Goal: Answer question/provide support: Share knowledge or assist other users

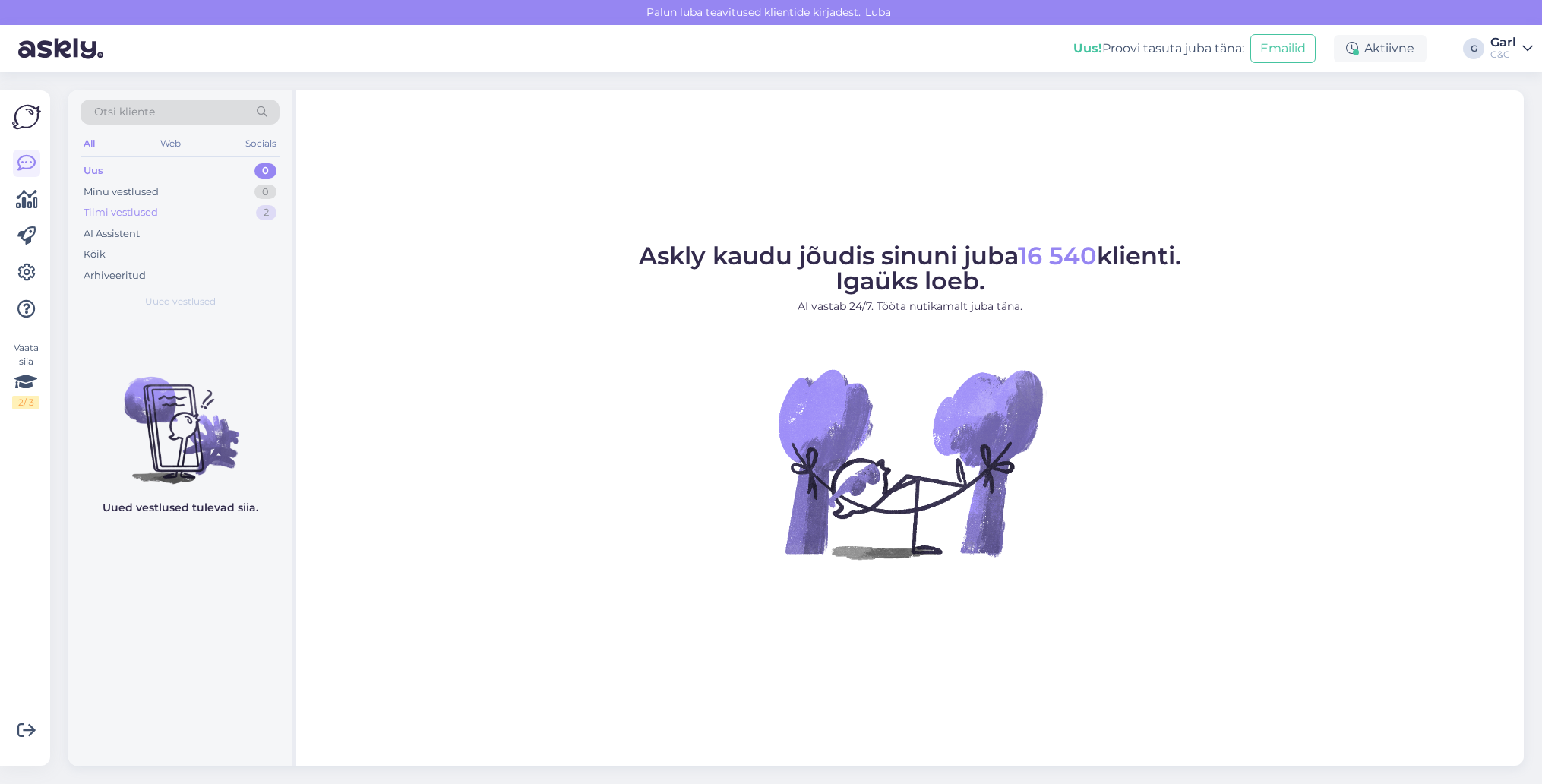
click at [174, 210] on div "Tiimi vestlused 2" at bounding box center [180, 212] width 199 height 21
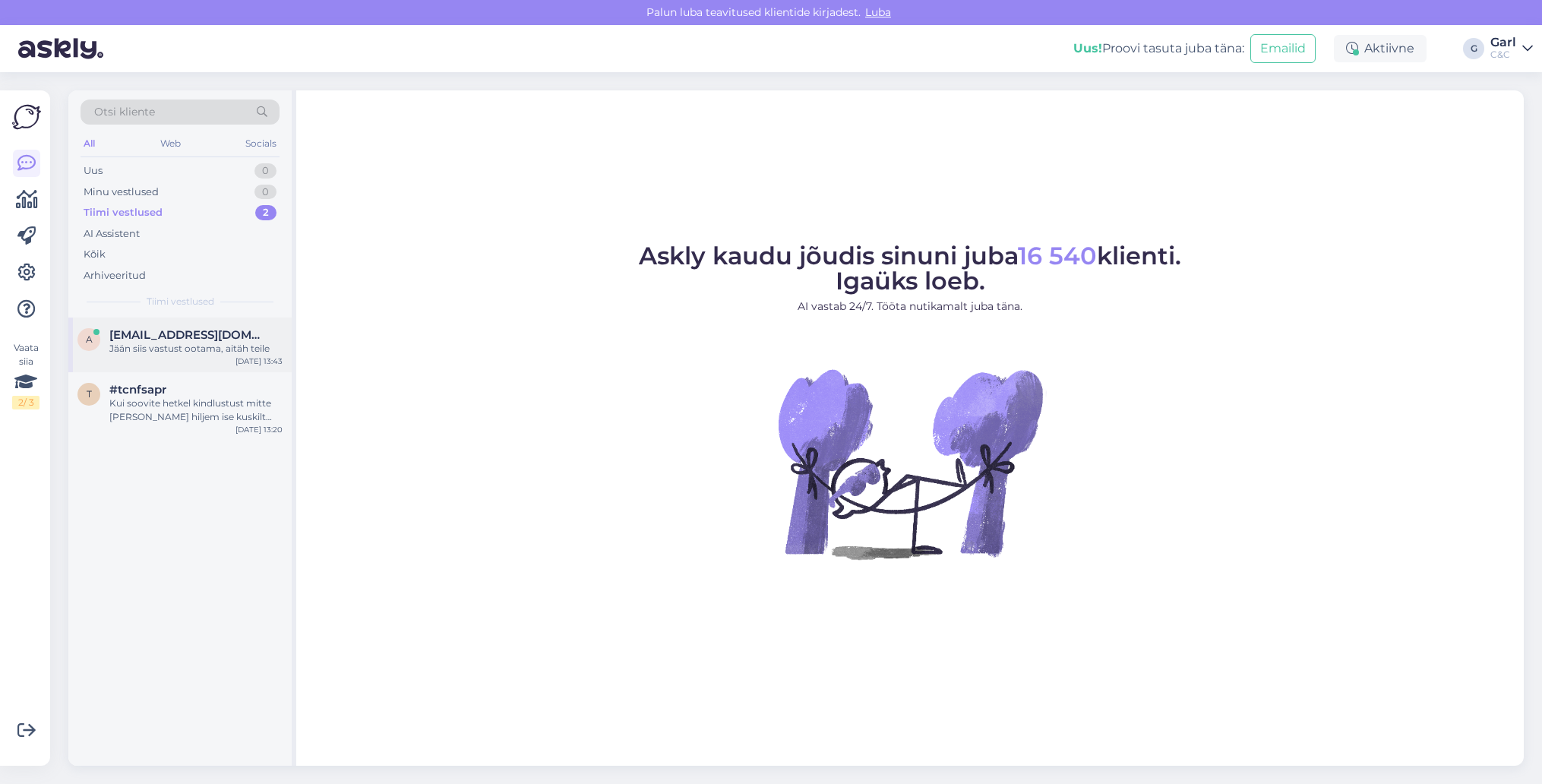
click at [180, 333] on span "[EMAIL_ADDRESS][DOMAIN_NAME]" at bounding box center [188, 334] width 158 height 14
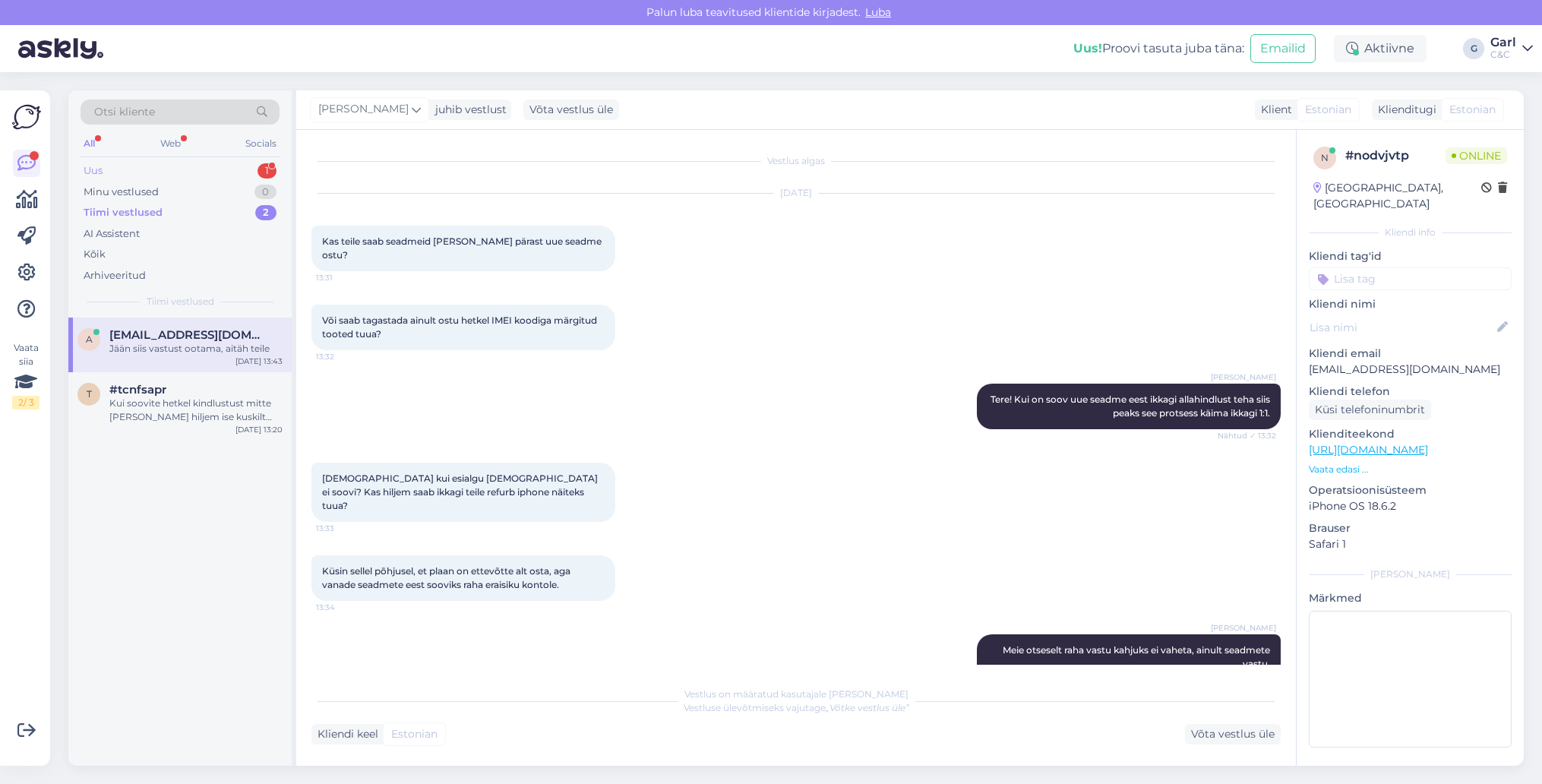
click at [241, 161] on div "Uus 1" at bounding box center [180, 171] width 199 height 21
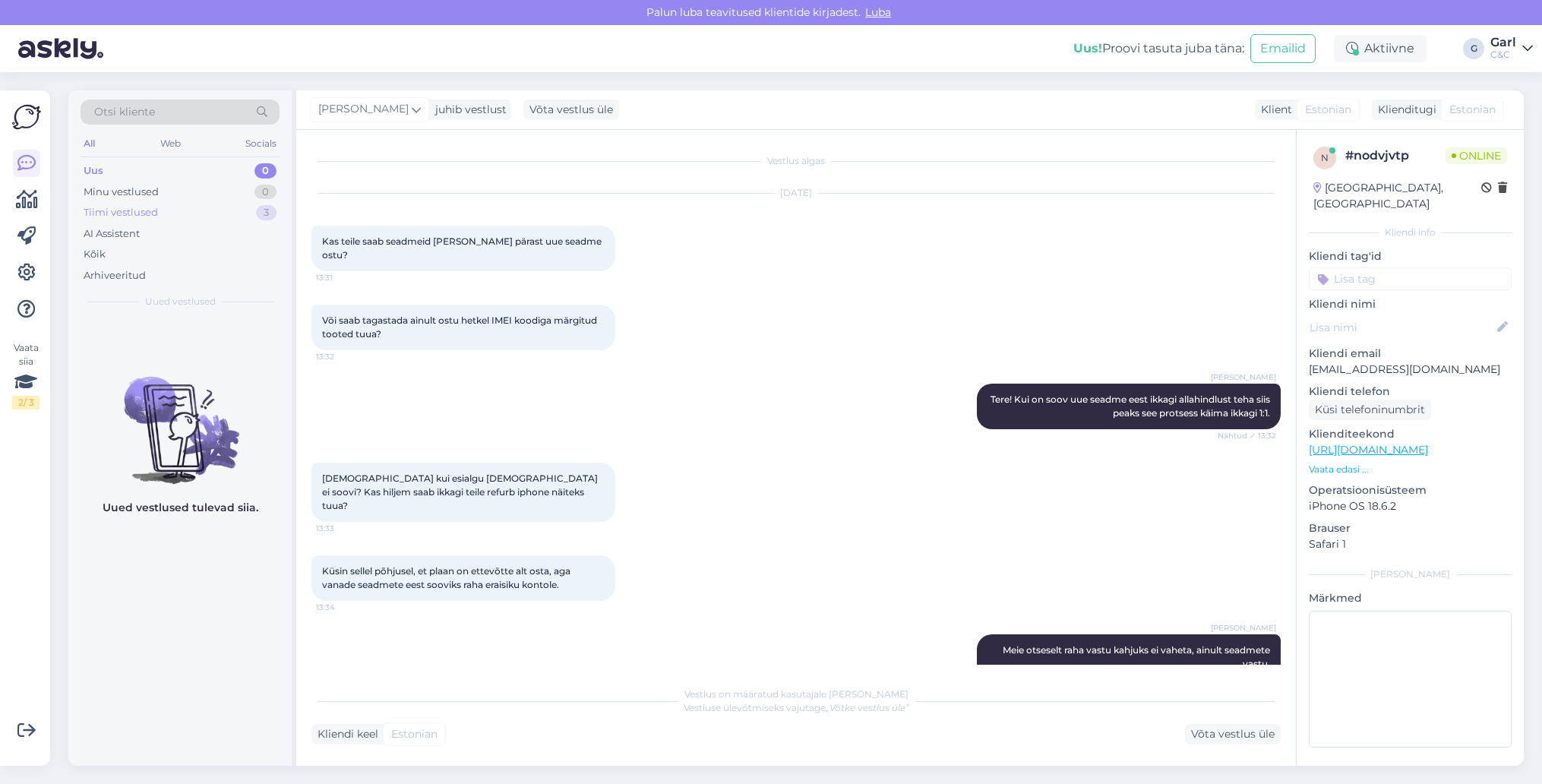
click at [224, 213] on div "Tiimi vestlused 3" at bounding box center [180, 212] width 199 height 21
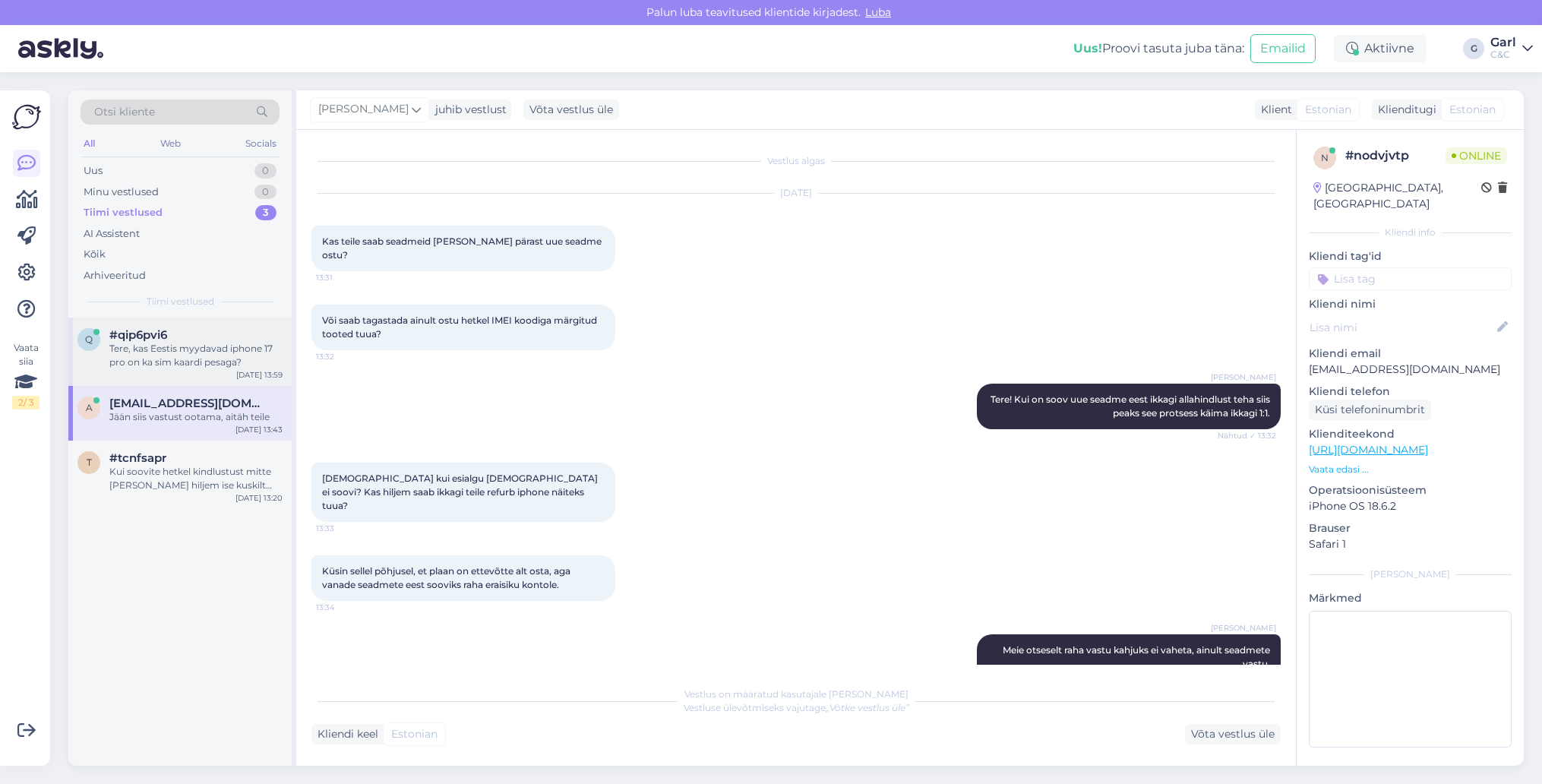
click at [186, 333] on div "#qip6pvi6" at bounding box center [196, 334] width 174 height 14
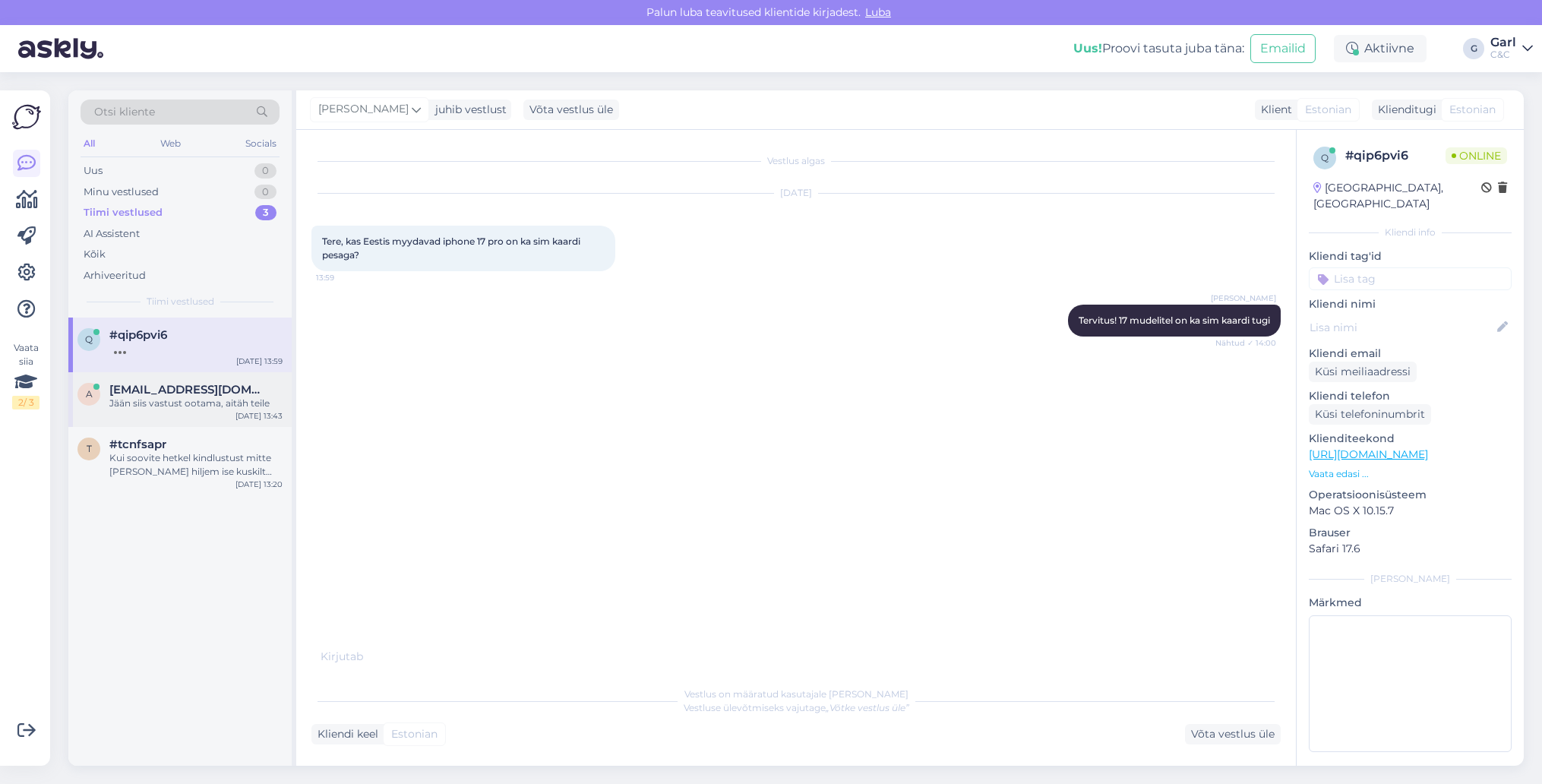
click at [187, 387] on span "[EMAIL_ADDRESS][DOMAIN_NAME]" at bounding box center [188, 389] width 158 height 14
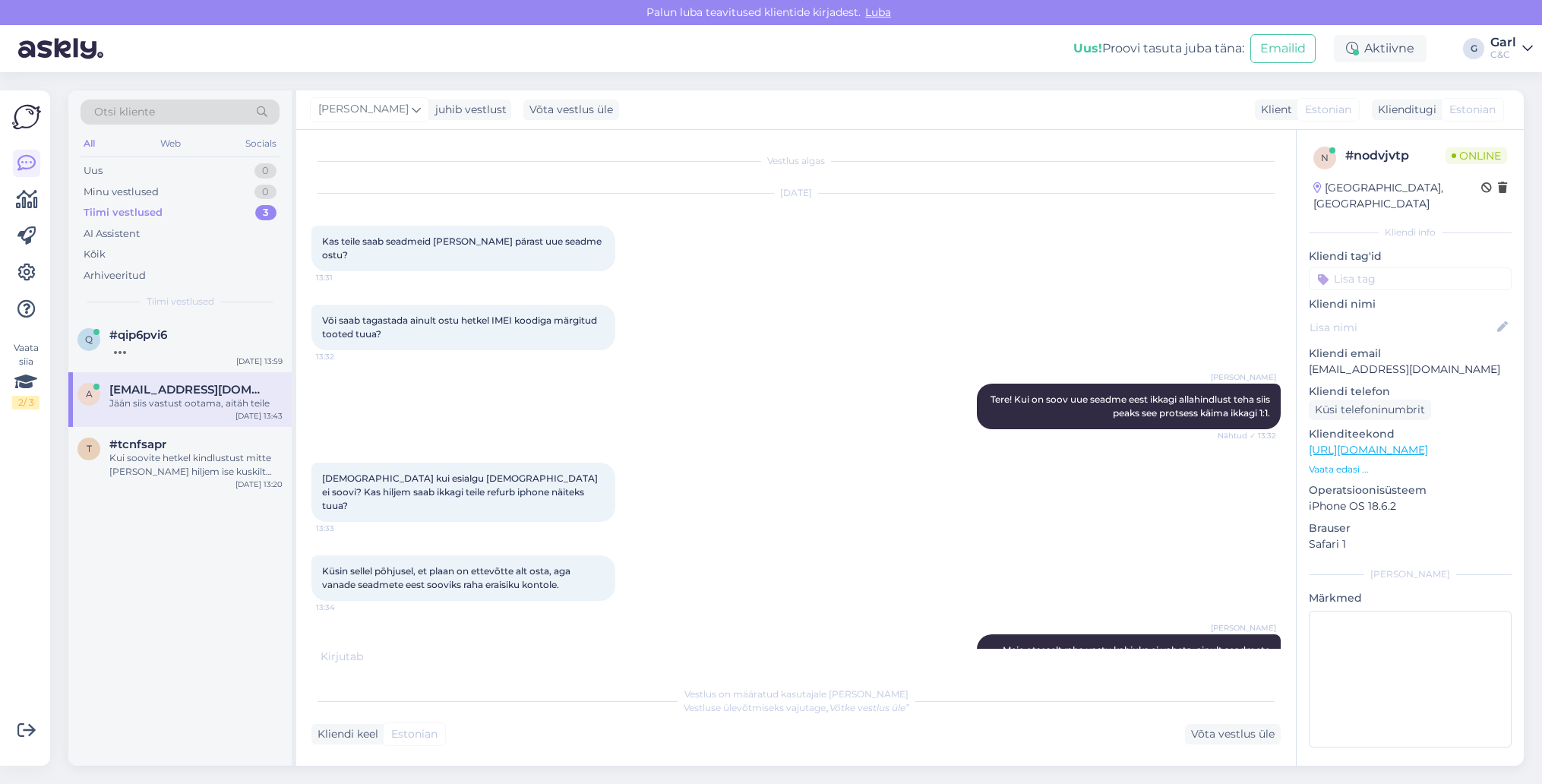
scroll to position [874, 0]
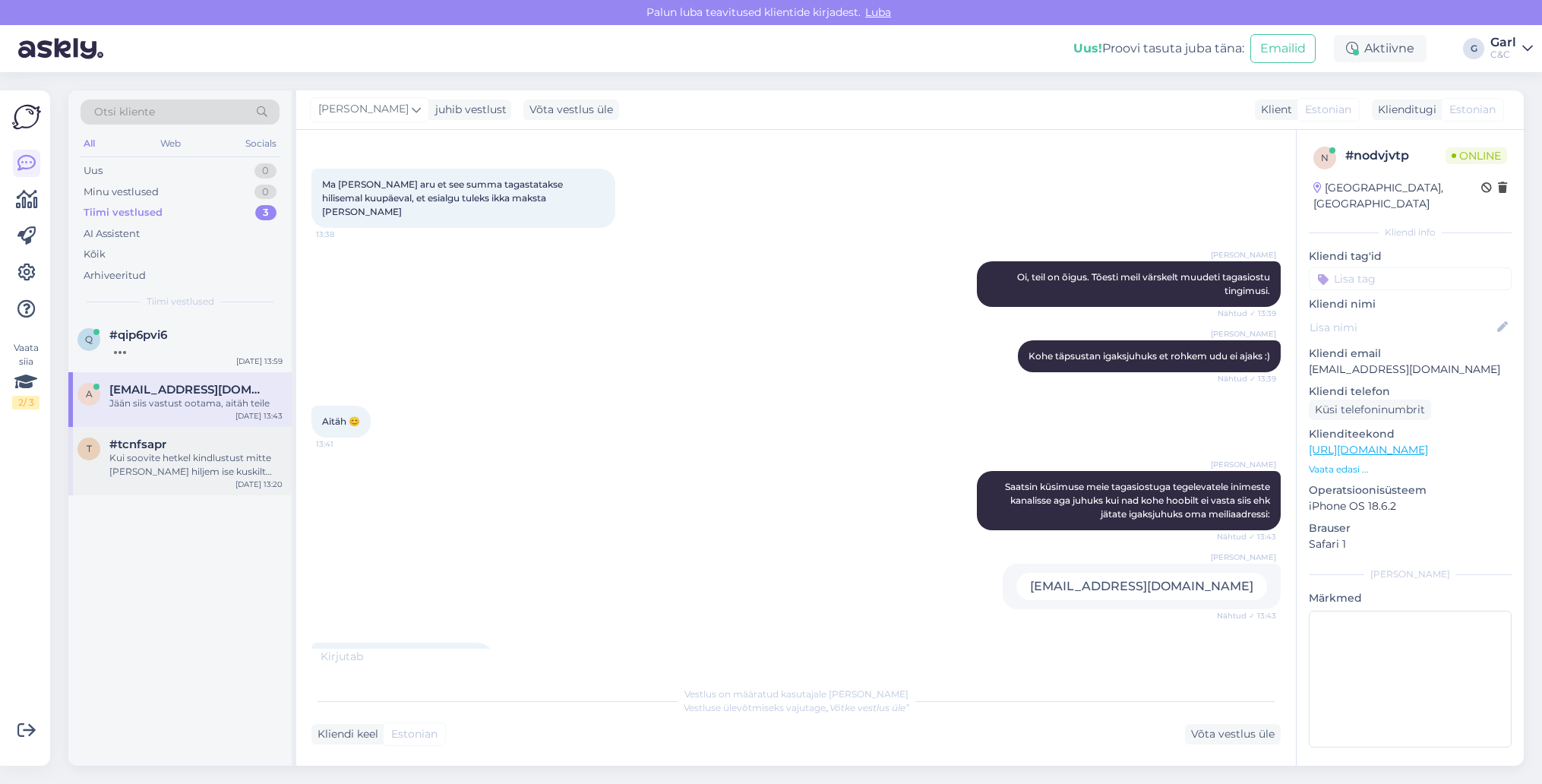
click at [195, 454] on div "Kui soovite hetkel kindlustust mitte [PERSON_NAME] hiljem ise kuskilt mujalt si…" at bounding box center [196, 465] width 174 height 28
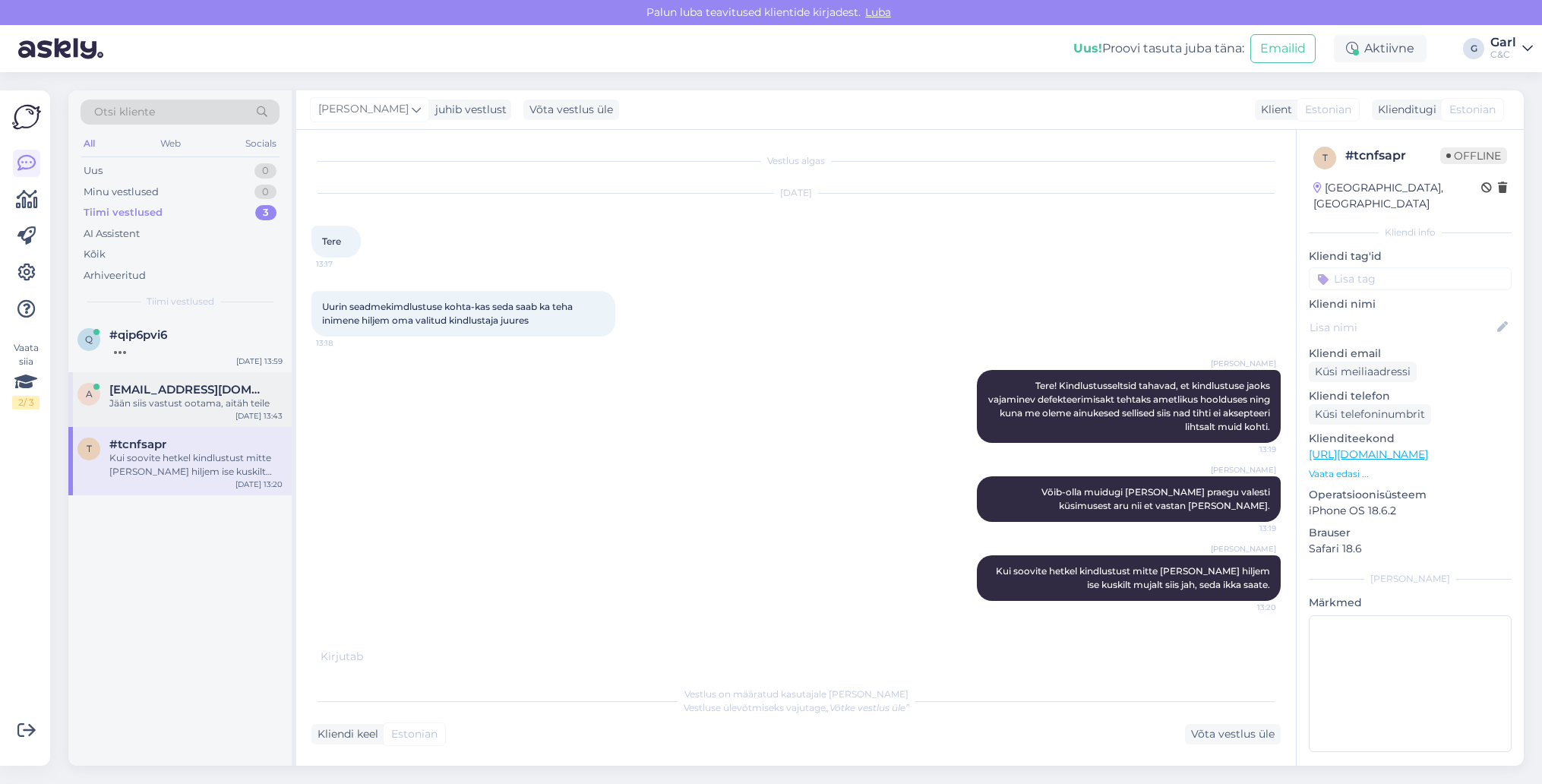
click at [188, 414] on div "a [EMAIL_ADDRESS][DOMAIN_NAME] Jään siis vastust ootama, aitäh teile [DATE] 13:…" at bounding box center [179, 399] width 223 height 55
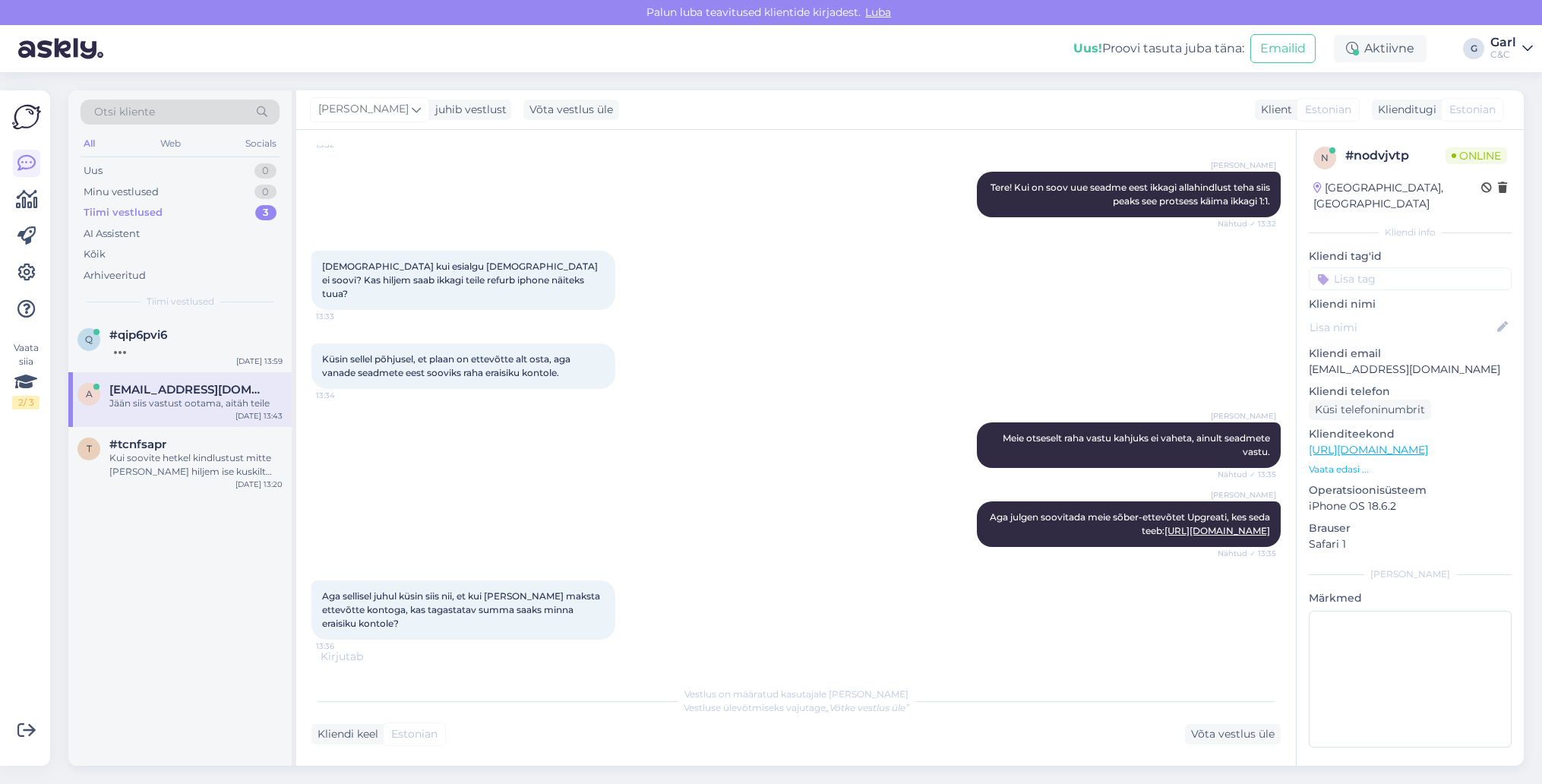
scroll to position [162, 0]
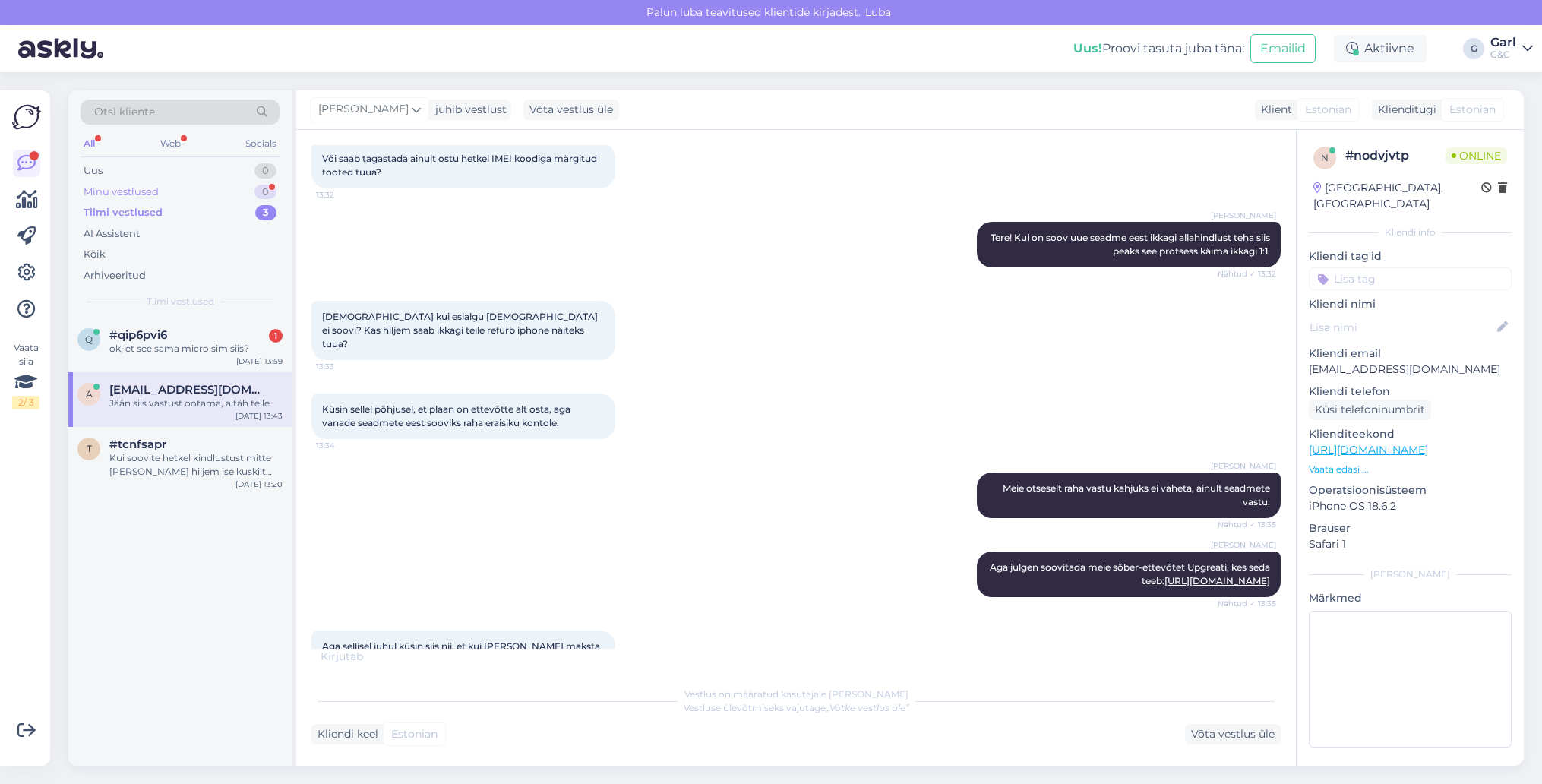
click at [223, 200] on div "Minu vestlused 0" at bounding box center [180, 192] width 199 height 21
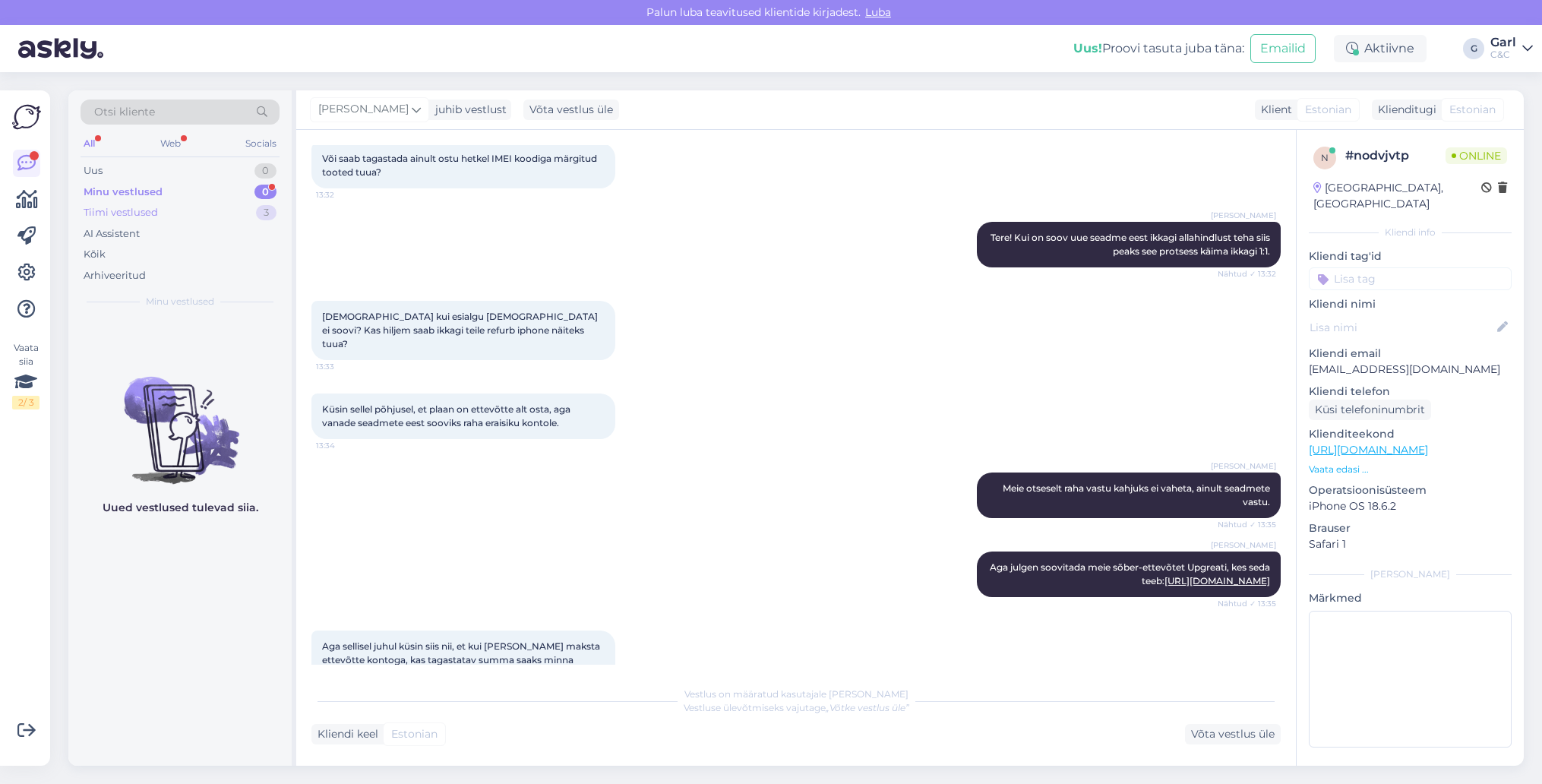
click at [229, 214] on div "Tiimi vestlused 3" at bounding box center [180, 212] width 199 height 21
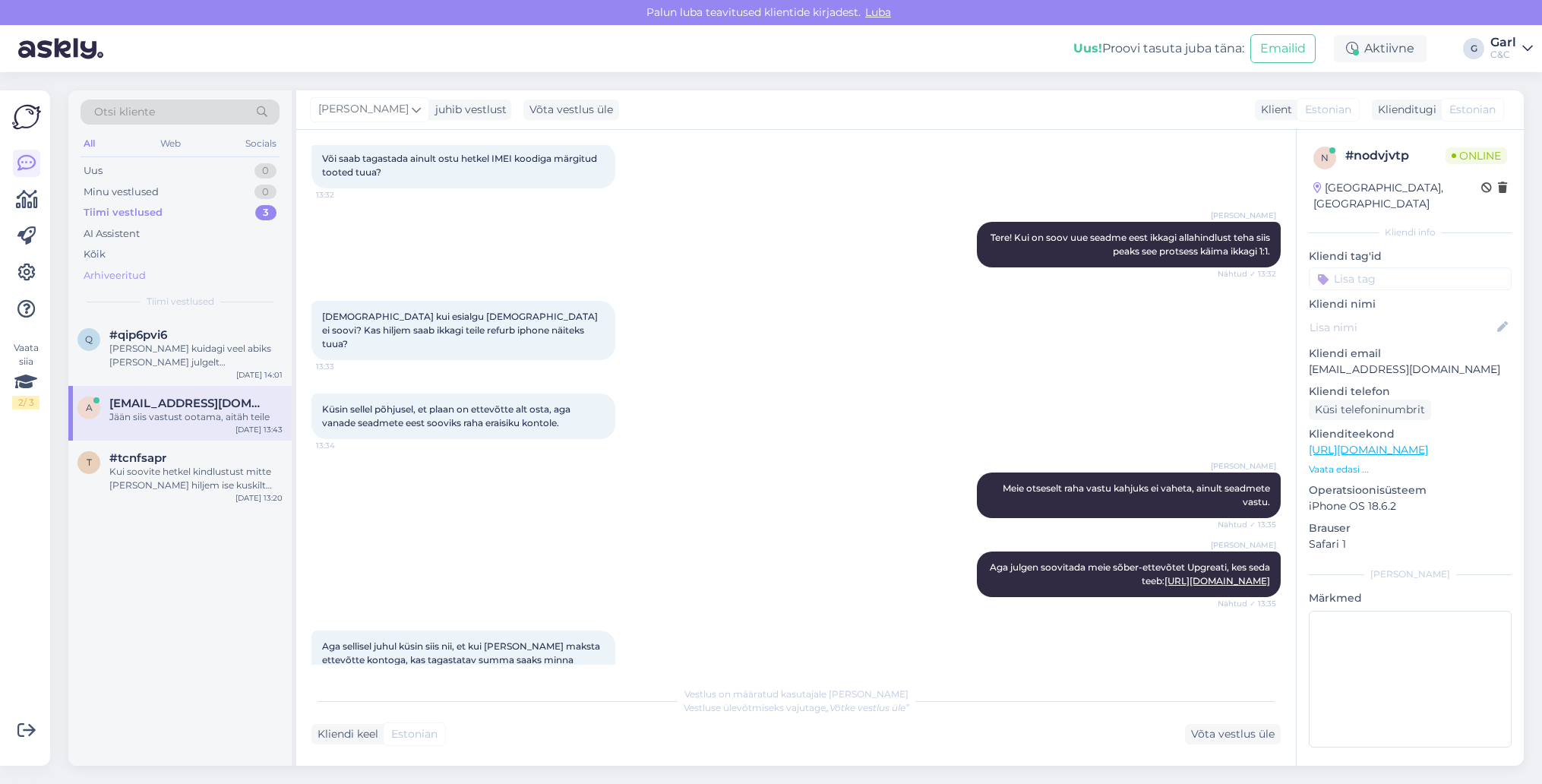
click at [197, 283] on div "Arhiveeritud" at bounding box center [180, 275] width 199 height 21
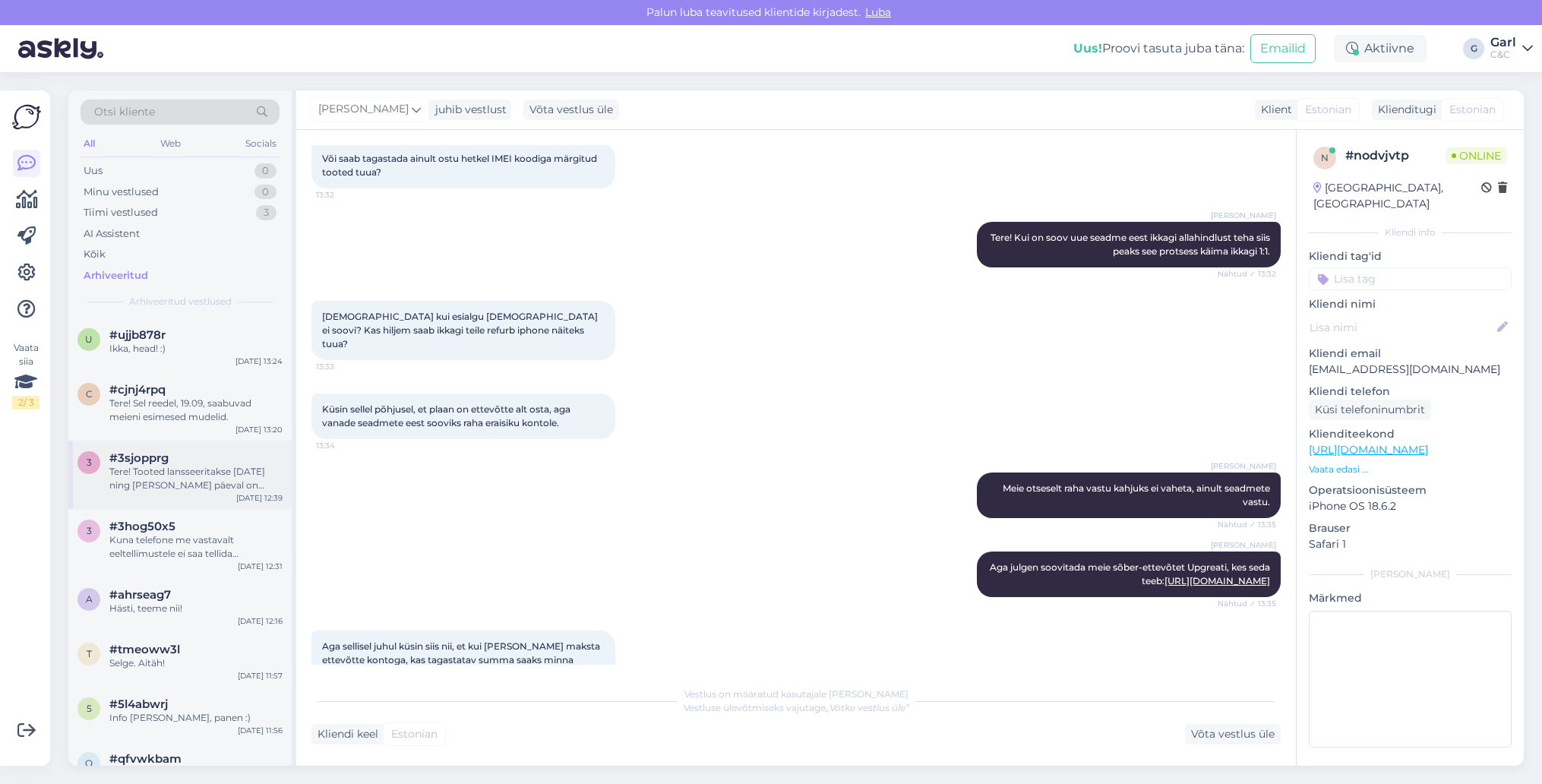
click at [221, 466] on div "Tere! Tooted lansseeritakse [DATE] ning [PERSON_NAME] päeval on poodides olemas…" at bounding box center [196, 478] width 174 height 28
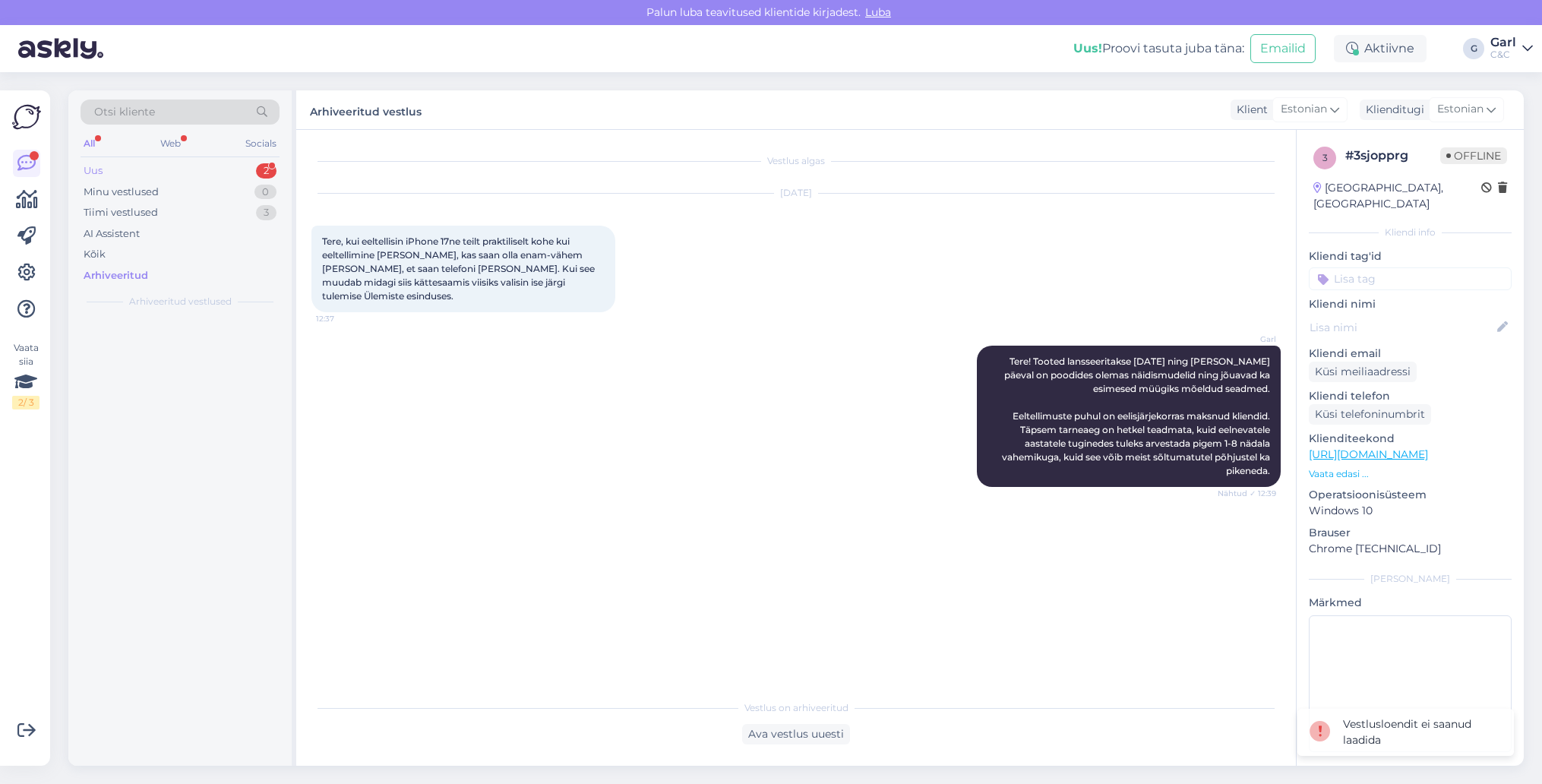
click at [242, 172] on div "Uus 2" at bounding box center [180, 171] width 199 height 21
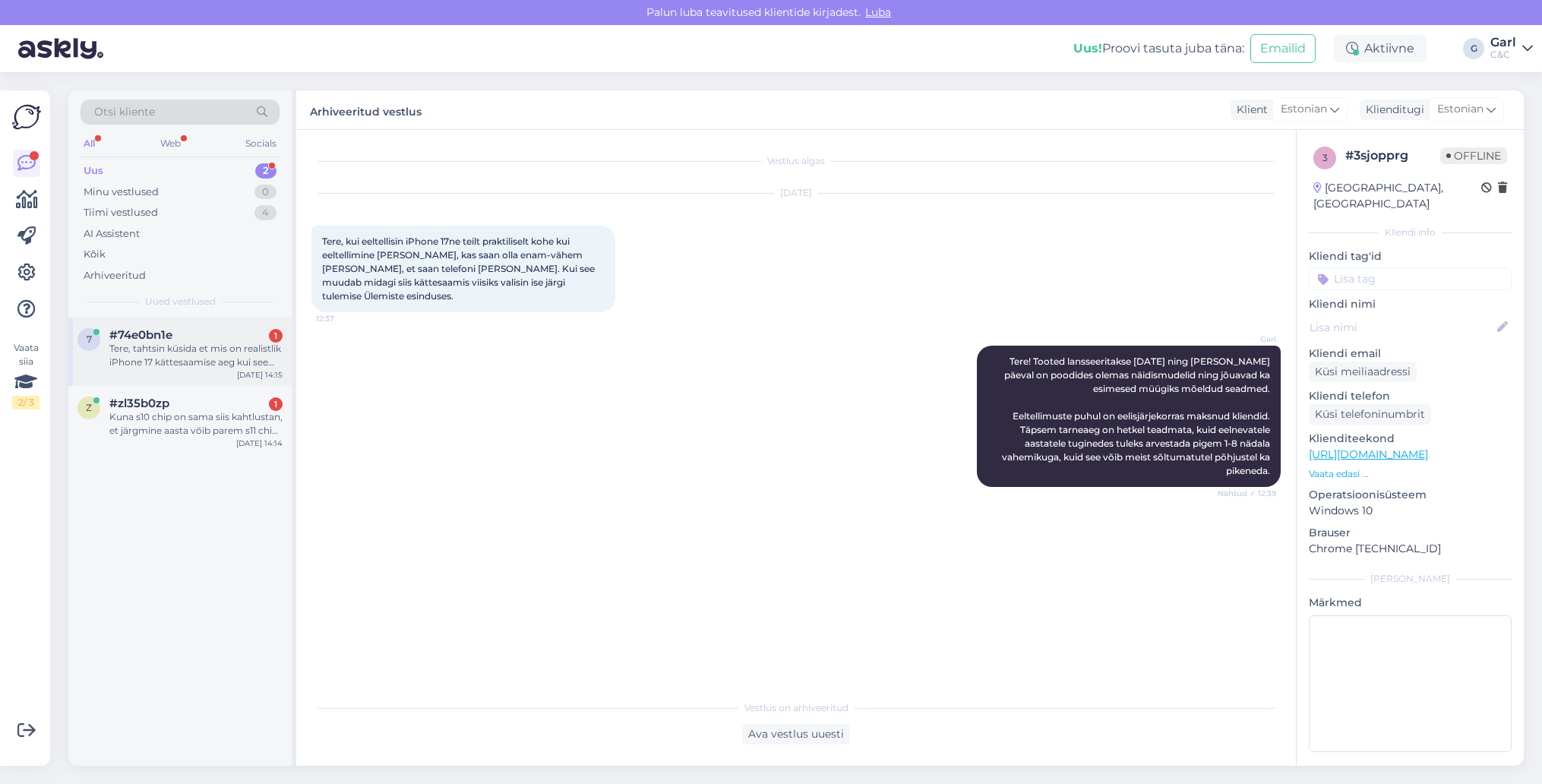
click at [211, 353] on div "Tere, tahtsin küsida et mis on realistlik iPhone 17 kättesaamise aeg kui see he…" at bounding box center [196, 355] width 174 height 28
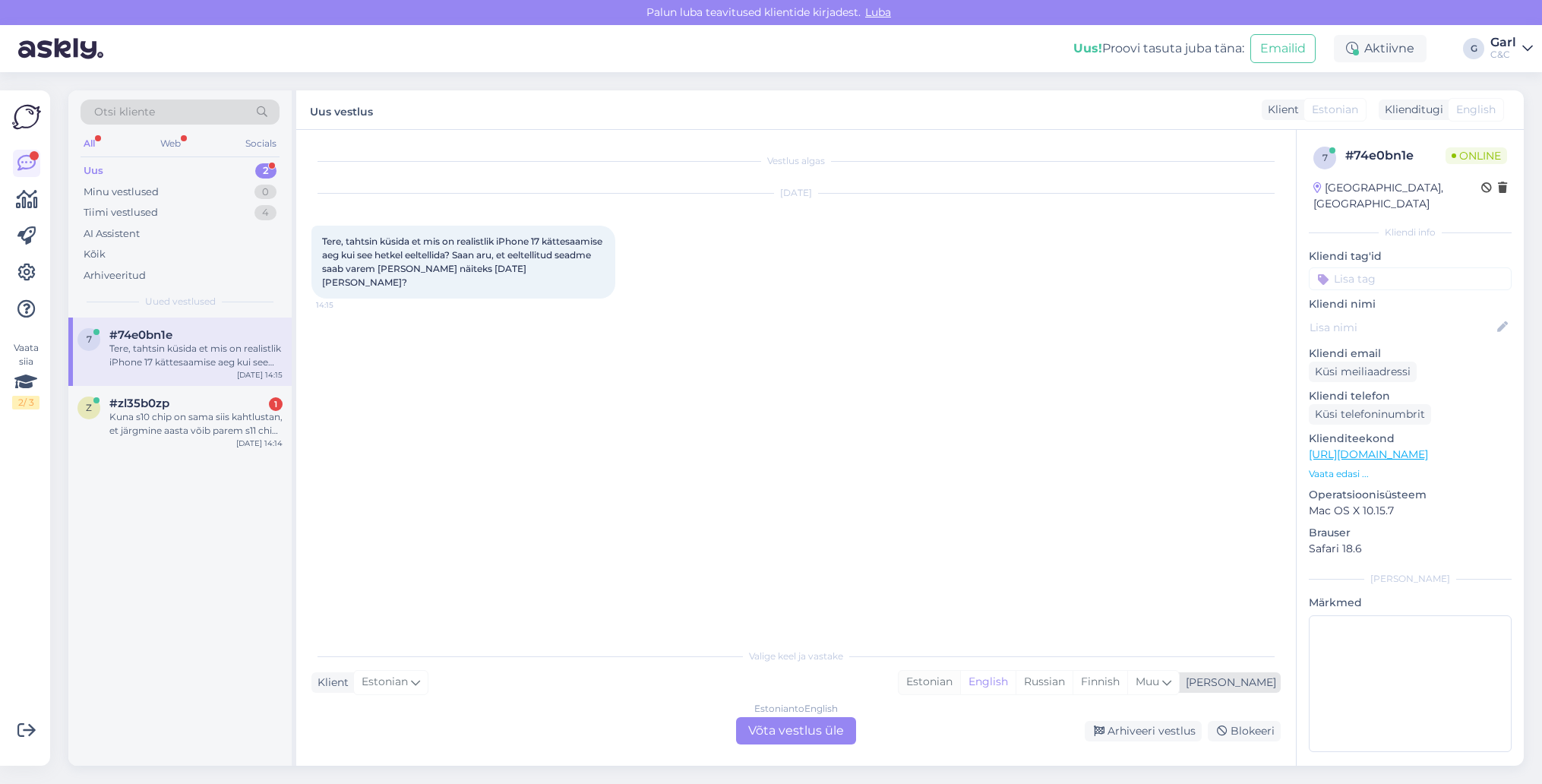
click at [960, 685] on div "Estonian" at bounding box center [929, 681] width 62 height 23
click at [852, 740] on div "Estonian to Estonian Võta vestlus üle" at bounding box center [795, 731] width 120 height 28
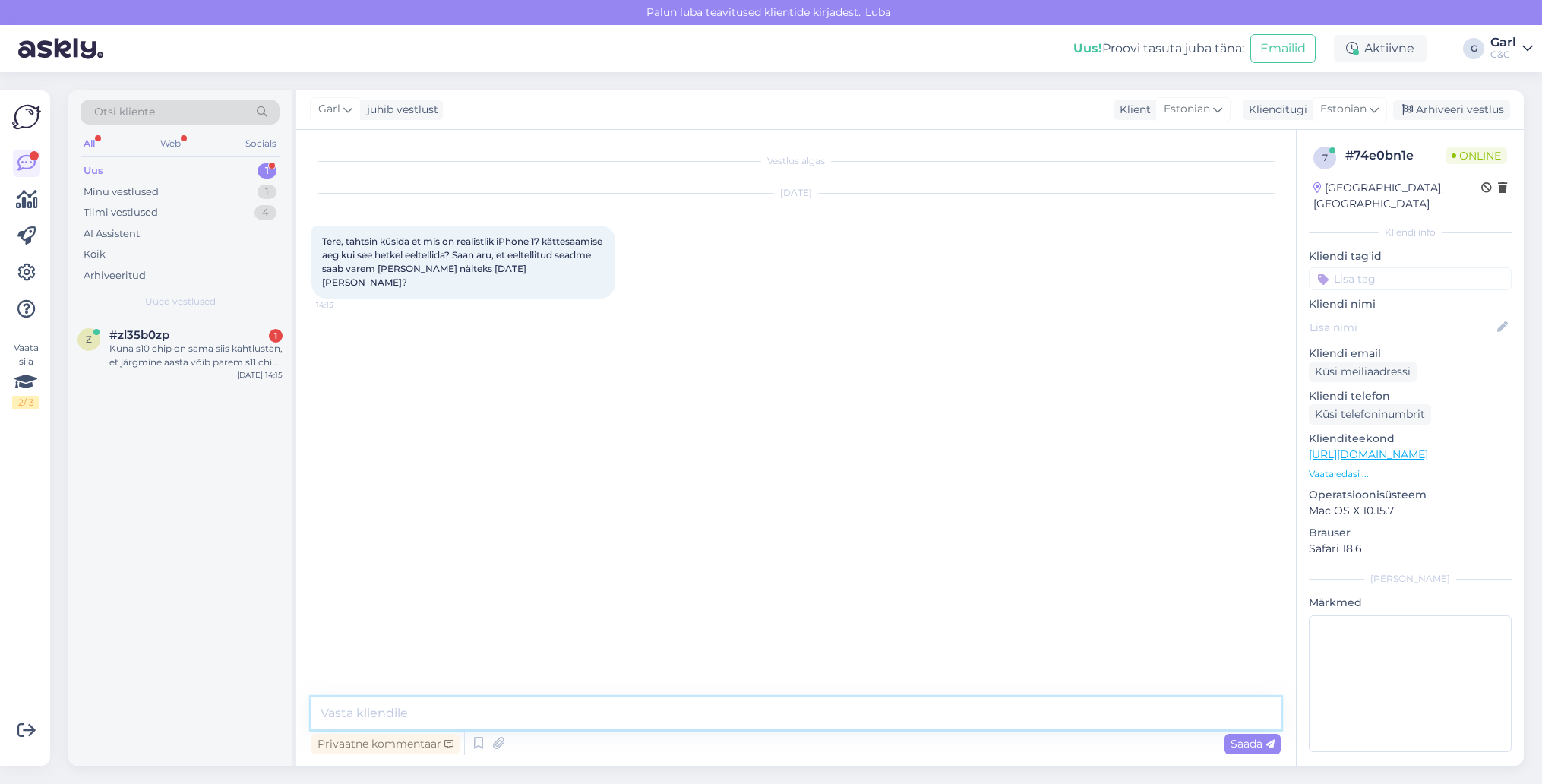
click at [809, 722] on textarea at bounding box center [795, 712] width 969 height 32
click at [478, 745] on icon at bounding box center [478, 743] width 18 height 23
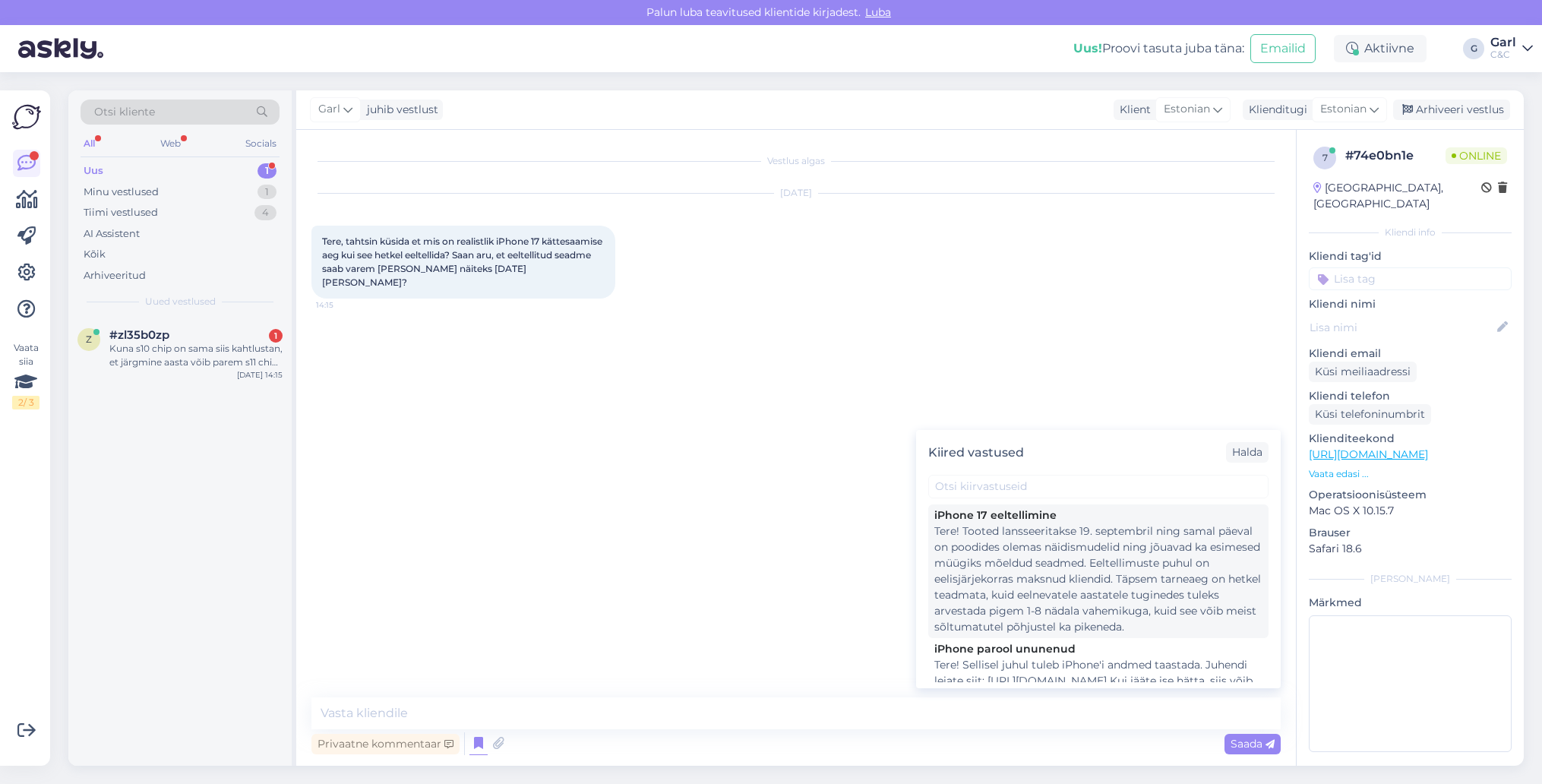
click at [1081, 581] on div "Tere! Tooted lansseeritakse 19. septembril ning samal päeval on poodides olemas…" at bounding box center [1097, 579] width 328 height 112
type textarea "Tere! Tooted lansseeritakse 19. septembril ning samal päeval on poodides olemas…"
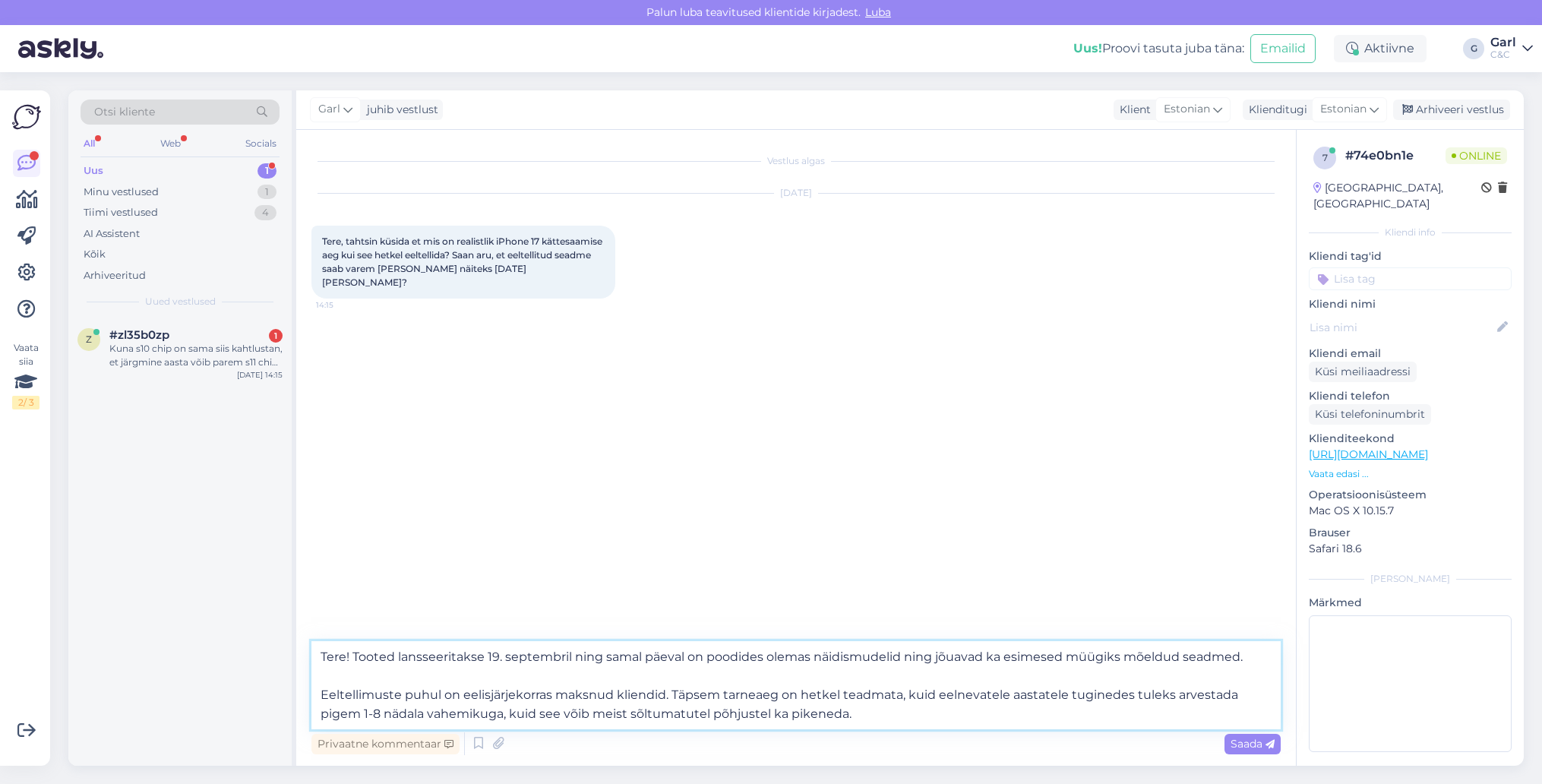
click at [773, 663] on textarea "Tere! Tooted lansseeritakse 19. septembril ning samal päeval on poodides olemas…" at bounding box center [795, 685] width 969 height 88
click at [794, 693] on textarea "Tere! Tooted lansseeritakse 19. septembril ning samal päeval on poodides olemas…" at bounding box center [795, 685] width 969 height 88
click at [840, 723] on textarea "Tere! Tooted lansseeritakse 19. septembril ning samal päeval on poodides olemas…" at bounding box center [795, 685] width 969 height 88
click at [881, 722] on textarea "Tere! Tooted lansseeritakse 19. septembril ning samal päeval on poodides olemas…" at bounding box center [795, 685] width 969 height 88
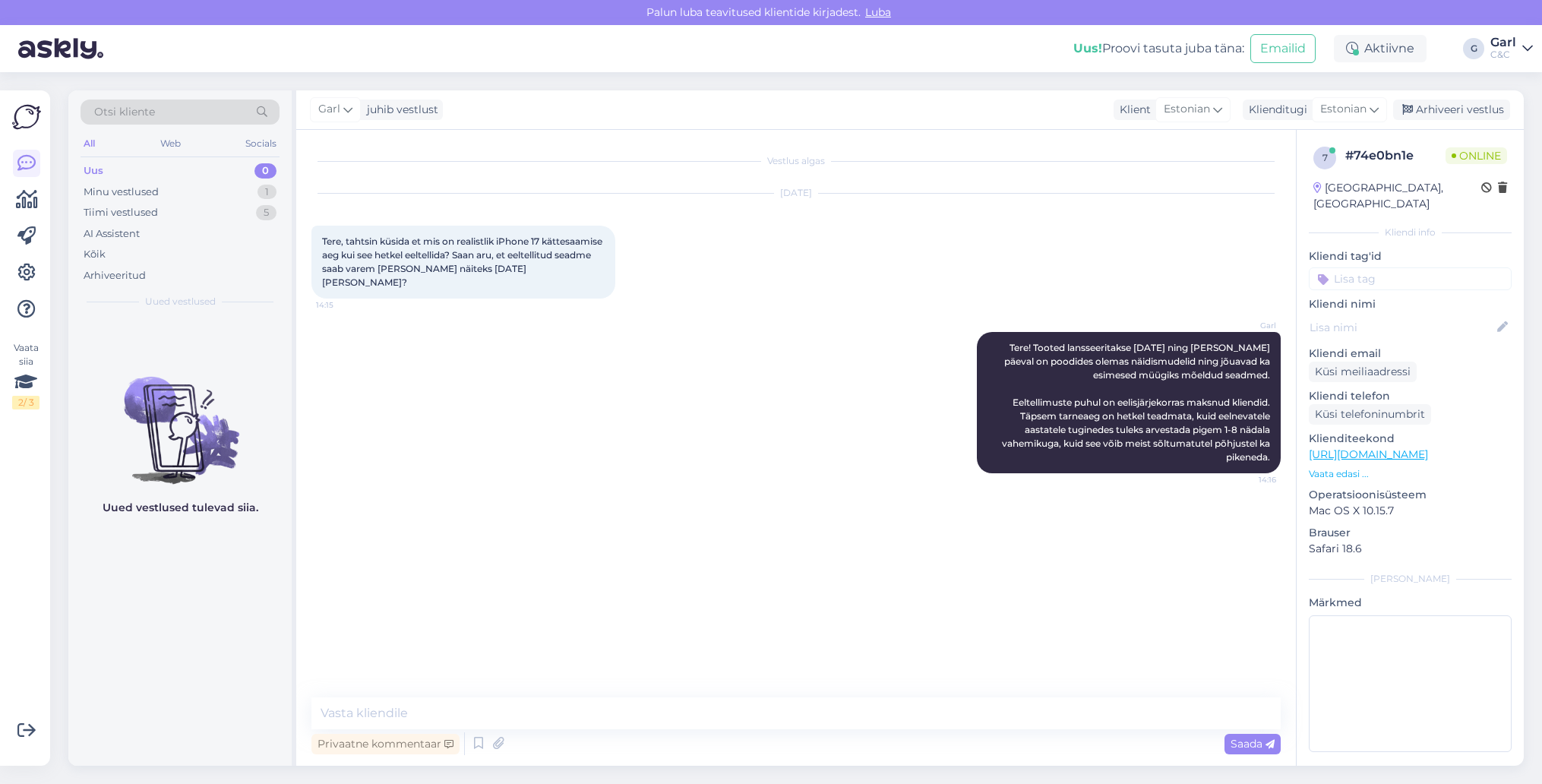
click at [758, 731] on div "Privaatne kommentaar Saada" at bounding box center [795, 743] width 969 height 28
click at [743, 738] on div "Privaatne kommentaar Saada" at bounding box center [795, 743] width 969 height 28
click at [652, 722] on textarea at bounding box center [795, 712] width 969 height 32
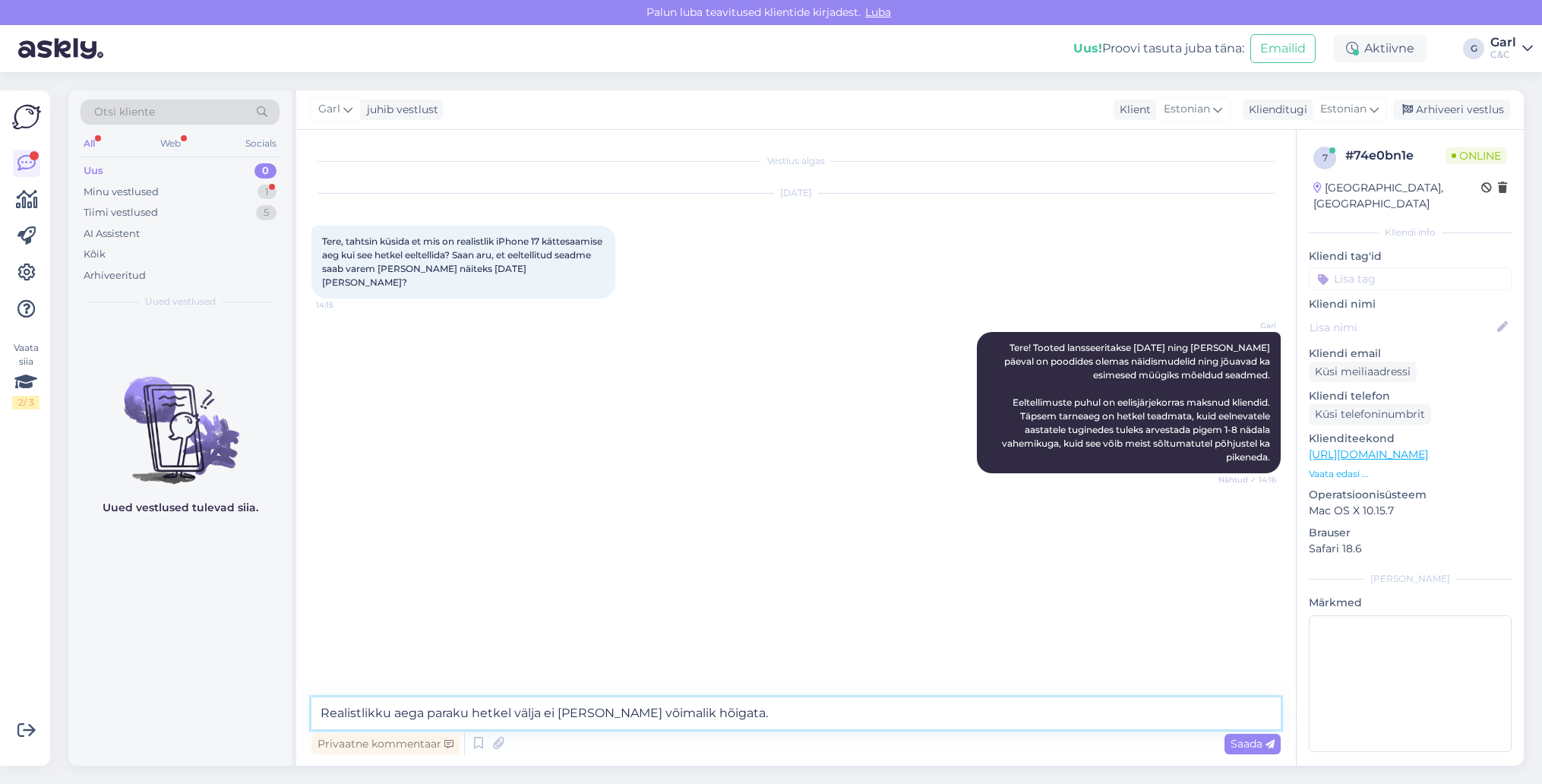
type textarea "Realistlikku aega paraku hetkel välja ei [PERSON_NAME] võimalik hõigata."
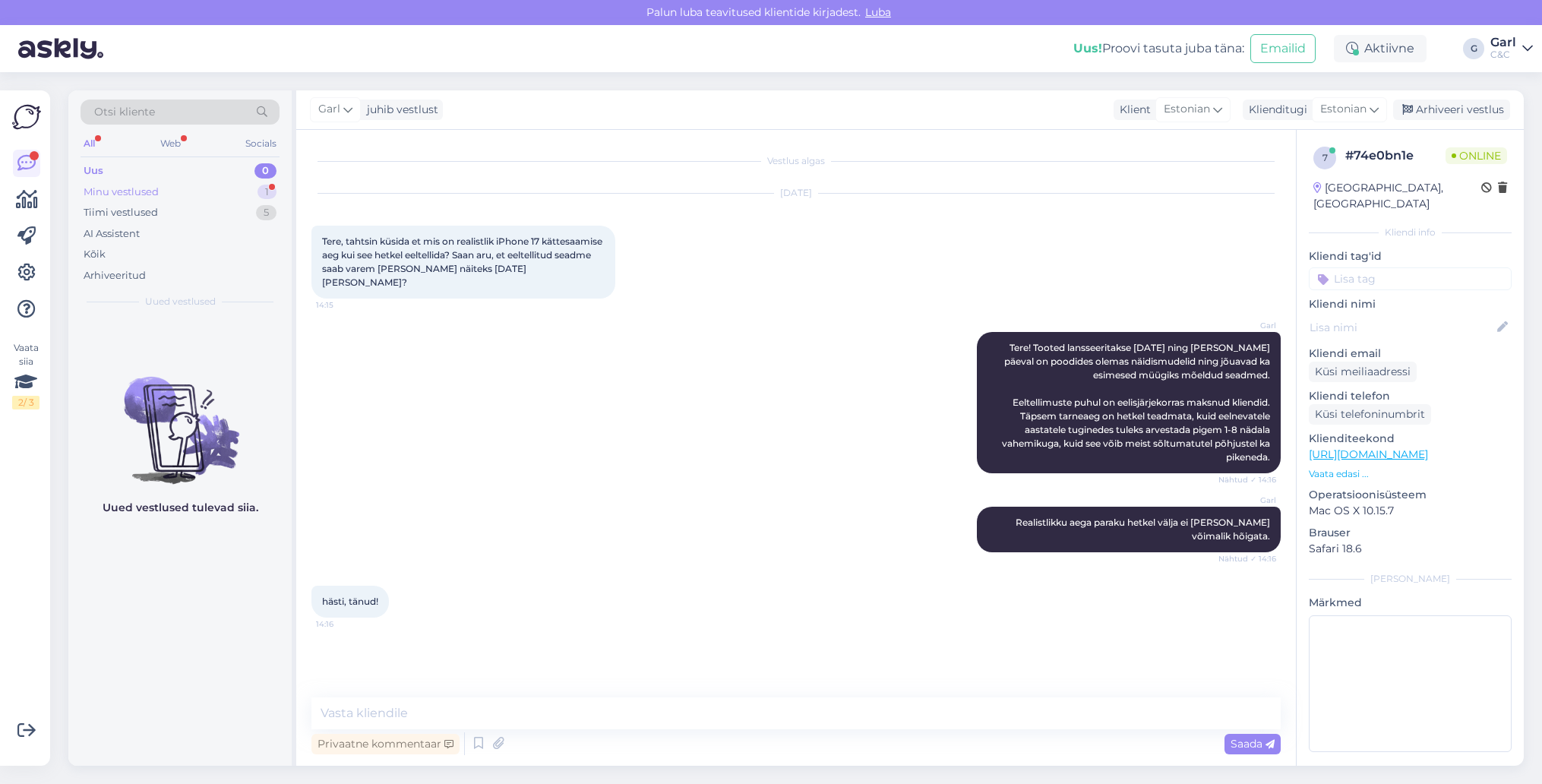
click at [262, 188] on div "1" at bounding box center [266, 192] width 19 height 16
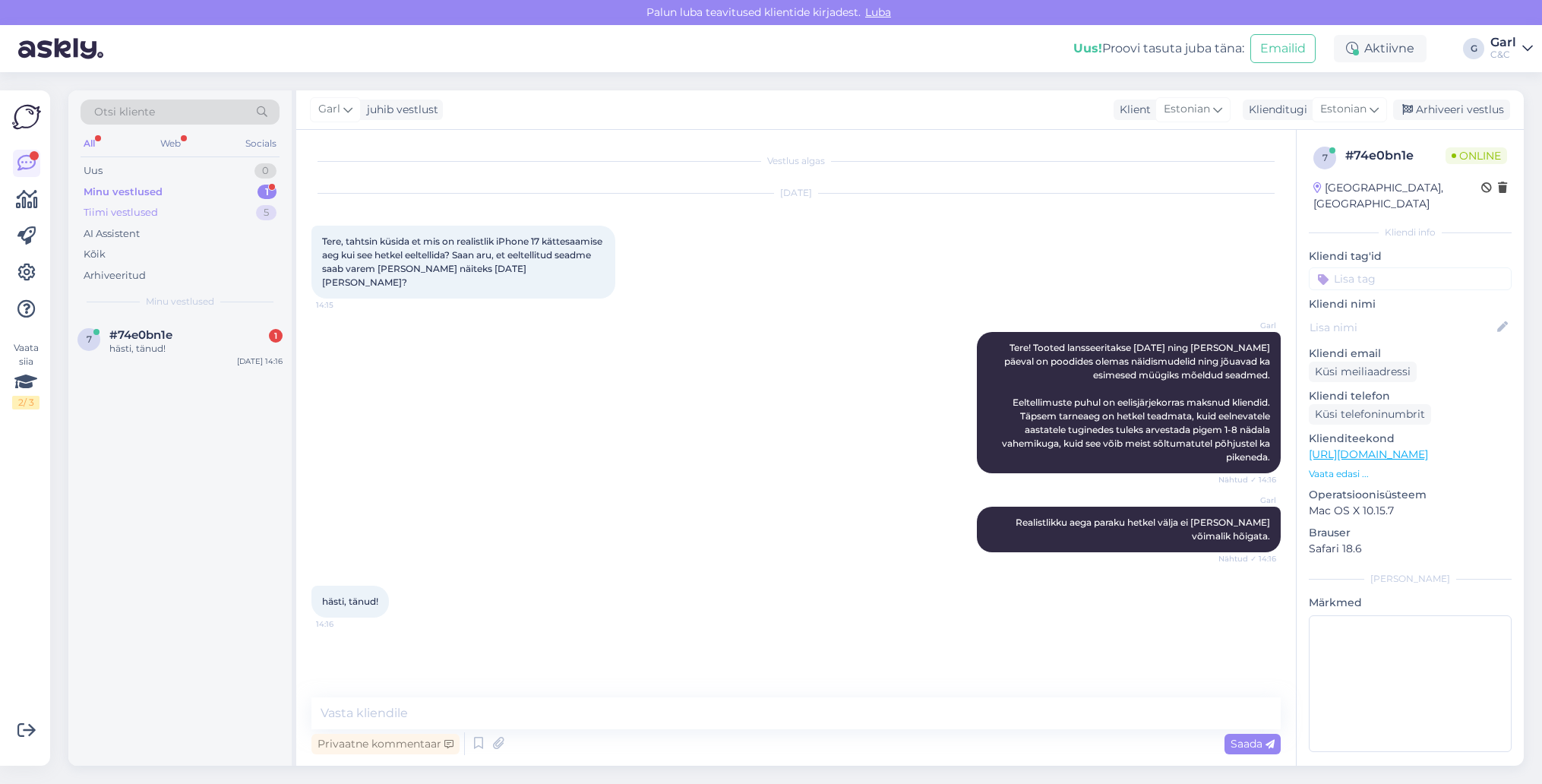
click at [240, 208] on div "Tiimi vestlused 5" at bounding box center [180, 212] width 199 height 21
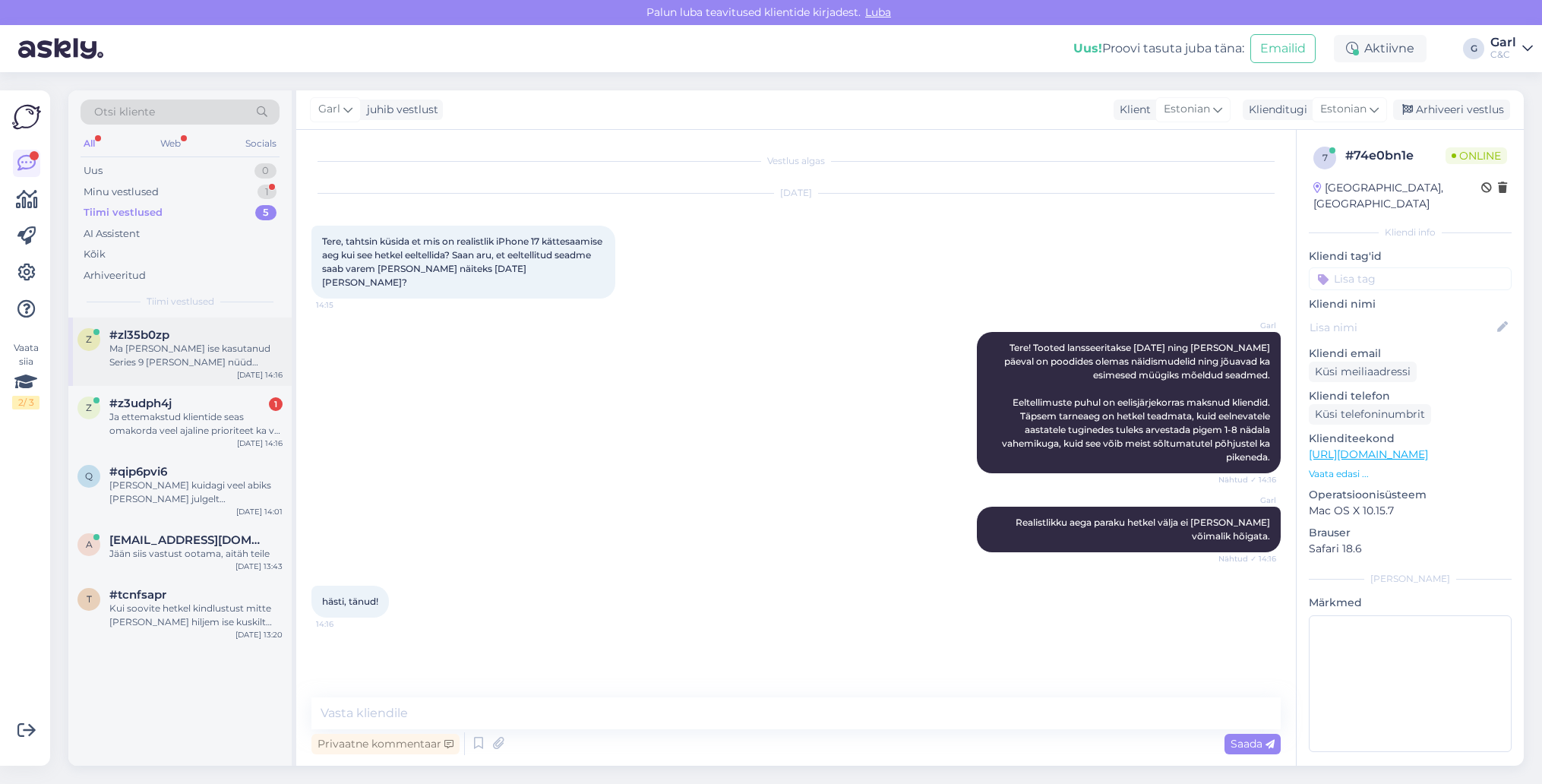
click at [187, 330] on div "#zl35b0zp" at bounding box center [196, 334] width 174 height 14
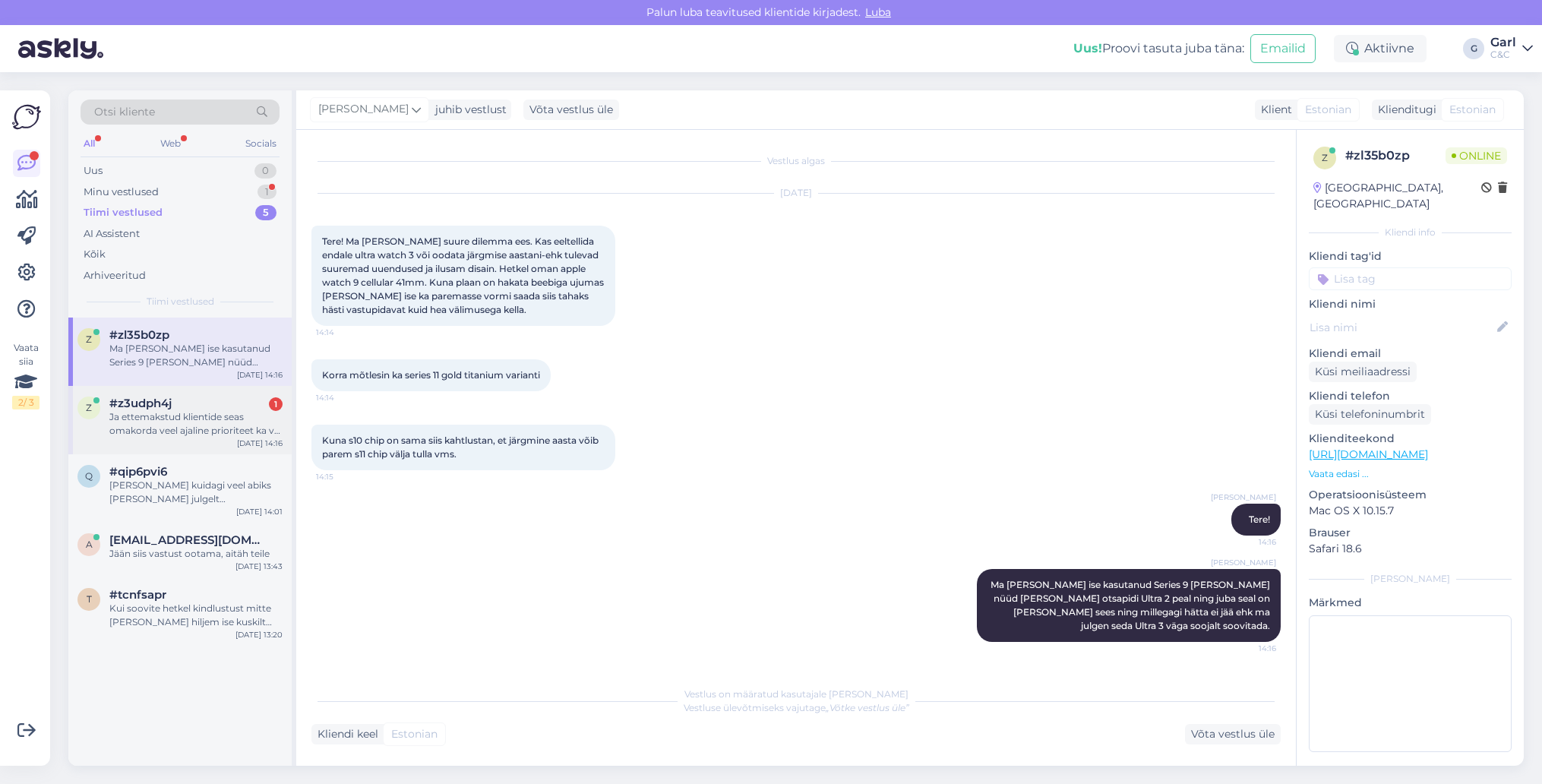
click at [191, 438] on div "z #z3udph4j 1 Ja ettemakstud klientide seas omakorda veel ajaline prioriteet ka…" at bounding box center [179, 420] width 223 height 68
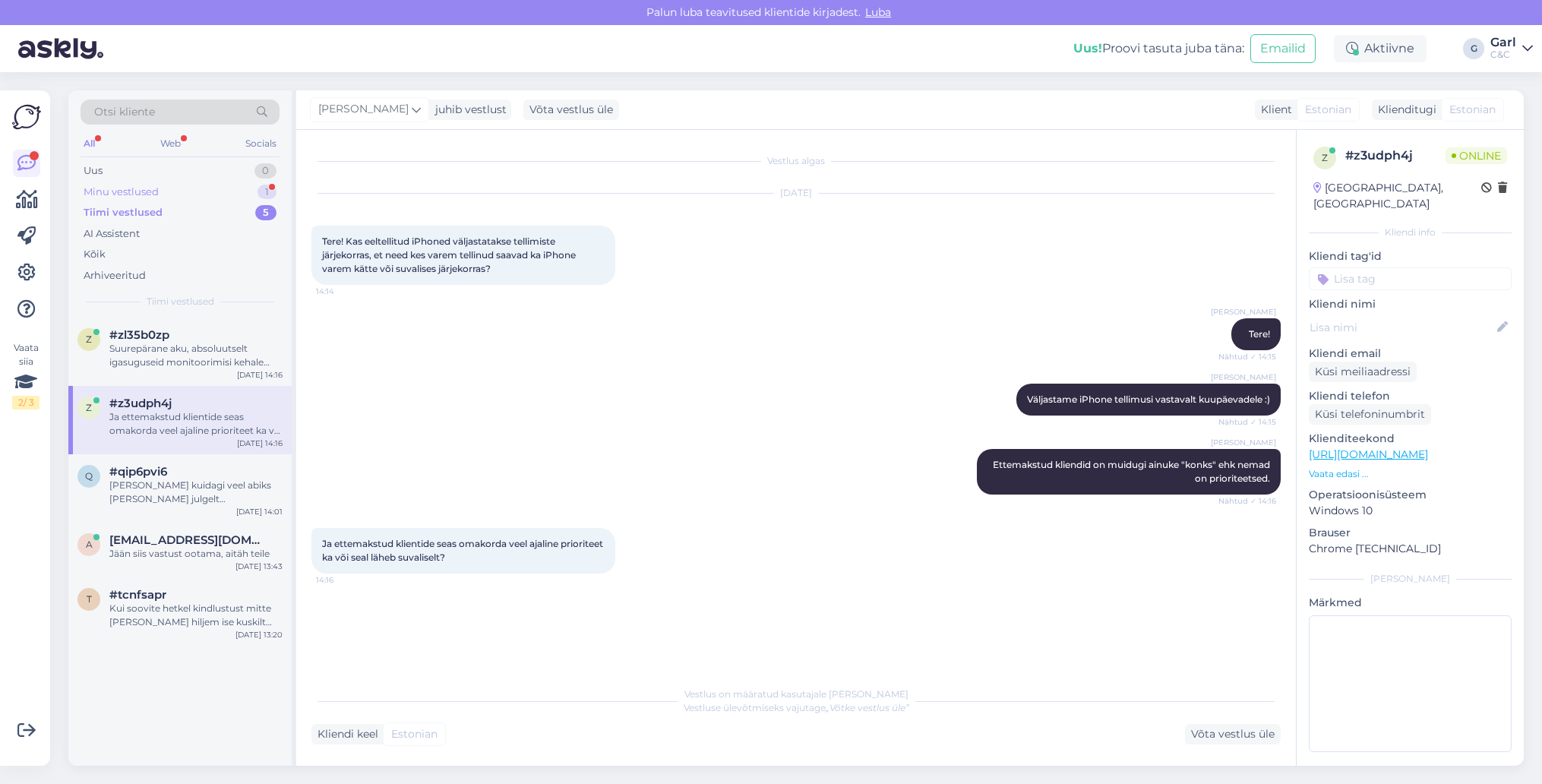
click at [231, 196] on div "Minu vestlused 1" at bounding box center [180, 192] width 199 height 21
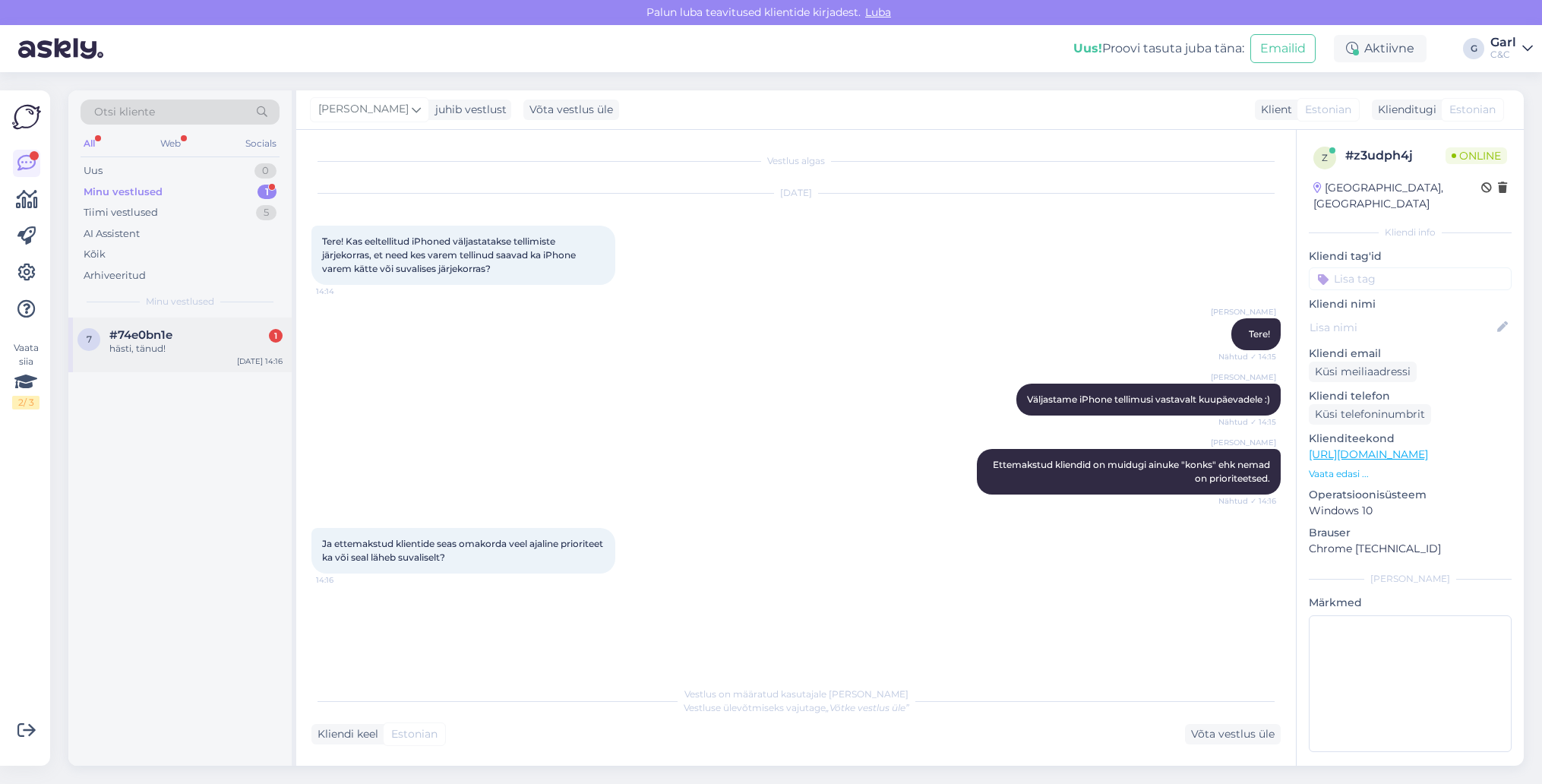
click at [237, 328] on div "#74e0bn1e 1" at bounding box center [196, 334] width 174 height 14
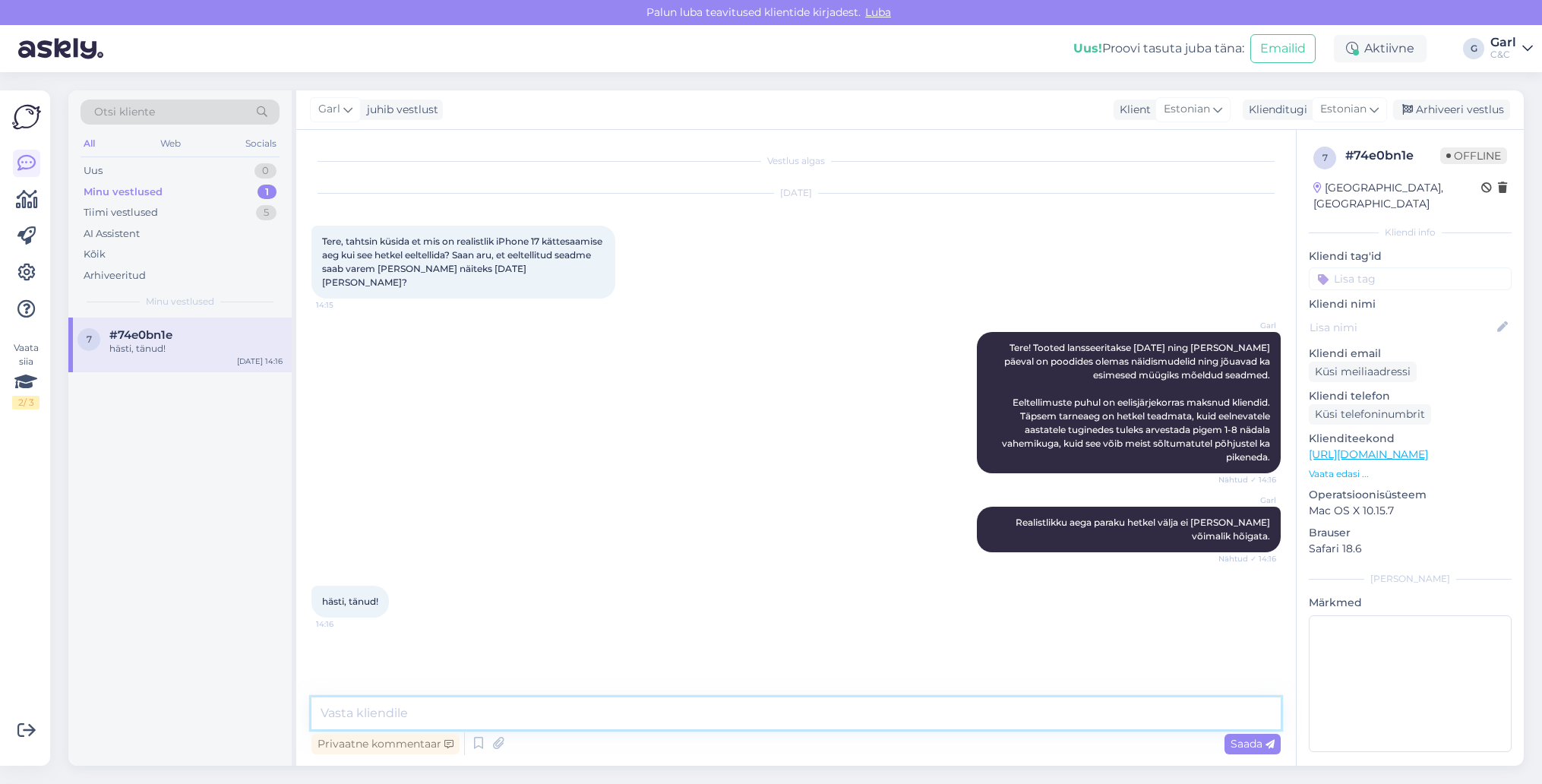
click at [617, 713] on textarea at bounding box center [795, 712] width 969 height 32
click at [1447, 107] on div "Arhiveeri vestlus" at bounding box center [1451, 109] width 117 height 20
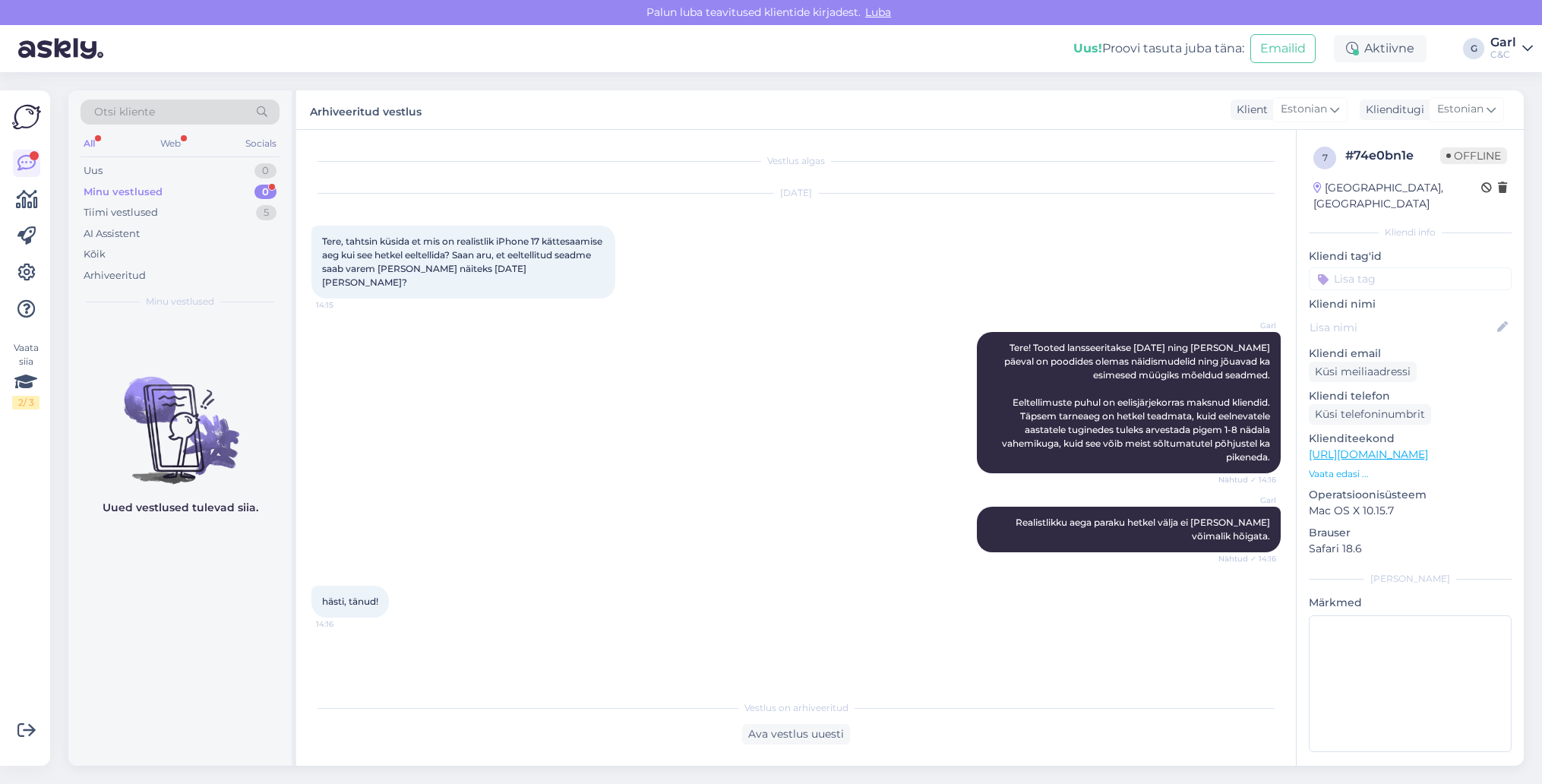
click at [231, 187] on div "Minu vestlused 0" at bounding box center [180, 192] width 199 height 21
click at [220, 217] on div "Tiimi vestlused 5" at bounding box center [180, 212] width 199 height 21
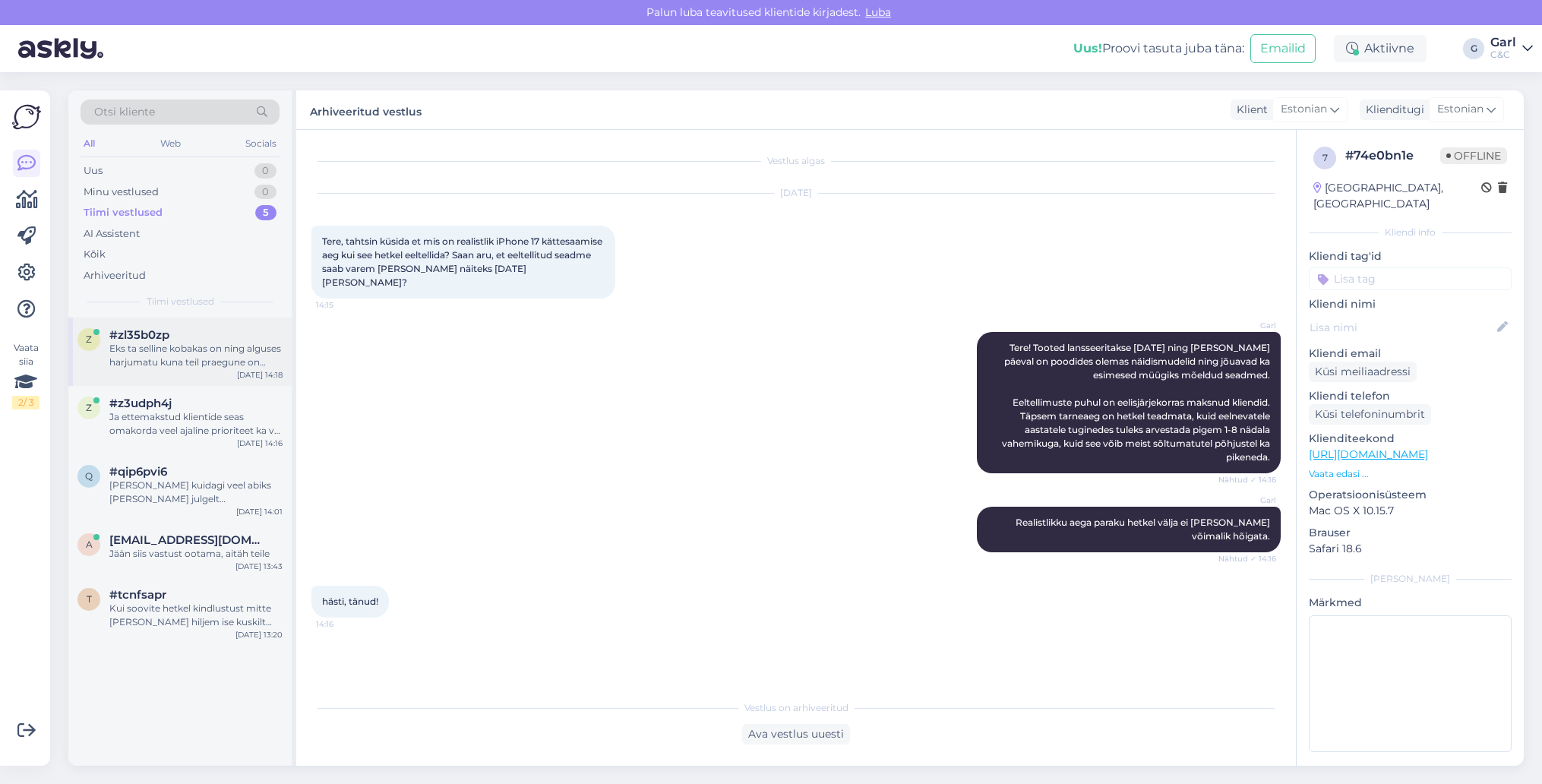
click at [213, 330] on div "#zl35b0zp" at bounding box center [196, 334] width 174 height 14
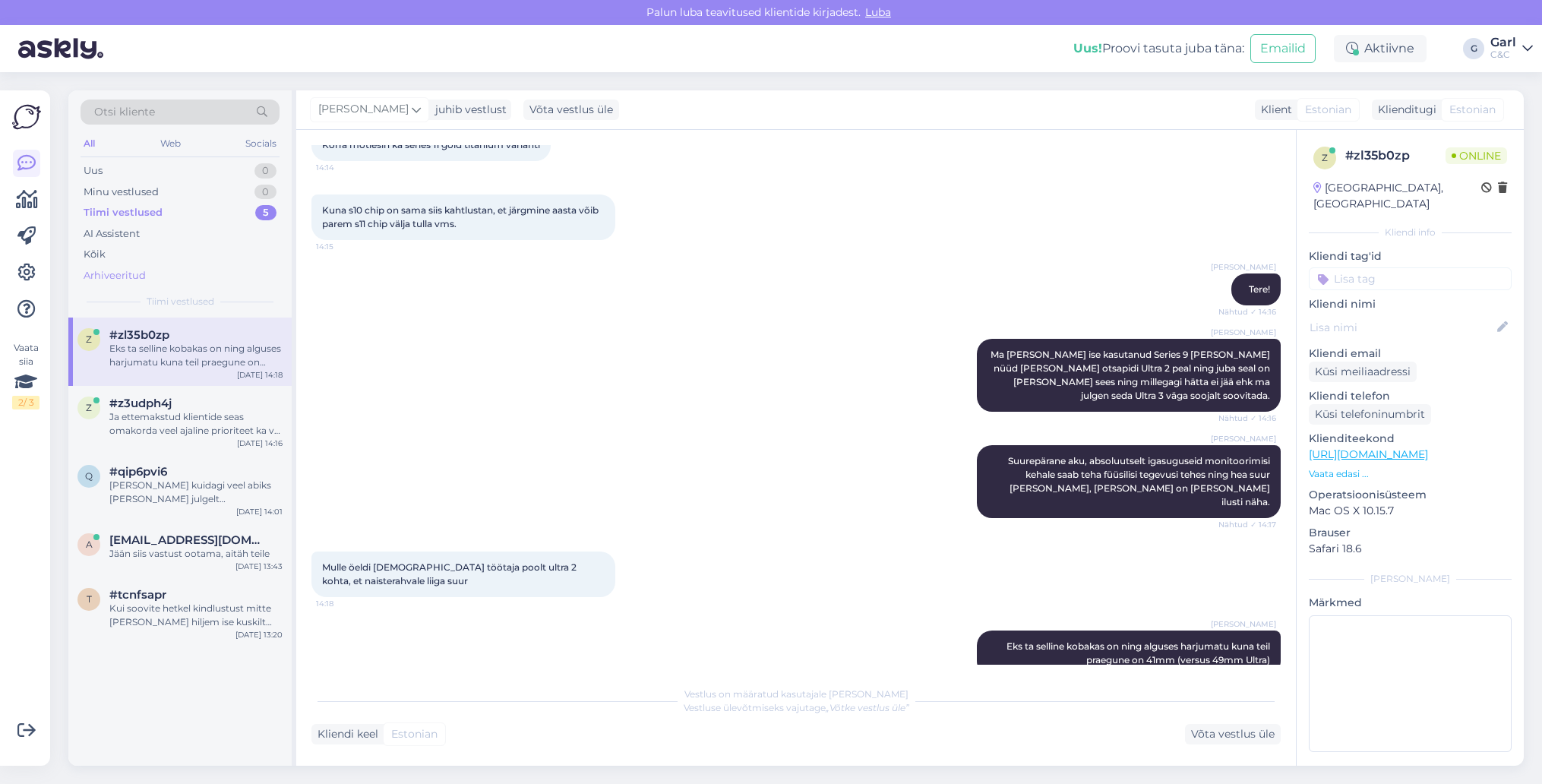
scroll to position [309, 0]
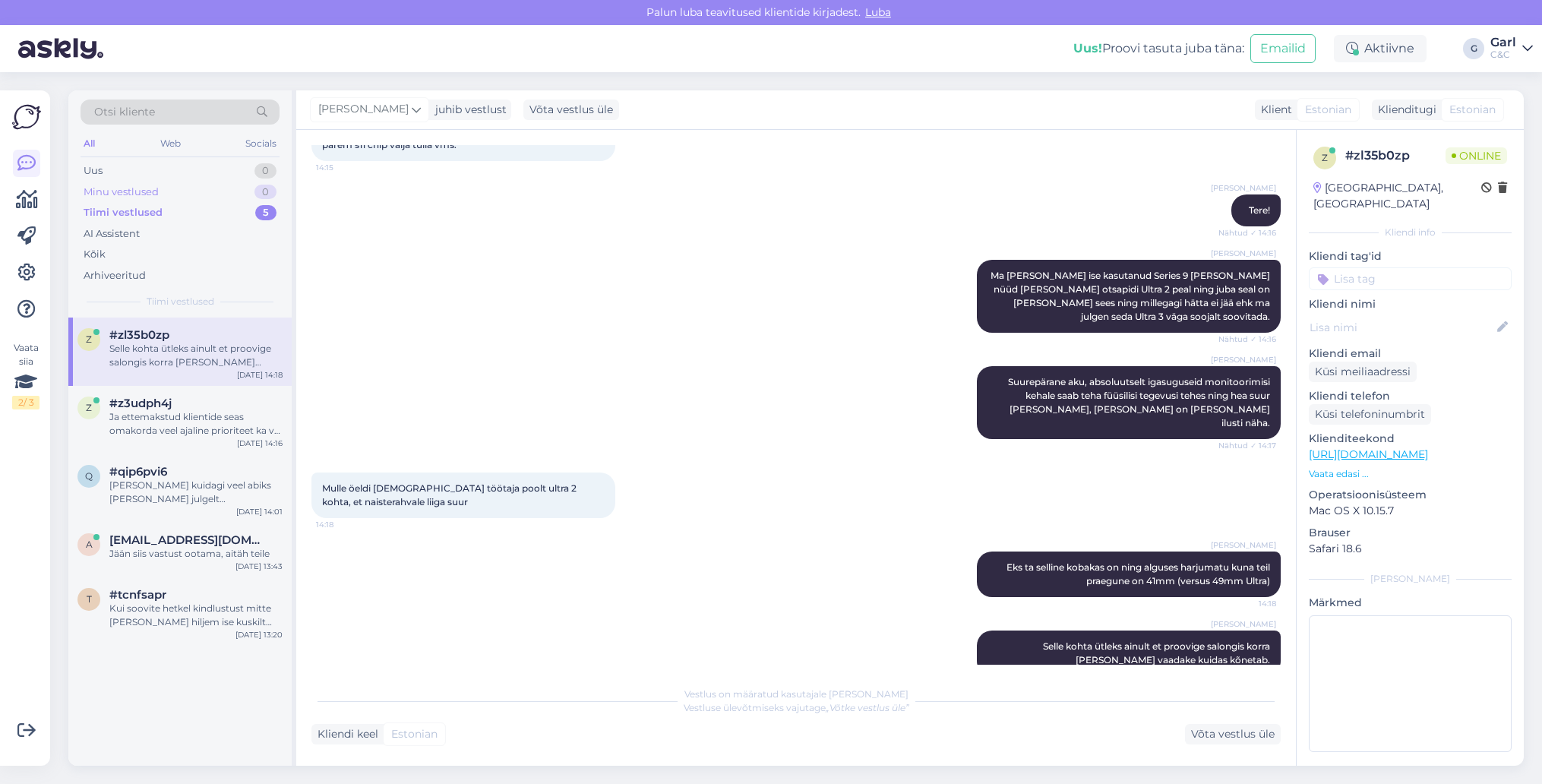
click at [226, 186] on div "Minu vestlused 0" at bounding box center [180, 192] width 199 height 21
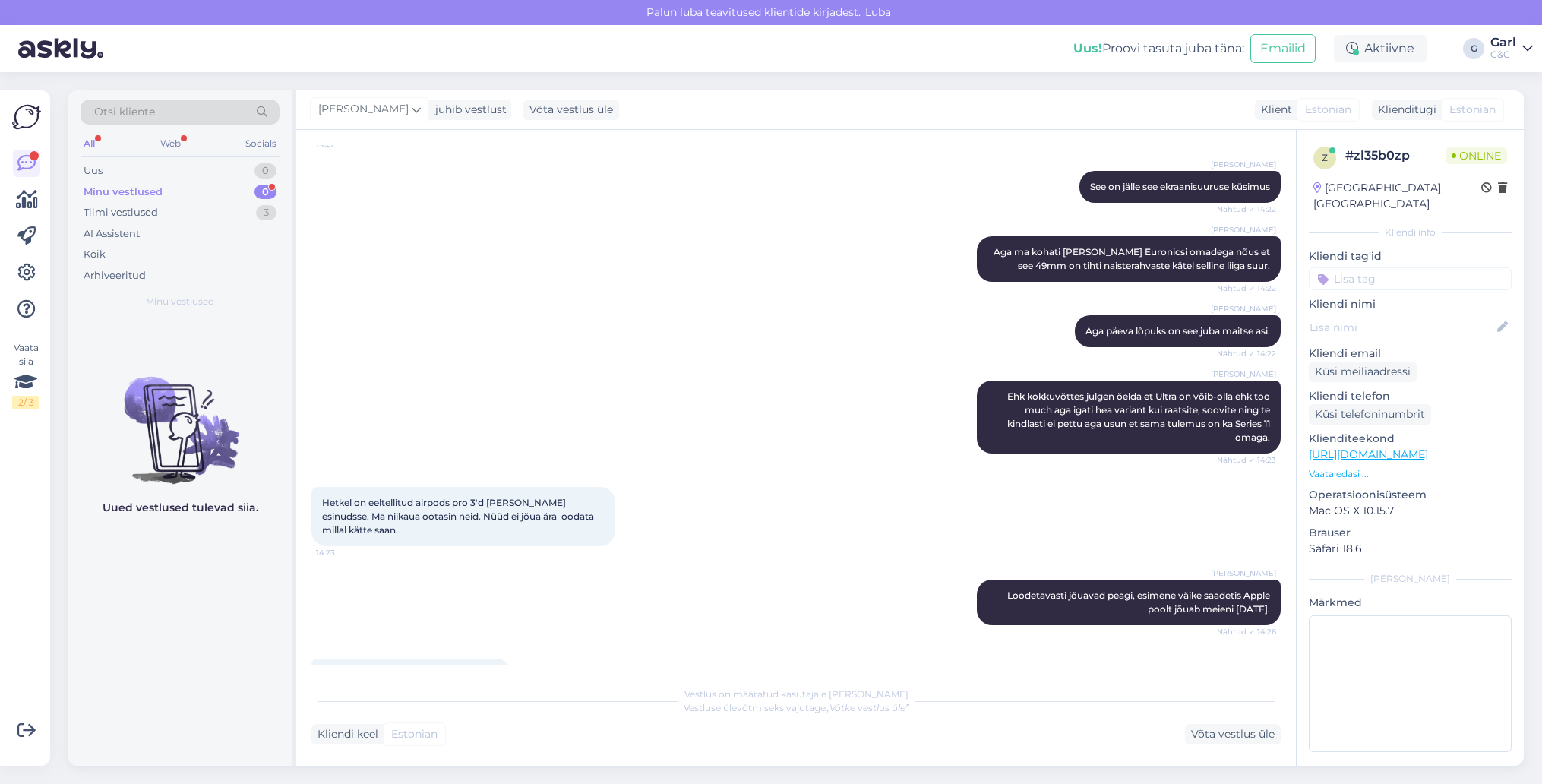
scroll to position [1912, 0]
click at [261, 203] on div "Tiimi vestlused 3" at bounding box center [180, 212] width 199 height 21
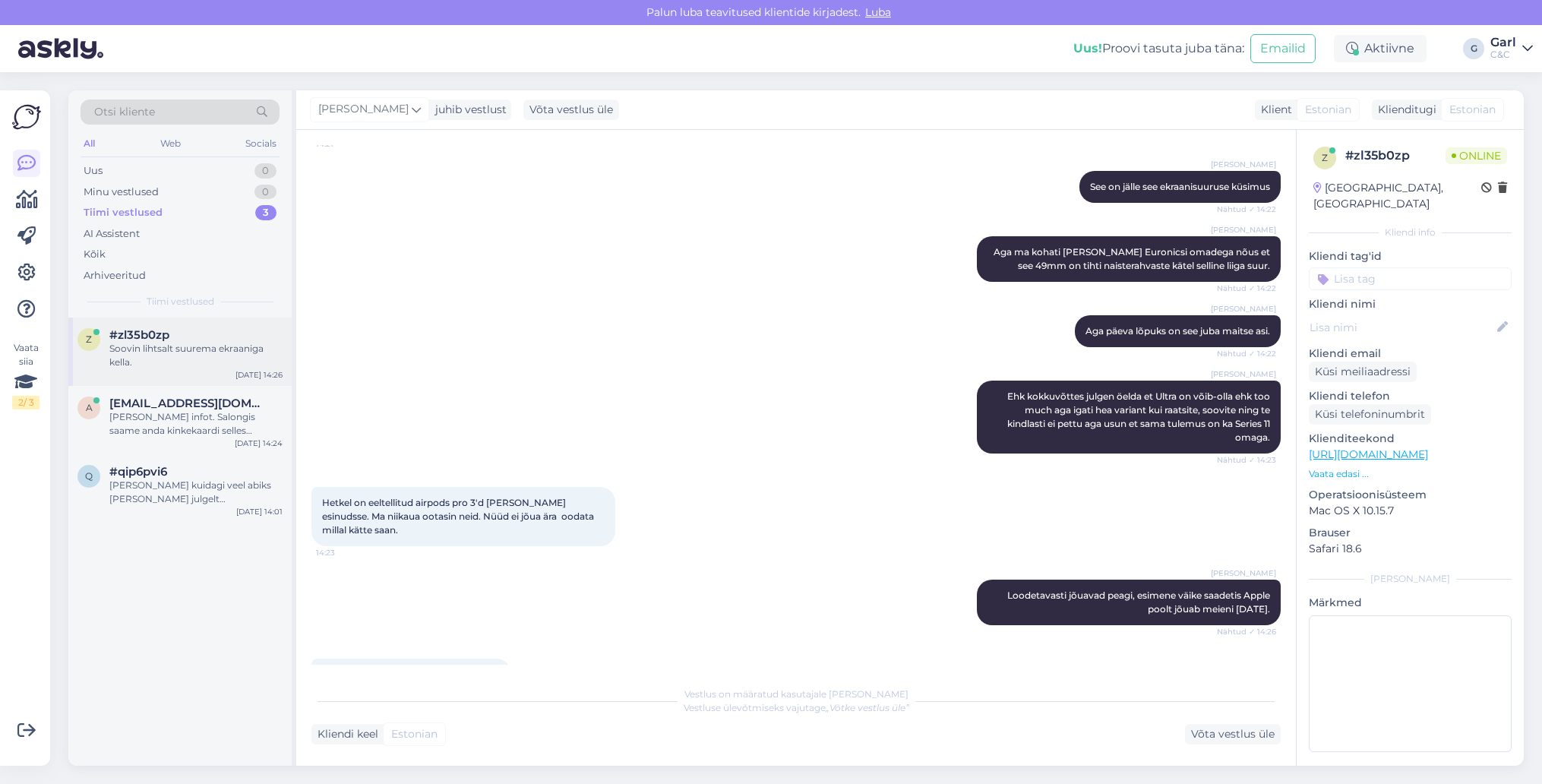
click at [201, 343] on div "Soovin lihtsalt suurema ekraaniga kella." at bounding box center [196, 355] width 174 height 28
click at [204, 435] on div "[PERSON_NAME] infot. Salongis saame anda kinkekaardi selles vääringus, mis nii …" at bounding box center [196, 424] width 174 height 28
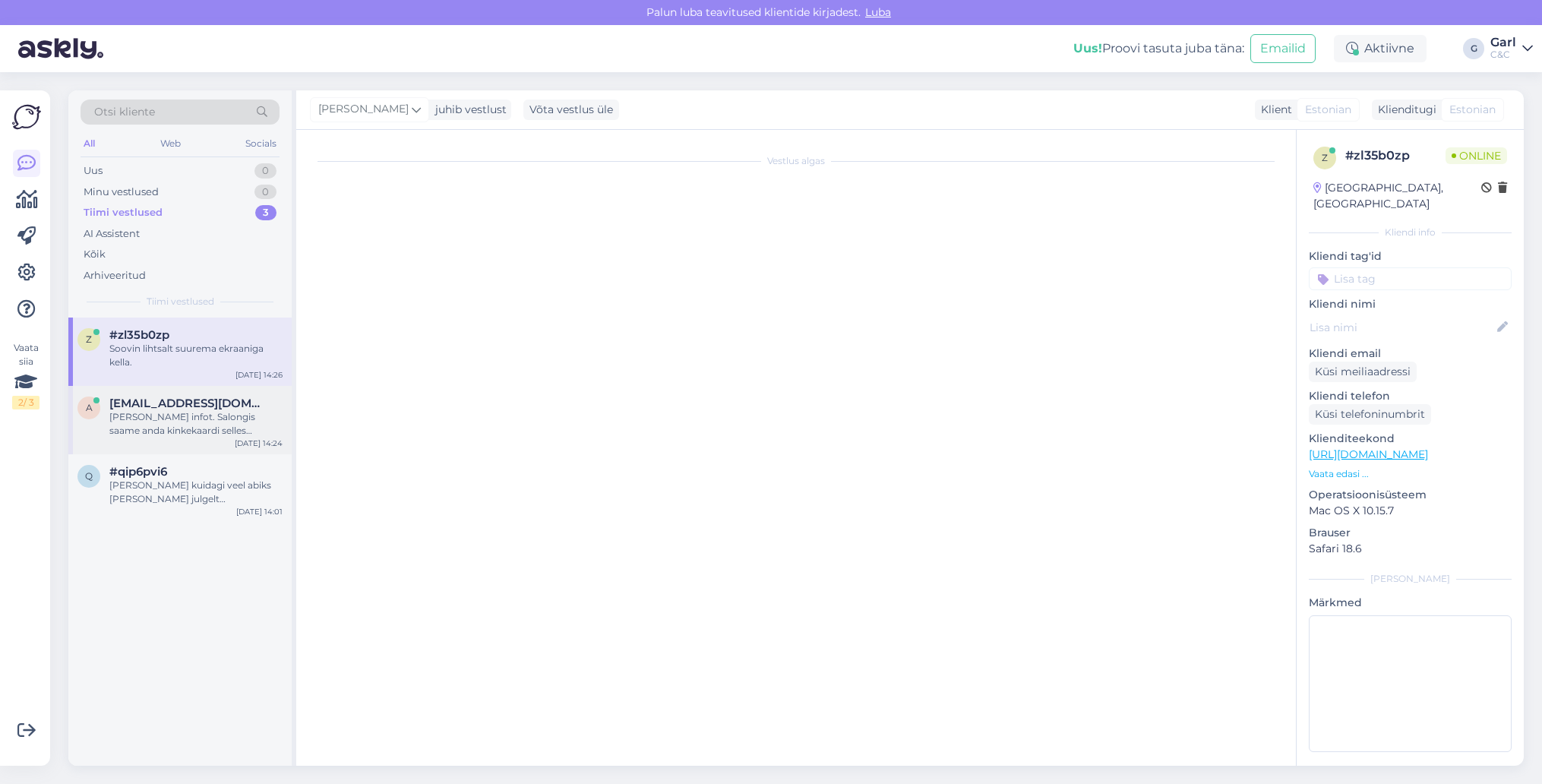
scroll to position [951, 0]
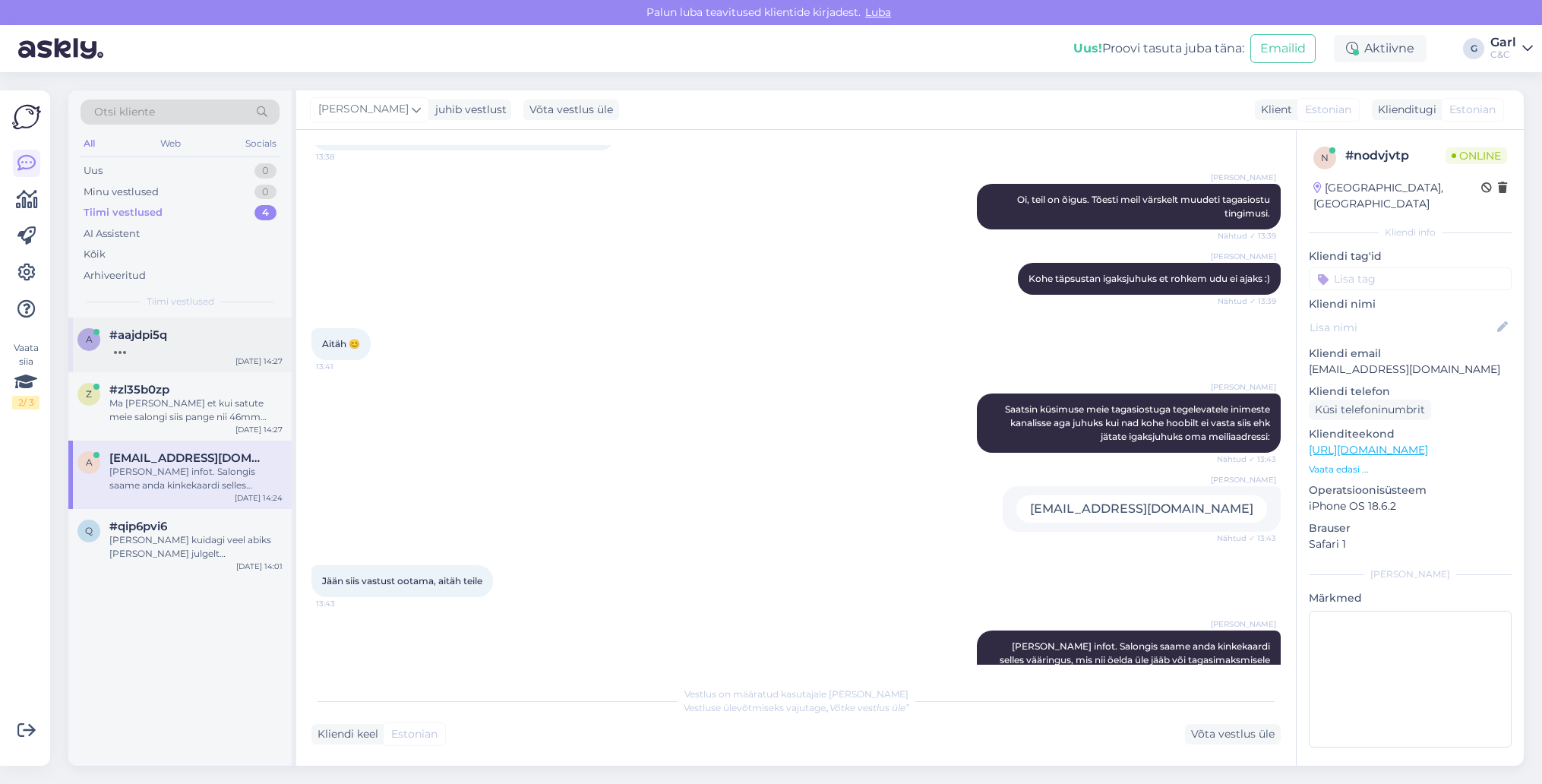
click at [235, 328] on div "#aajdpi5q" at bounding box center [196, 334] width 174 height 14
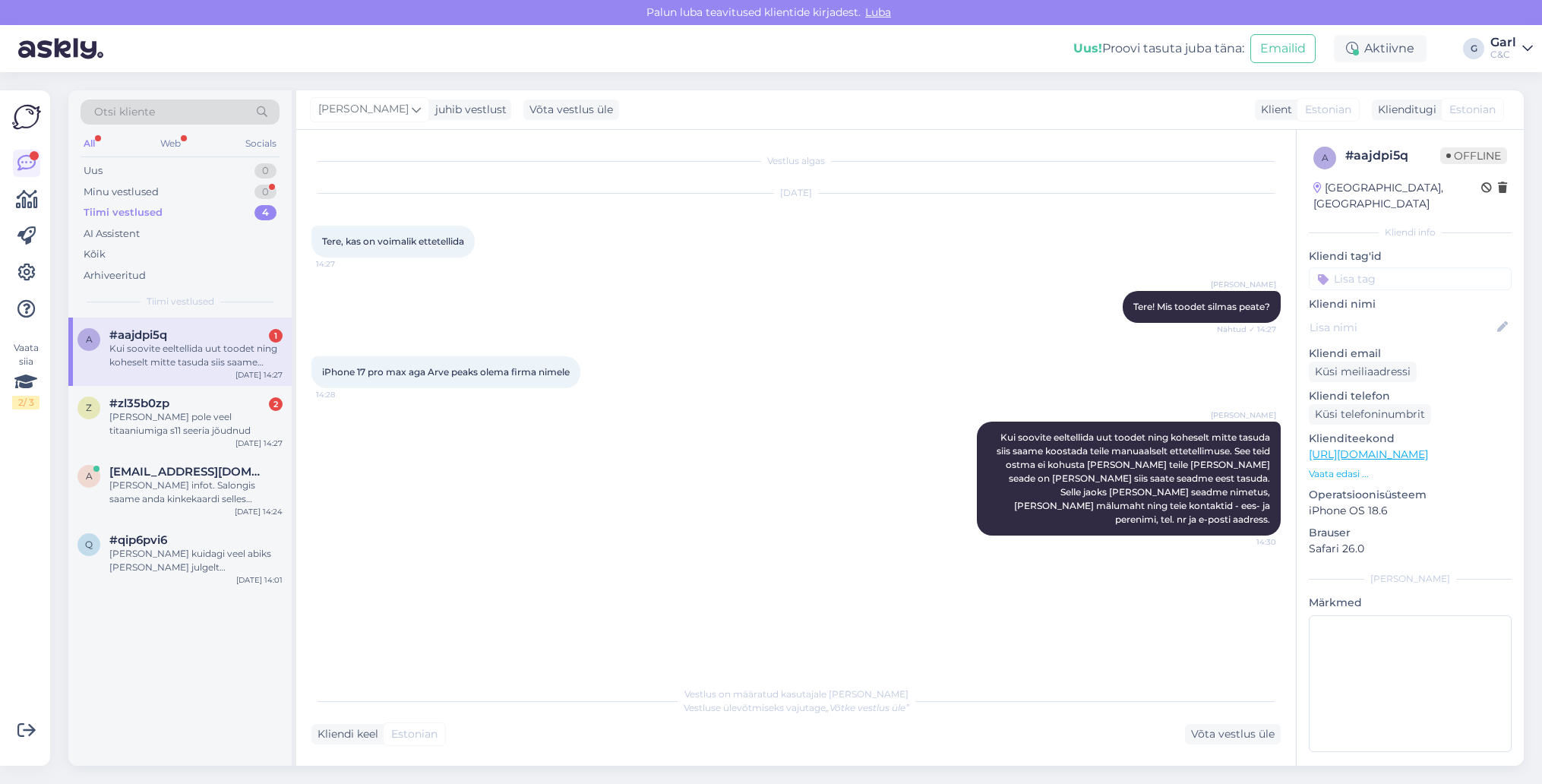
click at [1511, 50] on div "C&C" at bounding box center [1503, 54] width 26 height 12
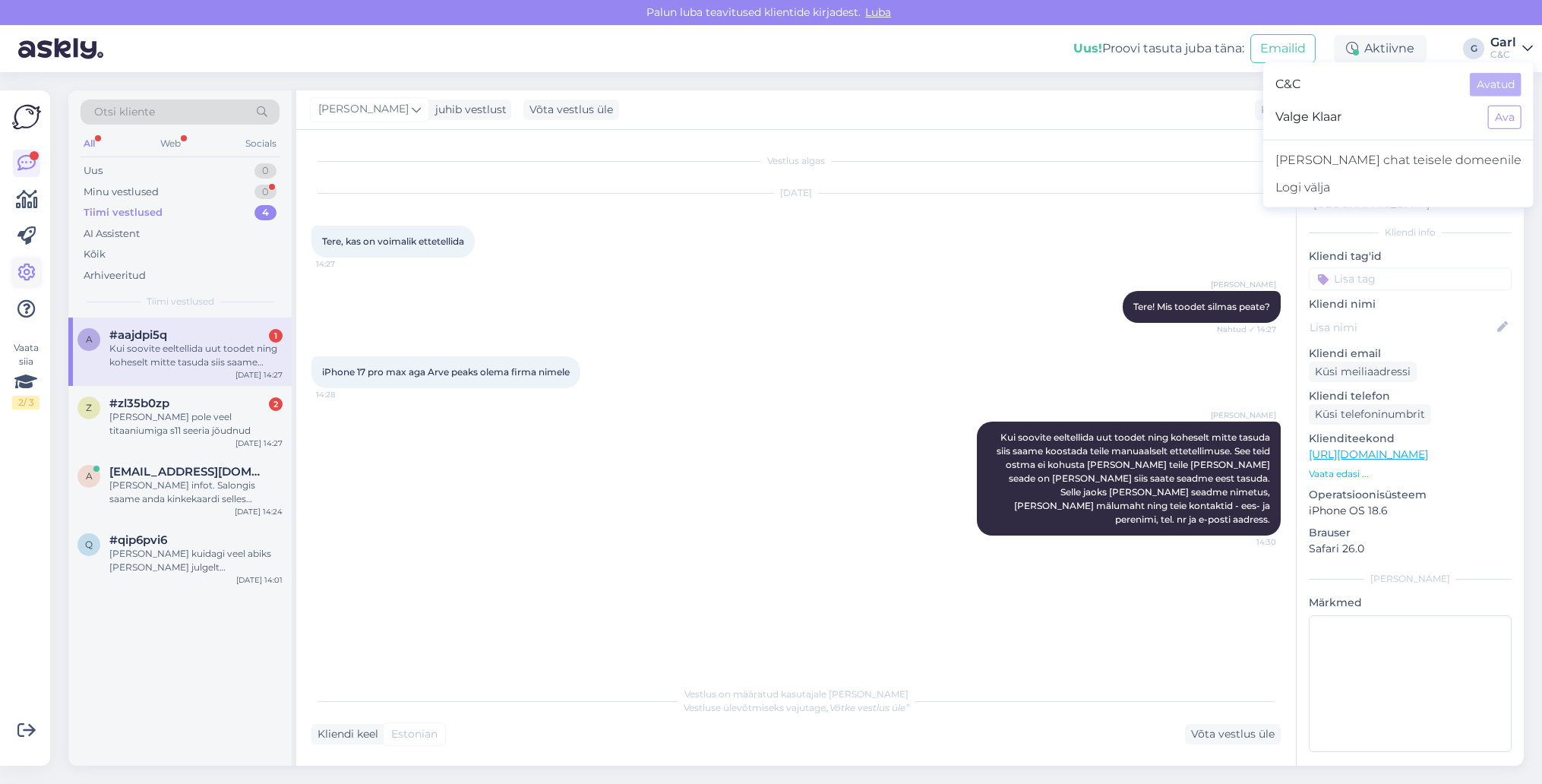
click at [31, 262] on link at bounding box center [27, 273] width 28 height 28
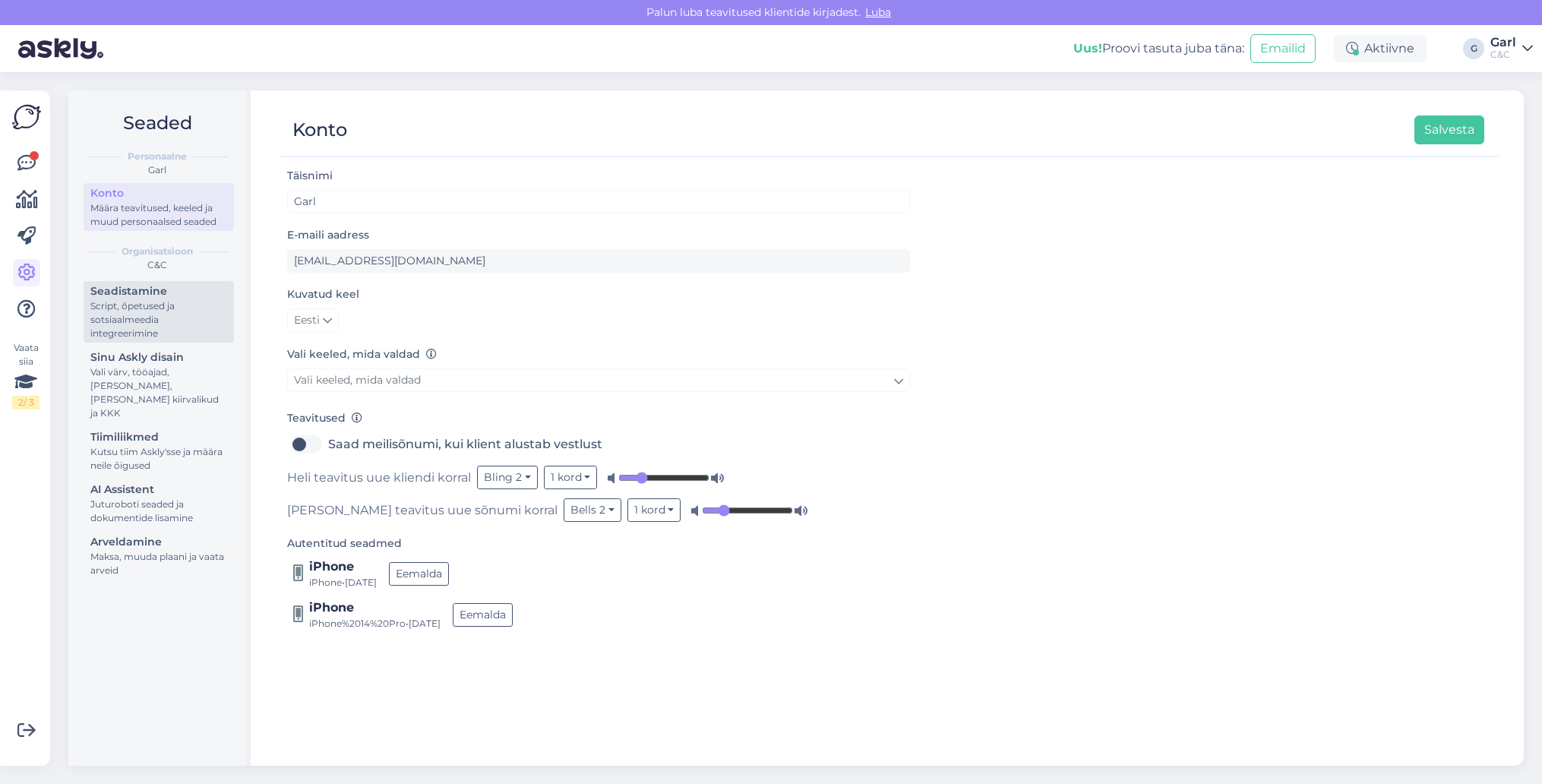
click at [182, 327] on div "Script, õpetused ja sotsiaalmeedia integreerimine" at bounding box center [158, 319] width 137 height 41
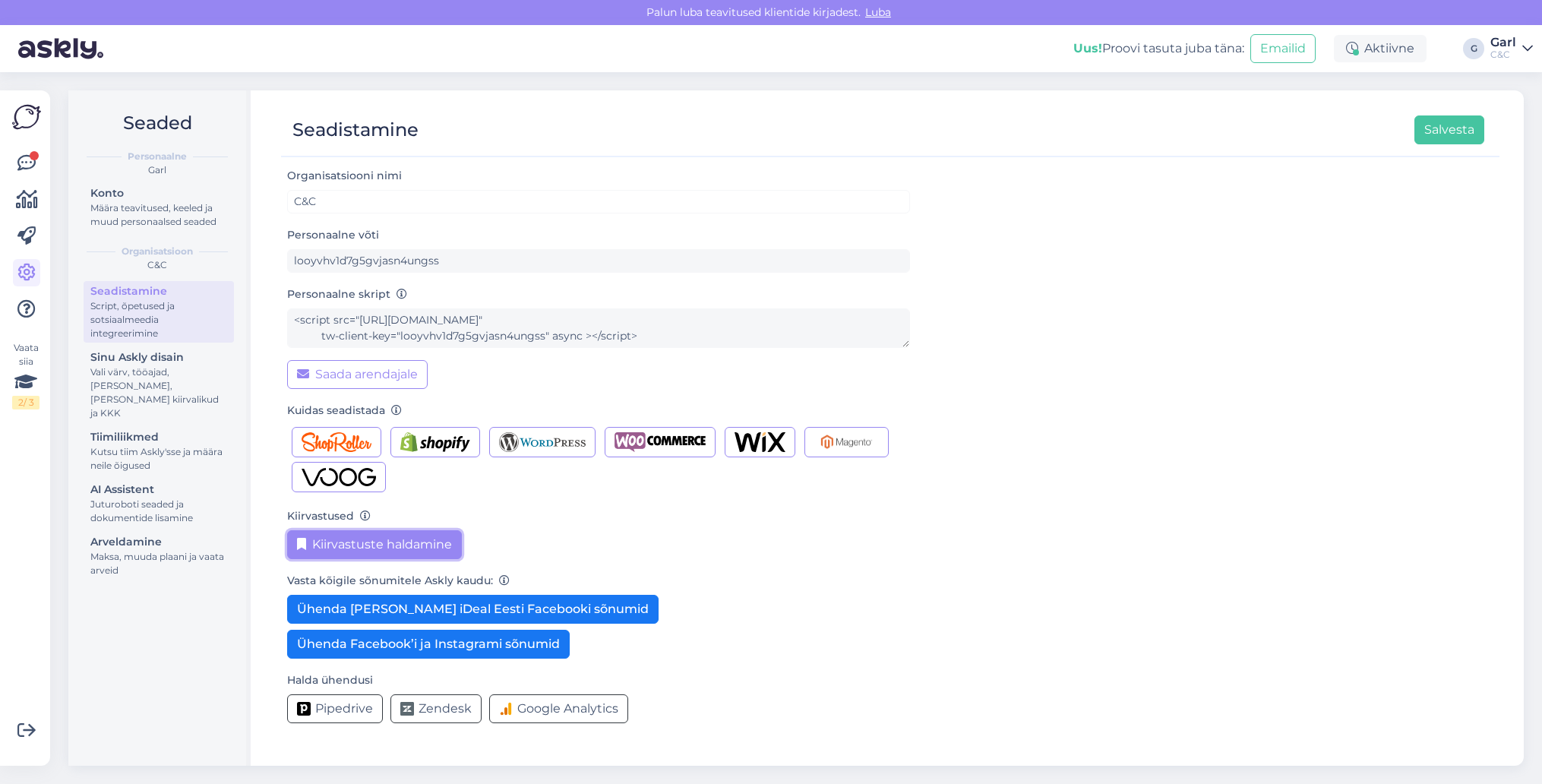
click at [358, 537] on button "Kiirvastuste haldamine" at bounding box center [375, 543] width 174 height 28
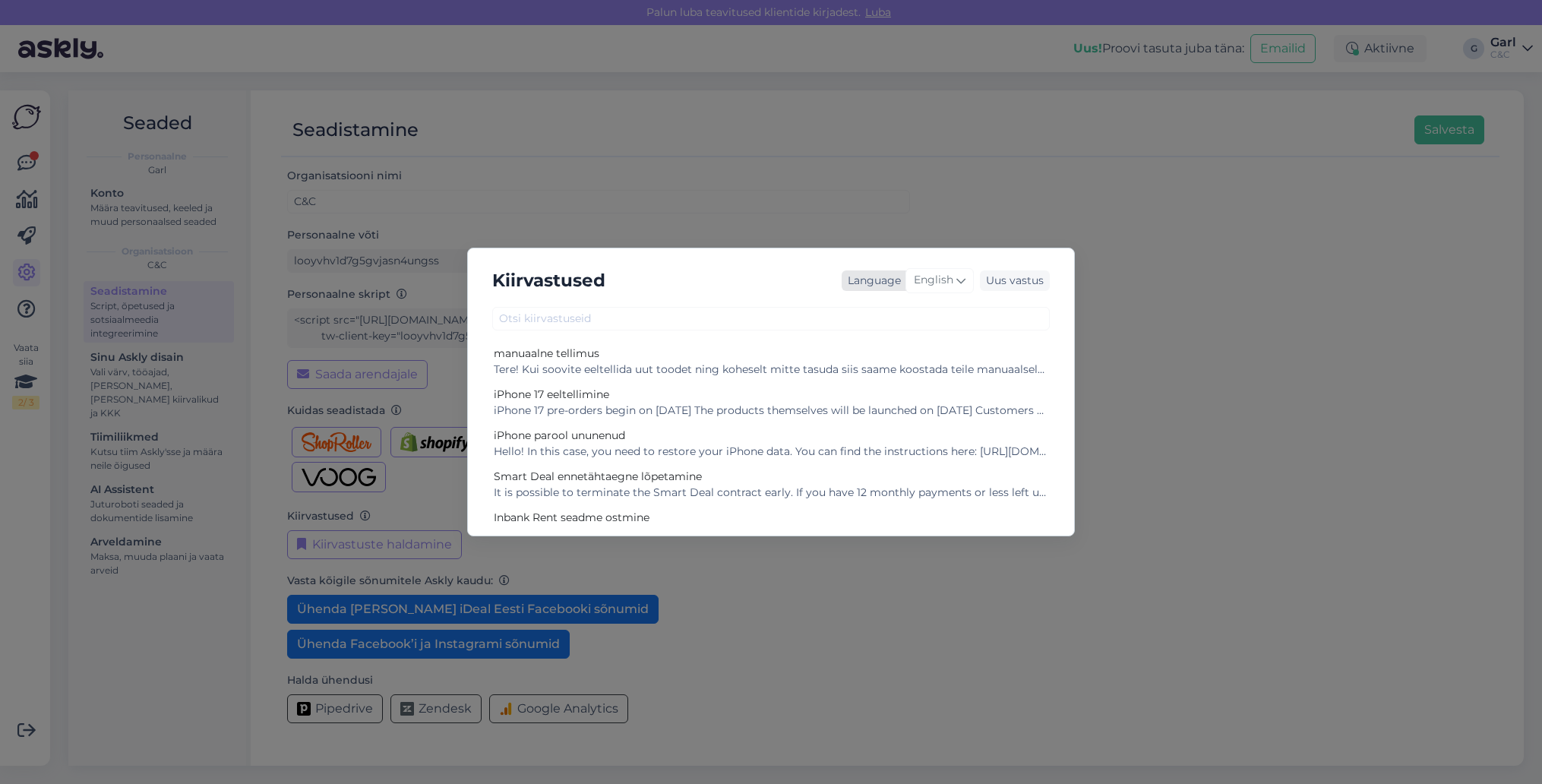
click at [950, 285] on span "English" at bounding box center [933, 280] width 39 height 17
click at [910, 484] on link "Estonian" at bounding box center [907, 487] width 167 height 24
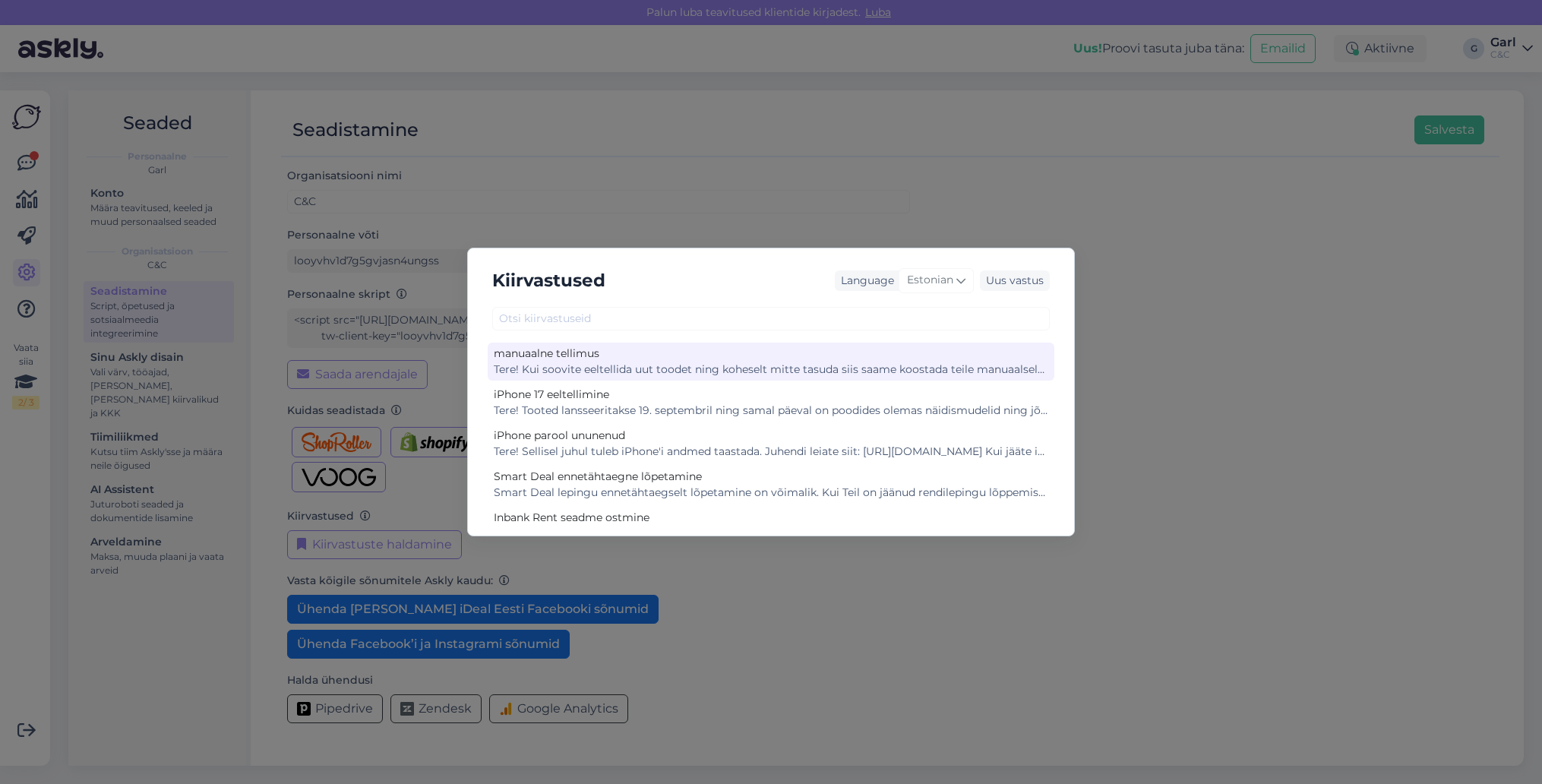
click at [755, 367] on div "Tere! Kui soovite eeltellida uut toodet ning koheselt mitte tasuda siis saame k…" at bounding box center [771, 369] width 555 height 16
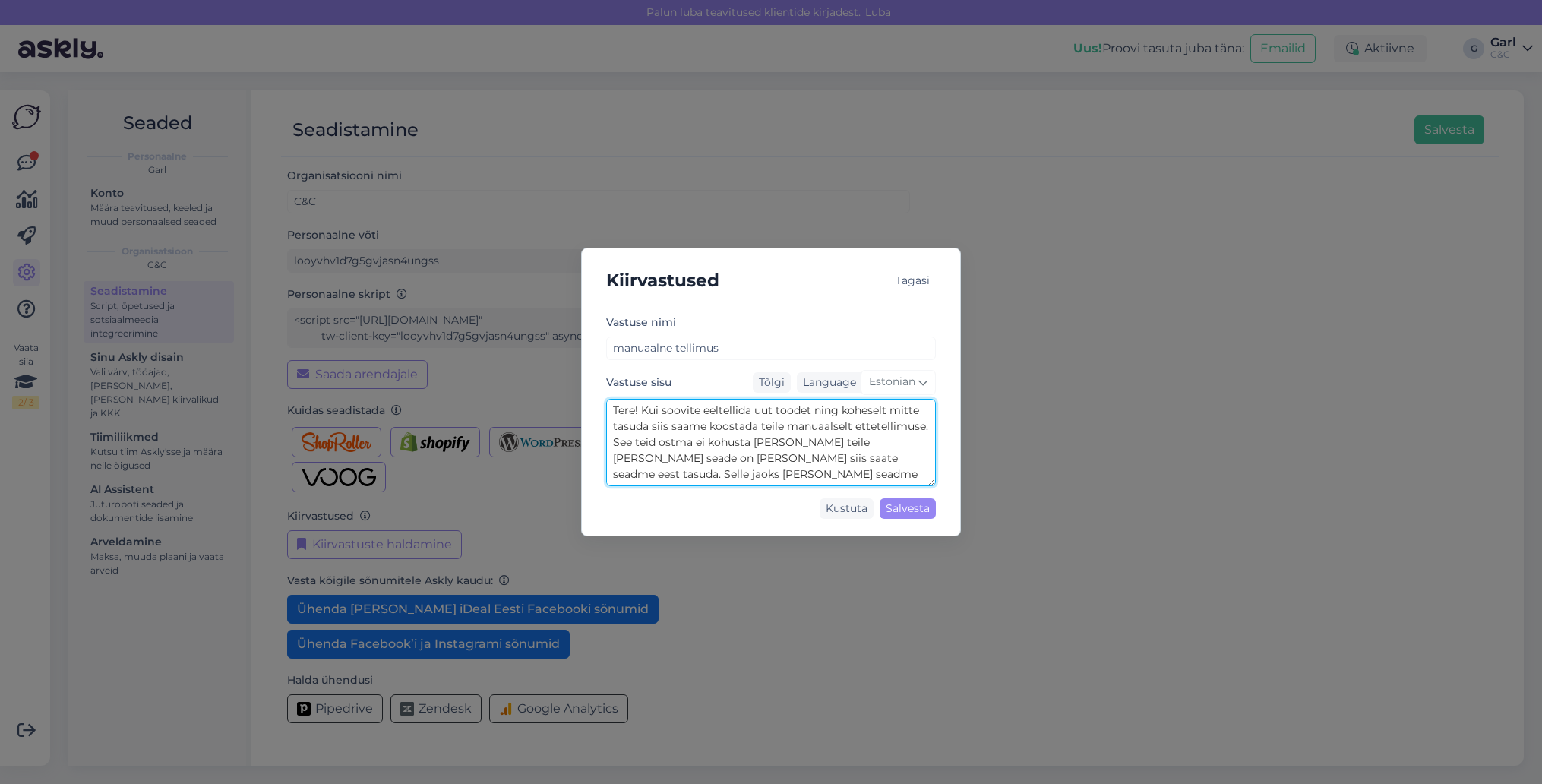
click at [763, 451] on textarea "Tere! Kui soovite eeltellida uut toodet ning koheselt mitte tasuda siis saame k…" at bounding box center [771, 442] width 330 height 87
click at [652, 429] on textarea "Tere! Kui soovite eeltellida uut toodet ning koheselt mitte tasuda siis saame k…" at bounding box center [771, 442] width 330 height 87
click at [767, 422] on textarea "Tere! Kui soovite eeltellida uut toodet ning koheselt mitte tasuda, siis saame …" at bounding box center [771, 442] width 330 height 87
click at [713, 442] on textarea "Tere! Kui soovite eeltellida uut toodet ning koheselt mitte tasuda, siis saame …" at bounding box center [771, 442] width 330 height 87
click at [828, 442] on textarea "Tere! Kui soovite eeltellida uut toodet ning koheselt mitte tasuda, siis saame …" at bounding box center [771, 442] width 330 height 87
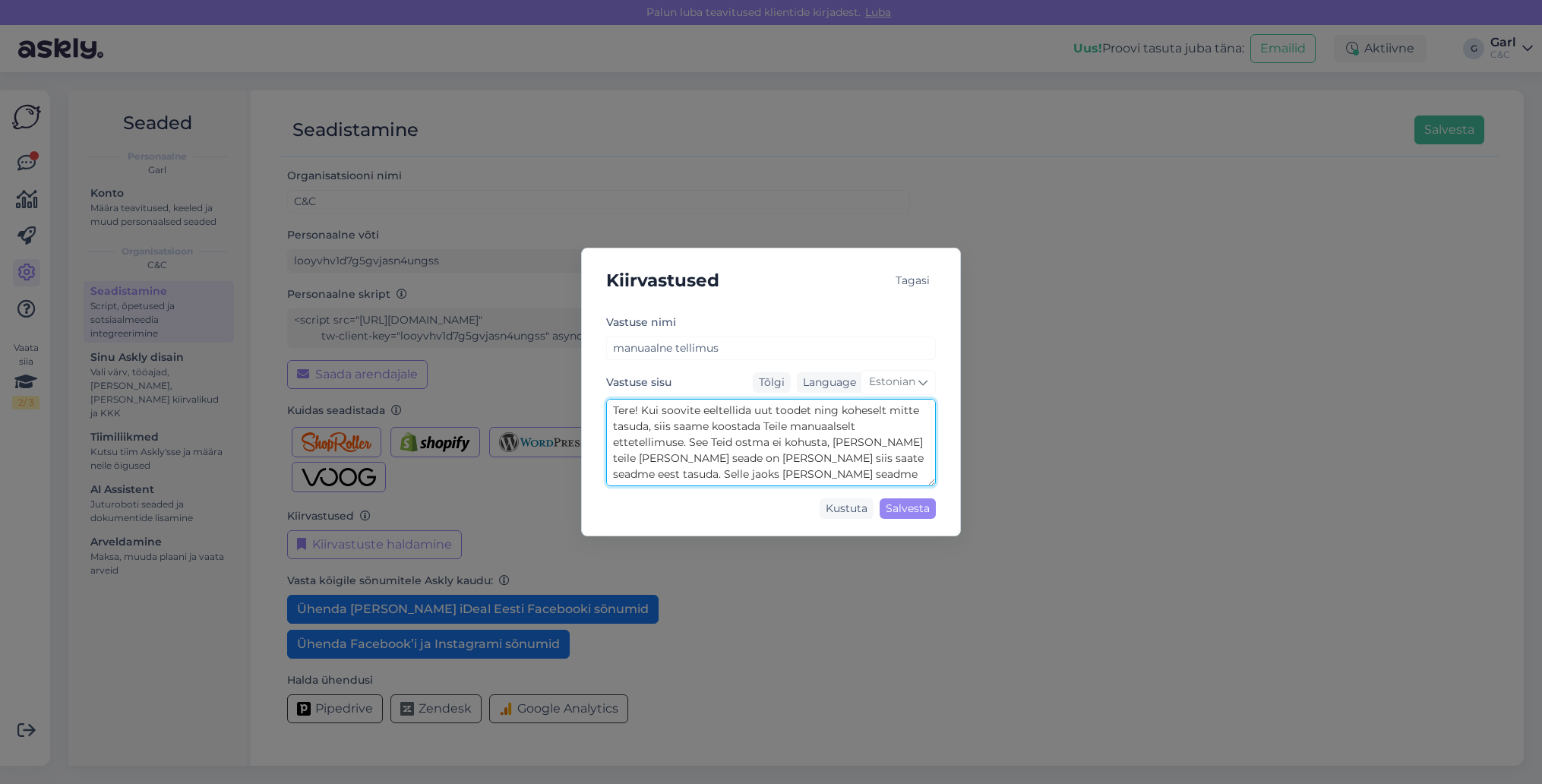
click at [903, 441] on textarea "Tere! Kui soovite eeltellida uut toodet ning koheselt mitte tasuda, siis saame …" at bounding box center [771, 442] width 330 height 87
click at [650, 460] on textarea "Tere! Kui soovite eeltellida uut toodet ning koheselt mitte tasuda, siis saame …" at bounding box center [771, 442] width 330 height 87
click at [819, 442] on textarea "Tere! Kui soovite eeltellida uut toodet ning koheselt mitte tasuda, siis saame …" at bounding box center [771, 442] width 330 height 87
type textarea "Tere! Kui soovite eeltellida uut toodet ning koheselt mitte tasuda, siis saame …"
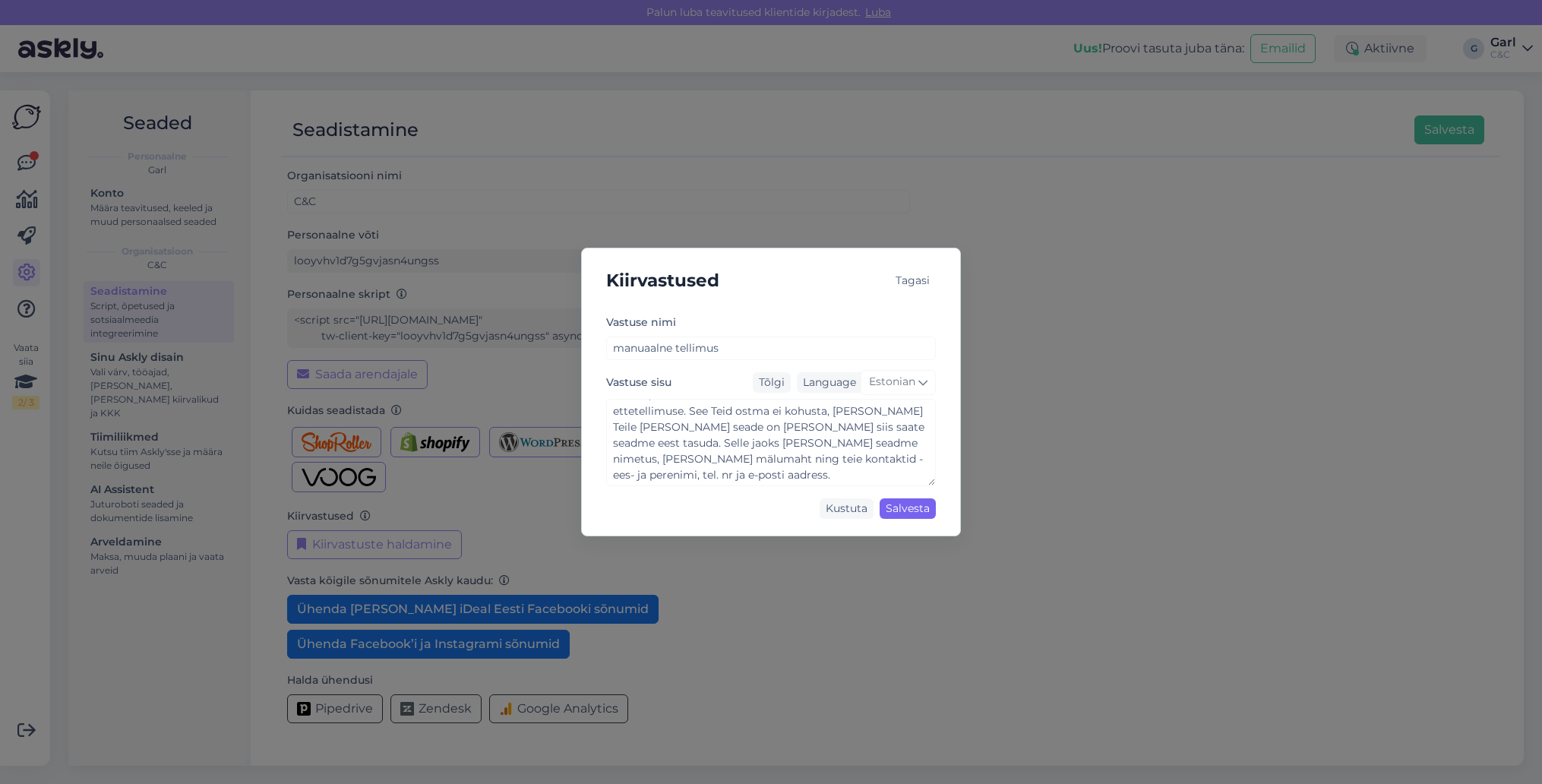
click at [910, 509] on div "Salvesta" at bounding box center [907, 509] width 56 height 20
click at [903, 502] on div "Salvesta" at bounding box center [907, 509] width 56 height 20
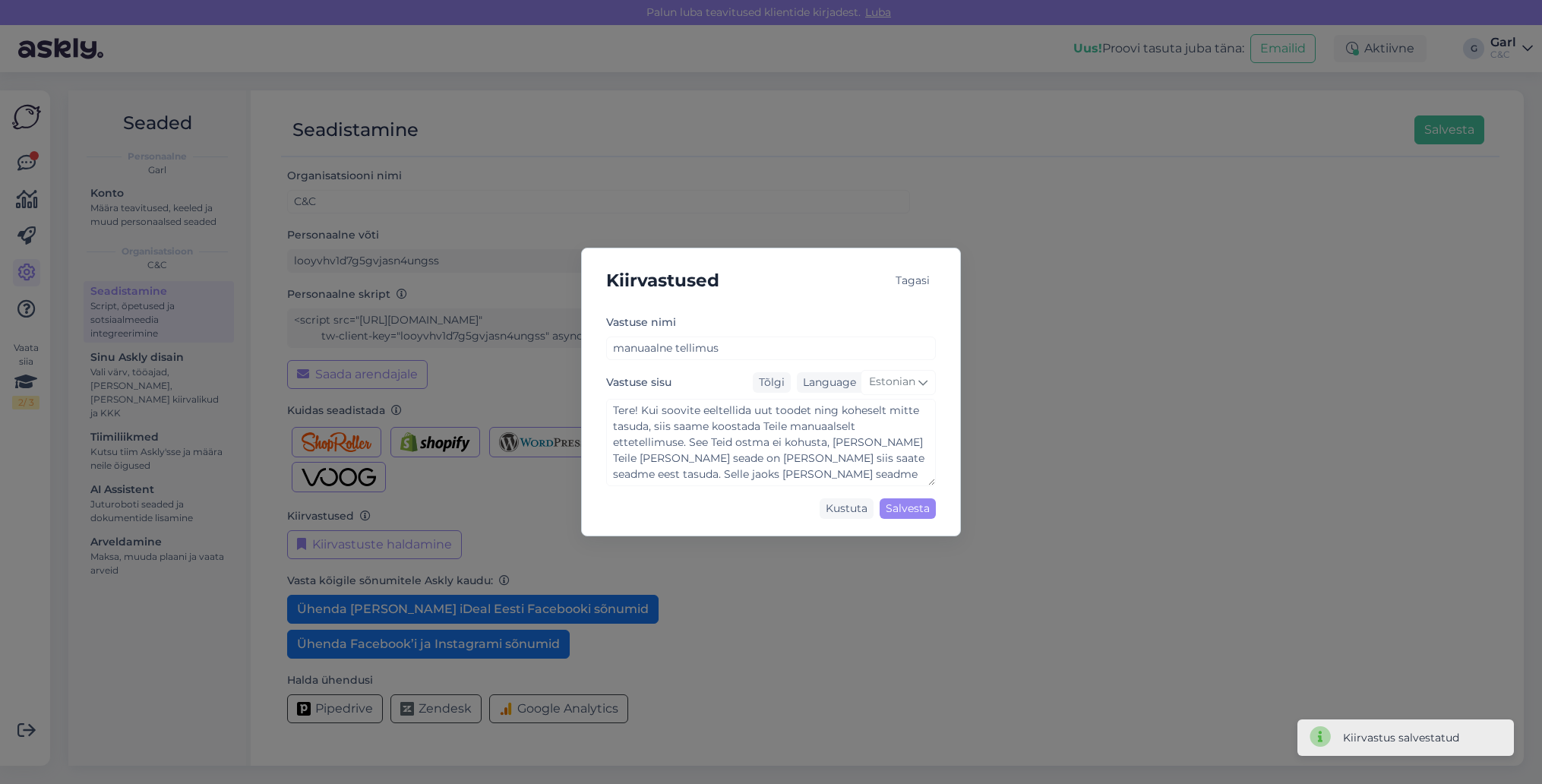
click at [927, 131] on div "Kiirvastused Tagasi Vastuse nimi manuaalne tellimus Vastuse sisu Tõlgi Language…" at bounding box center [771, 392] width 1542 height 784
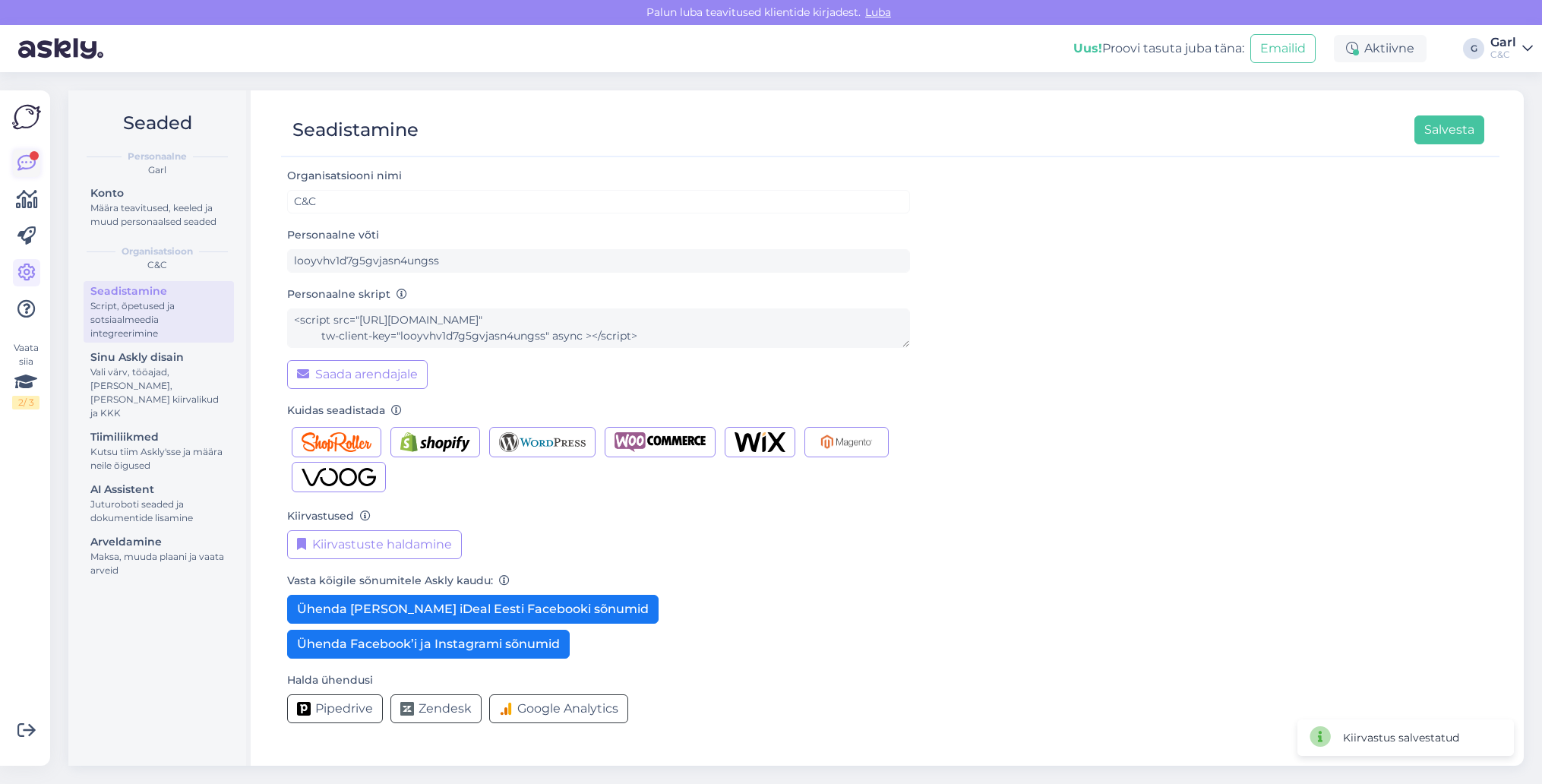
click at [16, 160] on link at bounding box center [27, 163] width 28 height 28
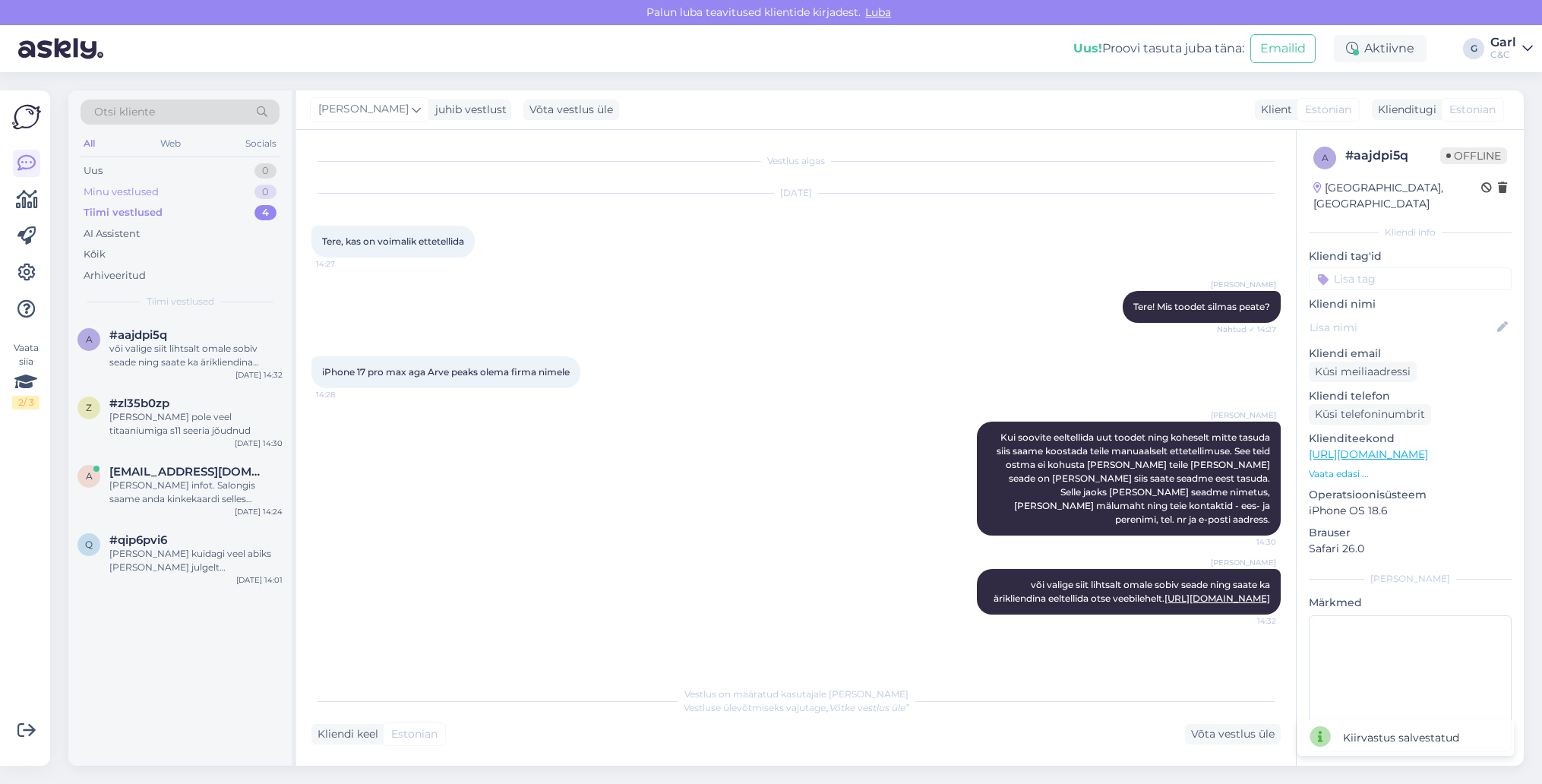
click at [245, 192] on div "Minu vestlused 0" at bounding box center [180, 192] width 199 height 21
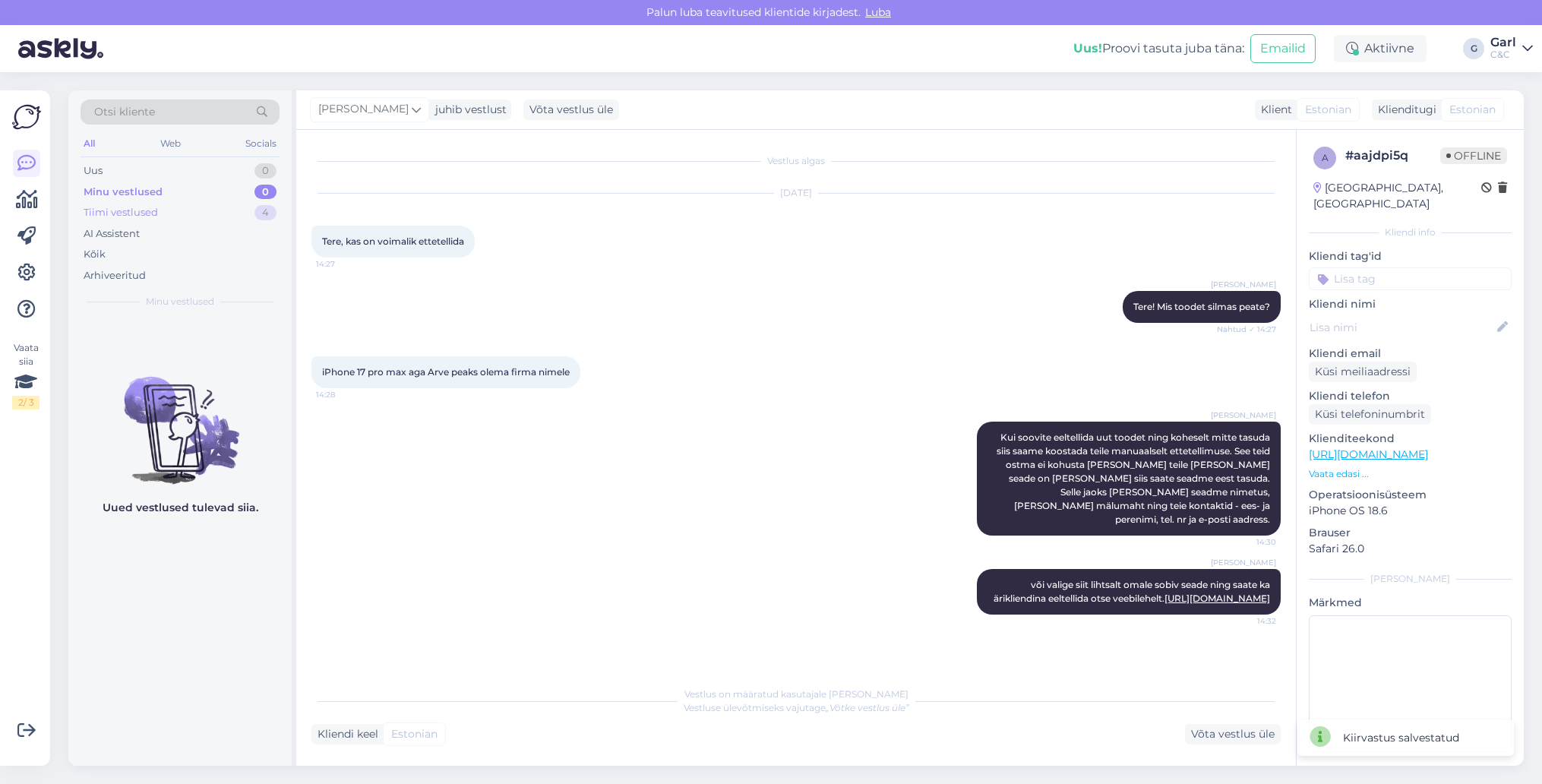
click at [242, 204] on div "Tiimi vestlused 4" at bounding box center [180, 212] width 199 height 21
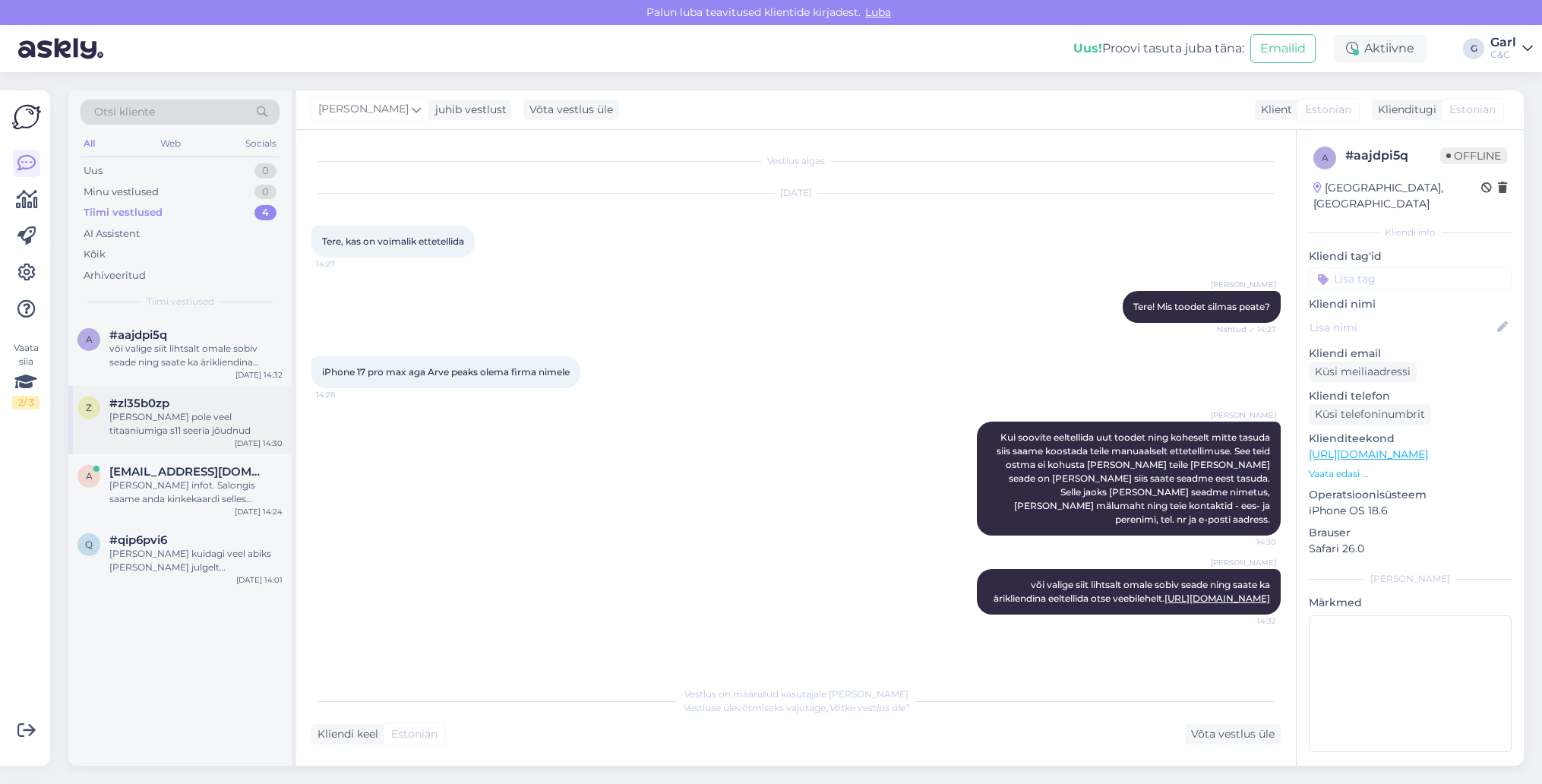
click at [163, 415] on div "[PERSON_NAME] pole veel titaaniumiga s11 seeria jõudnud" at bounding box center [196, 424] width 174 height 28
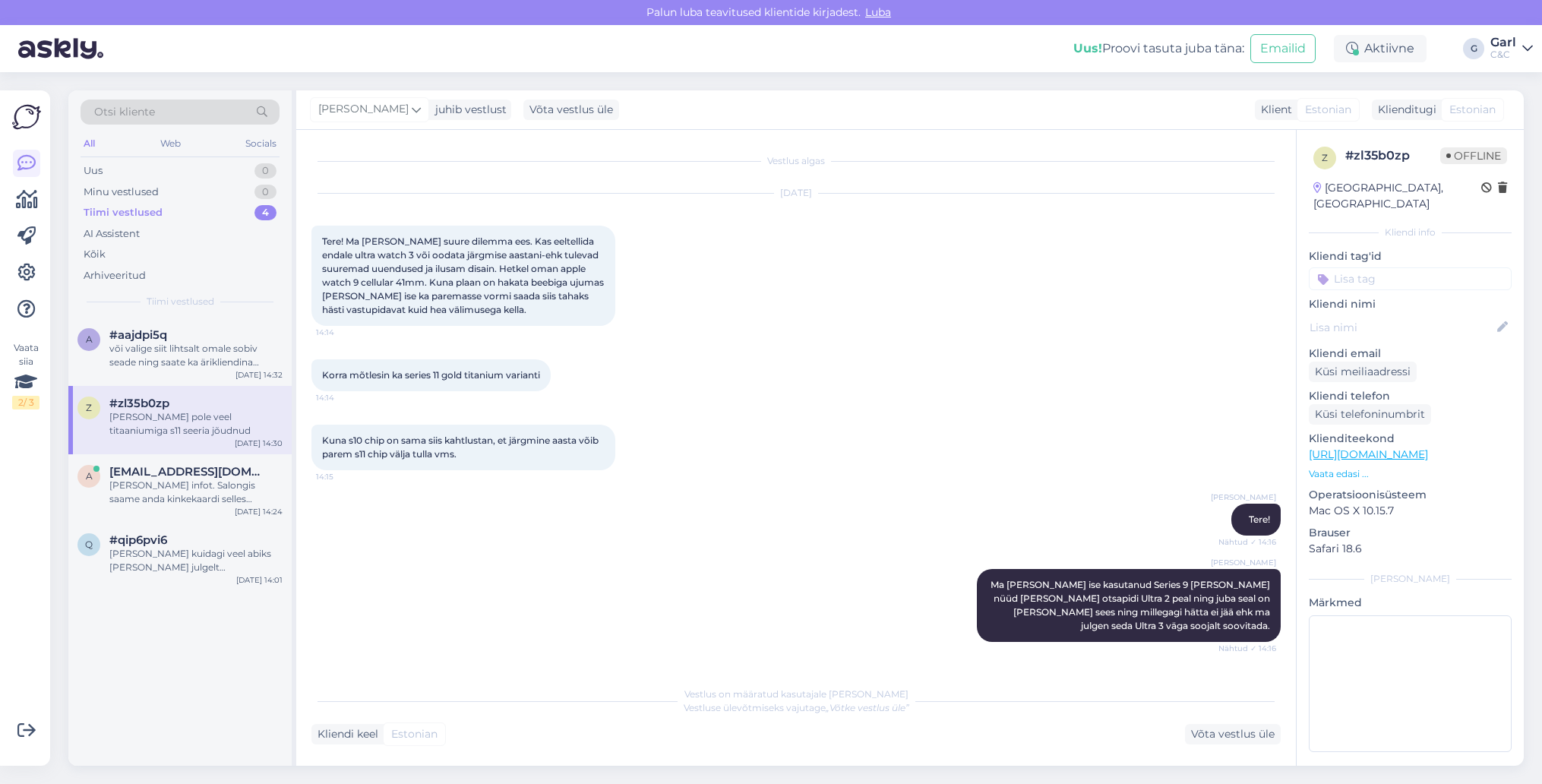
scroll to position [2135, 0]
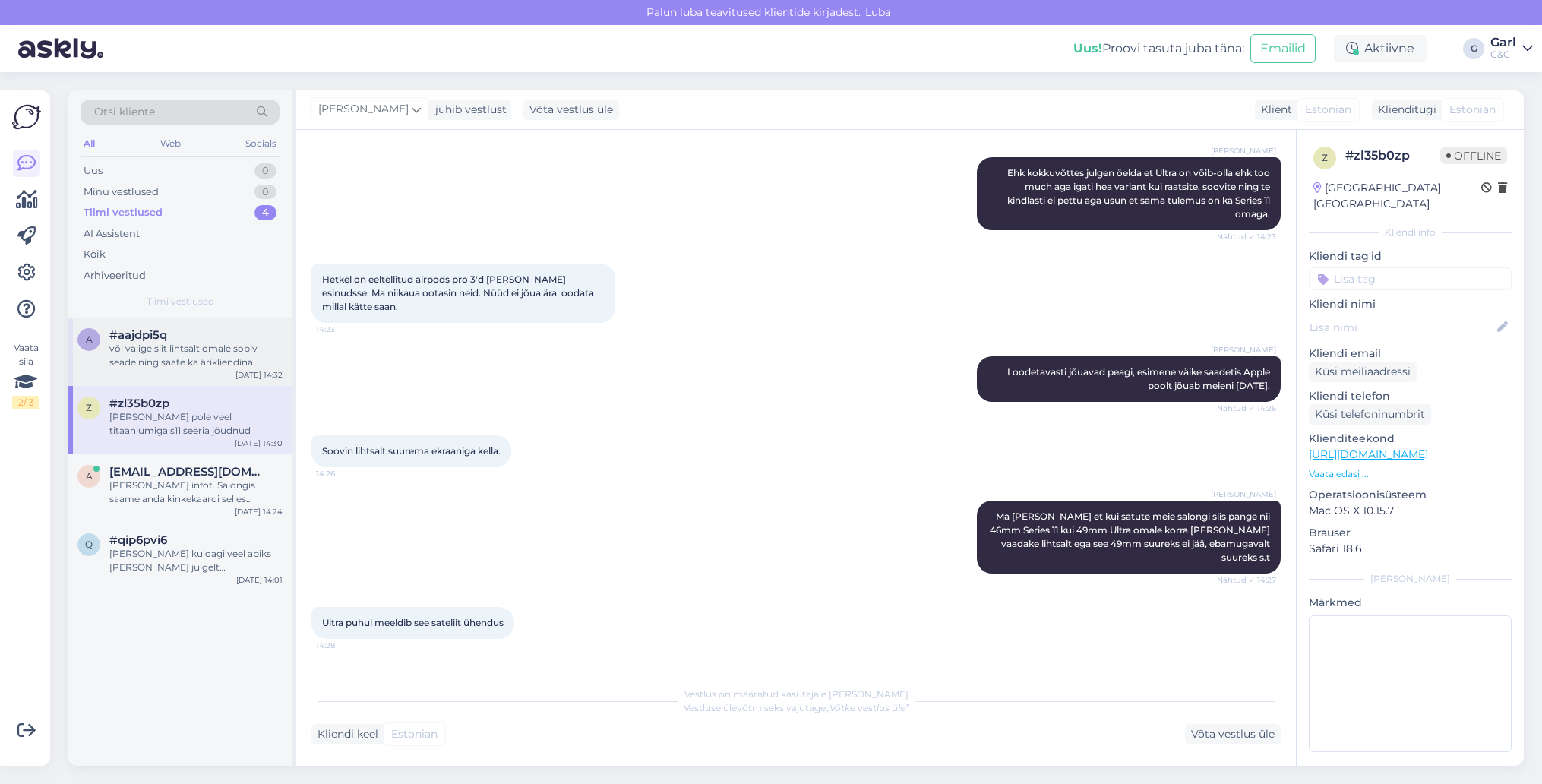
click at [142, 359] on div "või valige siit lihtsalt omale sobiv seade ning saate ka ärikliendina eeltellid…" at bounding box center [196, 355] width 174 height 28
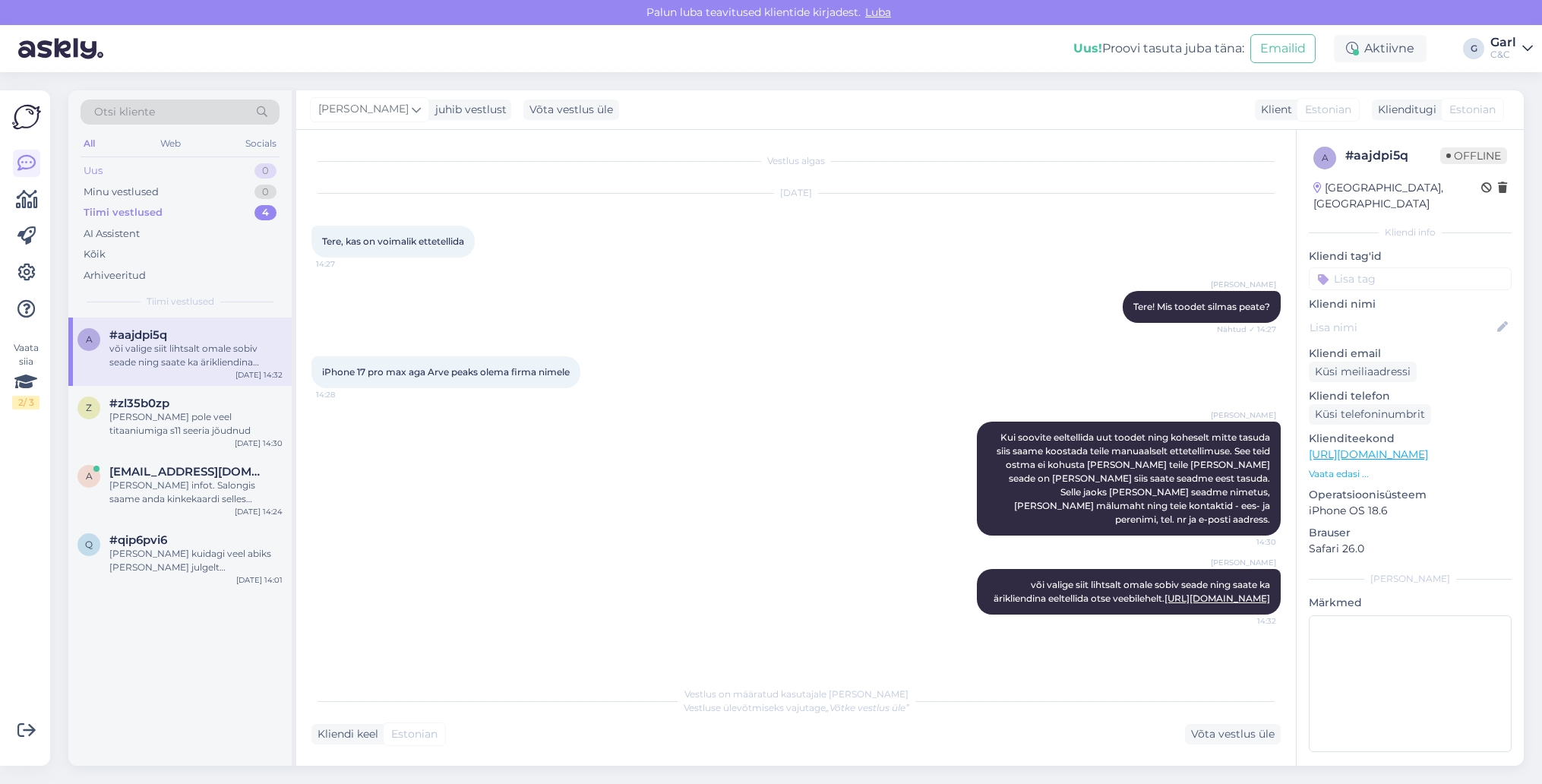
click at [202, 174] on div "Uus 0" at bounding box center [180, 171] width 199 height 21
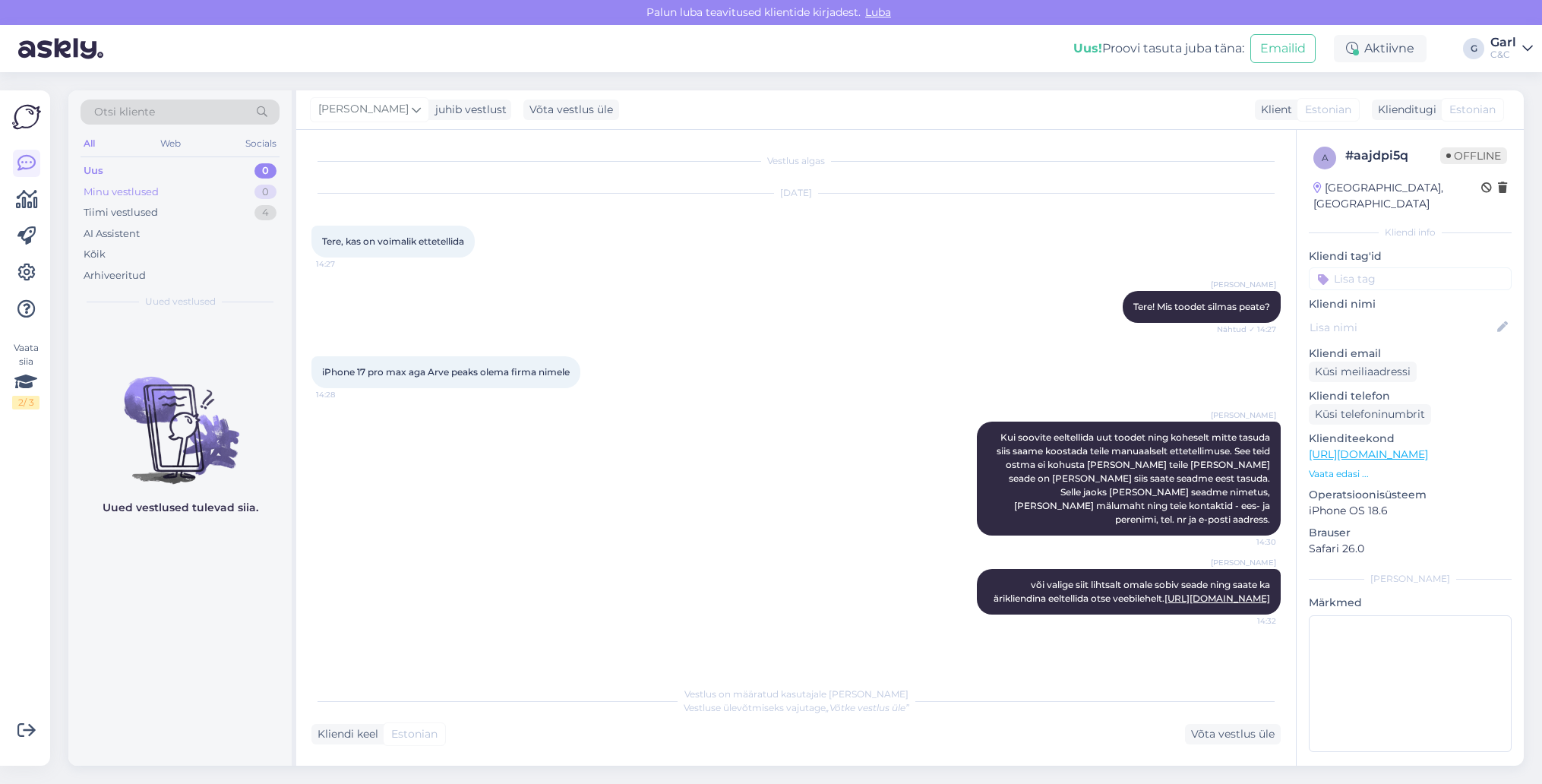
click at [189, 188] on div "Minu vestlused 0" at bounding box center [180, 192] width 199 height 21
click at [245, 174] on div "Uus 1" at bounding box center [180, 171] width 199 height 21
click at [248, 211] on div "Tiimi vestlused 3" at bounding box center [180, 212] width 199 height 21
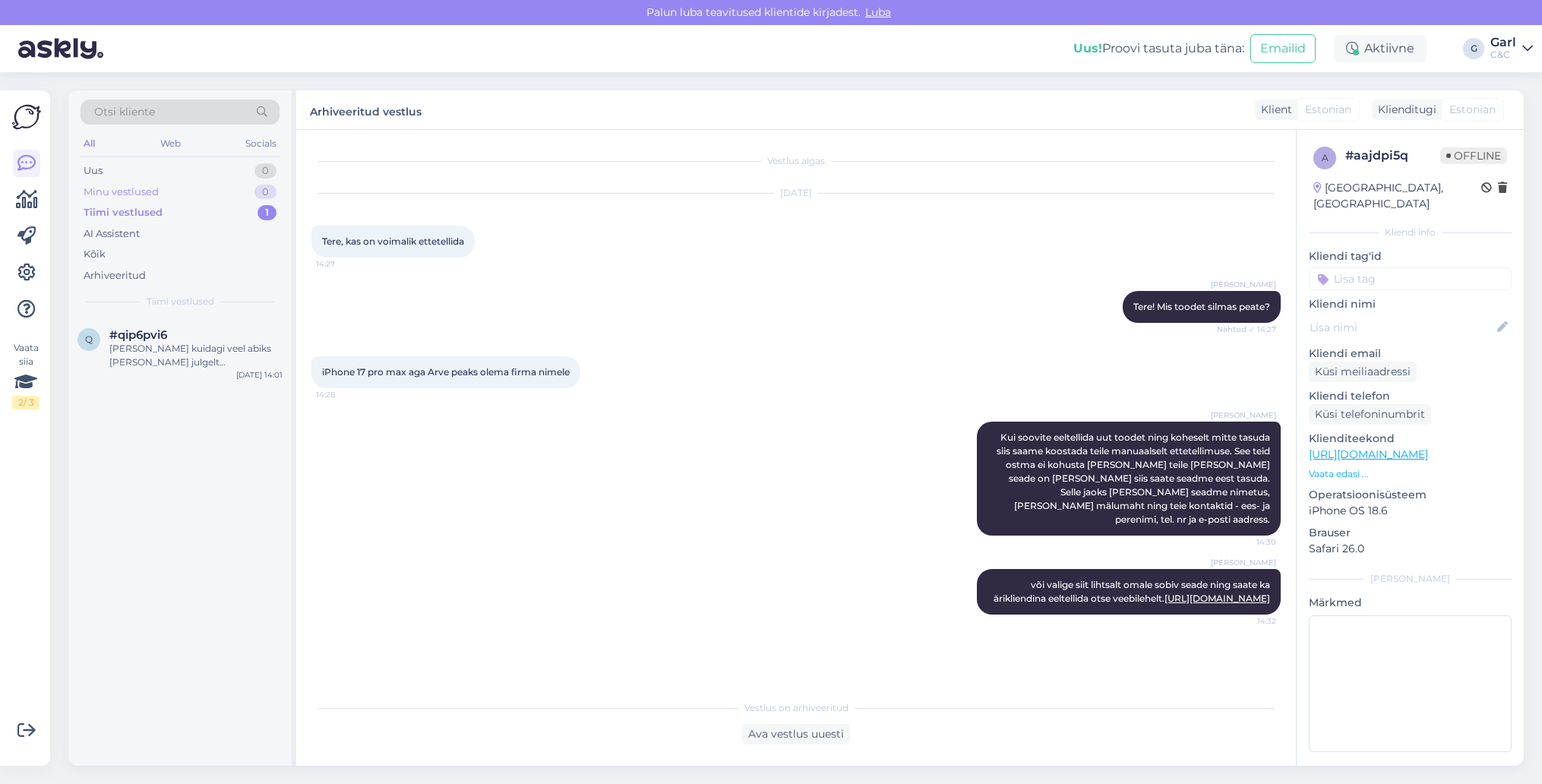
click at [250, 188] on div "Minu vestlused 0" at bounding box center [180, 192] width 199 height 21
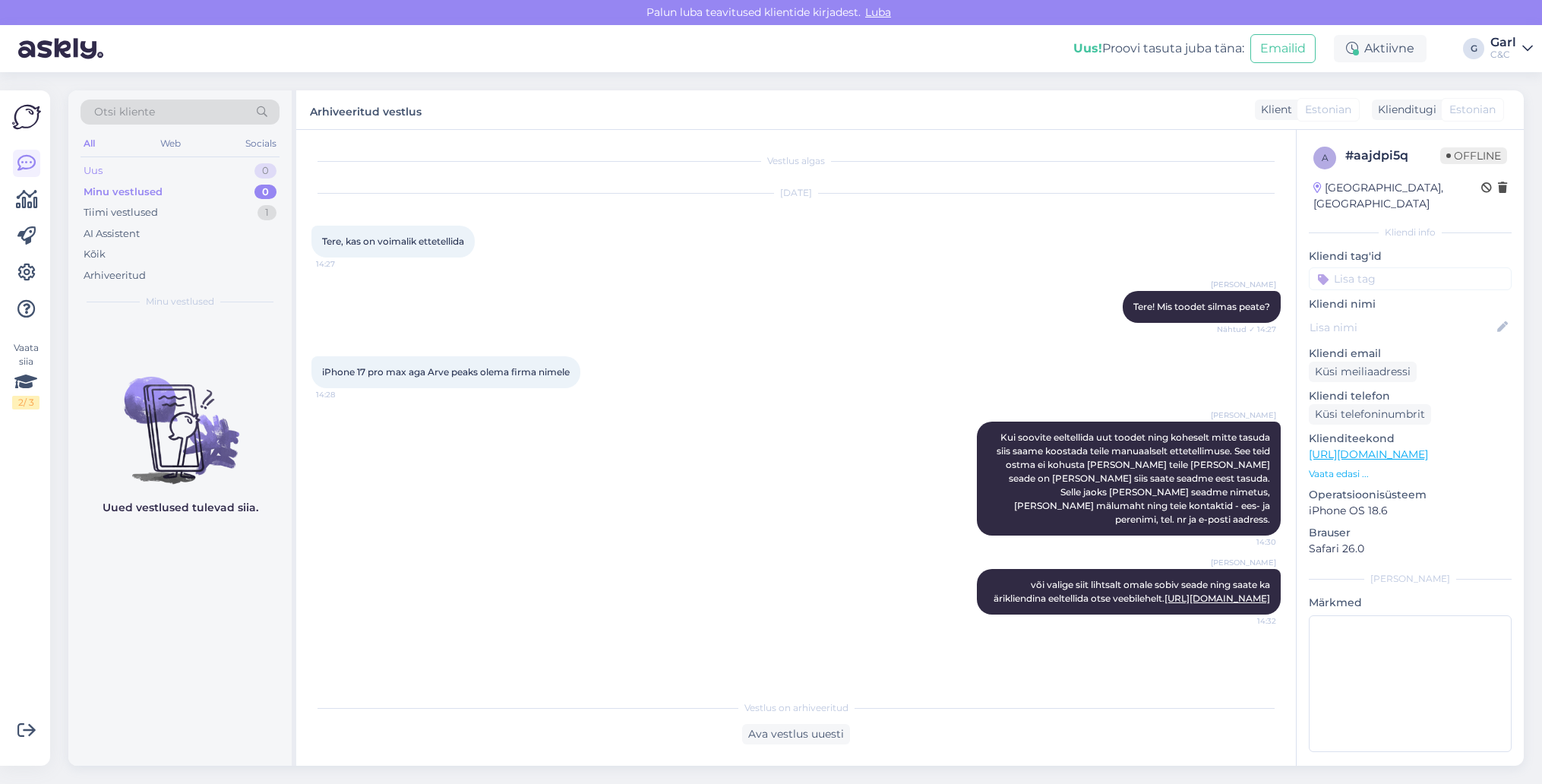
click at [249, 173] on div "Uus 0" at bounding box center [180, 171] width 199 height 21
click at [221, 202] on div "Tiimi vestlused 2" at bounding box center [180, 212] width 199 height 21
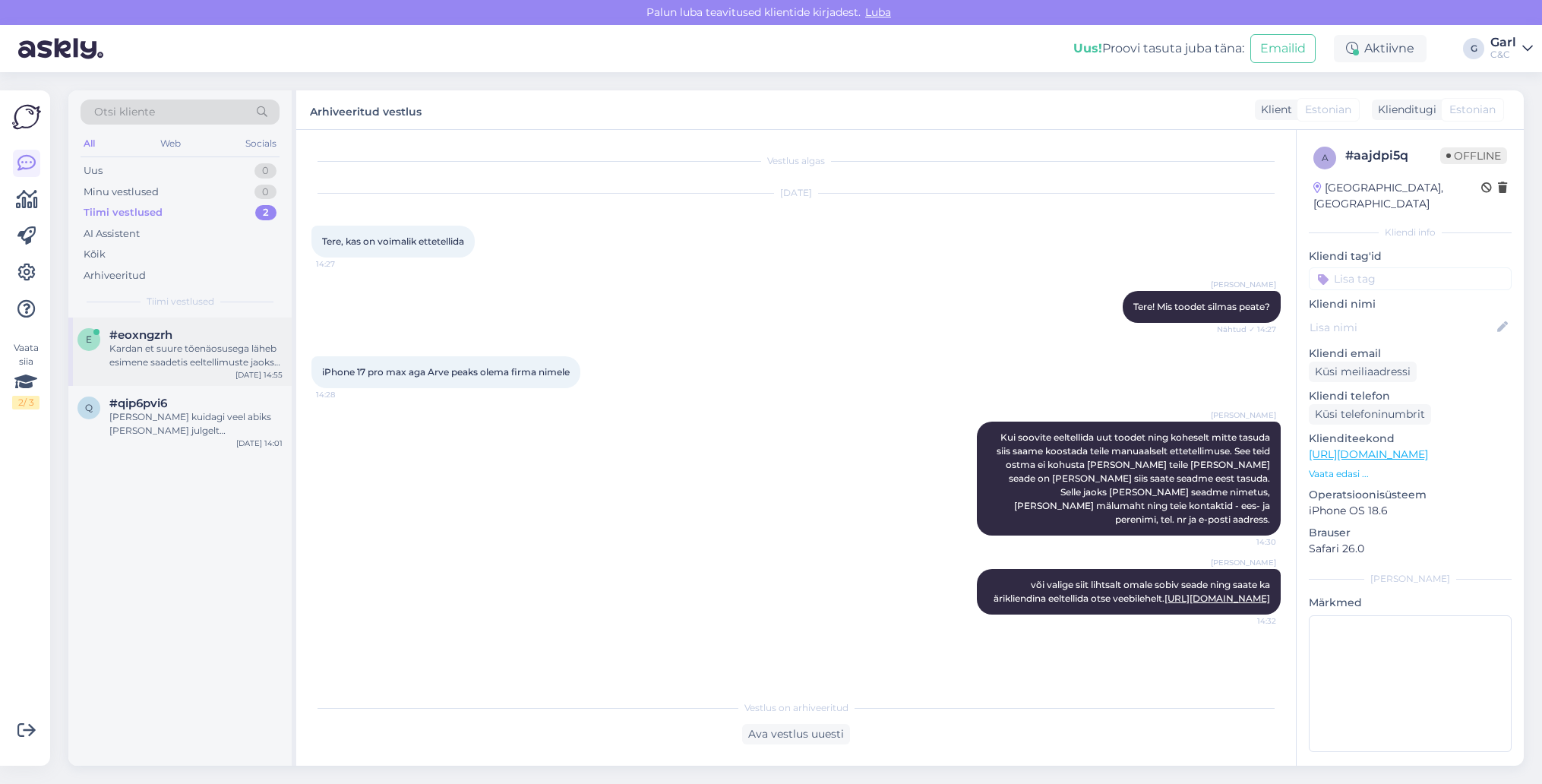
click at [229, 319] on div "e #eoxngzrh Kardan et suure tõenäosusega läheb esimene saadetis eeltellimuste j…" at bounding box center [179, 352] width 223 height 68
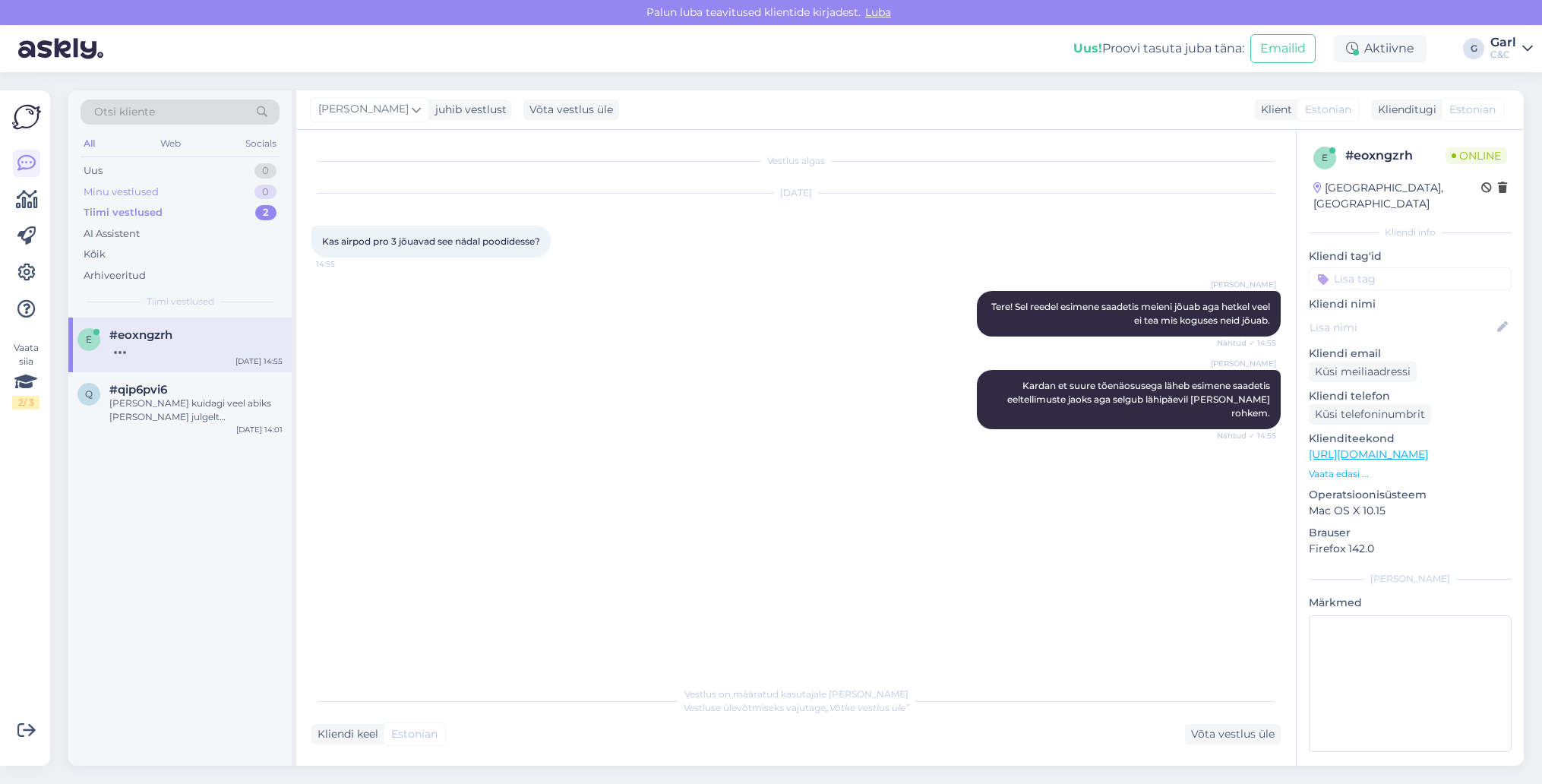
click at [208, 195] on div "Minu vestlused 0" at bounding box center [180, 192] width 199 height 21
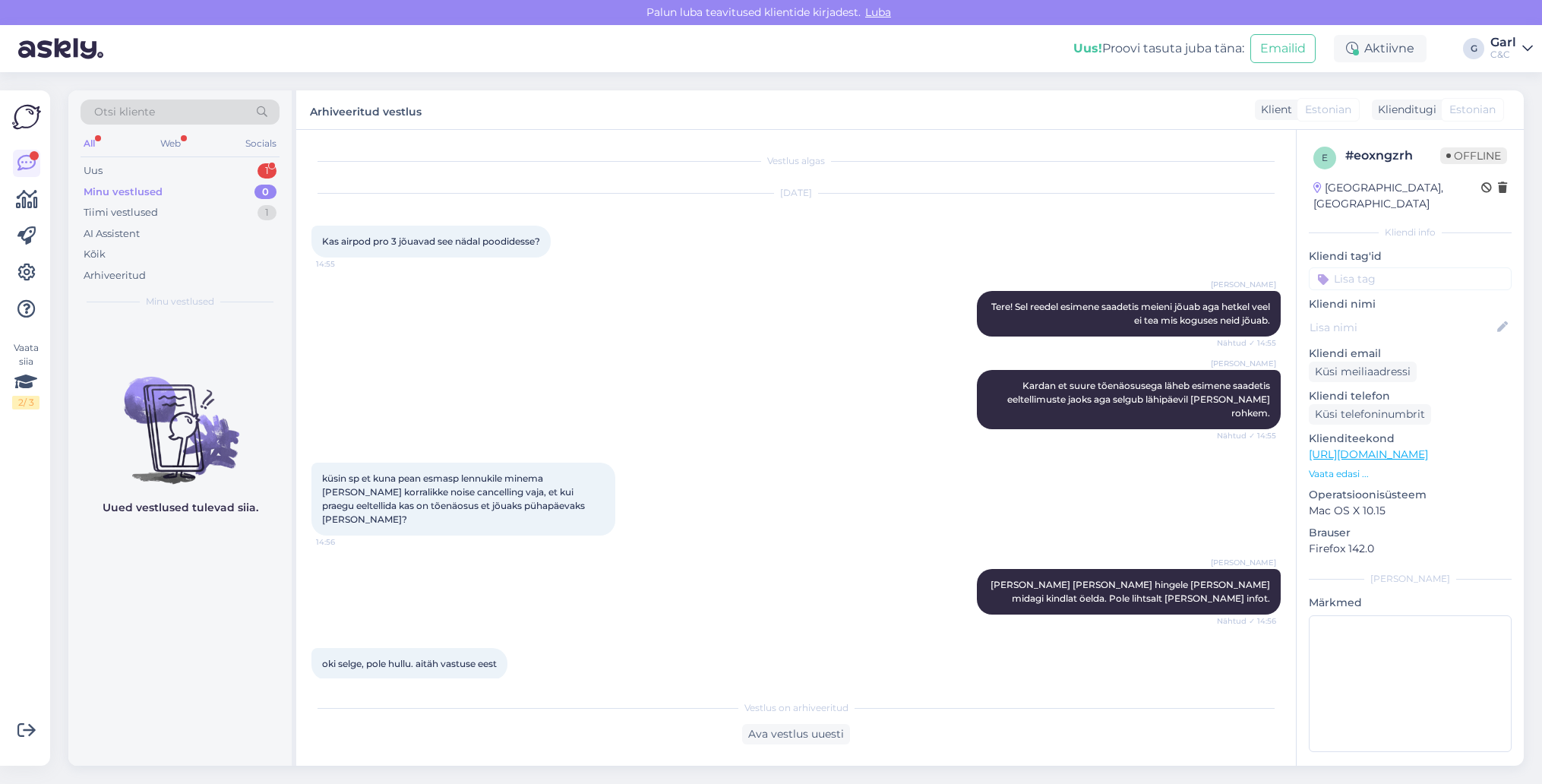
scroll to position [55, 0]
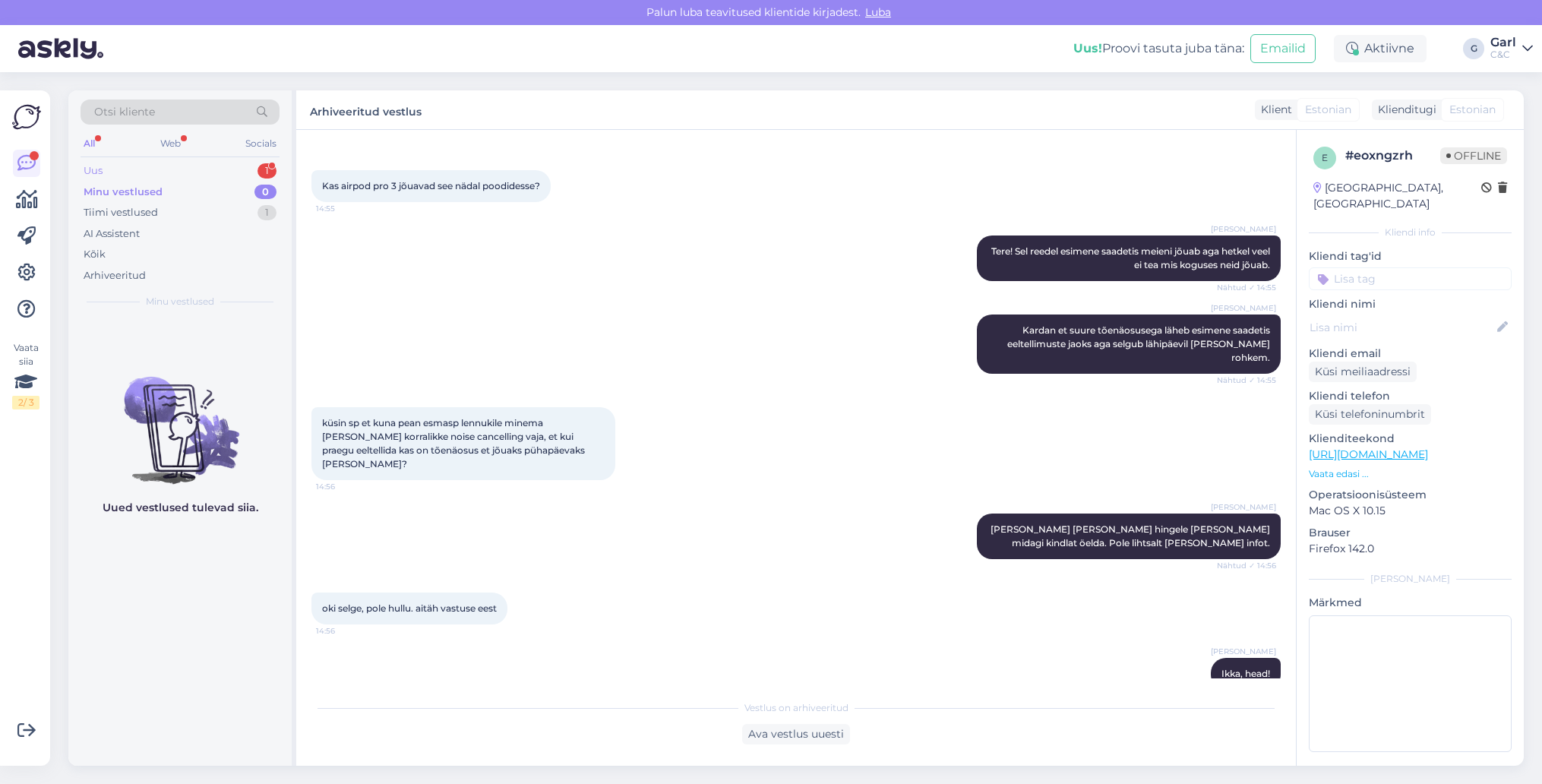
click at [242, 161] on div "Uus 1" at bounding box center [180, 171] width 199 height 21
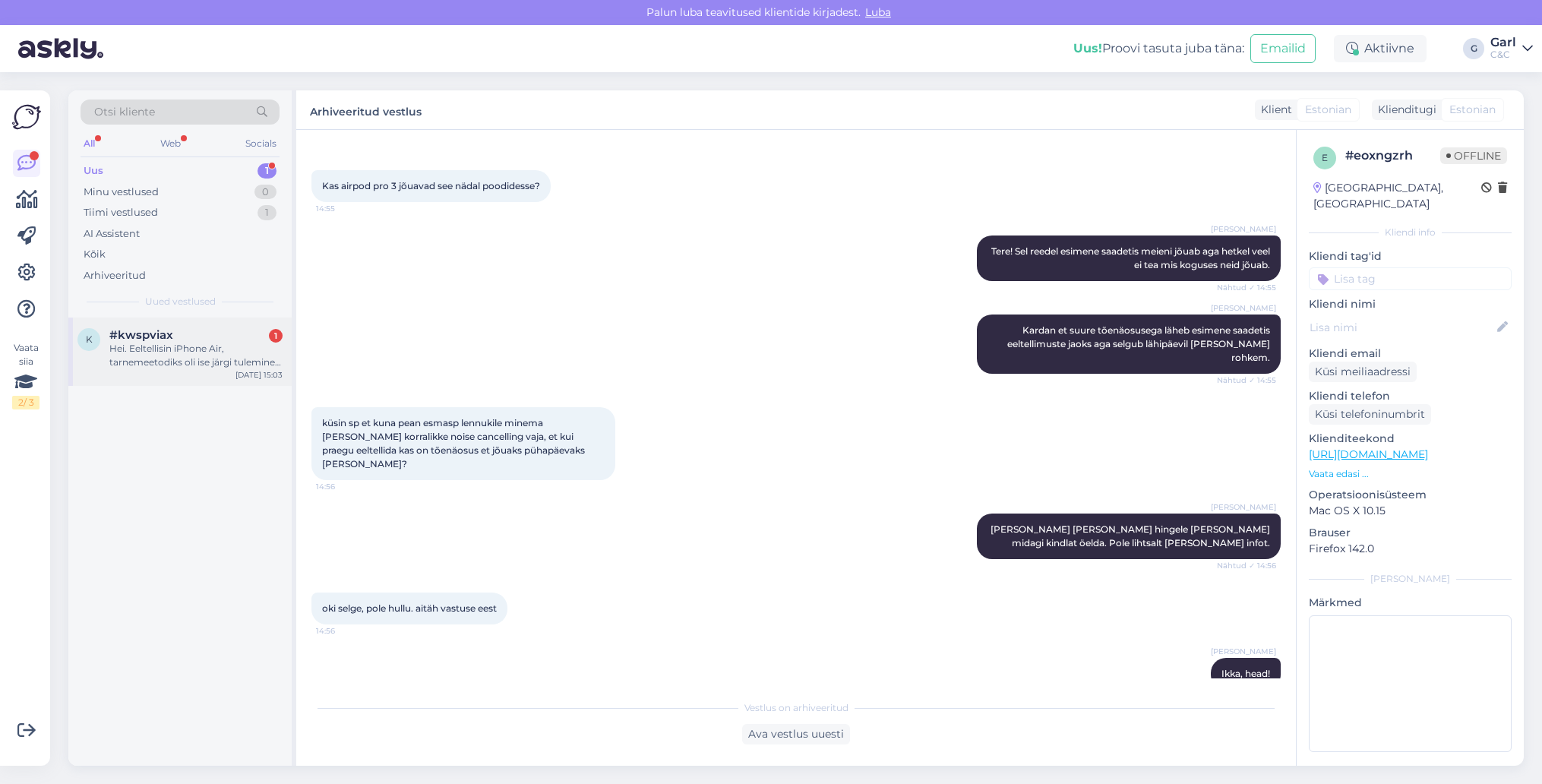
click at [235, 356] on div "Hei. Eeltellisin iPhone Air, tarnemeetodiks oli ise järgi tulemine Lõunakeskuse…" at bounding box center [196, 355] width 174 height 28
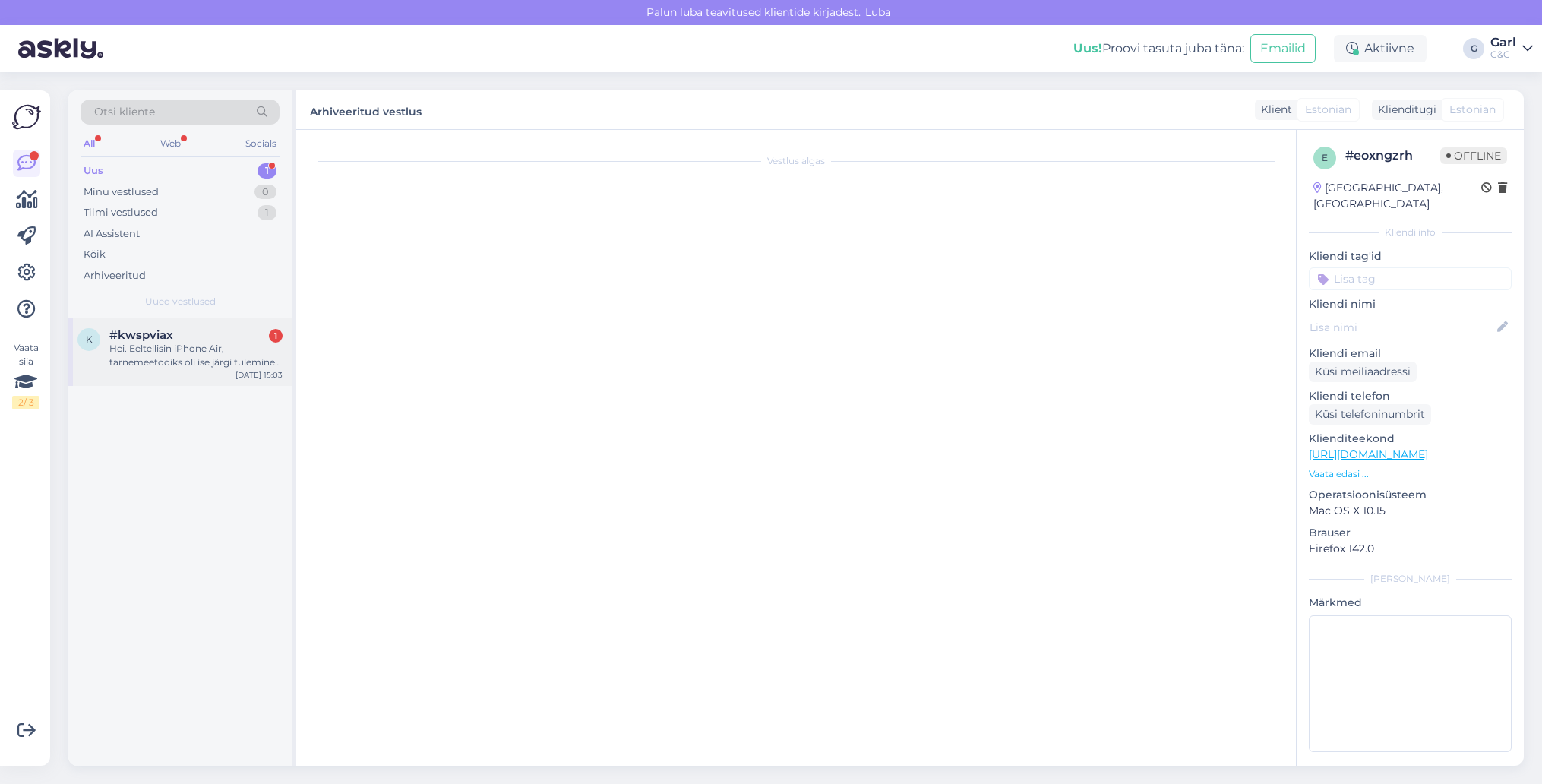
scroll to position [0, 0]
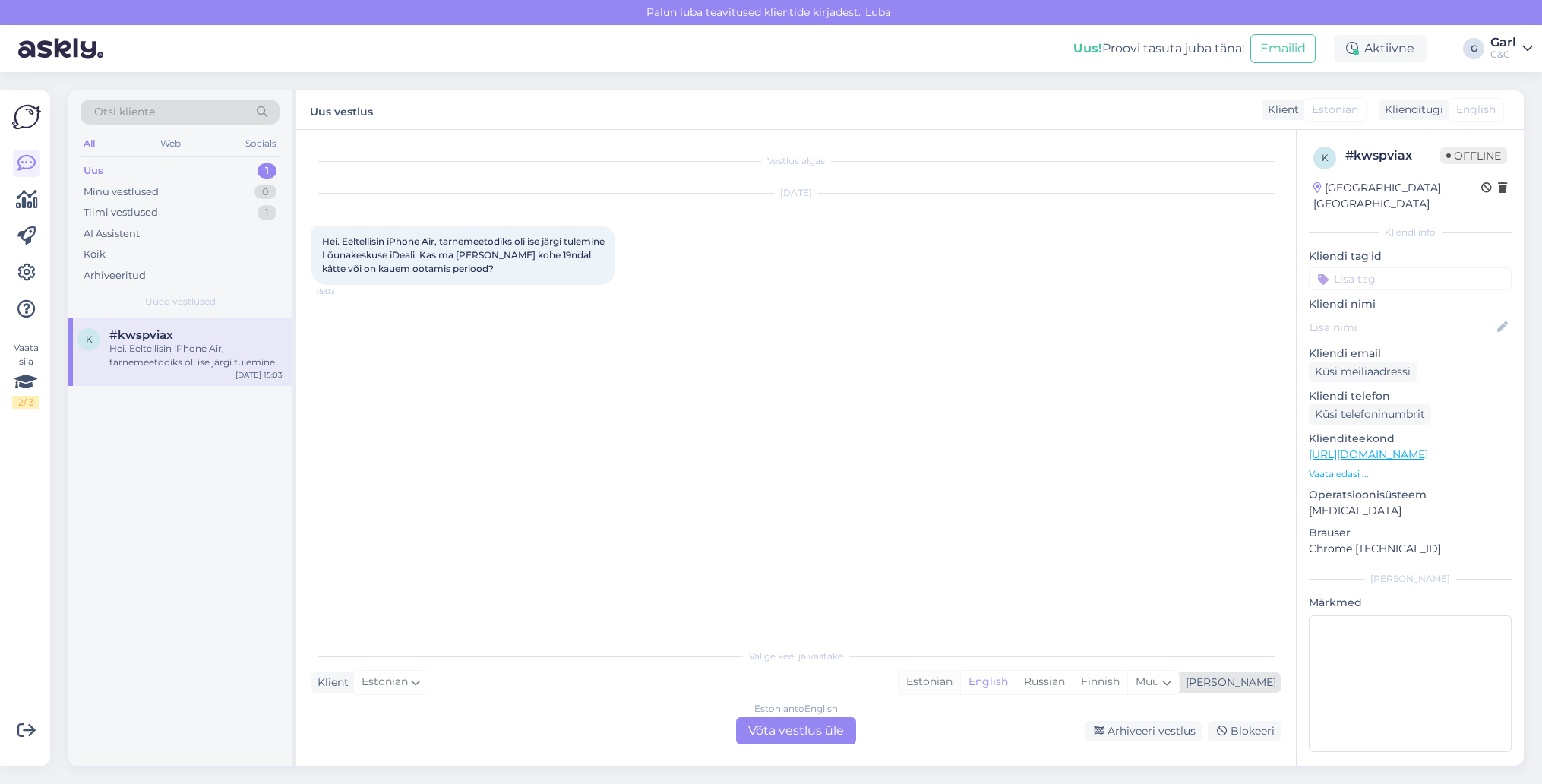
click at [960, 686] on div "Estonian" at bounding box center [929, 681] width 62 height 23
click at [809, 733] on div "Estonian to Estonian Võta vestlus üle" at bounding box center [795, 731] width 120 height 28
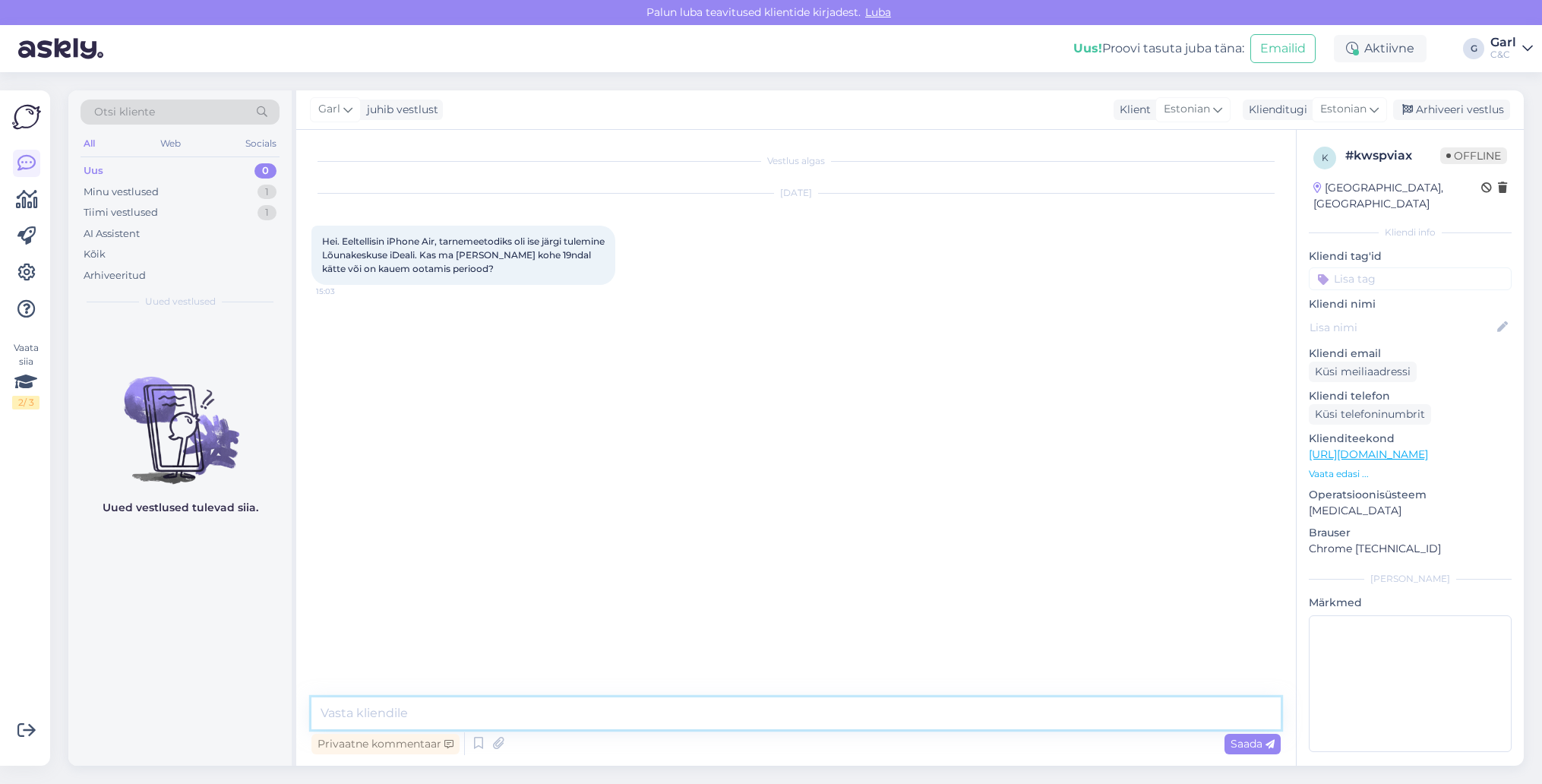
click at [762, 713] on textarea at bounding box center [795, 712] width 969 height 32
click at [477, 748] on icon at bounding box center [478, 743] width 18 height 23
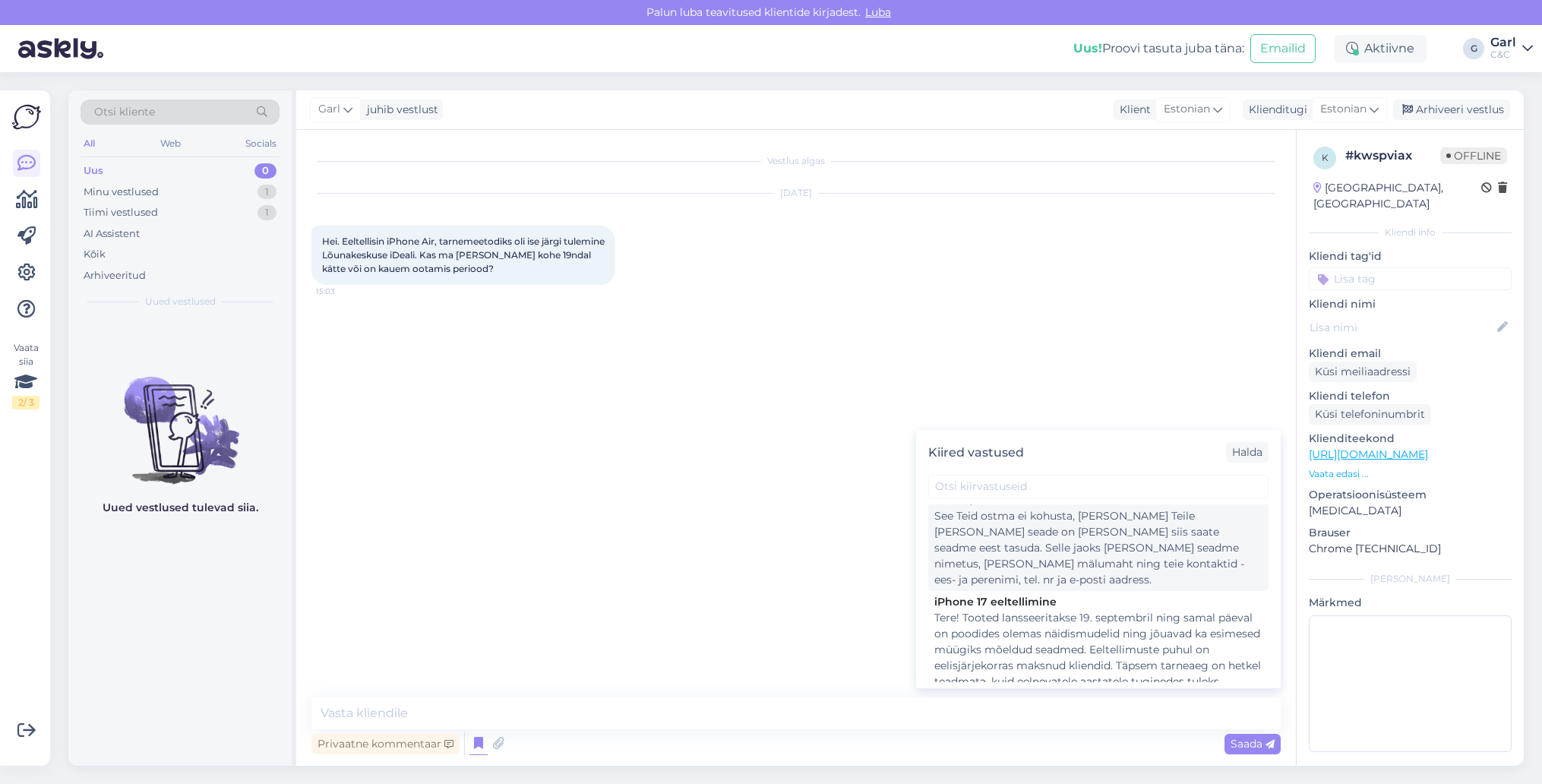
scroll to position [51, 0]
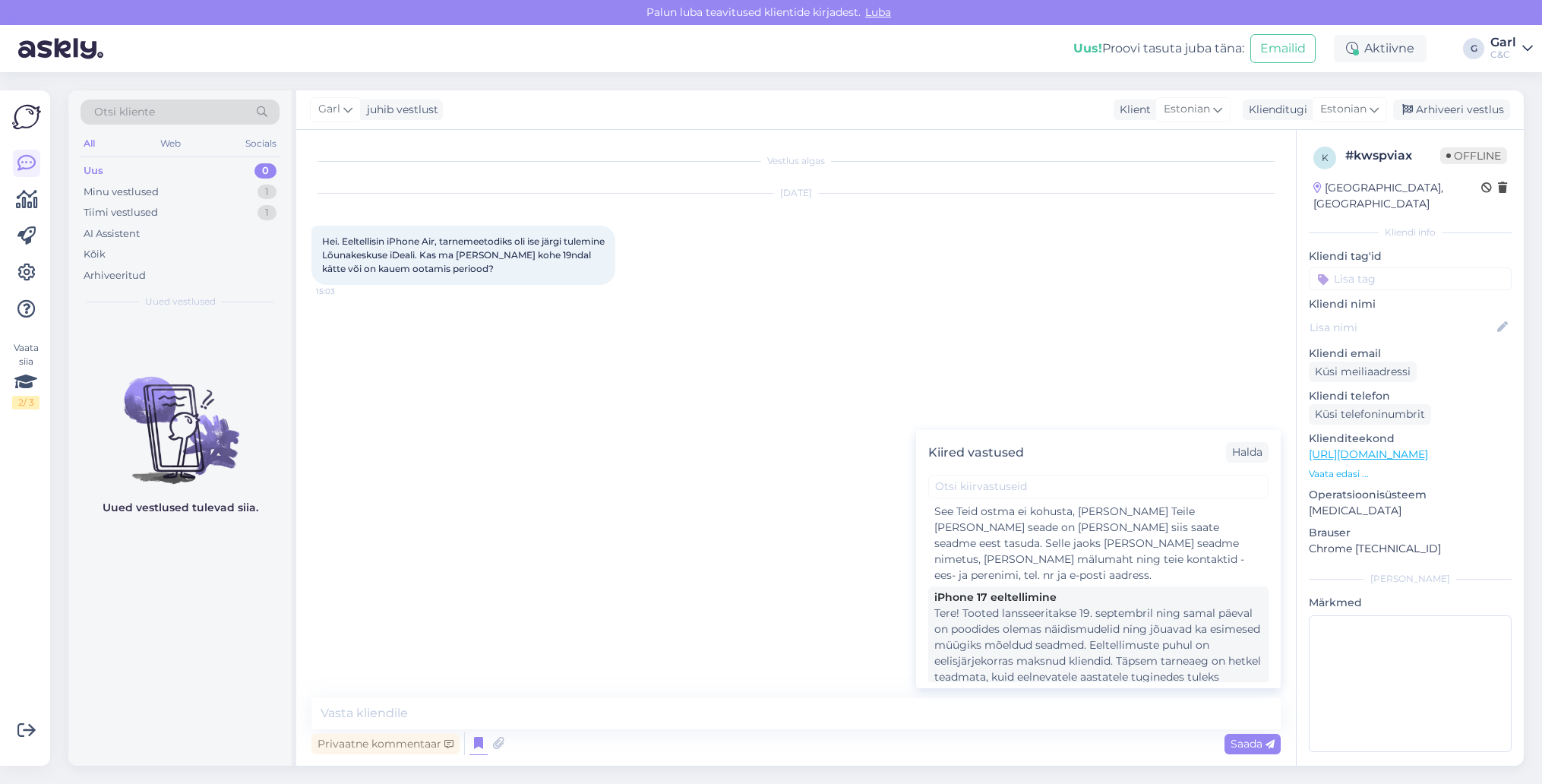
click at [1027, 626] on div "Tere! Tooted lansseeritakse 19. septembril ning samal päeval on poodides olemas…" at bounding box center [1097, 661] width 328 height 112
type textarea "Tere! Tooted lansseeritakse 19. septembril ning samal päeval on poodides olemas…"
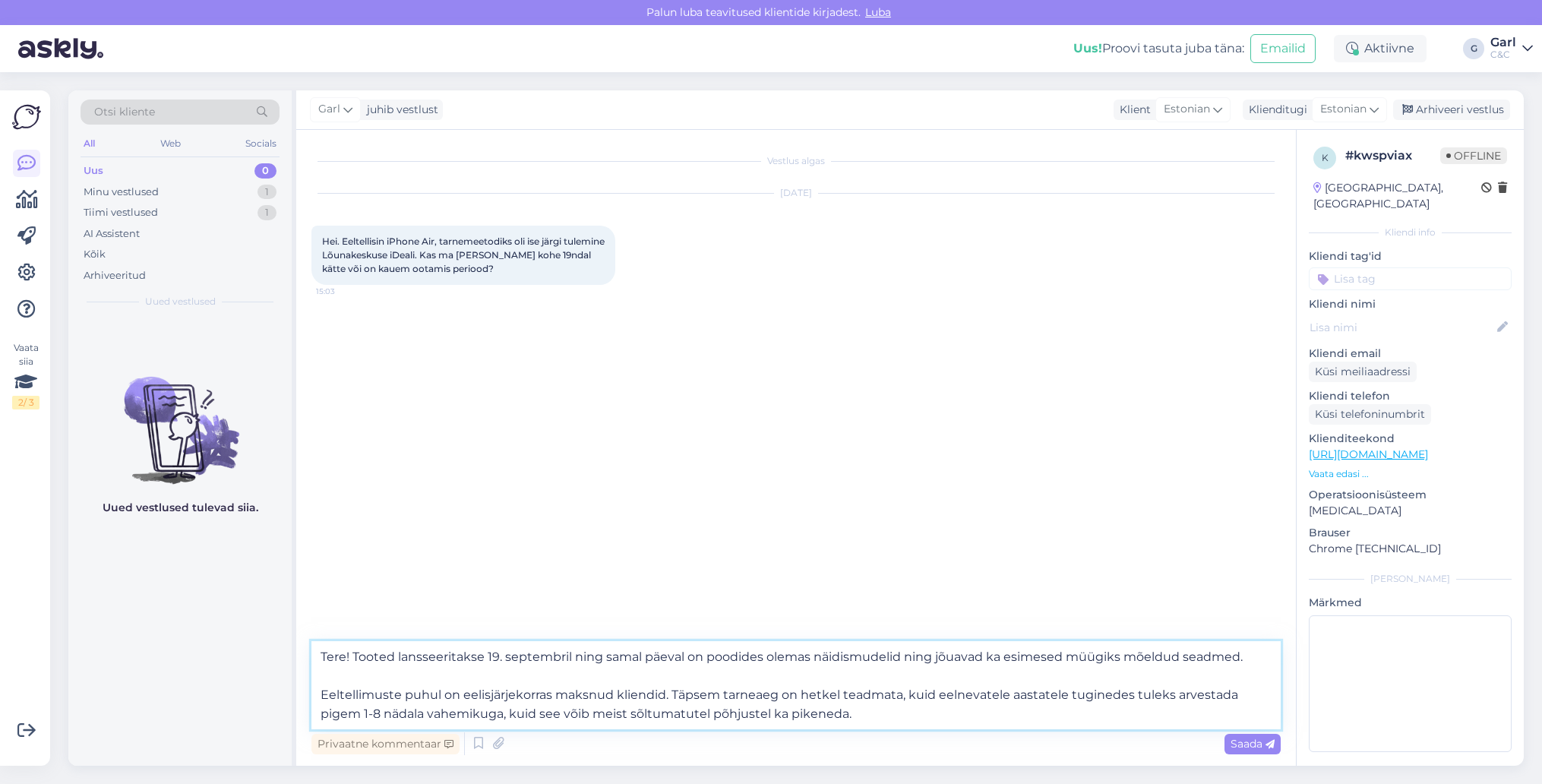
click at [445, 669] on textarea "Tere! Tooted lansseeritakse 19. septembril ning samal päeval on poodides olemas…" at bounding box center [795, 685] width 969 height 88
click at [604, 674] on textarea "Tere! Tooted lansseeritakse 19. septembril ning samal päeval on poodides olemas…" at bounding box center [795, 685] width 969 height 88
click at [683, 691] on textarea "Tere! Tooted lansseeritakse 19. septembril ning samal päeval on poodides olemas…" at bounding box center [795, 685] width 969 height 88
click at [742, 710] on textarea "Tere! Tooted lansseeritakse 19. septembril ning samal päeval on poodides olemas…" at bounding box center [795, 685] width 969 height 88
click at [868, 713] on textarea "Tere! Tooted lansseeritakse 19. septembril ning samal päeval on poodides olemas…" at bounding box center [795, 685] width 969 height 88
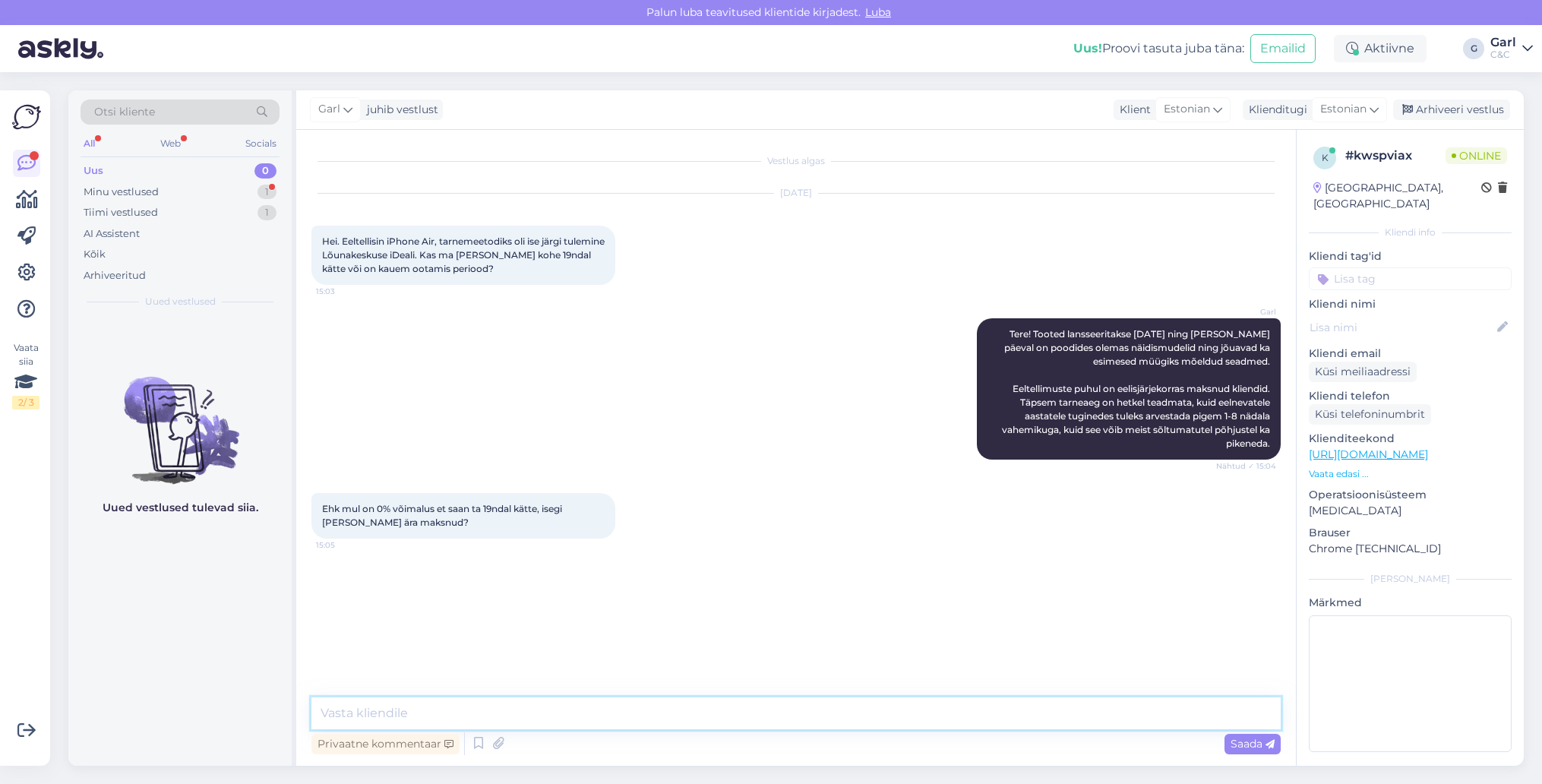
click at [477, 708] on textarea at bounding box center [795, 712] width 969 height 32
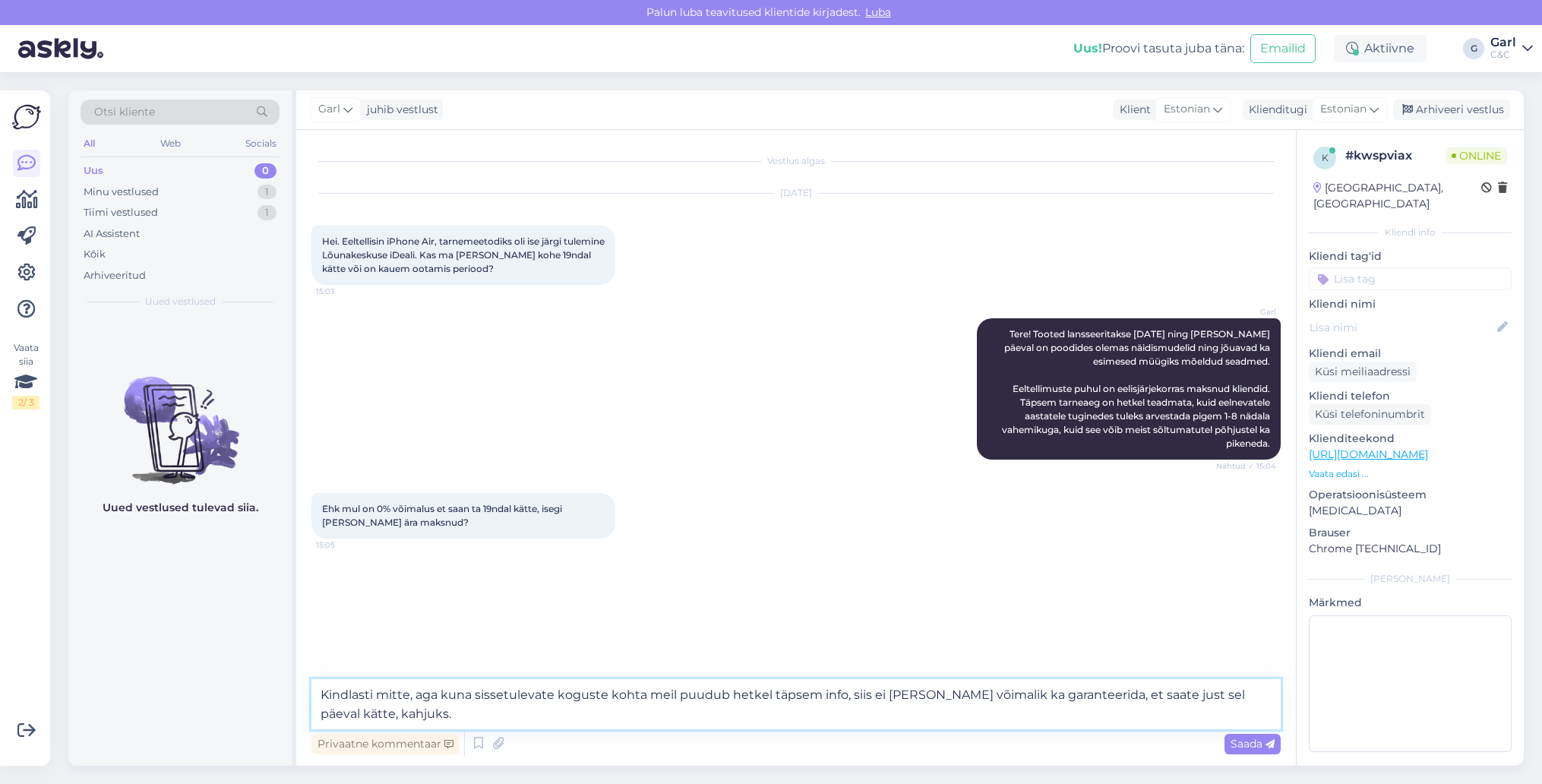
type textarea "Kindlasti mitte, aga kuna sissetulevate koguste kohta meil puudub hetkel täpsem…"
click at [604, 711] on textarea "Kindlasti mitte, aga kuna sissetulevate koguste kohta meil puudub hetkel täpsem…" at bounding box center [795, 703] width 969 height 50
click at [727, 696] on textarea "Kindlasti mitte, aga kuna sissetulevate koguste kohta meil puudub hetkel täpsem…" at bounding box center [795, 703] width 969 height 50
click at [697, 718] on textarea "Kindlasti mitte, aga kuna sissetulevate koguste kohta meil puudub hetkel täpsem…" at bounding box center [795, 703] width 969 height 50
click at [639, 718] on textarea "Kindlasti mitte, aga kuna sissetulevate koguste kohta meil puudub hetkel täpsem…" at bounding box center [795, 703] width 969 height 50
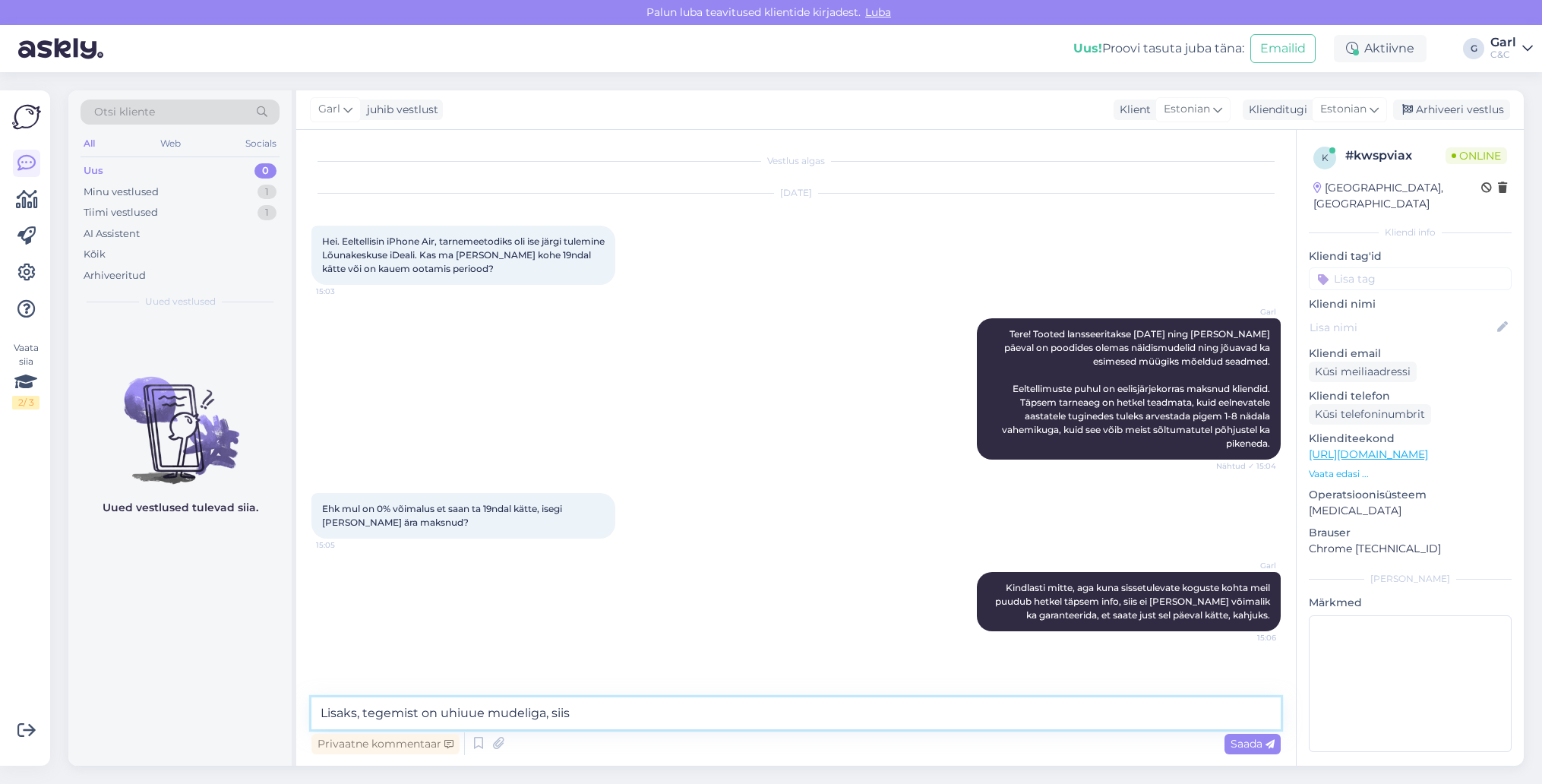
type textarea "Lisaks, tegemist on uhiuue mudeliga, siis"
click at [638, 710] on textarea at bounding box center [795, 712] width 969 height 32
click at [529, 700] on textarea at bounding box center [795, 712] width 969 height 32
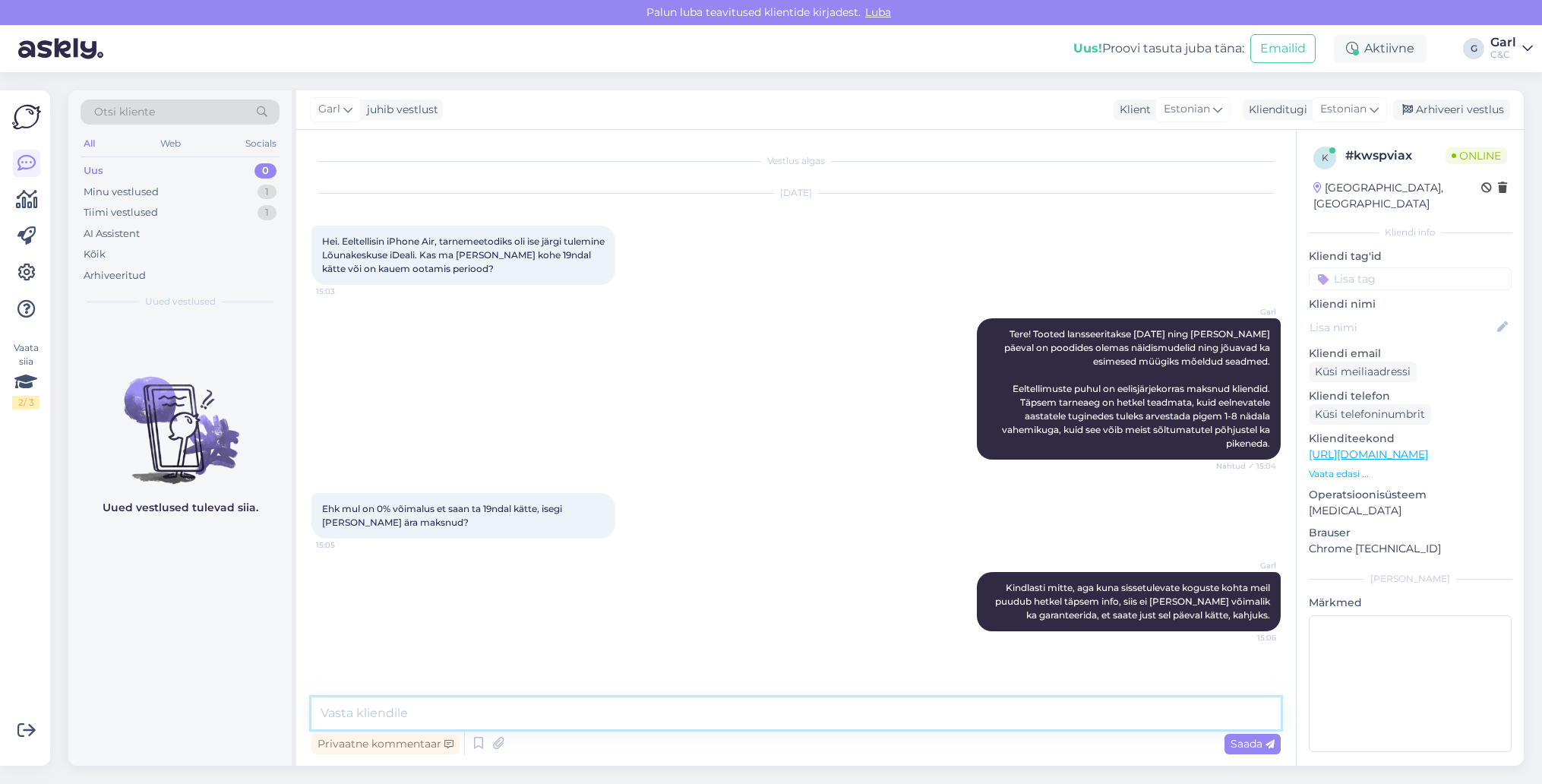
click at [529, 700] on textarea at bounding box center [795, 712] width 969 height 32
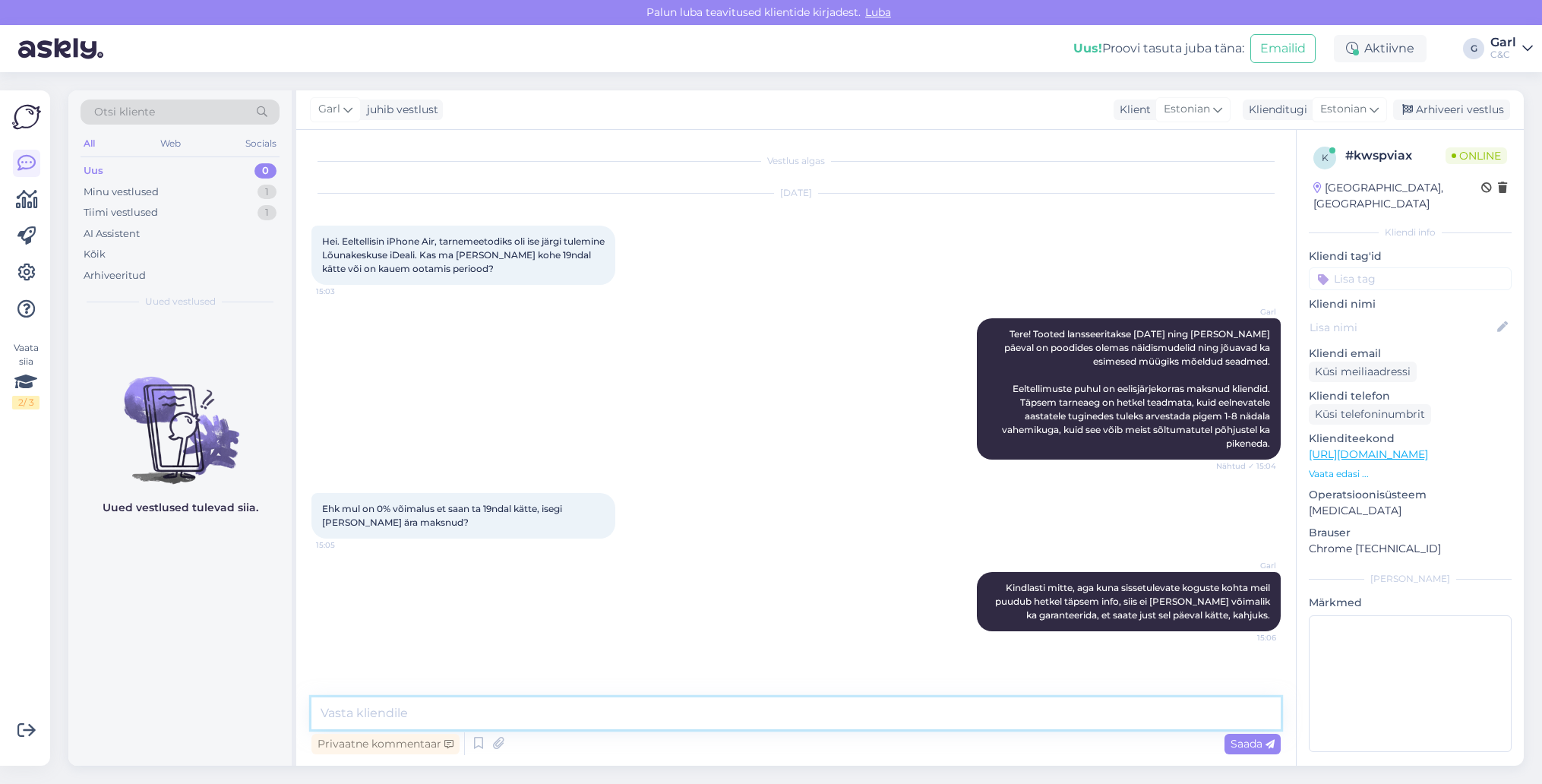
click at [529, 700] on textarea at bounding box center [795, 712] width 969 height 32
click at [482, 712] on textarea at bounding box center [795, 712] width 969 height 32
type textarea "Lootus on olemas, aga hetkel me ei soo"
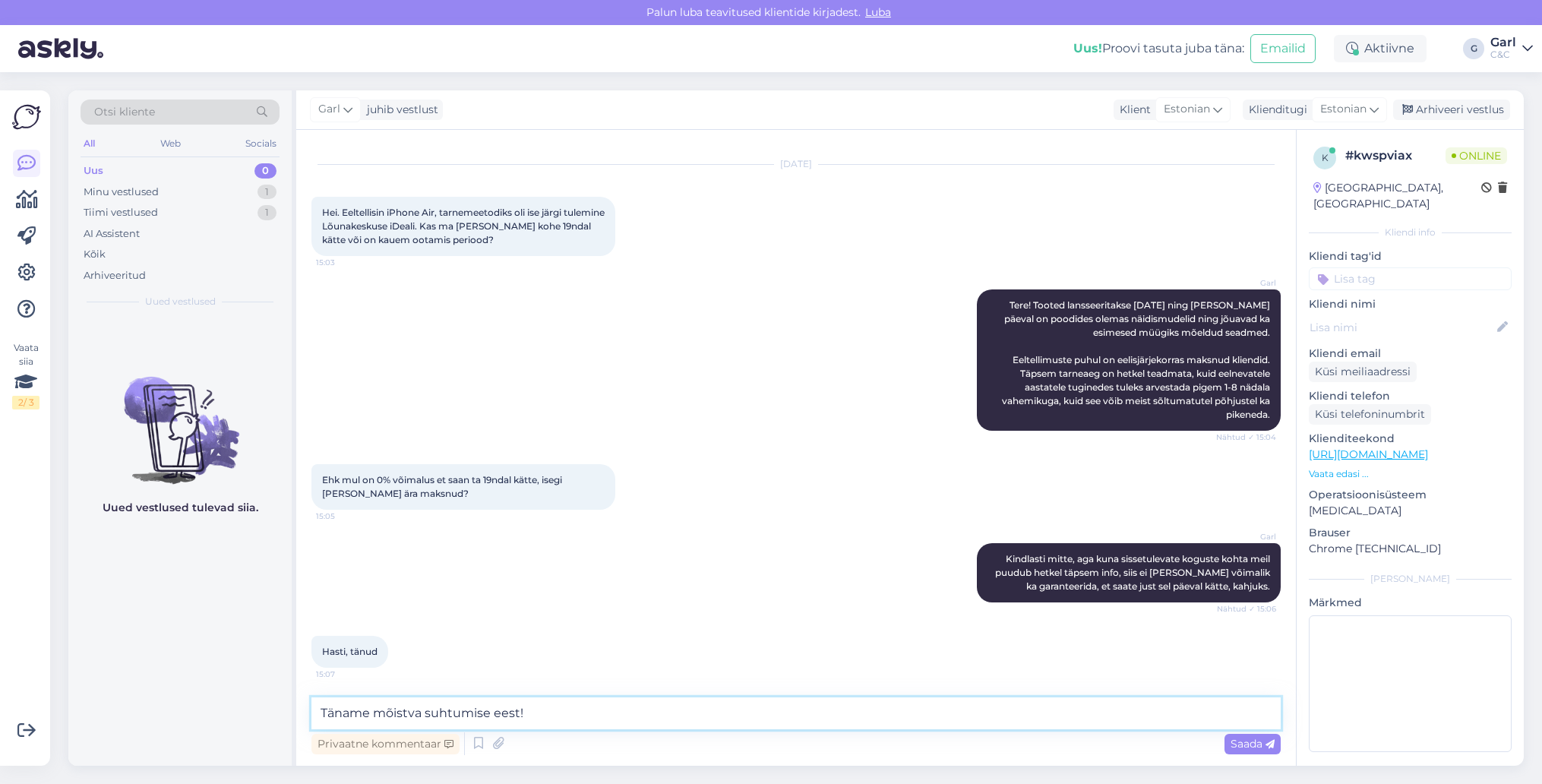
type textarea "Täname mõistva suhtumise eest!"
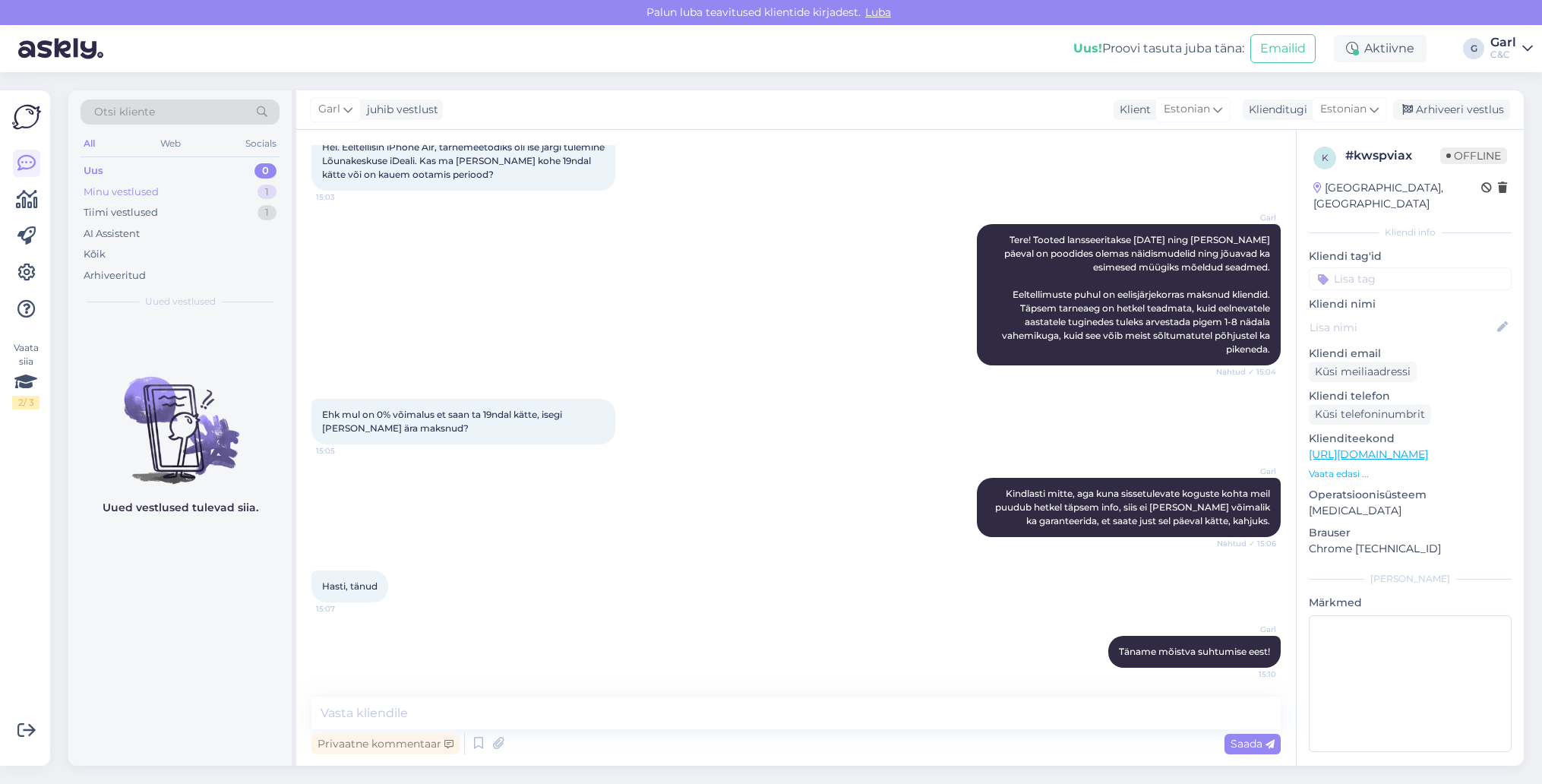
click at [213, 182] on div "Minu vestlused 1" at bounding box center [180, 192] width 199 height 21
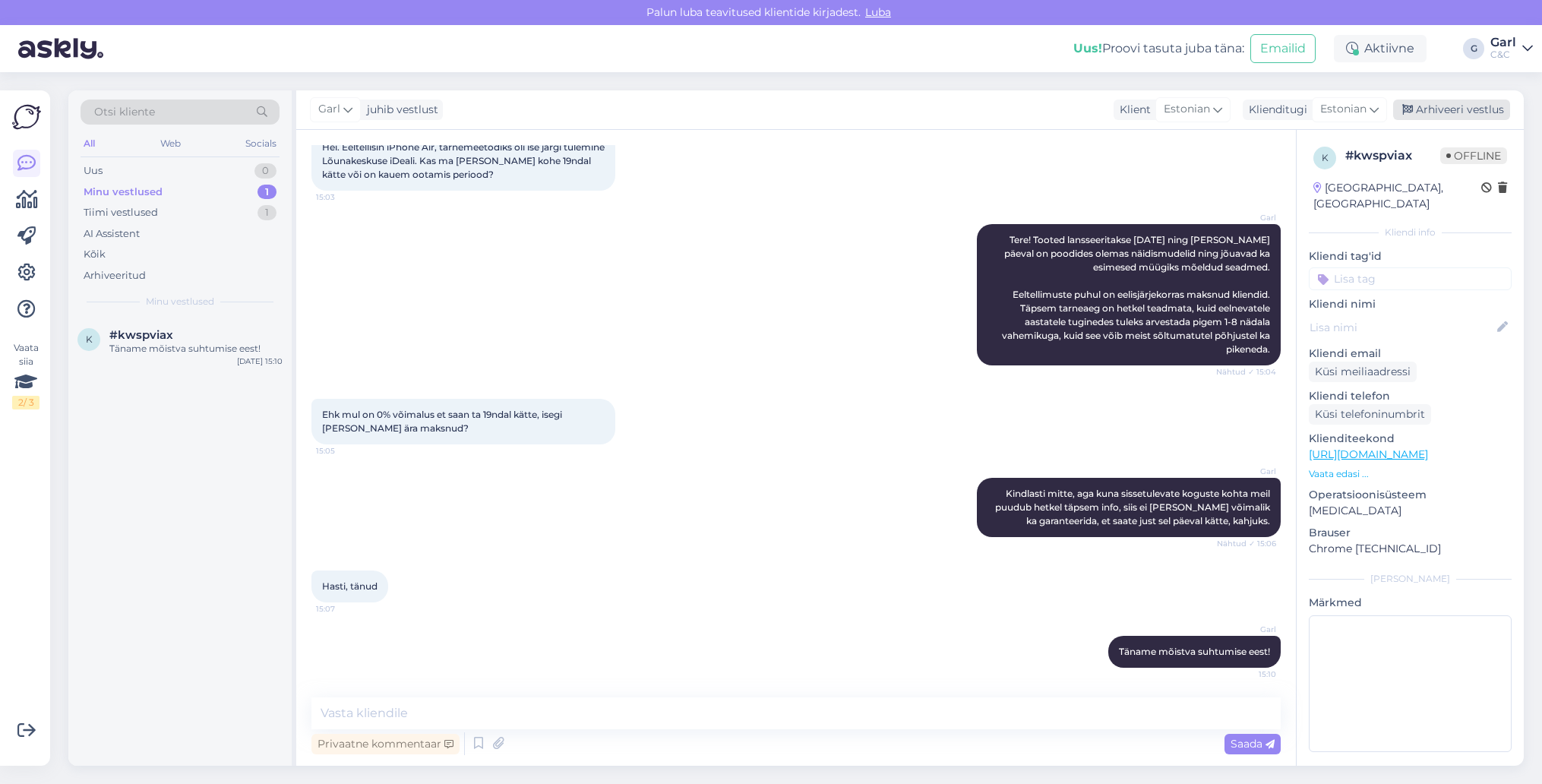
click at [1463, 107] on div "Arhiveeri vestlus" at bounding box center [1451, 109] width 117 height 20
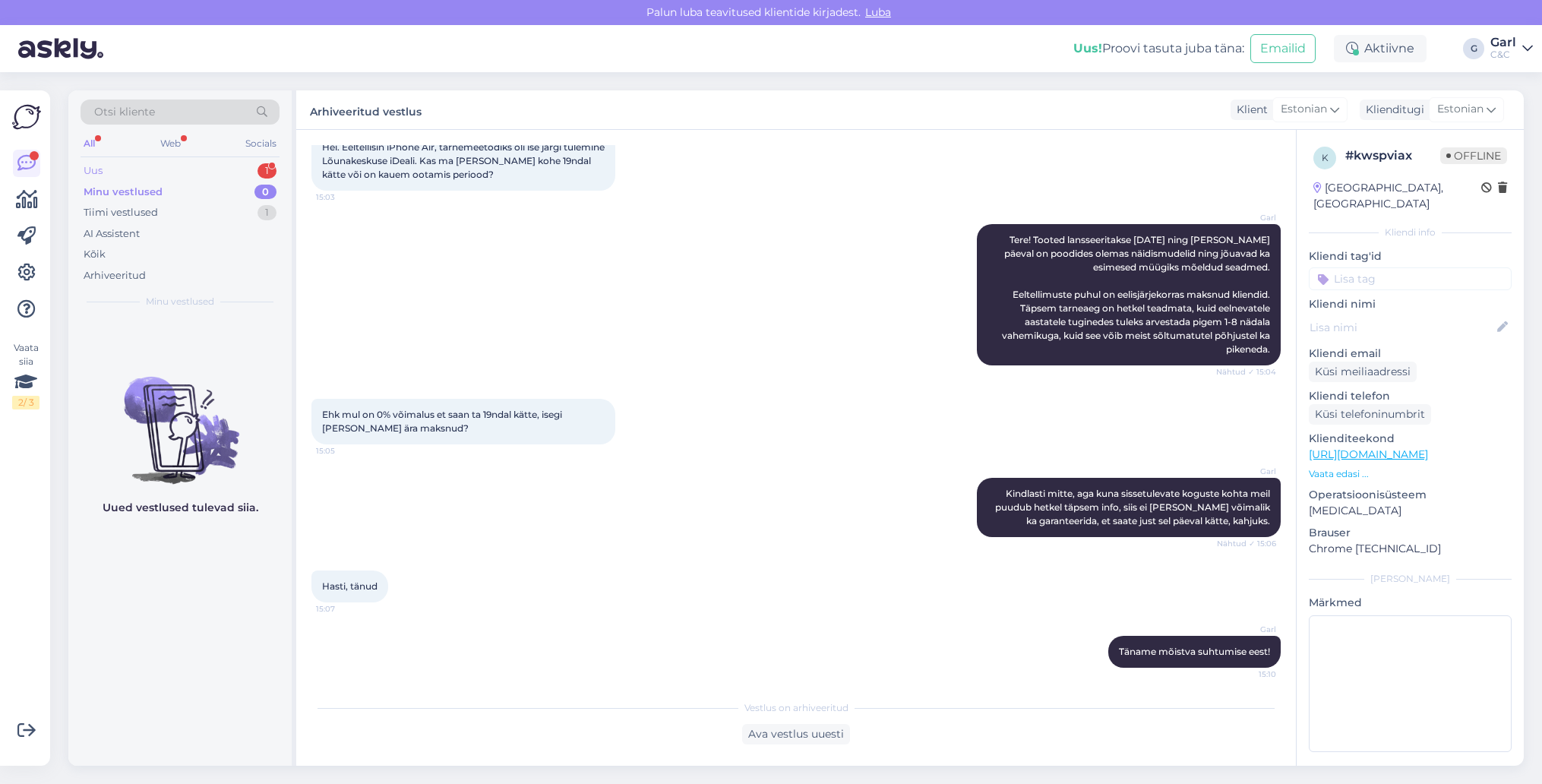
click at [215, 163] on div "Uus 1" at bounding box center [180, 171] width 199 height 21
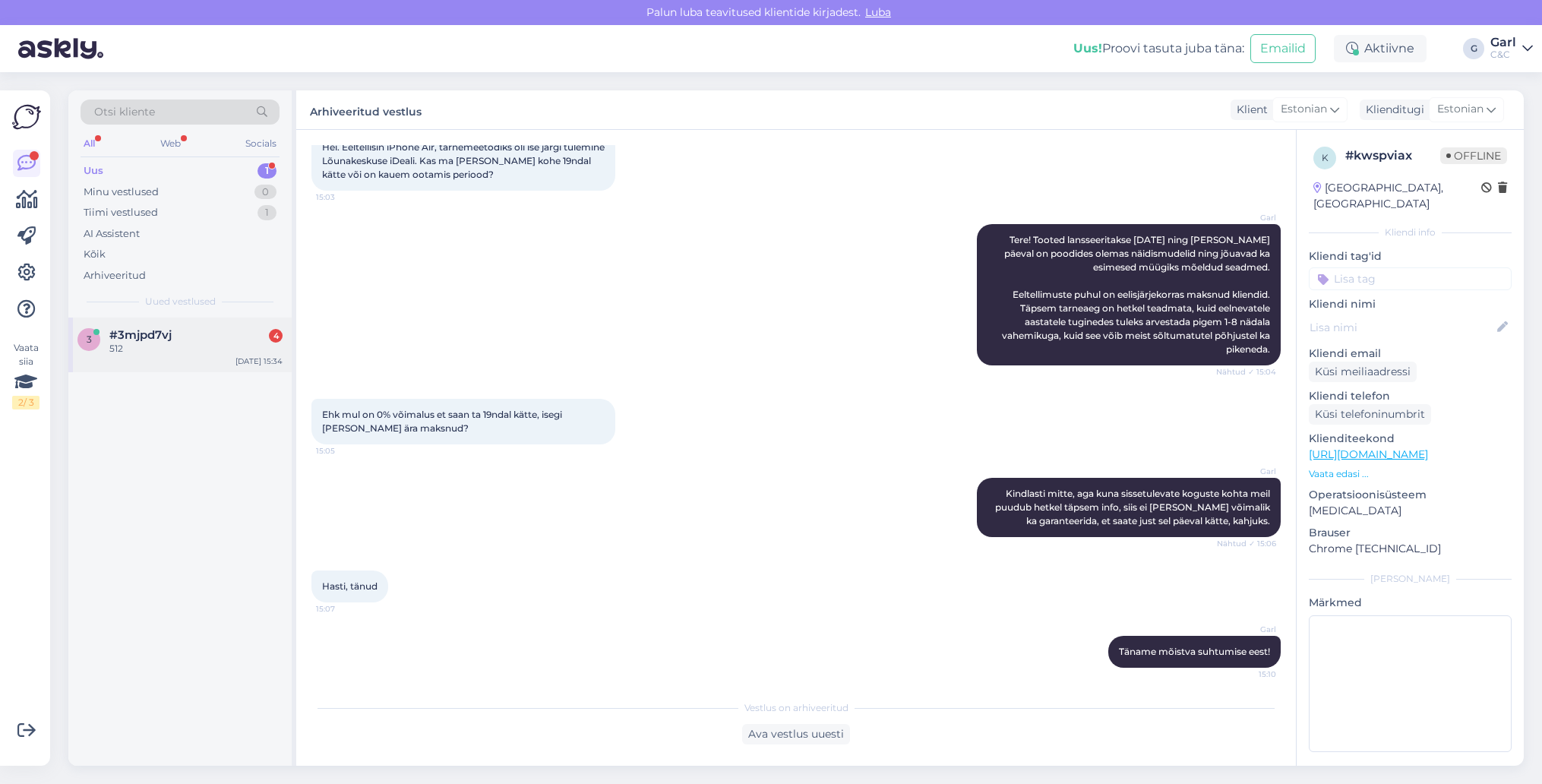
click at [231, 342] on div "512" at bounding box center [196, 348] width 174 height 14
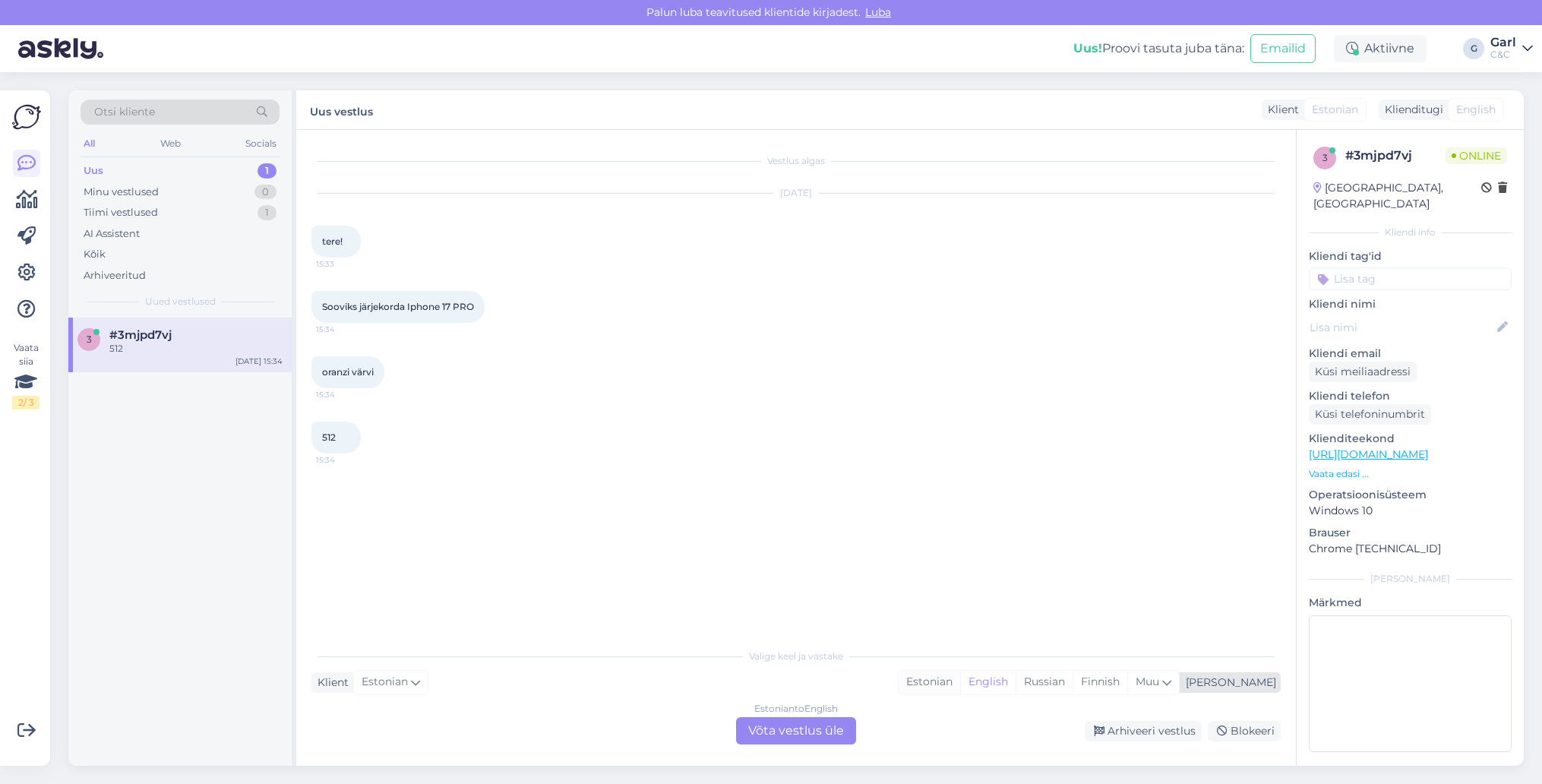
click at [960, 680] on div "Estonian" at bounding box center [929, 681] width 62 height 23
click at [783, 722] on div "Estonian to Estonian Võta vestlus üle" at bounding box center [795, 731] width 120 height 28
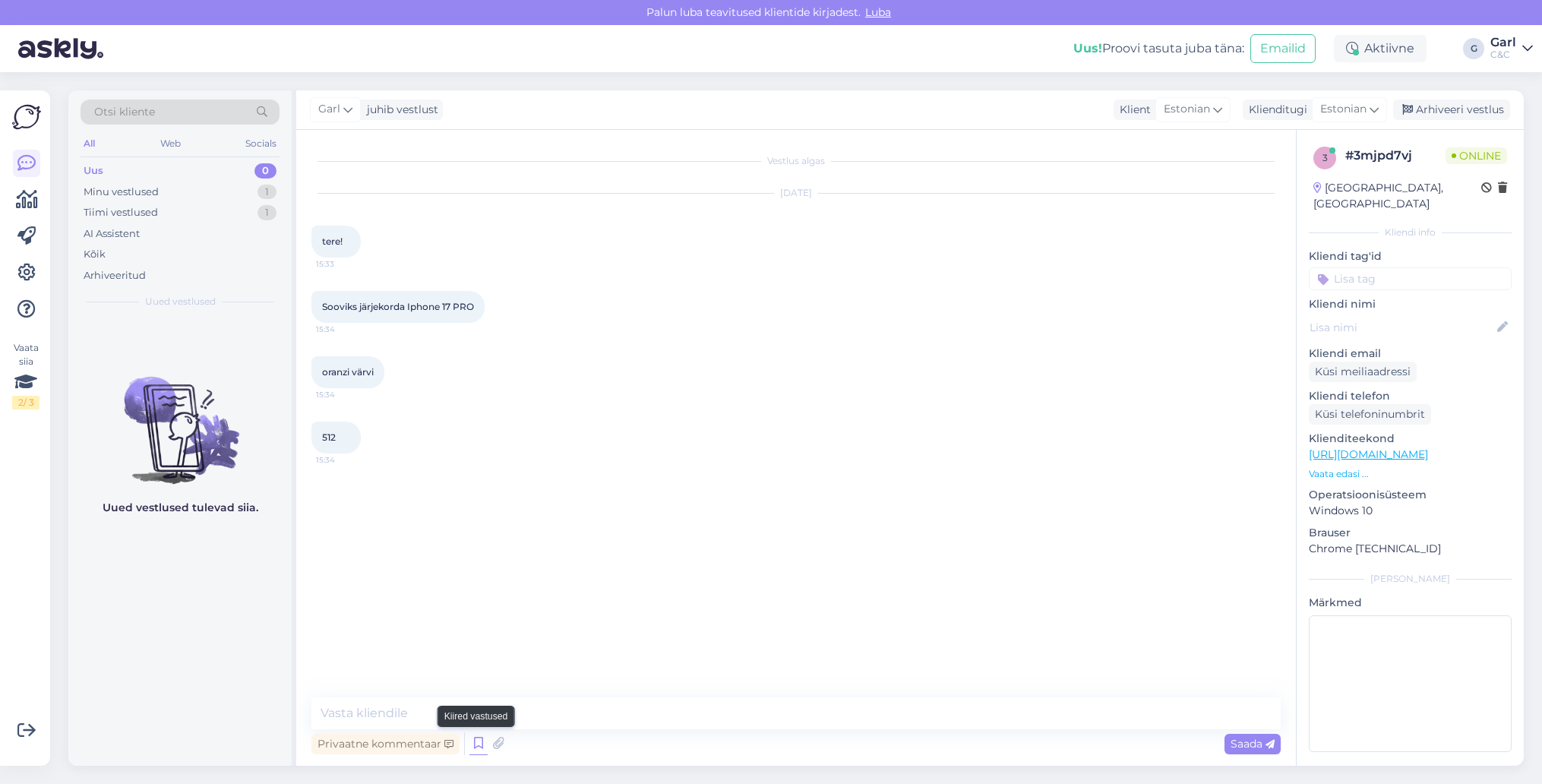
click at [477, 742] on icon at bounding box center [478, 743] width 18 height 23
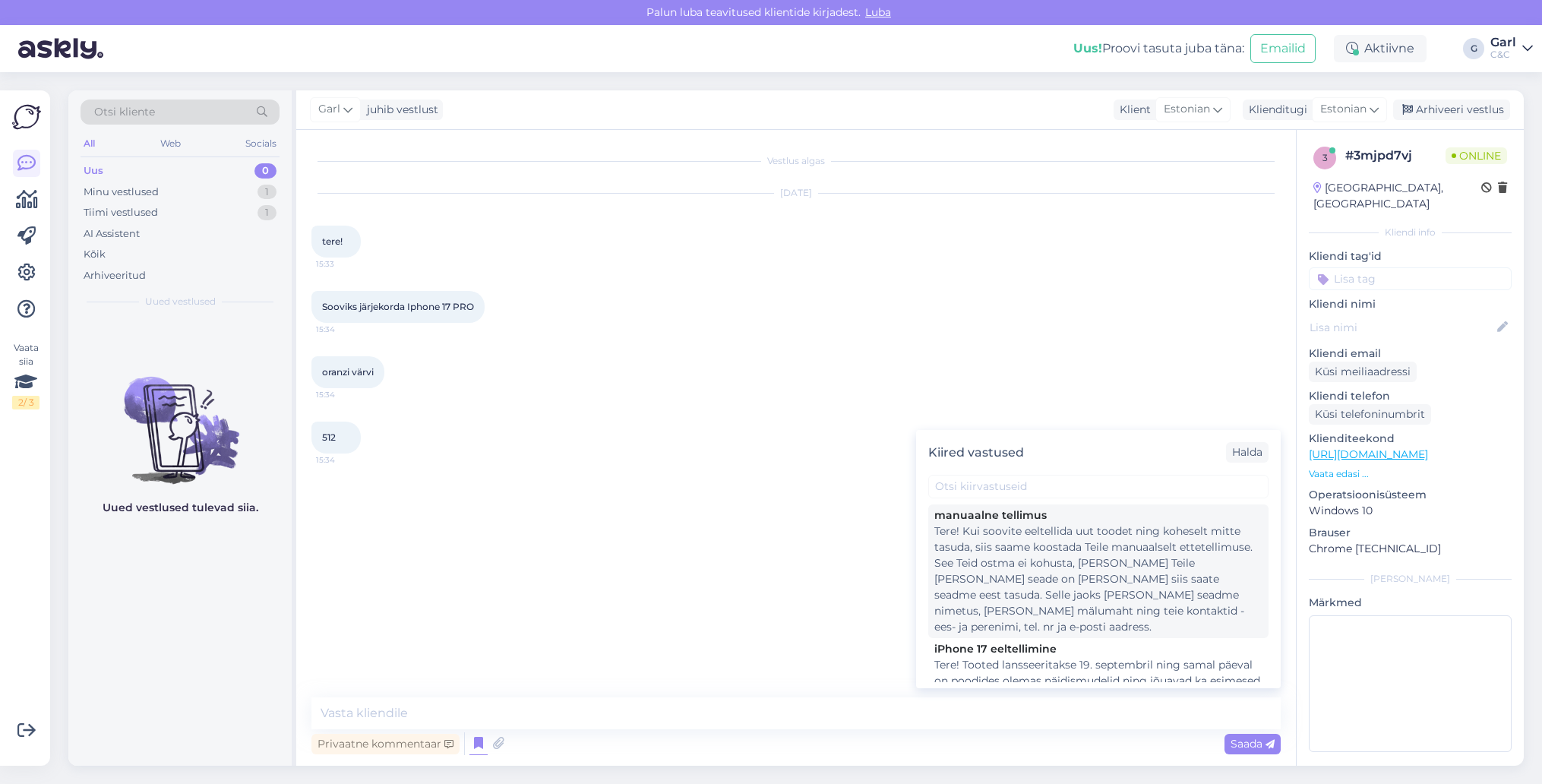
click at [1096, 596] on div "Tere! Kui soovite eeltellida uut toodet ning koheselt mitte tasuda, siis saame …" at bounding box center [1097, 579] width 328 height 112
type textarea "Tere! Kui soovite eeltellida uut toodet ning koheselt mitte tasuda, siis saame …"
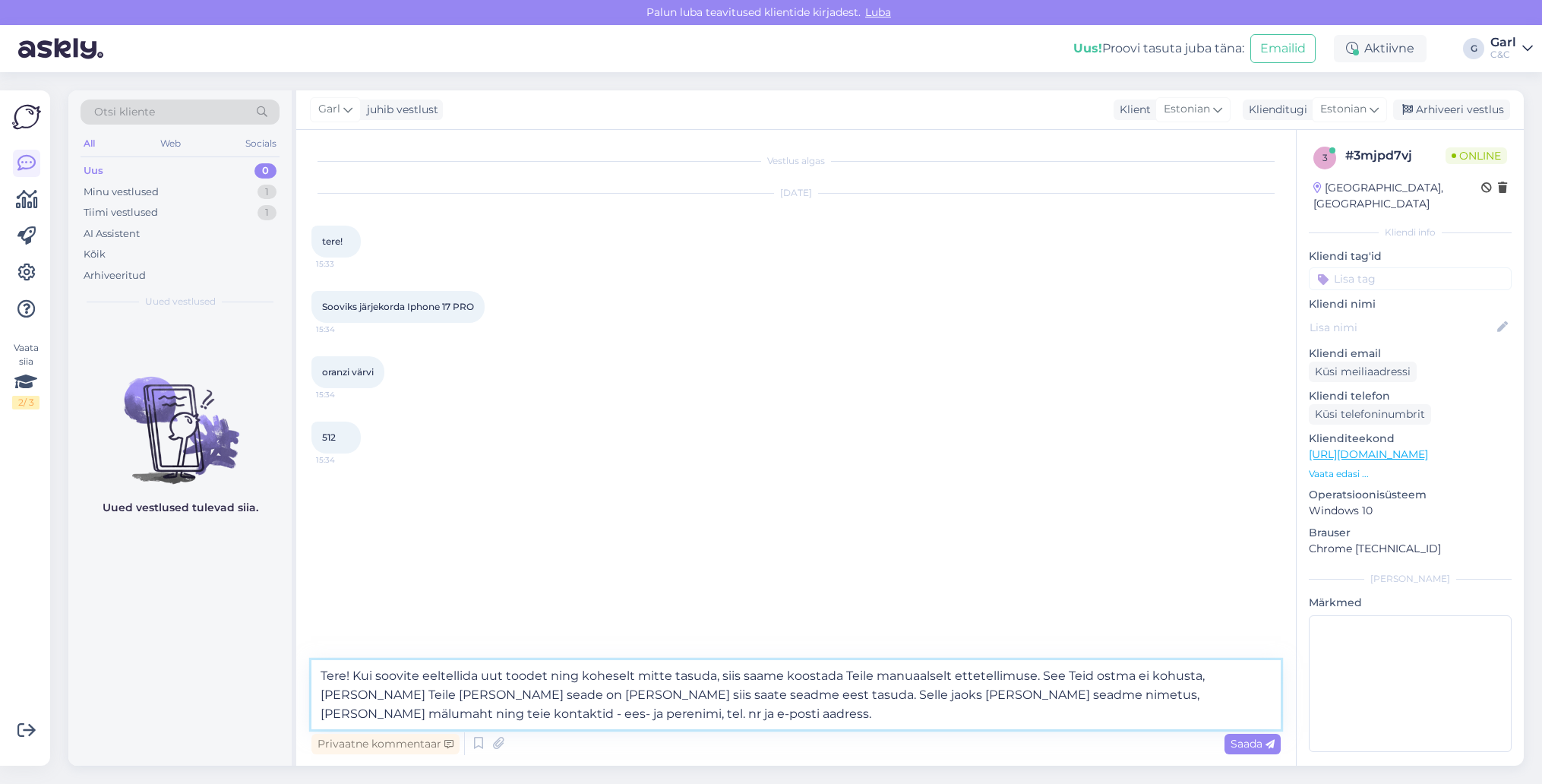
click at [684, 718] on textarea "Tere! Kui soovite eeltellida uut toodet ning koheselt mitte tasuda, siis saame …" at bounding box center [795, 694] width 969 height 69
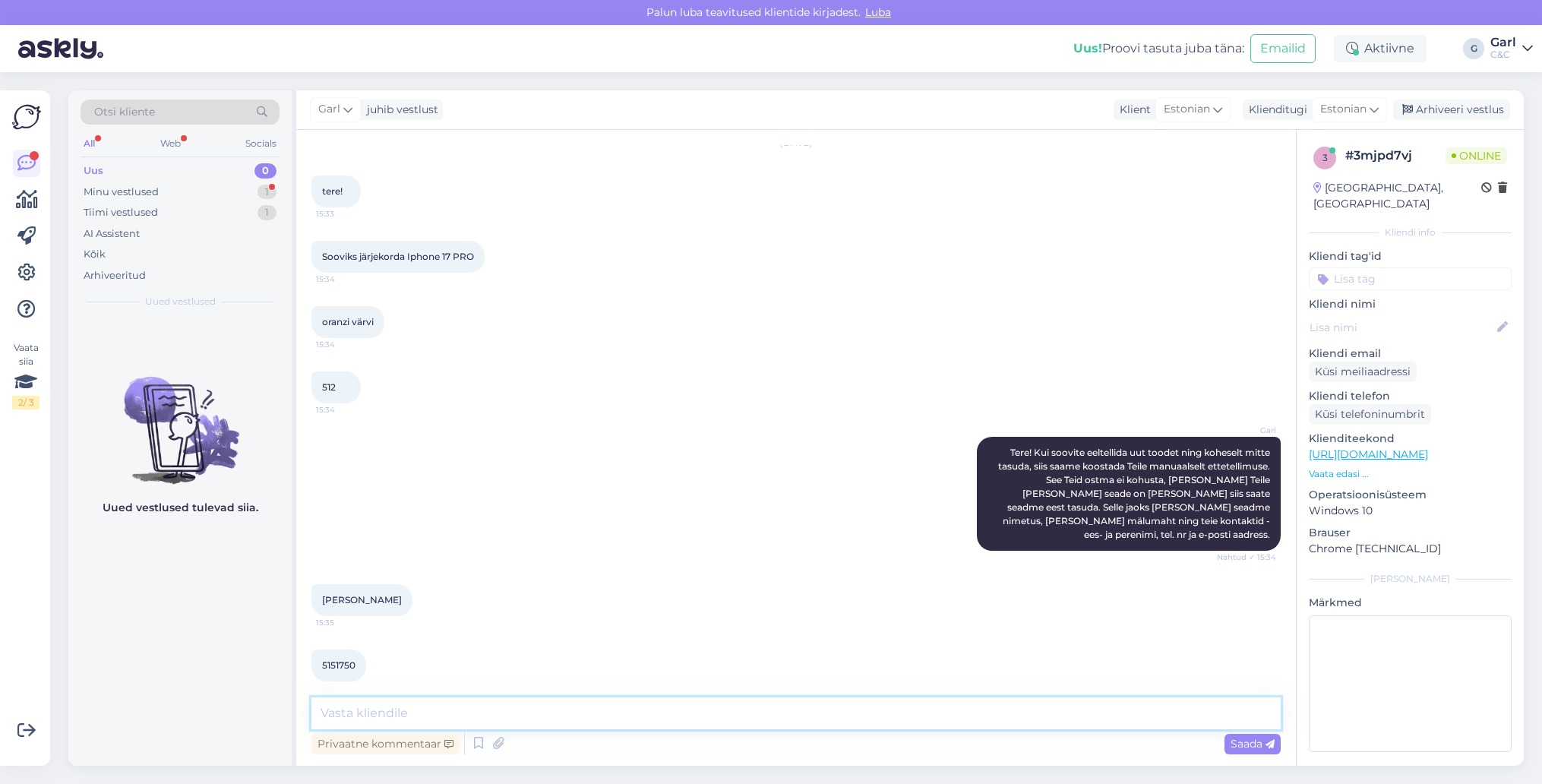
scroll to position [116, 0]
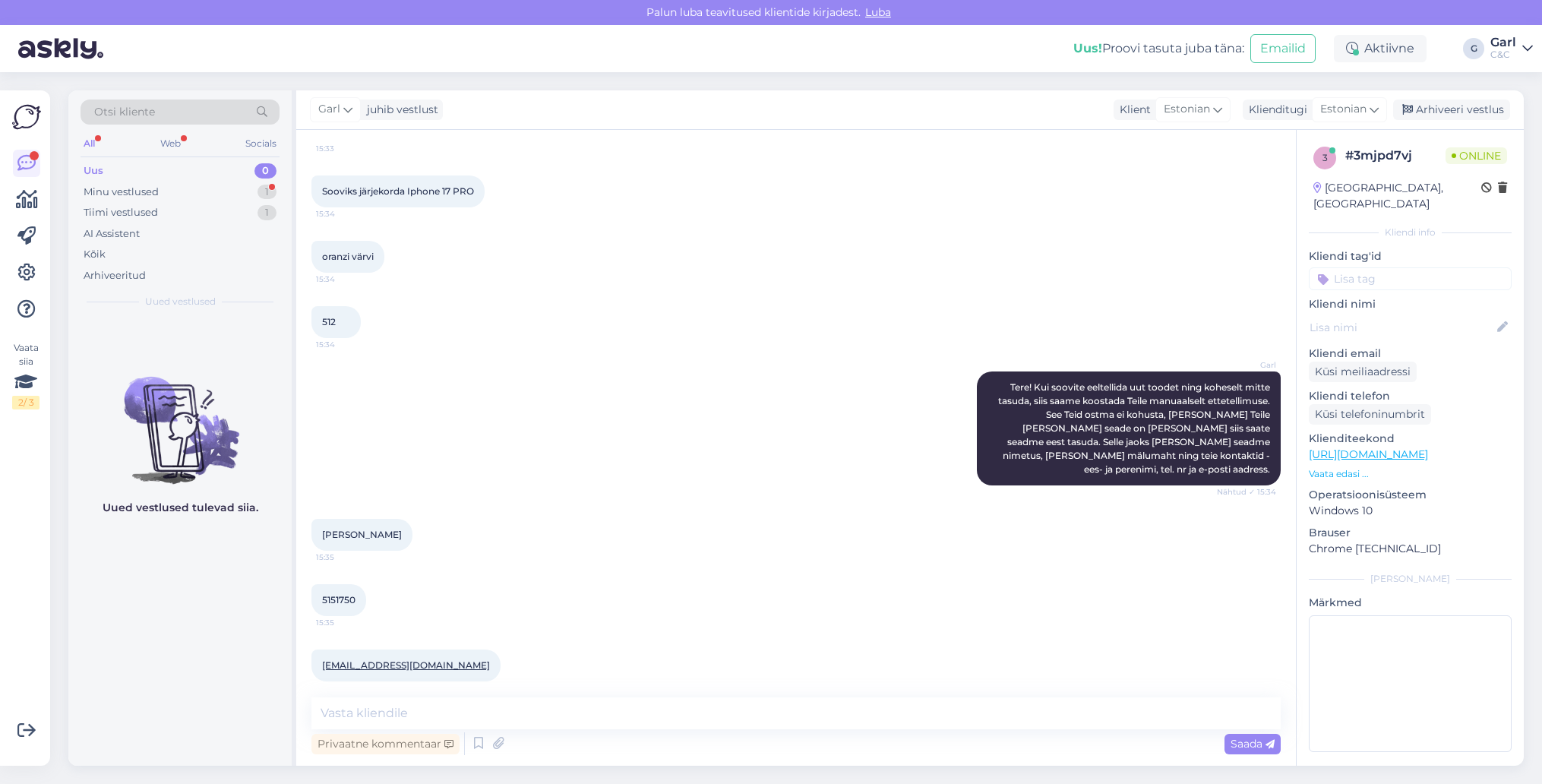
drag, startPoint x: 319, startPoint y: 512, endPoint x: 402, endPoint y: 521, distance: 83.5
click at [402, 521] on div "[PERSON_NAME] 15:35" at bounding box center [362, 534] width 101 height 32
copy span "[PERSON_NAME]"
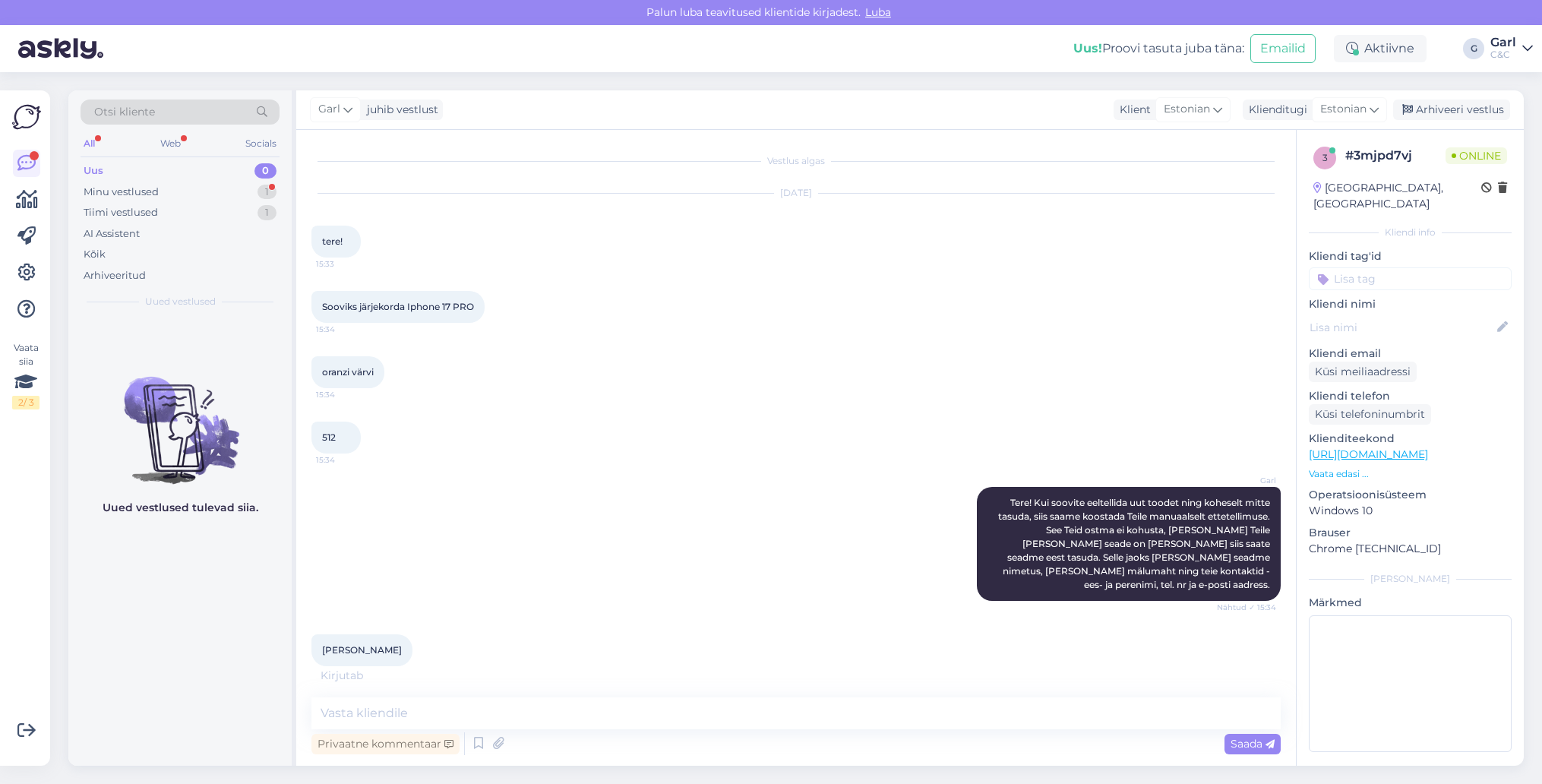
scroll to position [131, 0]
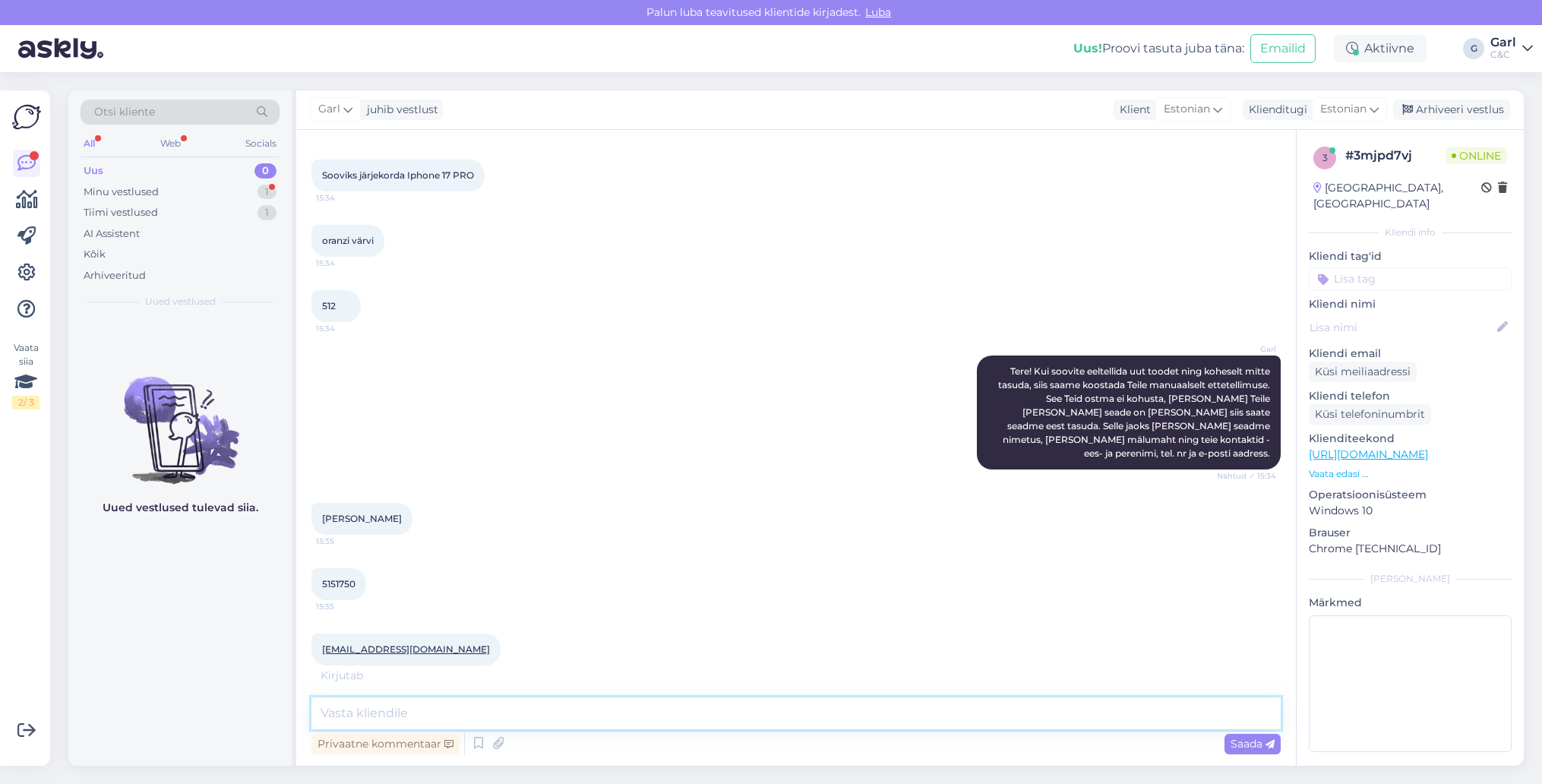
click at [427, 711] on textarea at bounding box center [795, 712] width 969 height 32
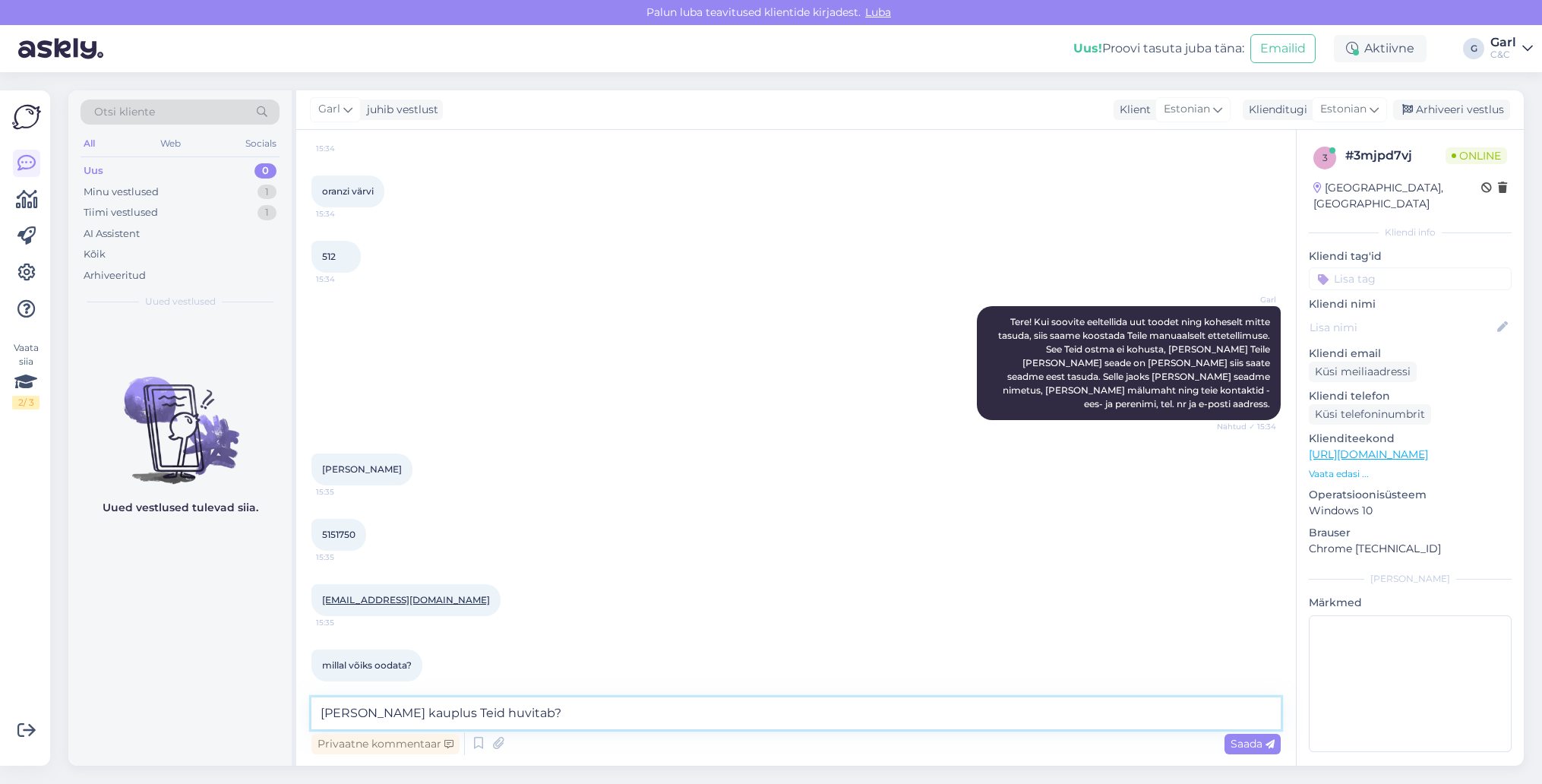
type textarea "[PERSON_NAME] kauplus Teid huvitab?"
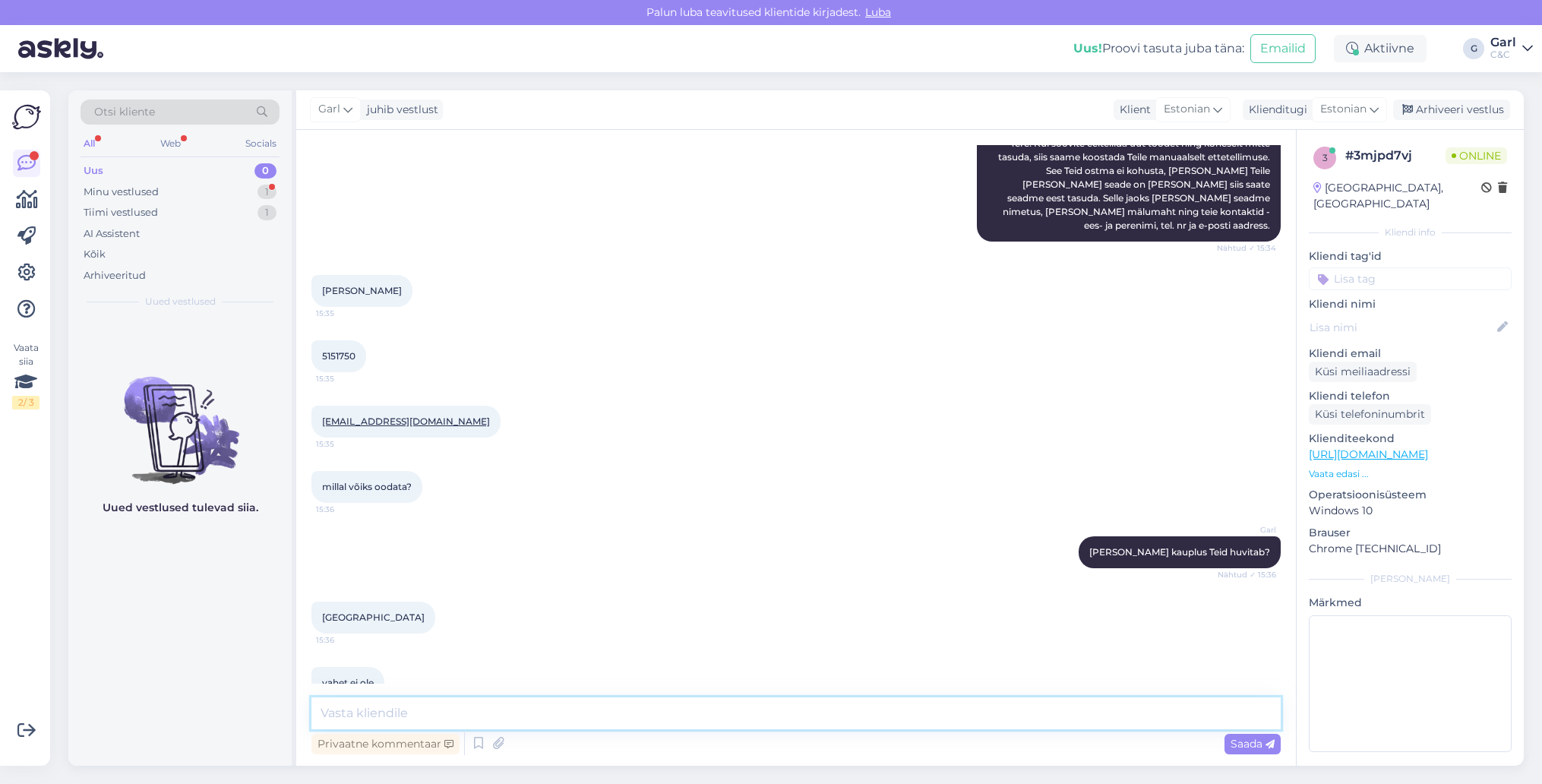
scroll to position [375, 0]
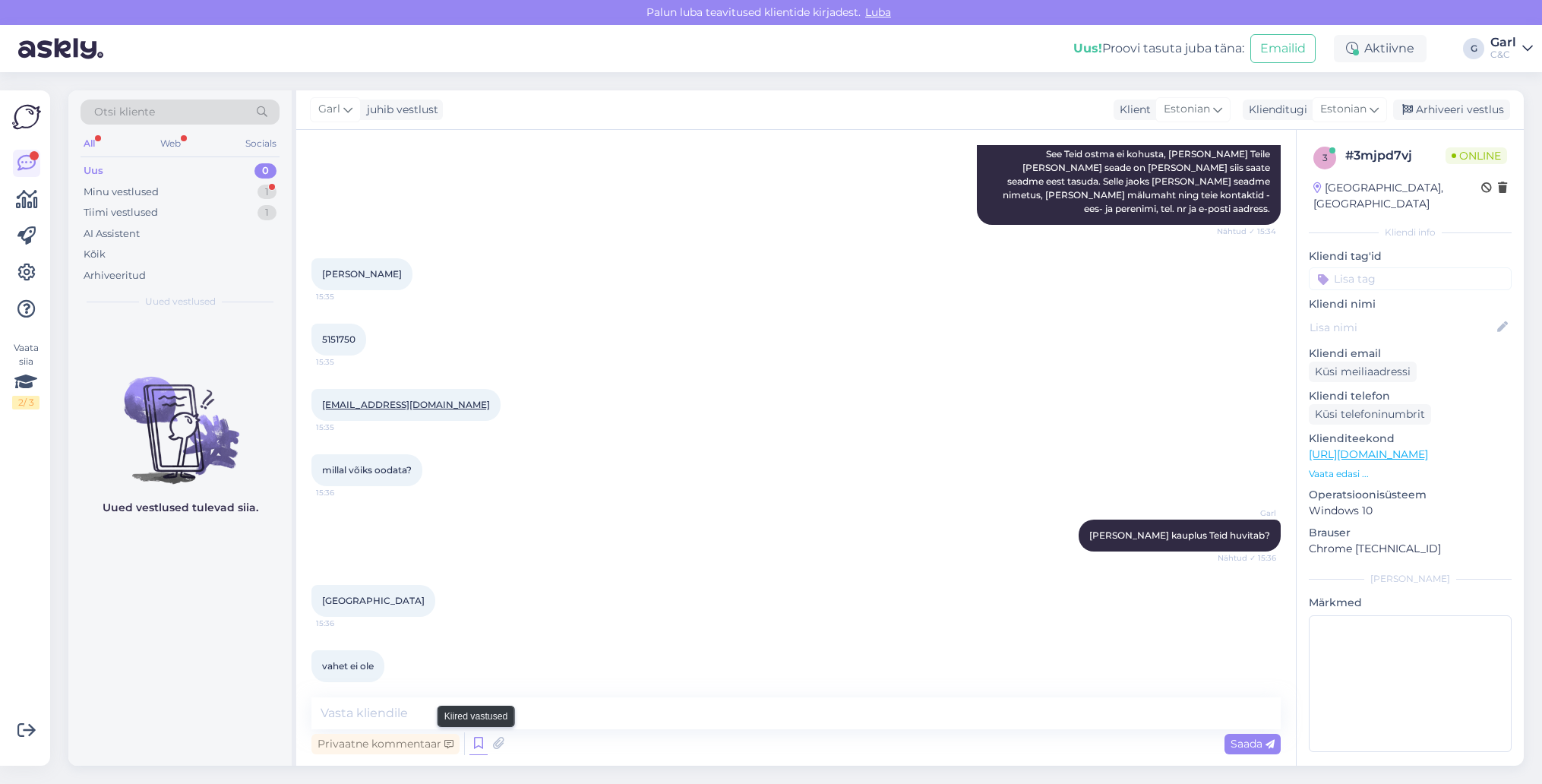
click at [483, 740] on icon at bounding box center [478, 743] width 18 height 23
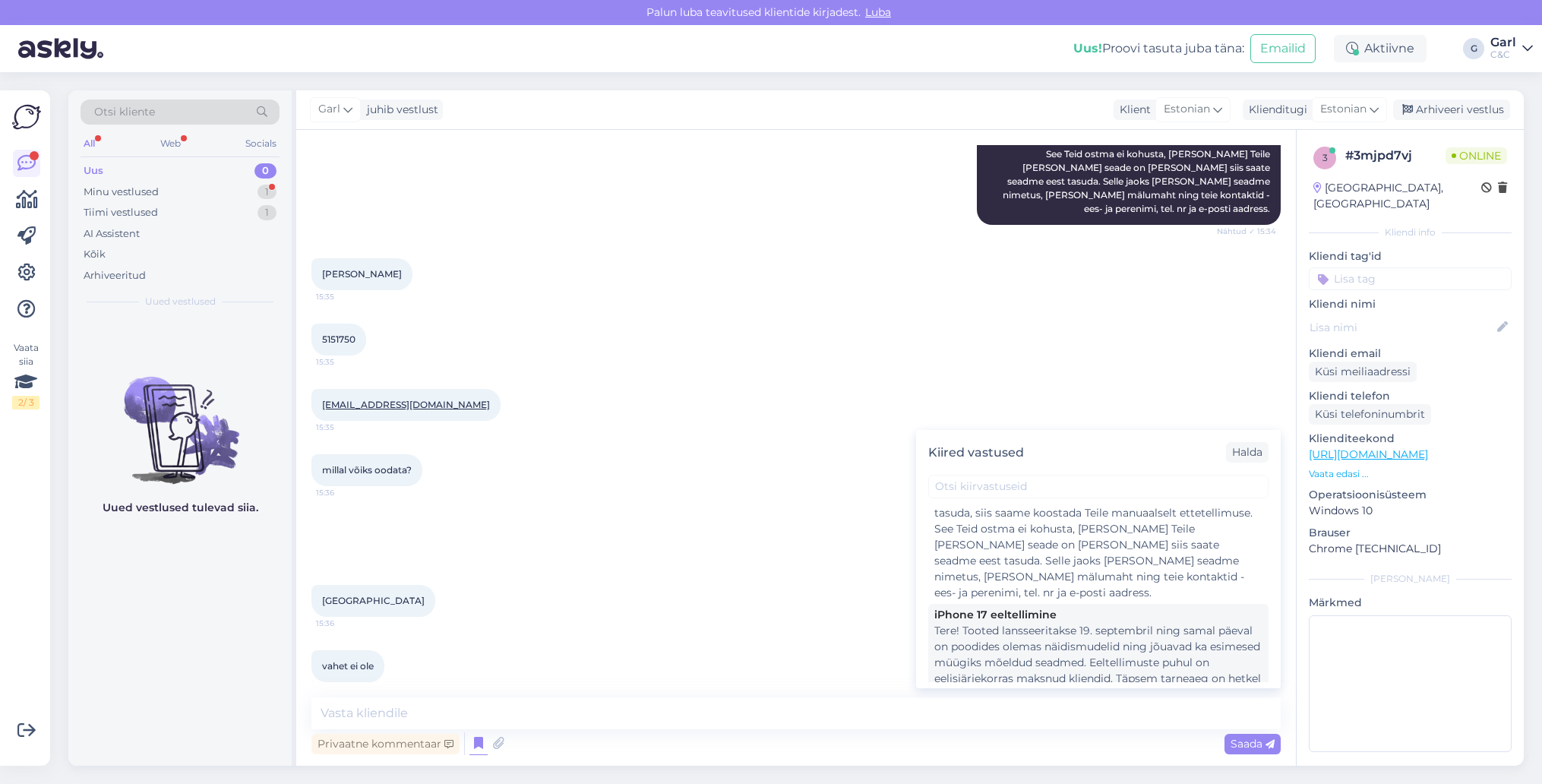
scroll to position [37, 0]
click at [1045, 644] on div "Tere! Tooted lansseeritakse 19. septembril ning samal päeval on poodides olemas…" at bounding box center [1097, 677] width 328 height 112
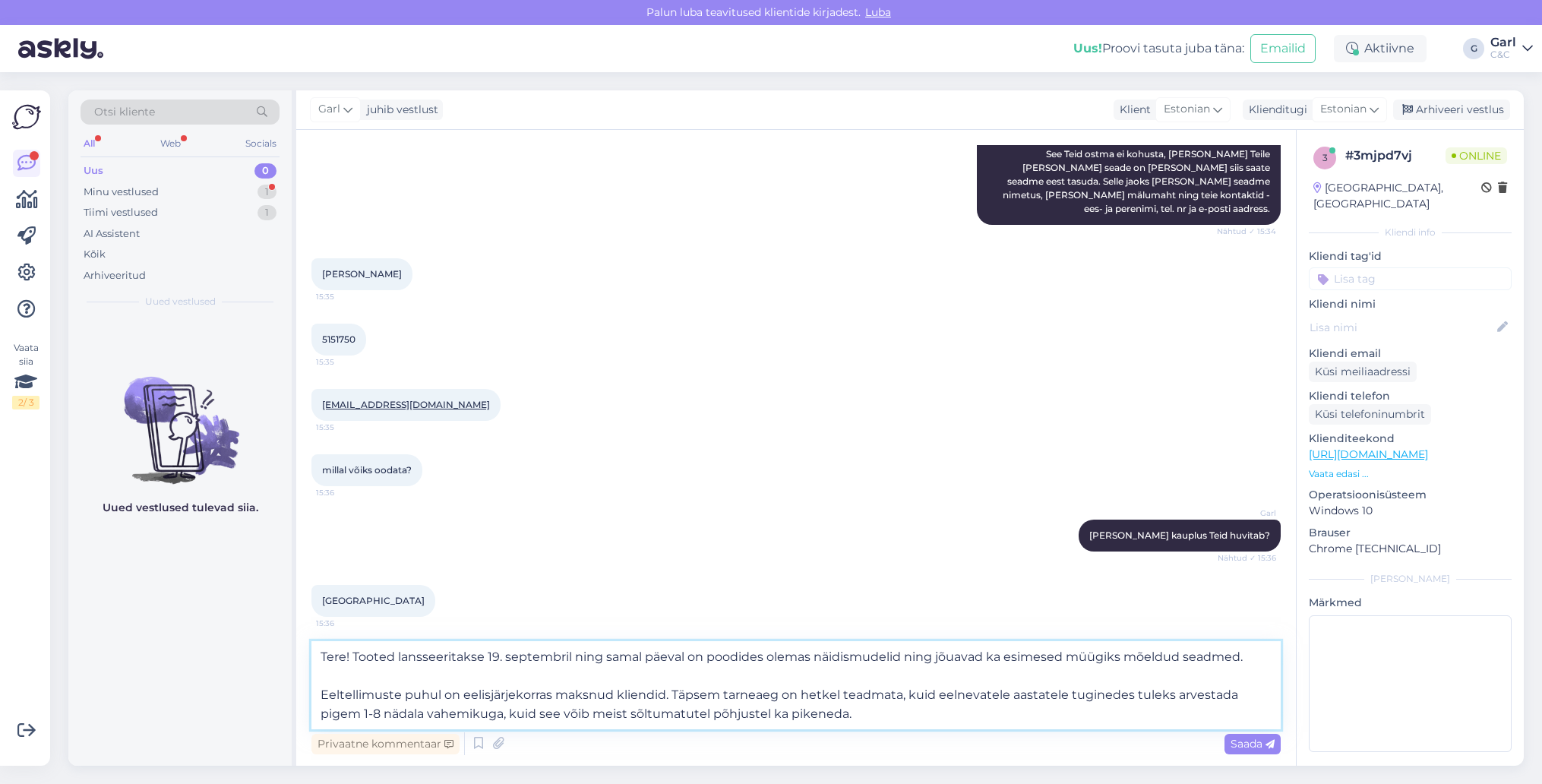
drag, startPoint x: 355, startPoint y: 656, endPoint x: 315, endPoint y: 652, distance: 40.2
click at [315, 652] on textarea "Tere! Tooted lansseeritakse 19. septembril ning samal päeval on poodides olemas…" at bounding box center [795, 685] width 969 height 88
type textarea "Tooted lansseeritakse [DATE] ning [PERSON_NAME] päeval on poodides olemas näidi…"
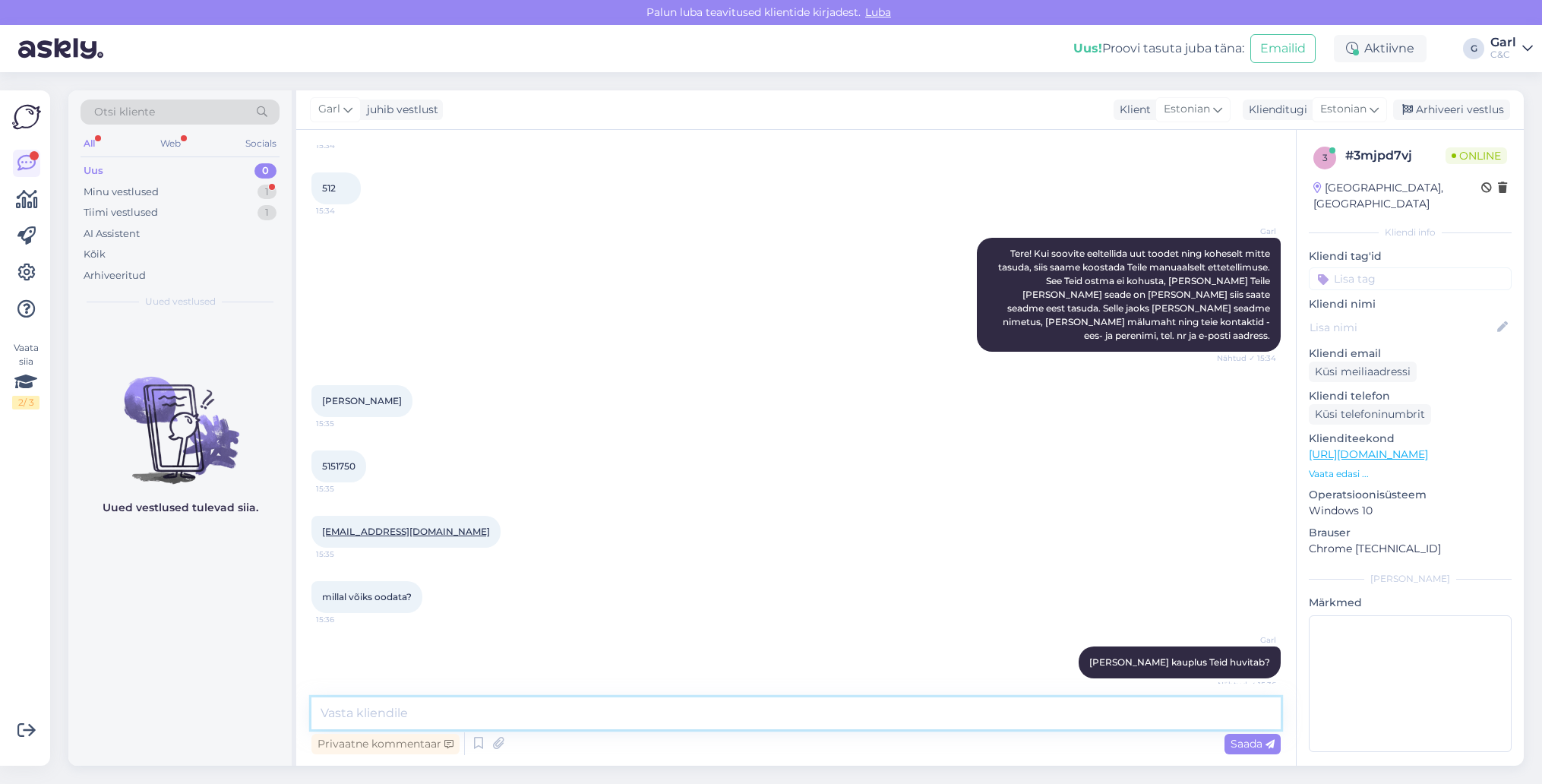
scroll to position [248, 0]
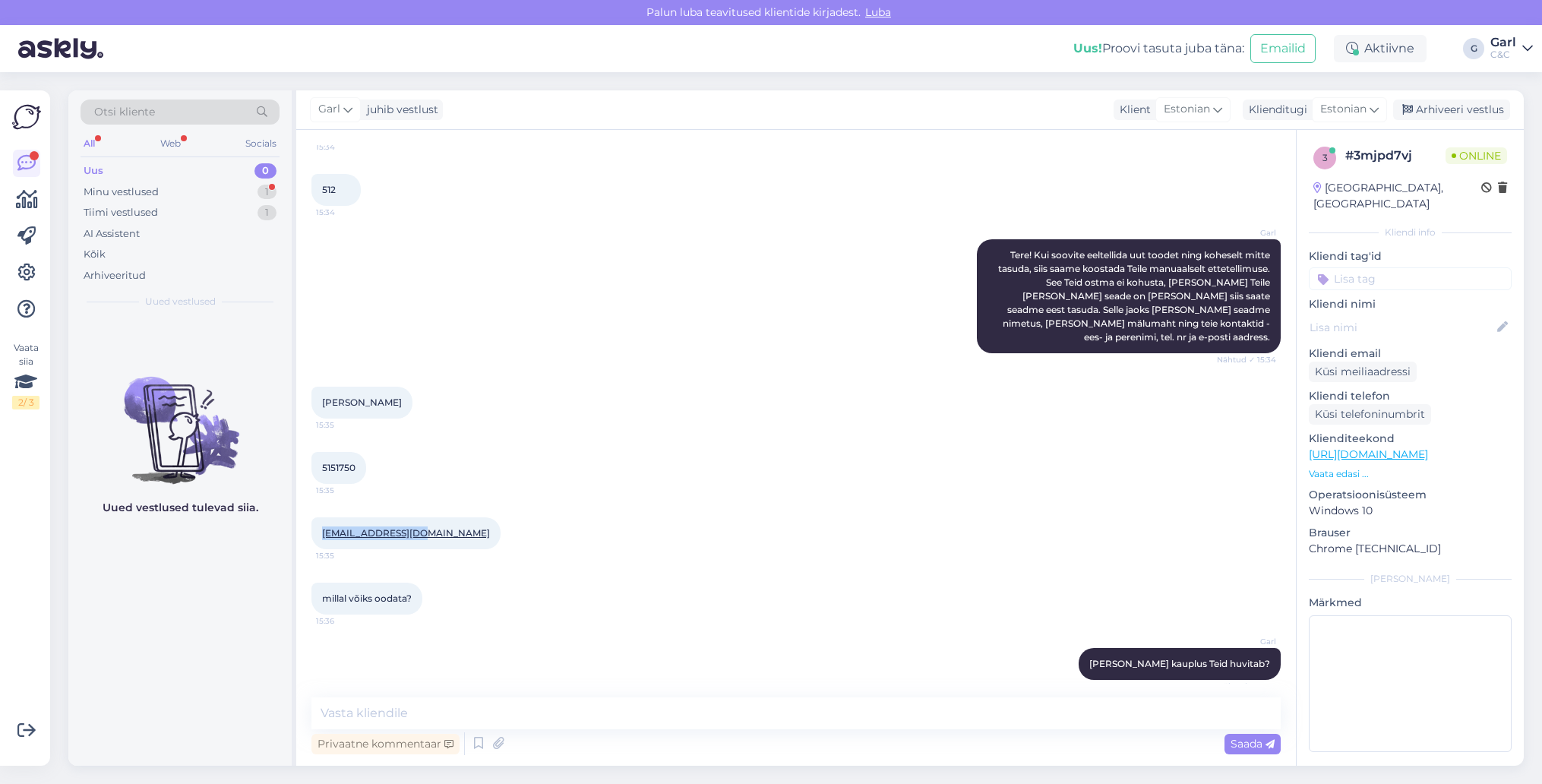
drag, startPoint x: 313, startPoint y: 519, endPoint x: 411, endPoint y: 519, distance: 98.0
click at [411, 519] on div "[EMAIL_ADDRESS][DOMAIN_NAME] 15:35" at bounding box center [406, 532] width 189 height 32
copy link "[EMAIL_ADDRESS][DOMAIN_NAME]"
drag, startPoint x: 359, startPoint y: 445, endPoint x: 355, endPoint y: 456, distance: 11.7
click at [355, 457] on div "5151750 15:35" at bounding box center [339, 467] width 55 height 32
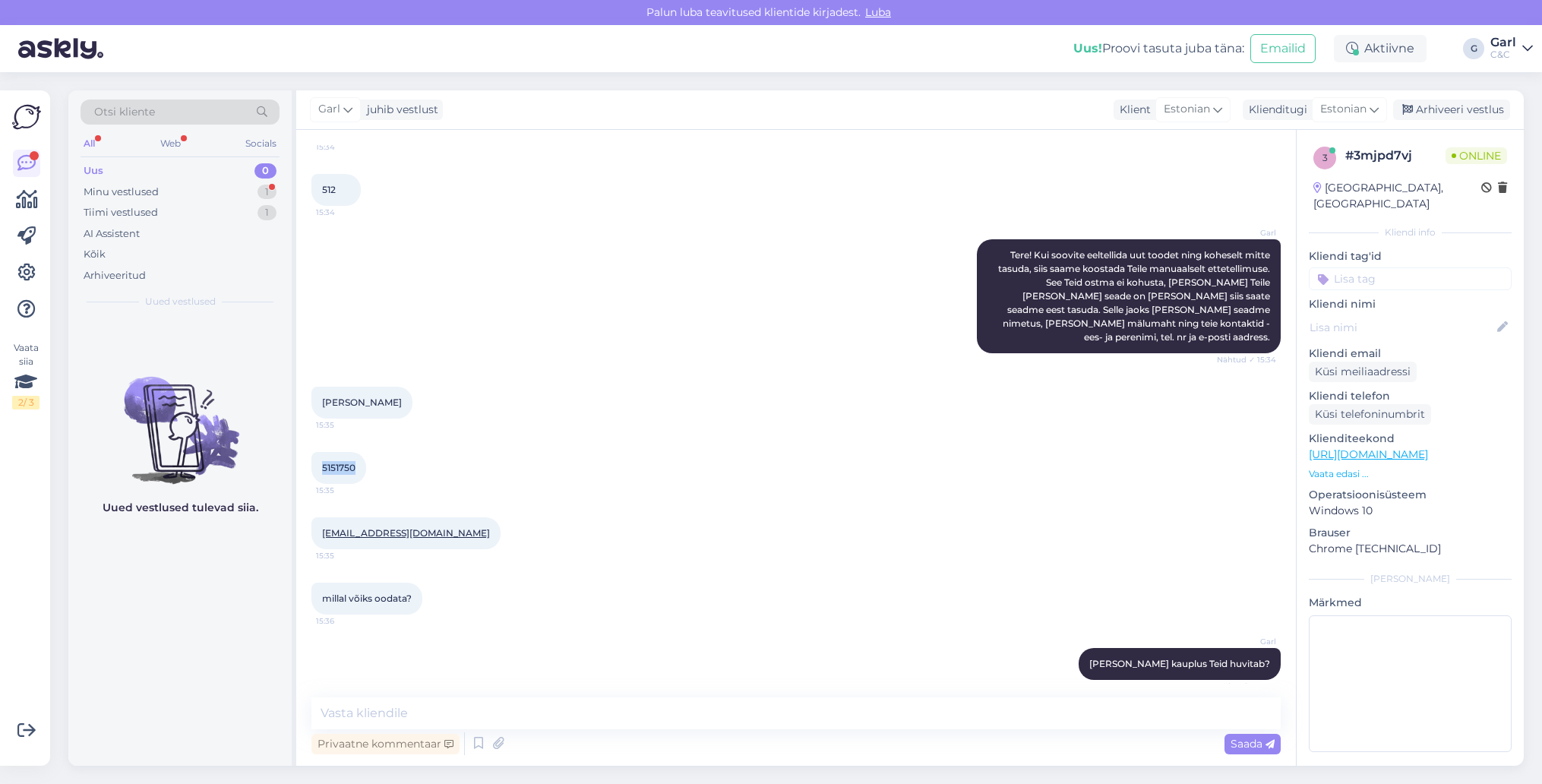
copy span "5151750"
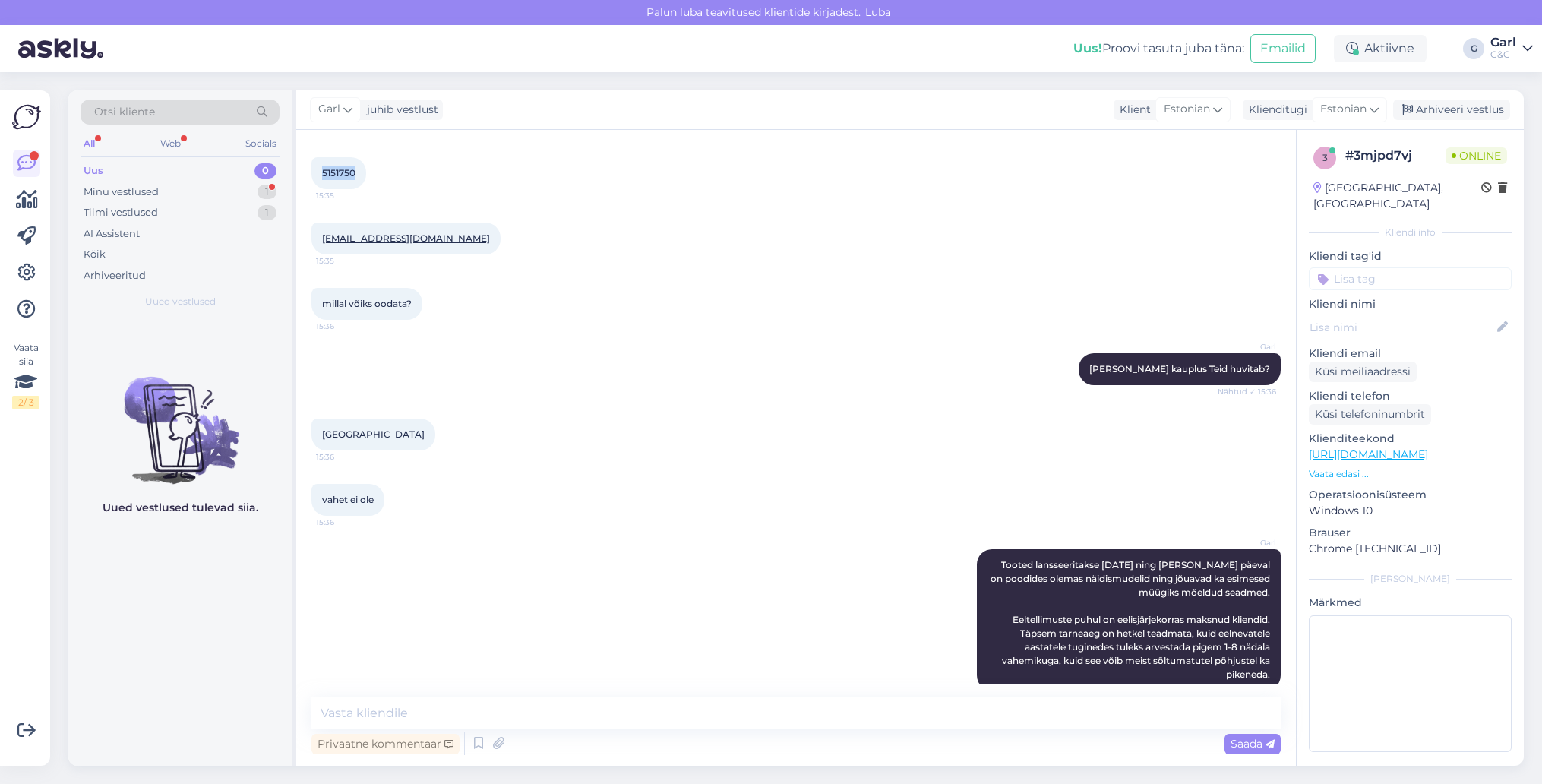
scroll to position [507, 0]
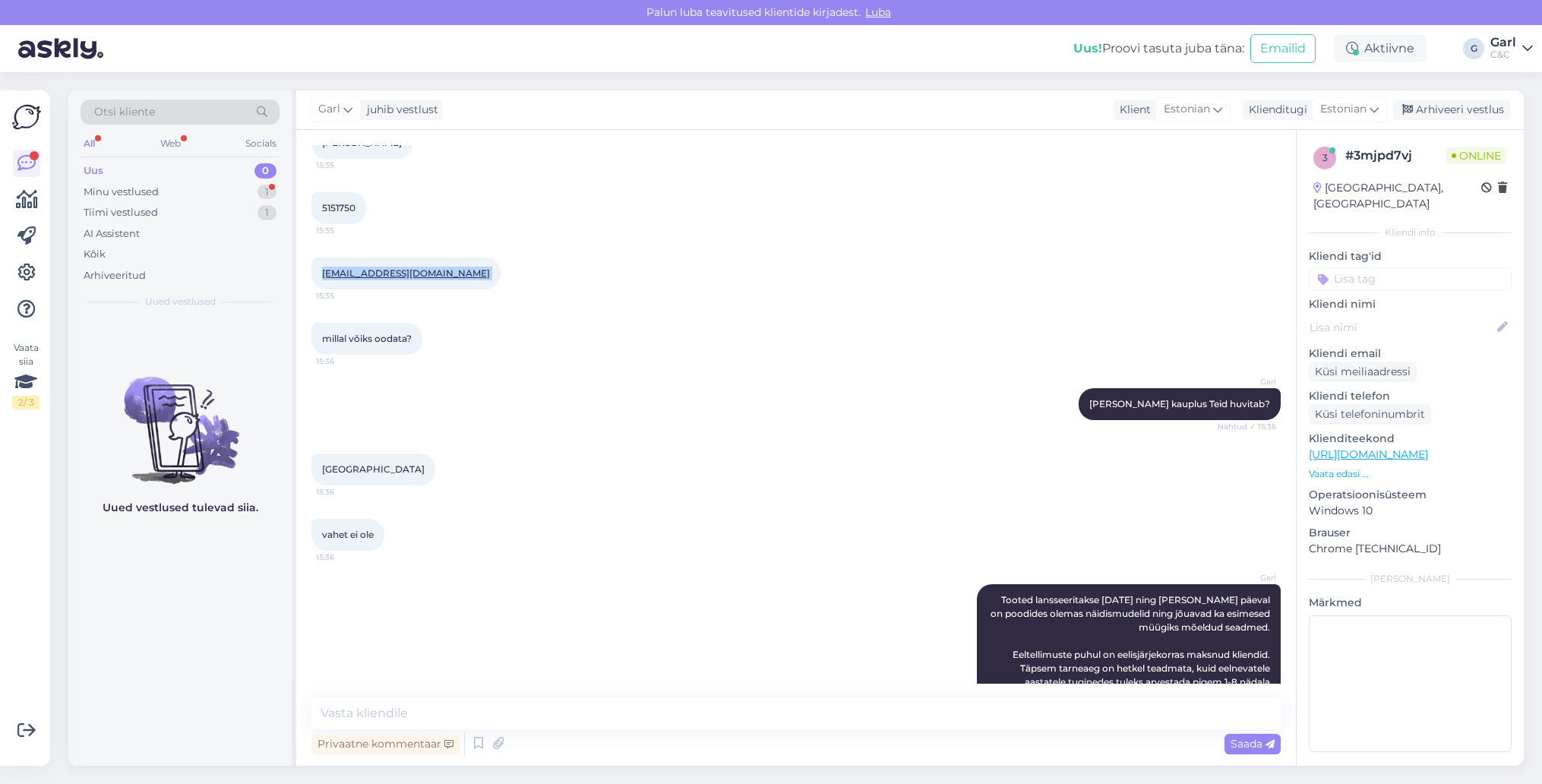
drag, startPoint x: 312, startPoint y: 259, endPoint x: 421, endPoint y: 261, distance: 109.0
click at [421, 261] on div "[EMAIL_ADDRESS][DOMAIN_NAME] 15:35" at bounding box center [406, 273] width 189 height 32
copy div "[EMAIL_ADDRESS][DOMAIN_NAME] 15:35"
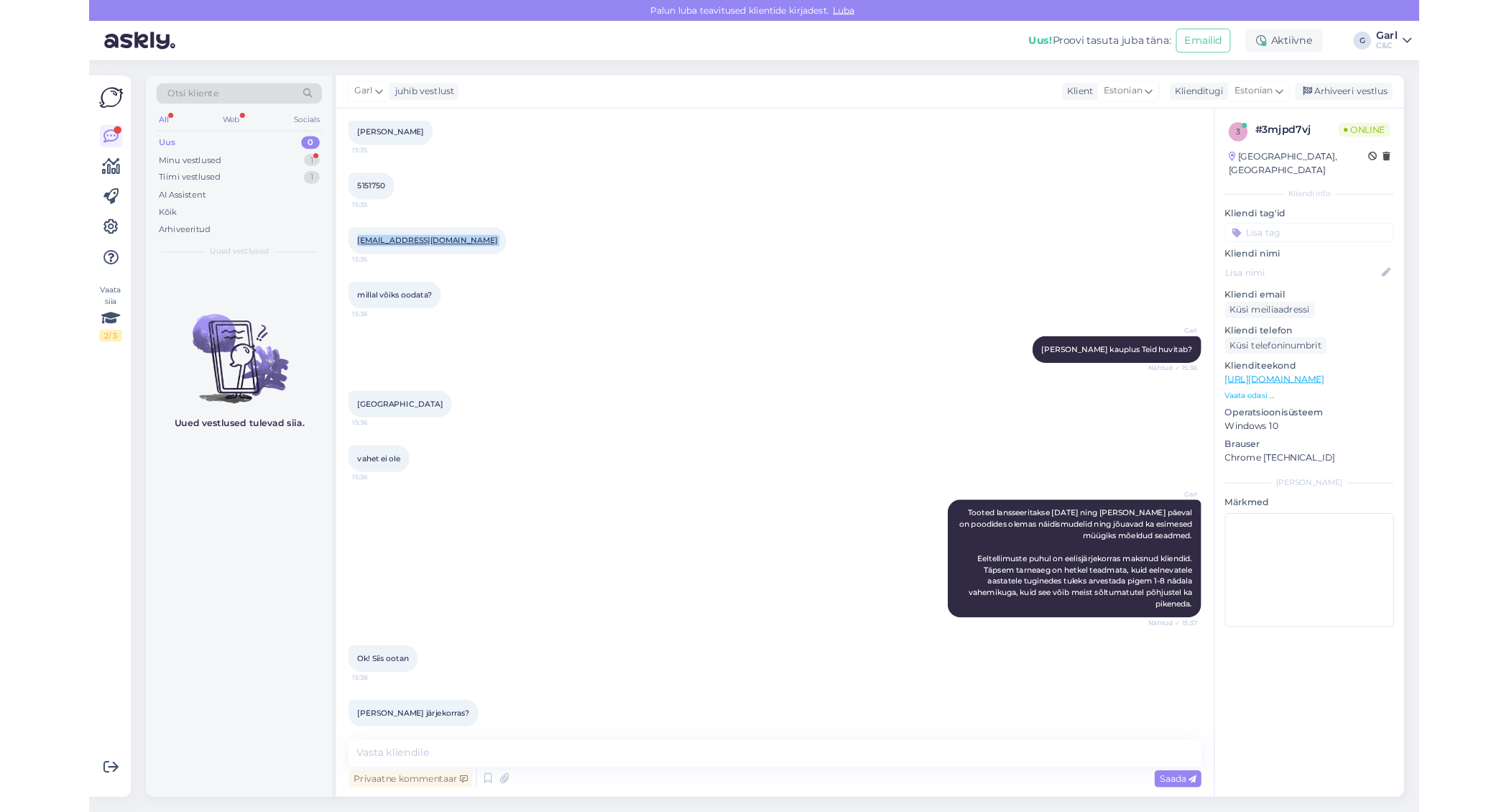
scroll to position [575, 0]
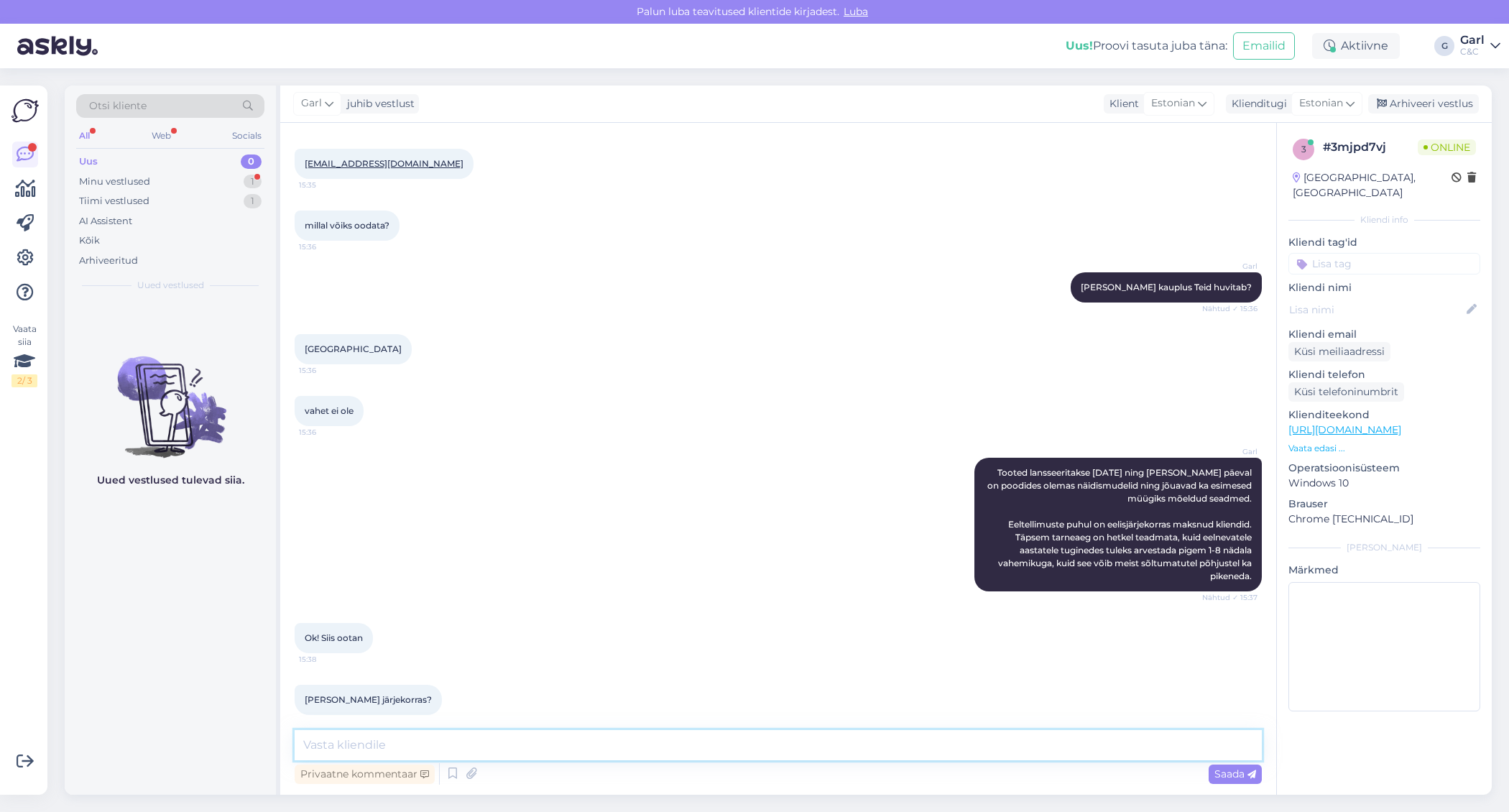
click at [434, 736] on textarea at bounding box center [778, 744] width 967 height 30
type textarea "Just nii. Viru C&C esindus võtab [PERSON_NAME] ühendust, [PERSON_NAME] on [PERS…"
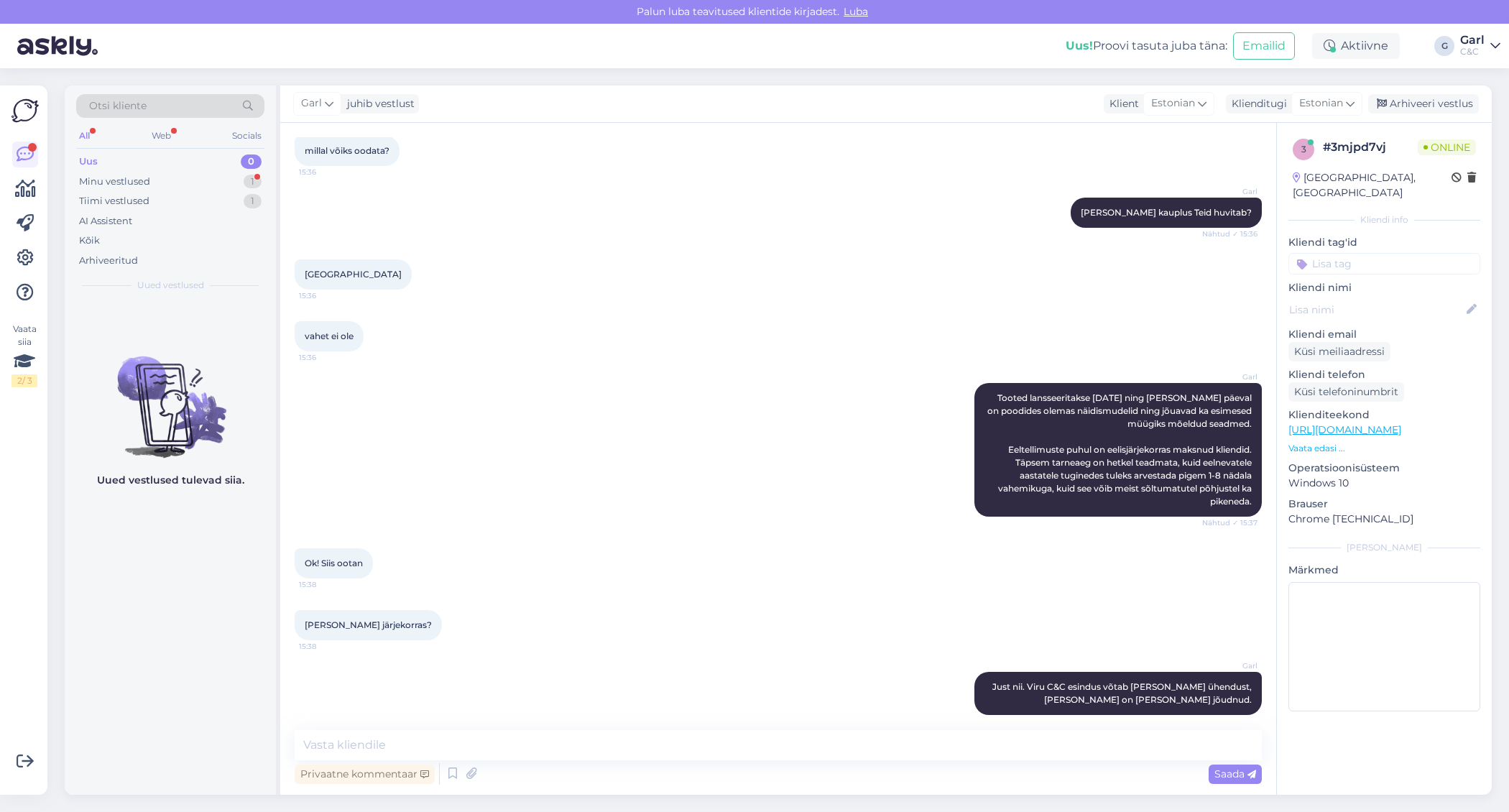
scroll to position [773, 0]
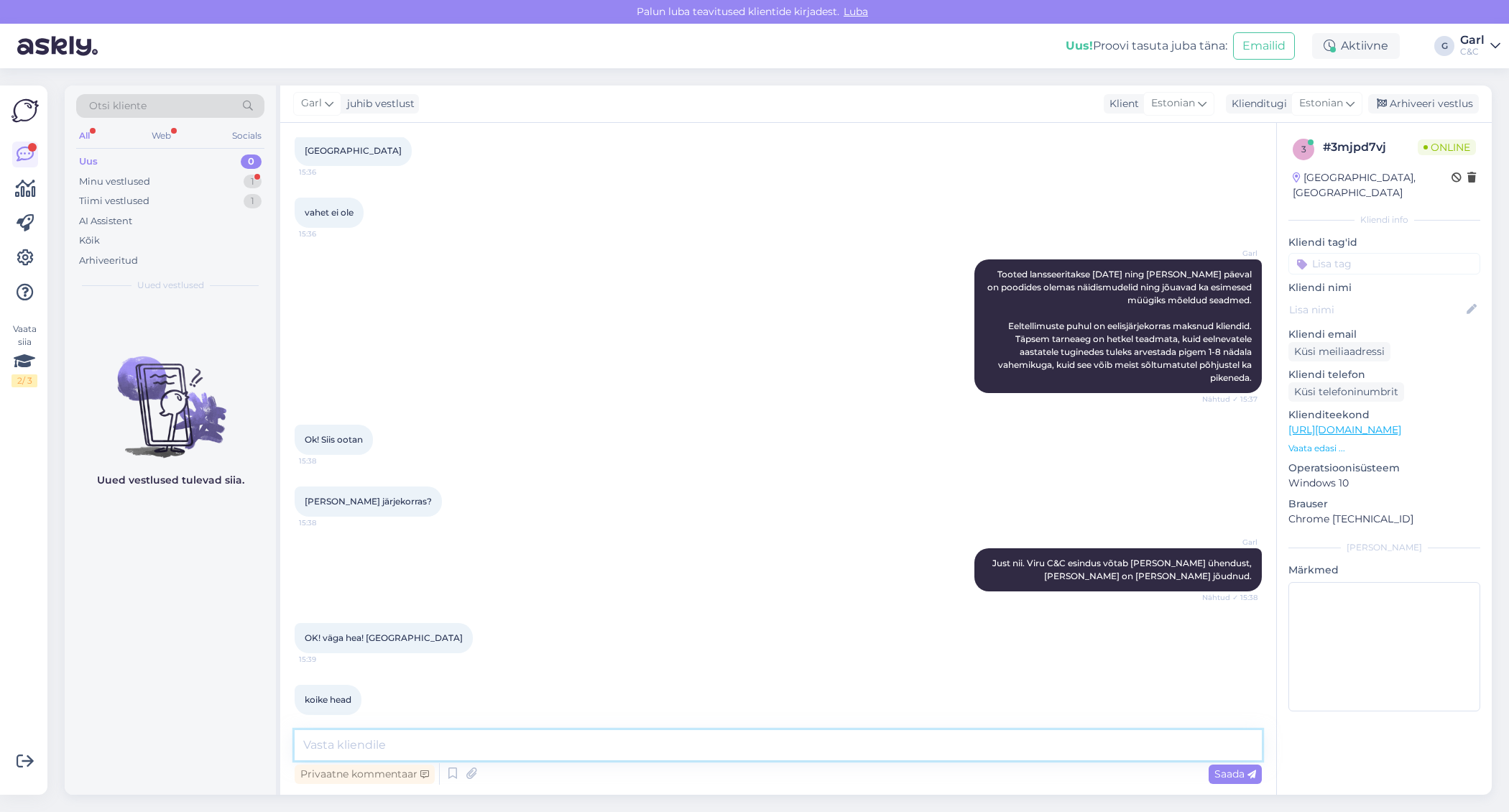
click at [490, 737] on textarea at bounding box center [778, 744] width 967 height 30
type textarea "Teilegi!"
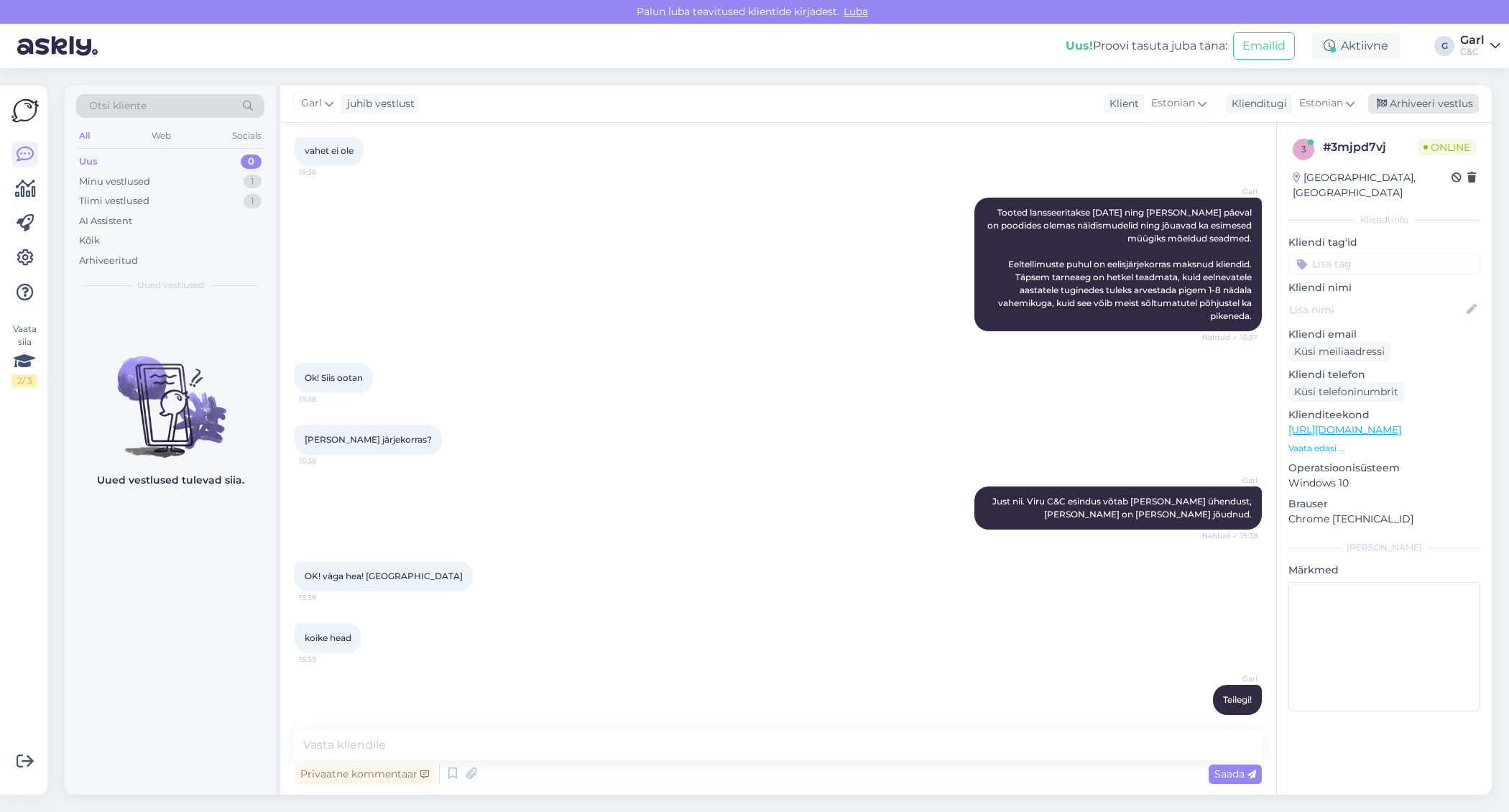
click at [1410, 107] on div "Arhiveeri vestlus" at bounding box center [1423, 103] width 110 height 19
click at [233, 194] on div "Tiimi vestlused 2" at bounding box center [170, 201] width 189 height 20
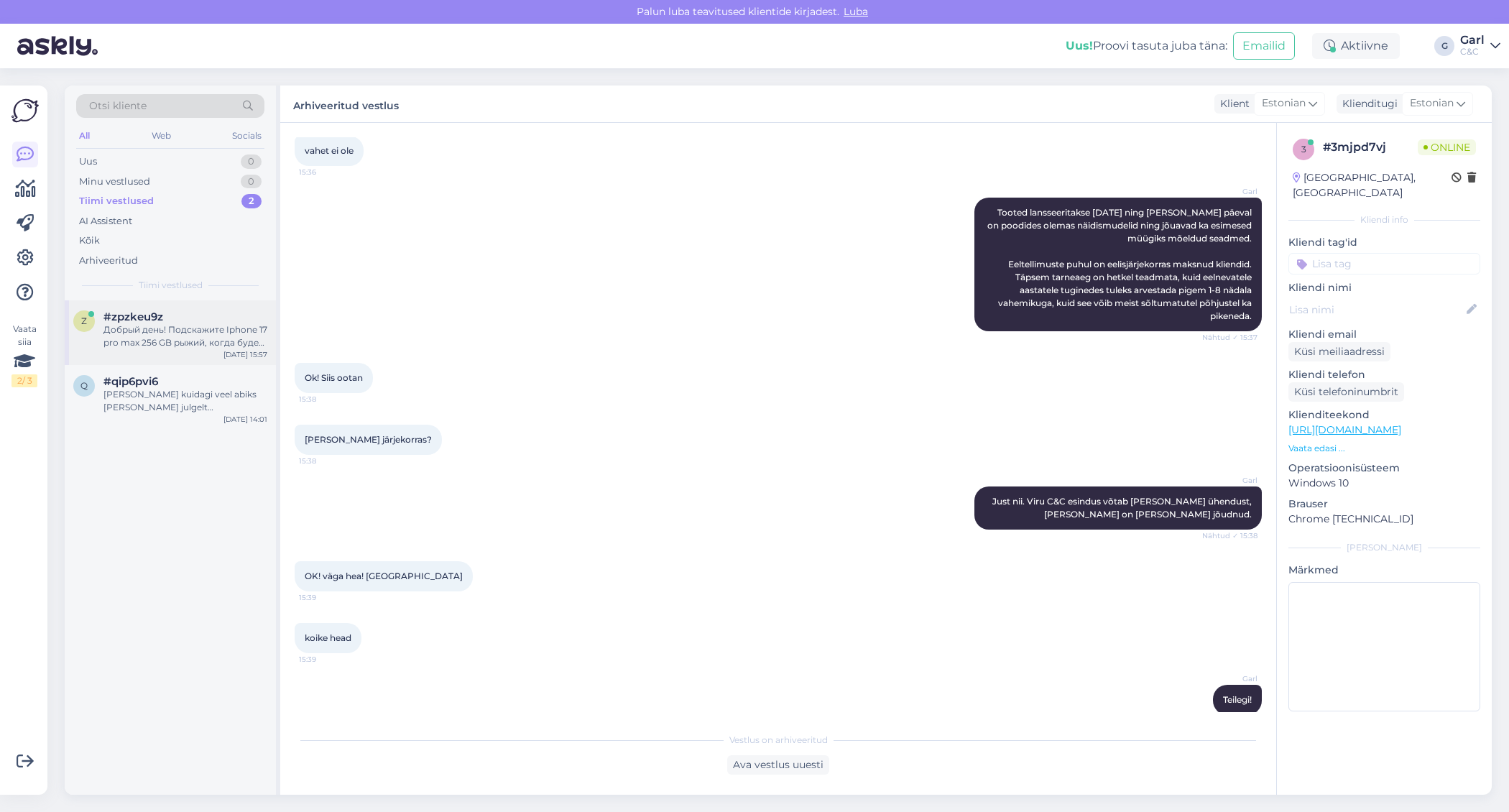
click at [190, 342] on div "Добрый день! Подскажите Iphone 17 pro max 256 GB рыжий, когда будет в [GEOGRAPH…" at bounding box center [185, 336] width 164 height 26
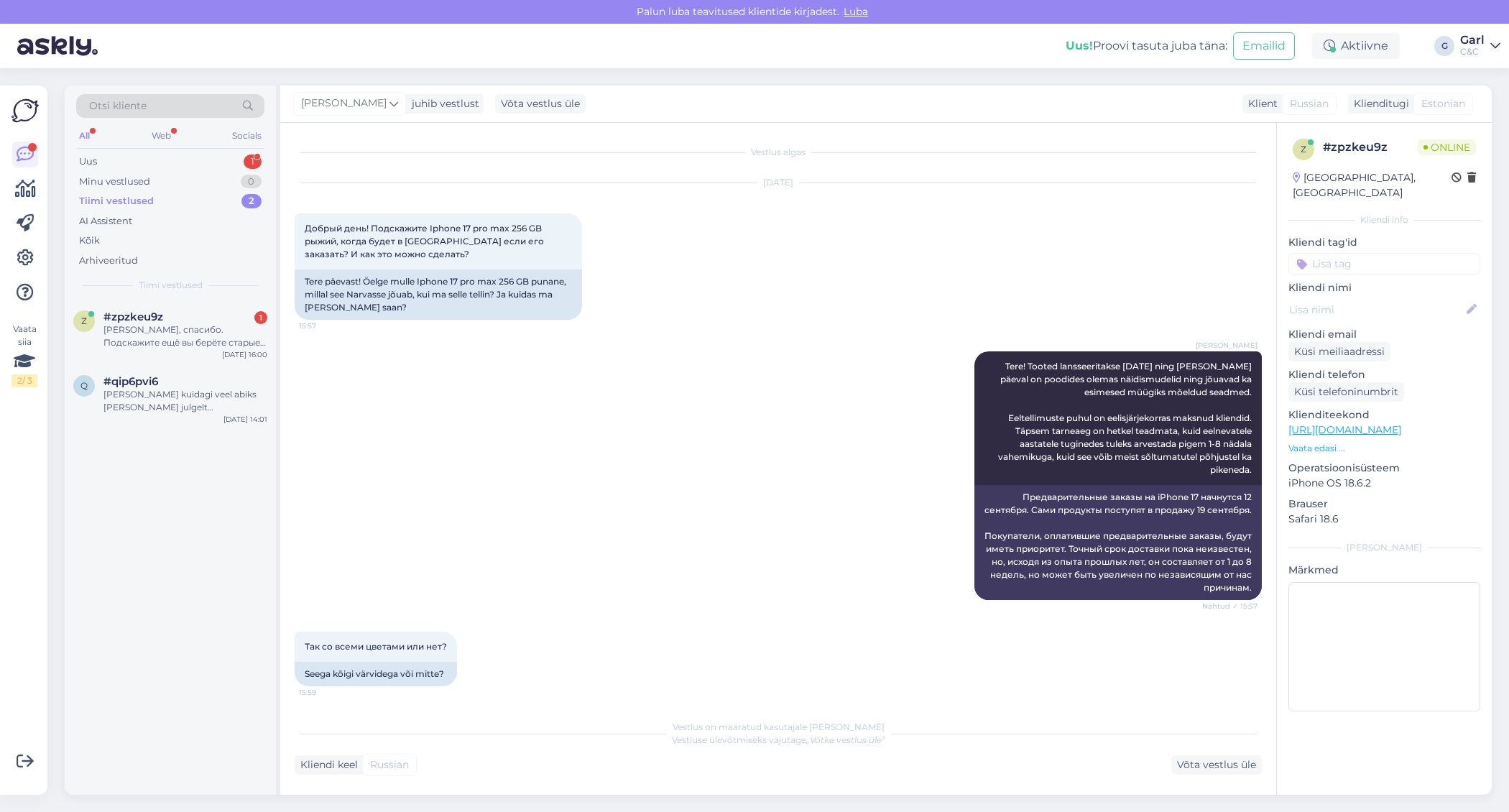
scroll to position [214, 0]
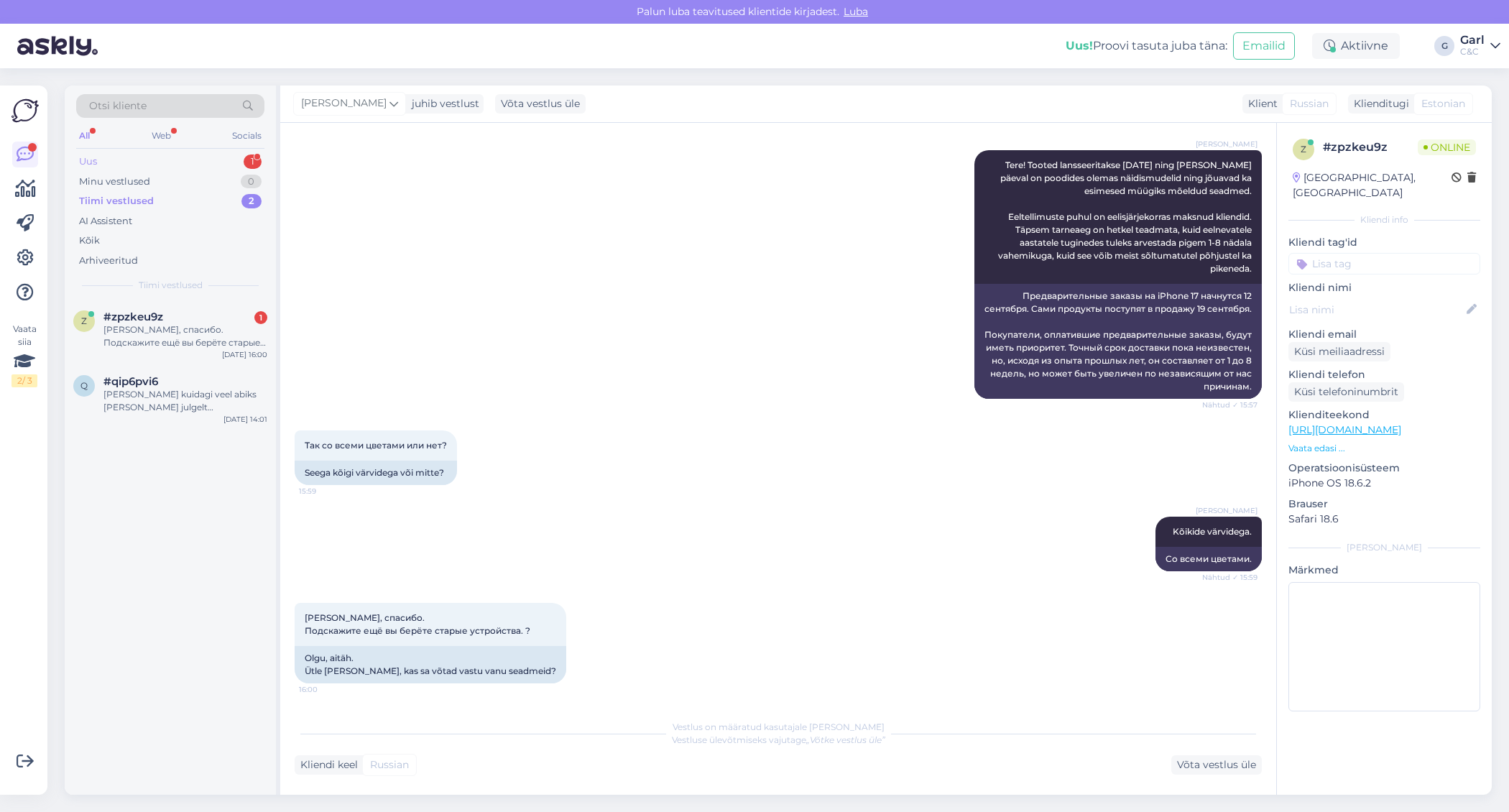
click at [221, 158] on div "Uus 1" at bounding box center [170, 162] width 189 height 20
click at [223, 326] on div "Tere, kui soovin iphone 17 eeltellida. siis millal on võimalik [PERSON_NAME] [P…" at bounding box center [185, 336] width 164 height 26
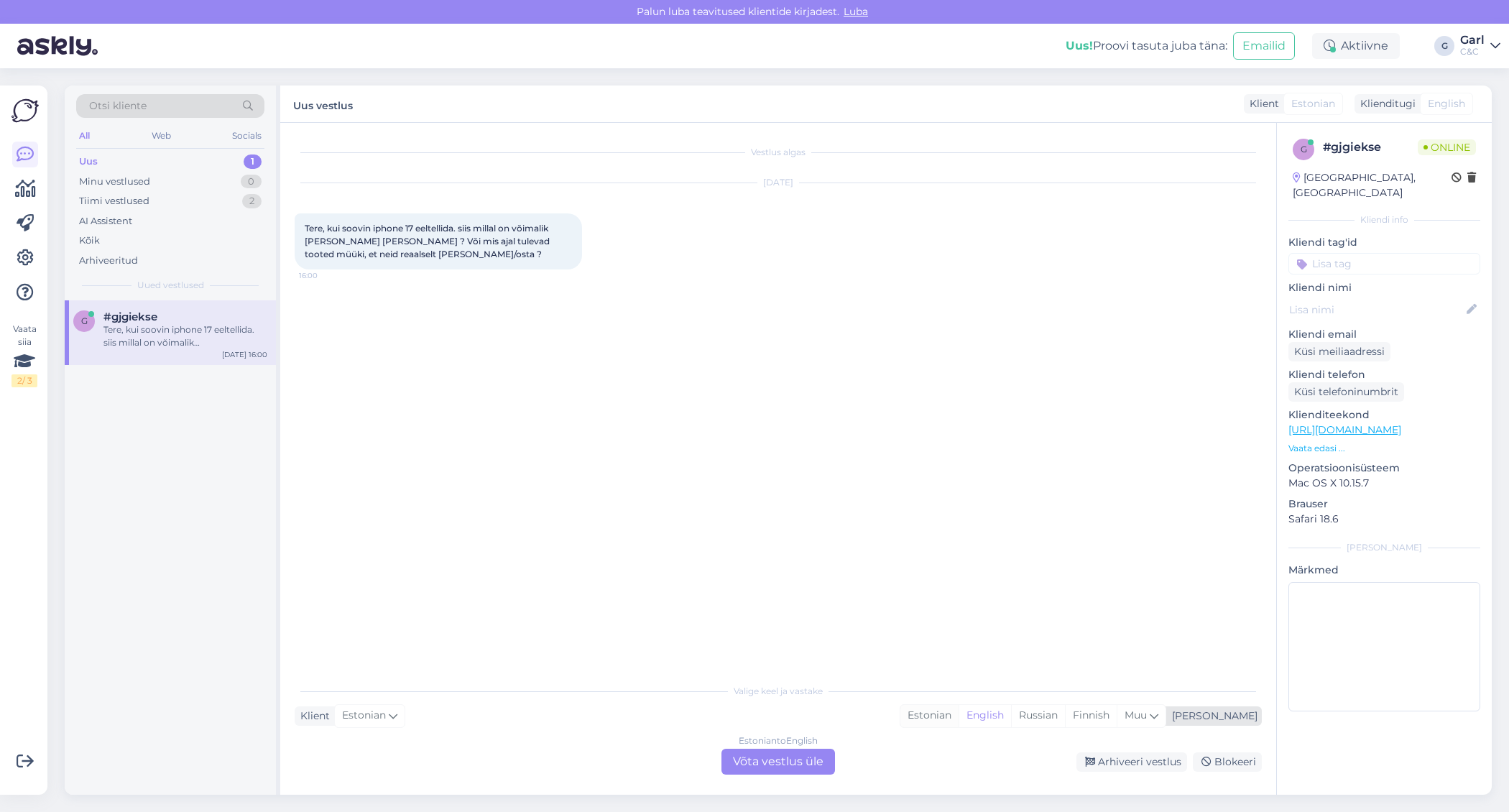
click at [958, 716] on div "Estonian" at bounding box center [929, 715] width 58 height 22
click at [794, 741] on div "Estonian to Estonian Võta vestlus üle" at bounding box center [778, 762] width 114 height 26
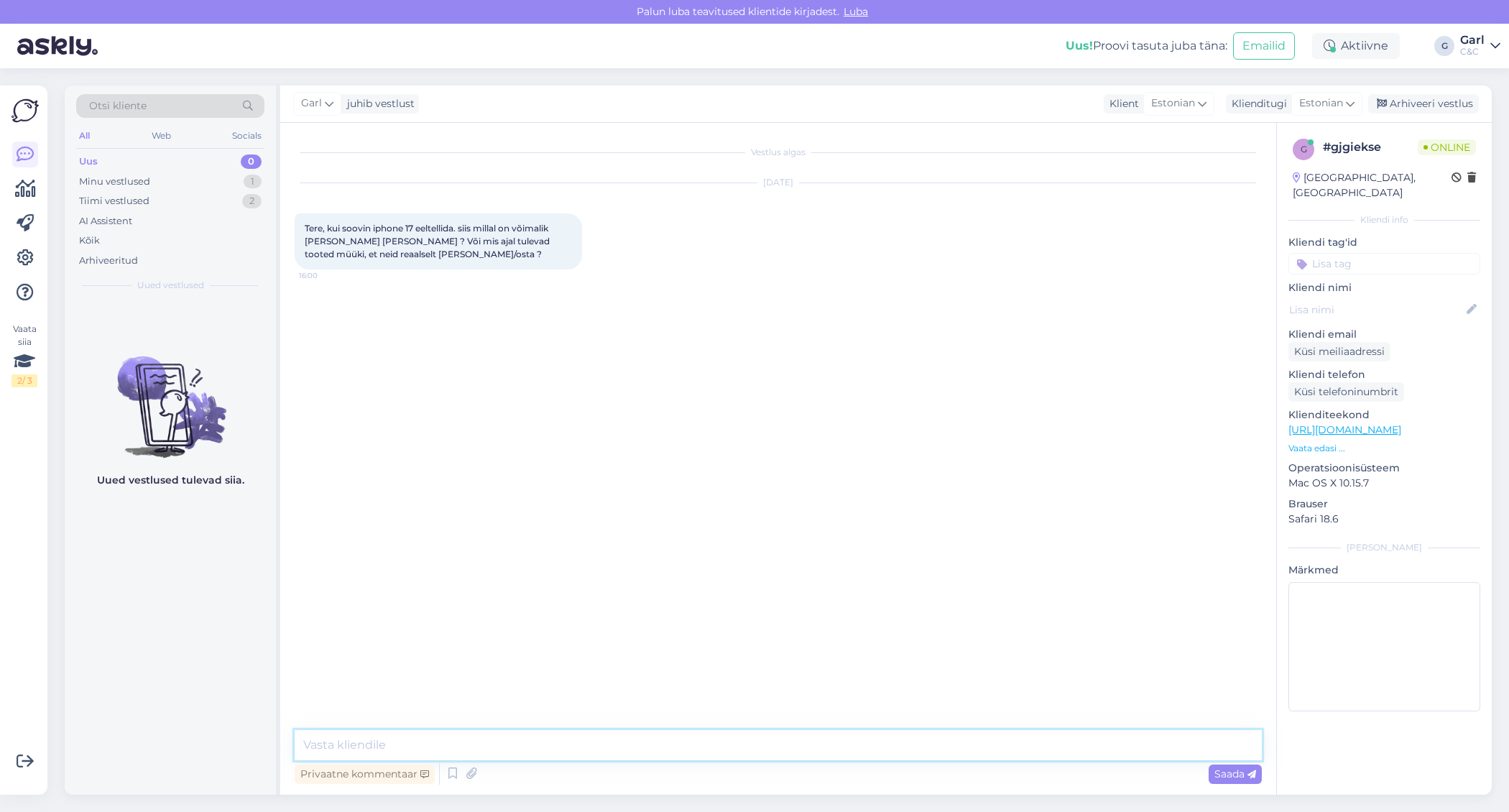
click at [777, 741] on textarea at bounding box center [778, 744] width 967 height 30
click at [450, 741] on icon at bounding box center [453, 773] width 17 height 22
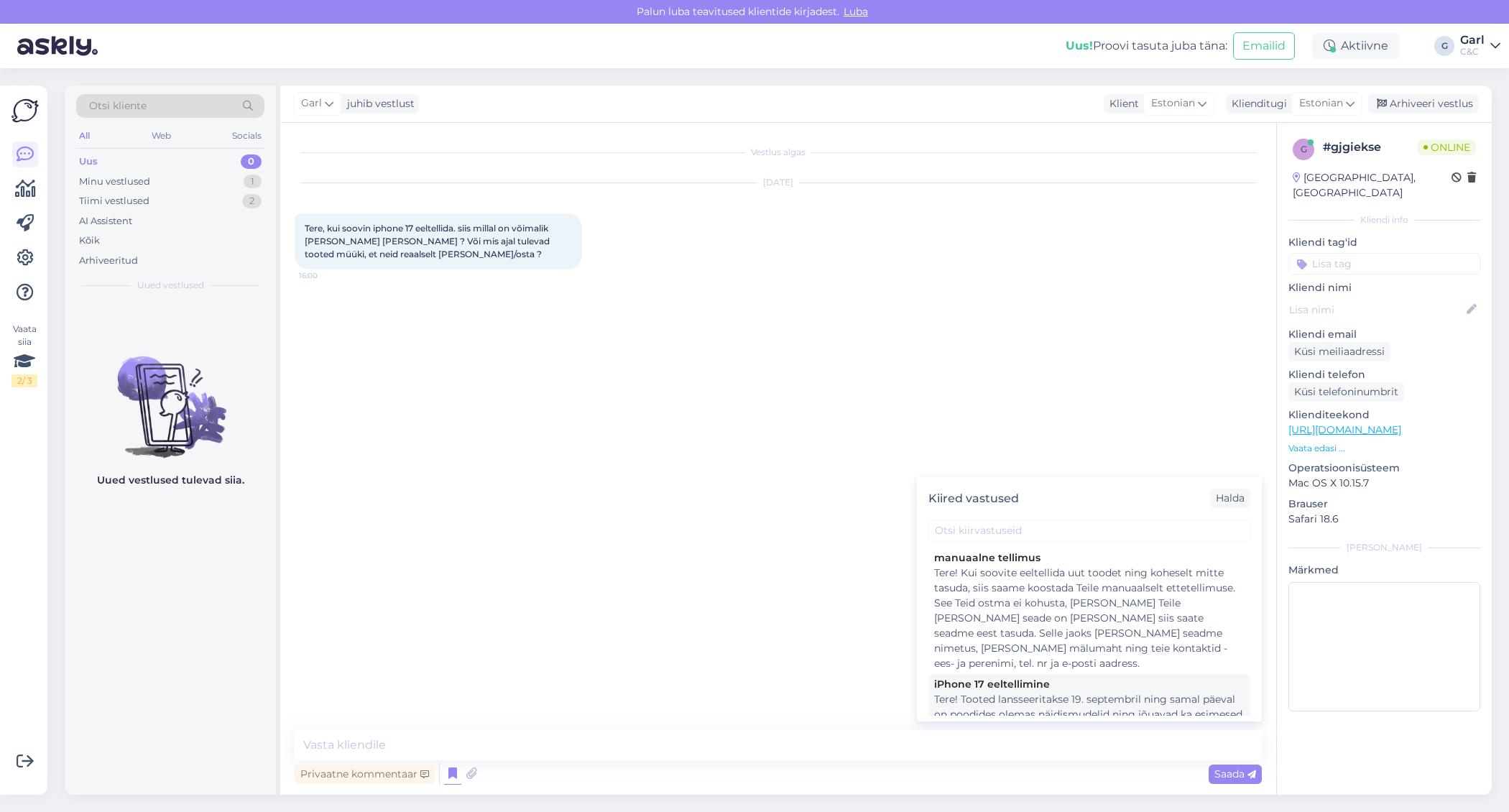
click at [1034, 691] on div "Tere! Tooted lansseeritakse 19. septembril ning samal päeval on poodides olemas…" at bounding box center [1089, 744] width 310 height 106
type textarea "Tere! Tooted lansseeritakse 19. septembril ning samal päeval on poodides olemas…"
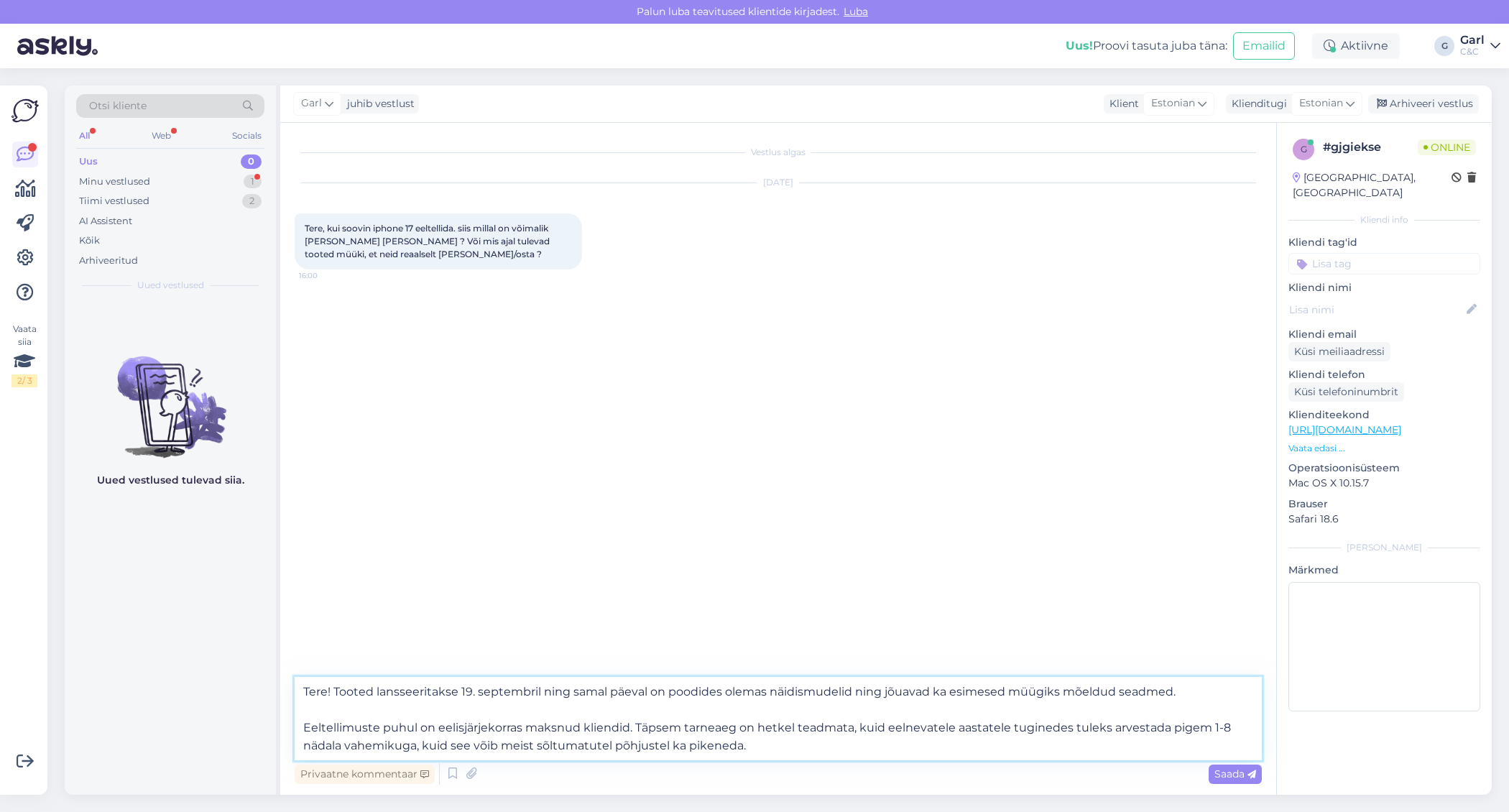
click at [675, 721] on textarea "Tere! Tooted lansseeritakse 19. septembril ning samal päeval on poodides olemas…" at bounding box center [778, 718] width 967 height 83
click at [760, 741] on textarea "Tere! Tooted lansseeritakse 19. septembril ning samal päeval on poodides olemas…" at bounding box center [778, 718] width 967 height 83
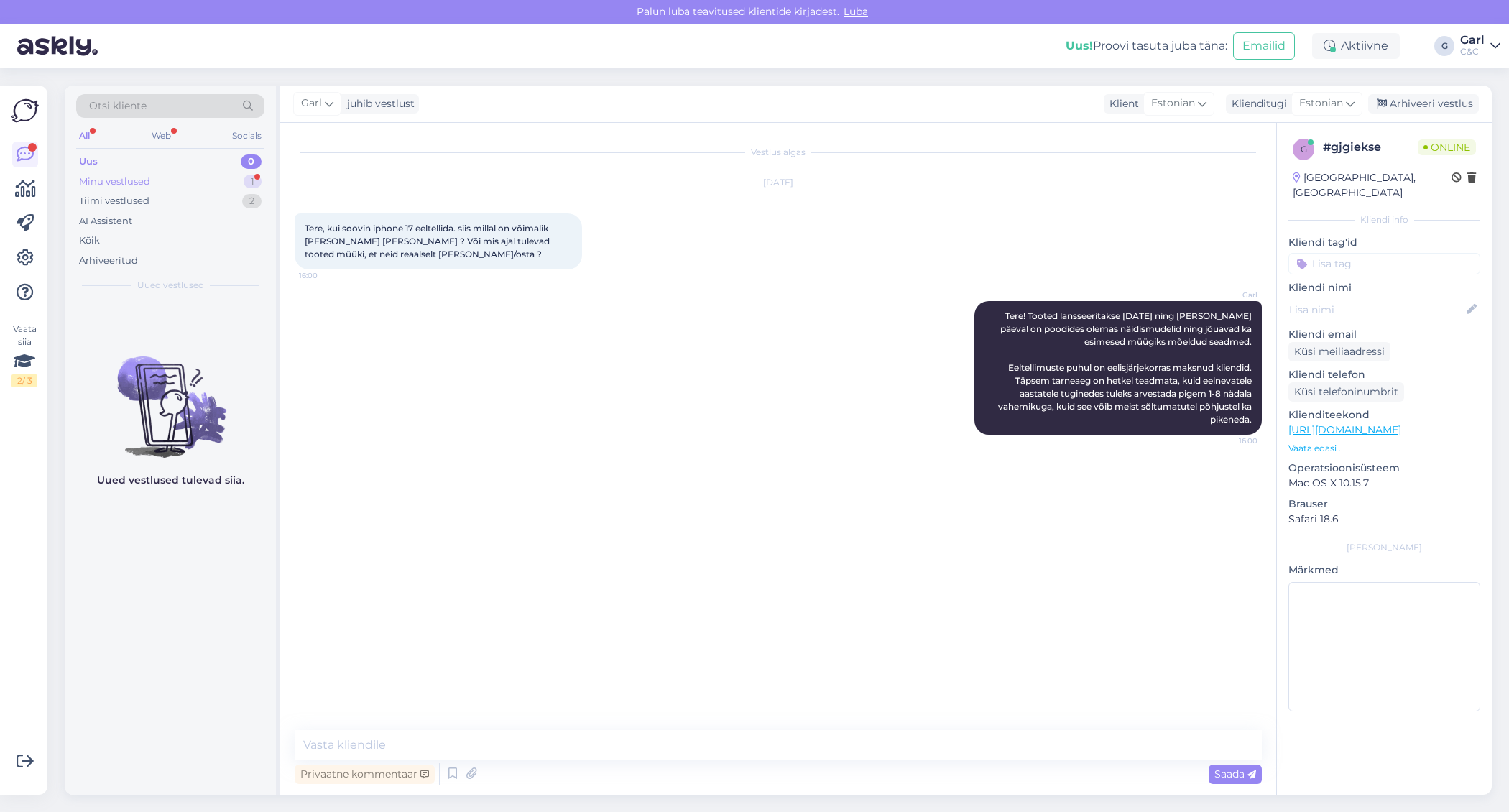
click at [235, 181] on div "Minu vestlused 1" at bounding box center [170, 182] width 189 height 20
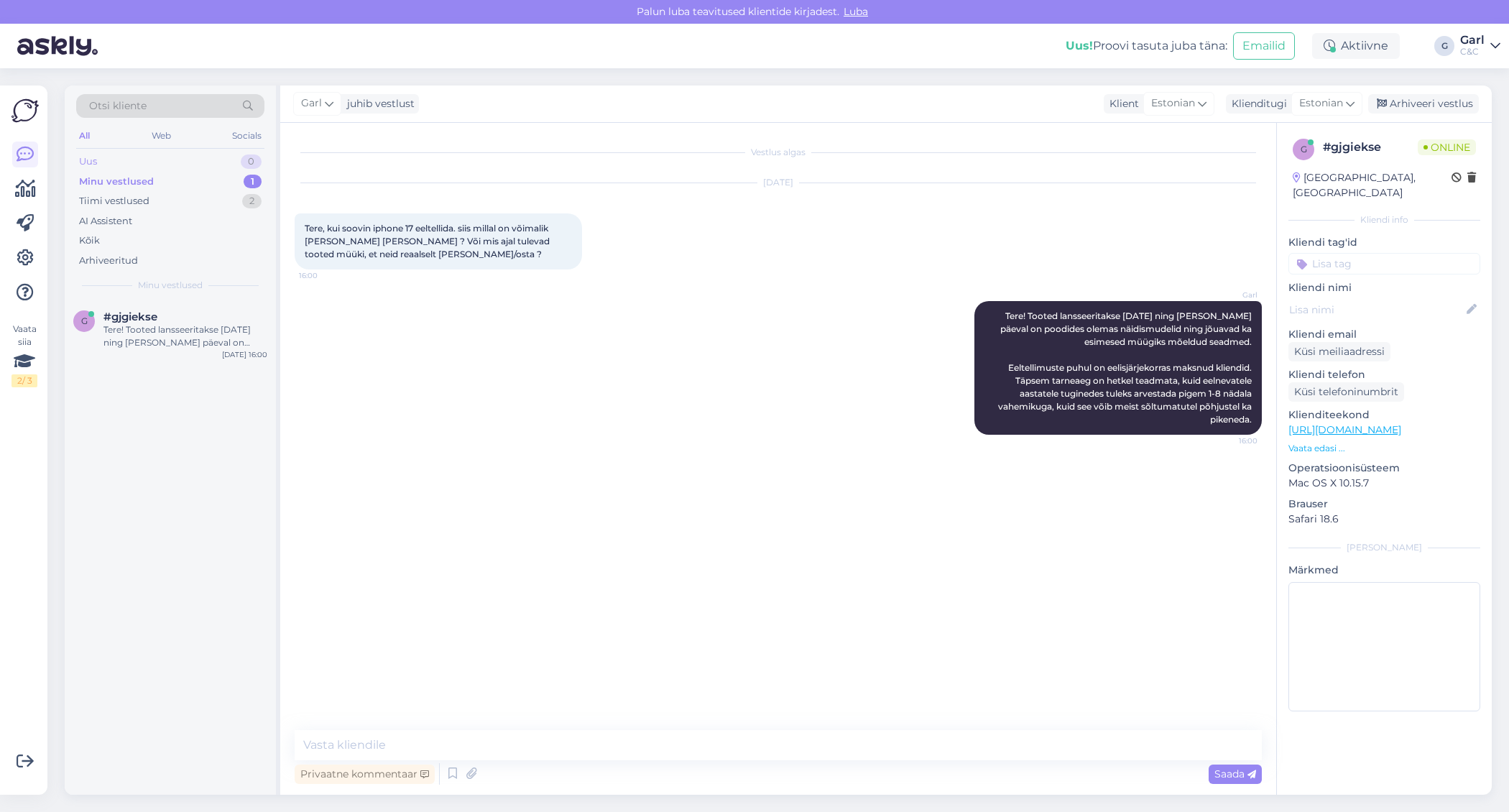
click at [235, 157] on div "Uus 0" at bounding box center [170, 162] width 189 height 20
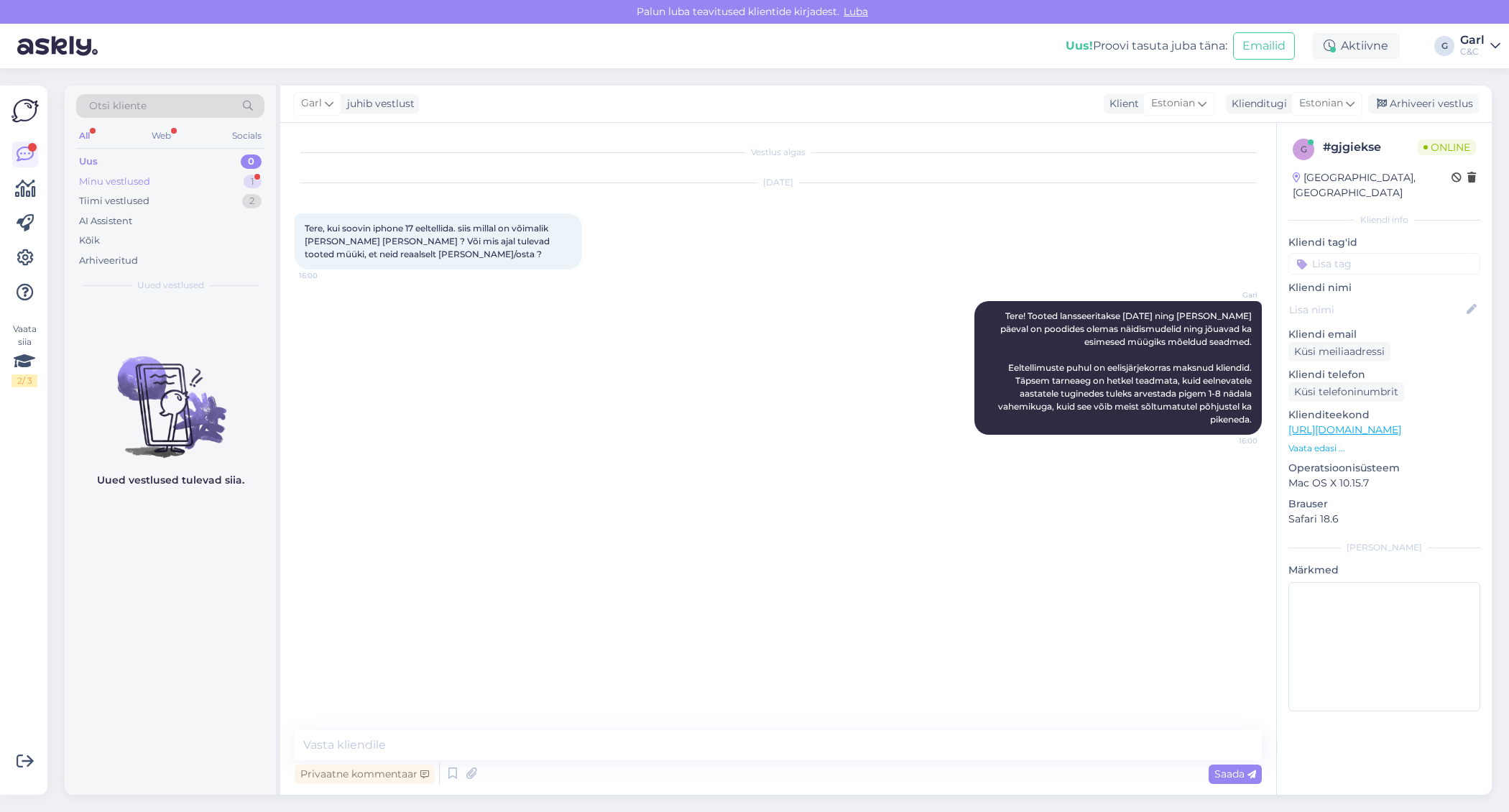
click at [233, 185] on div "Minu vestlused 1" at bounding box center [170, 182] width 189 height 20
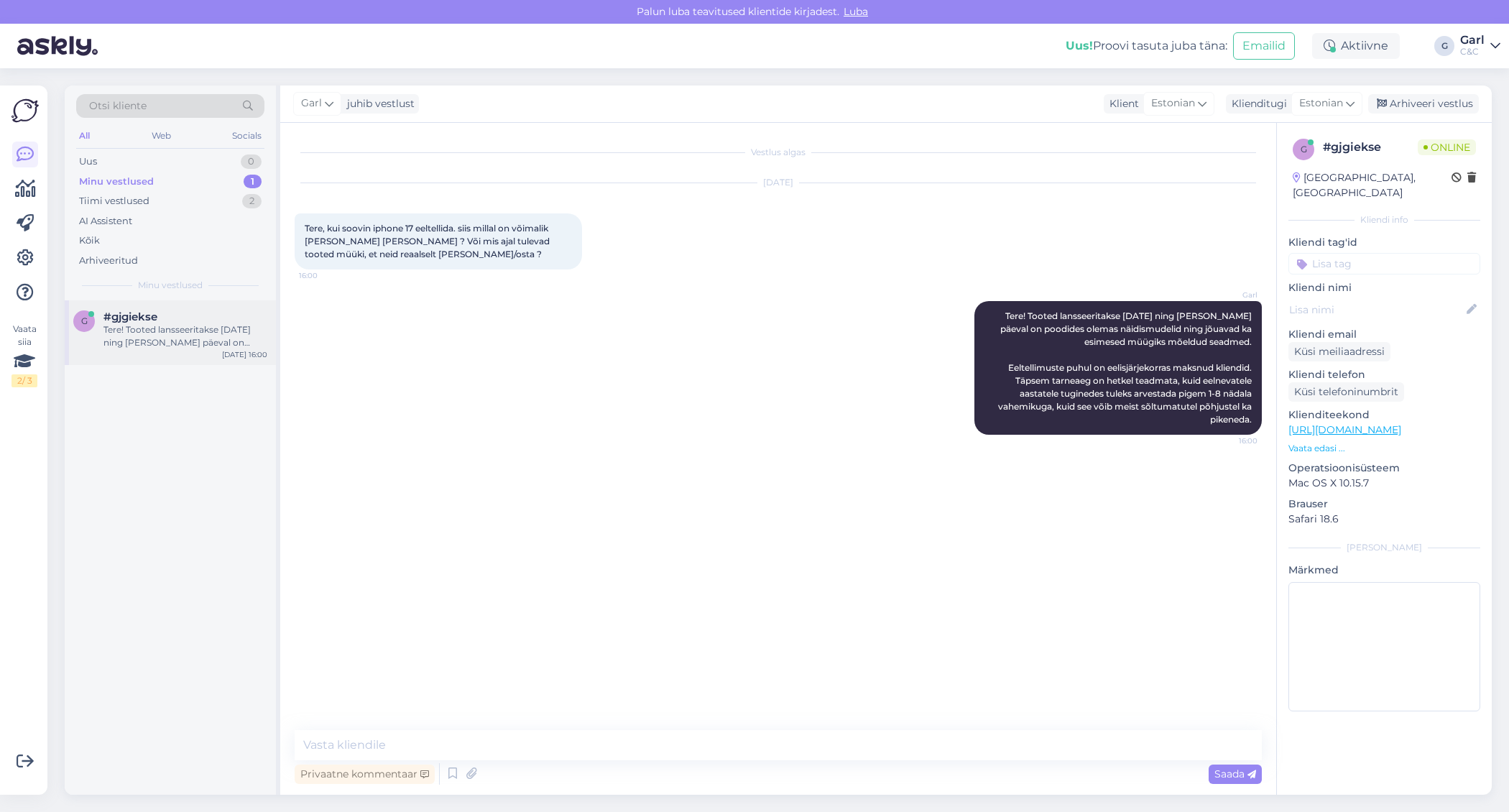
click at [198, 320] on div "#gjgiekse" at bounding box center [185, 316] width 164 height 13
click at [195, 155] on div "Uus 1" at bounding box center [170, 162] width 189 height 20
click at [142, 334] on div at bounding box center [185, 329] width 164 height 13
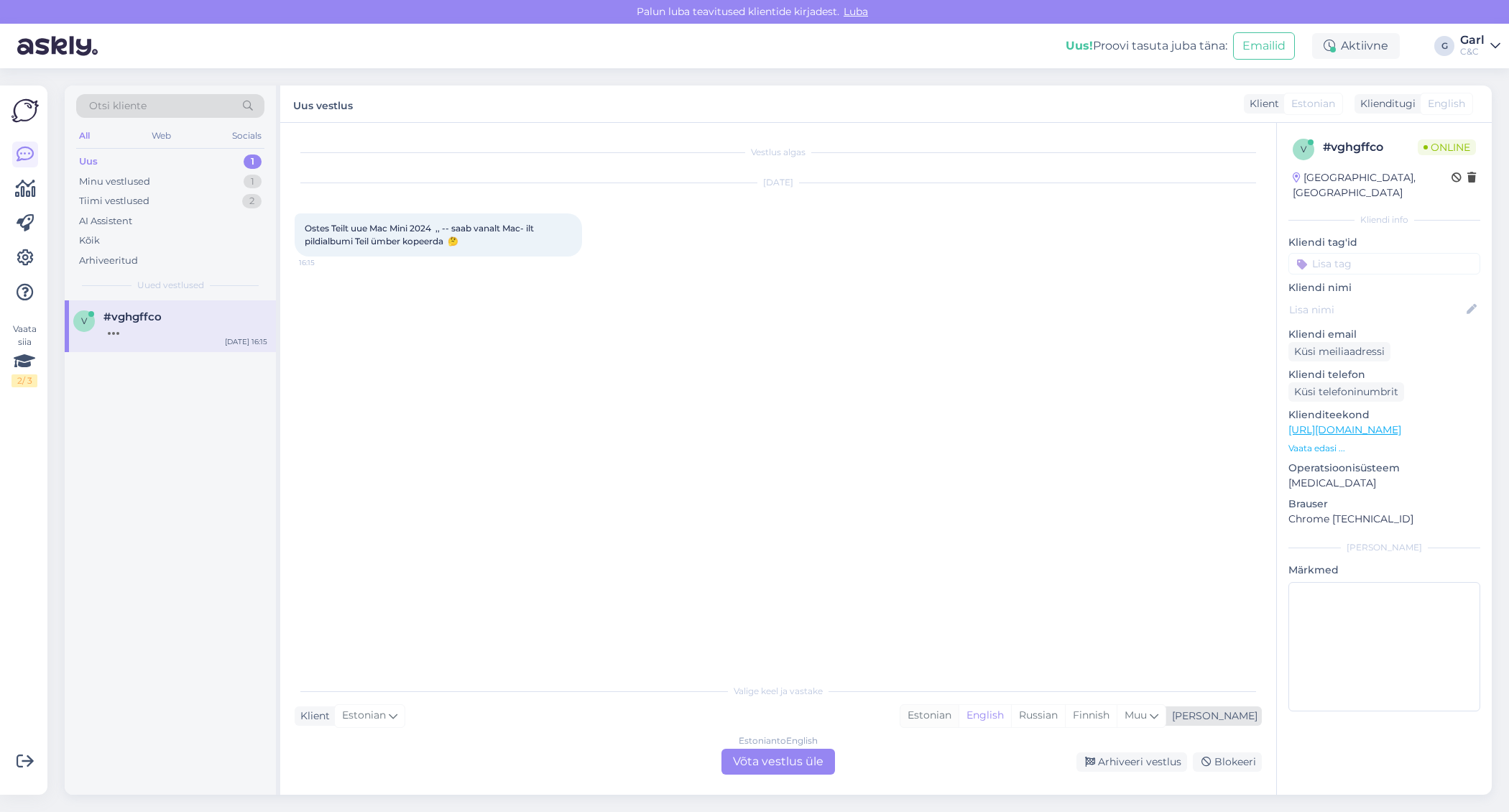
click at [958, 718] on div "Estonian" at bounding box center [929, 715] width 58 height 22
click at [794, 741] on div "Estonian to Estonian Võta vestlus üle" at bounding box center [778, 762] width 114 height 26
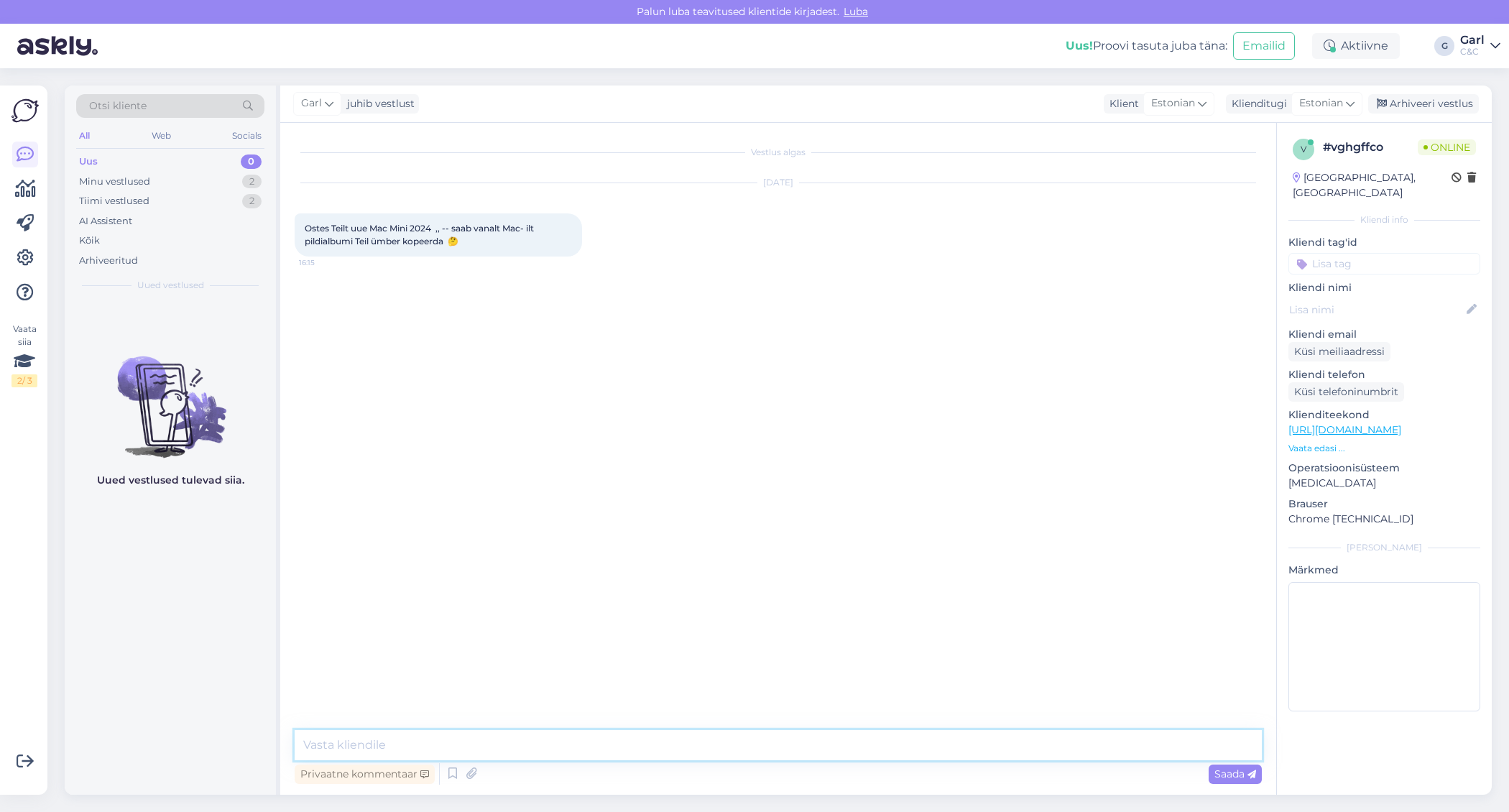
click at [793, 741] on textarea at bounding box center [778, 744] width 967 height 30
click at [602, 736] on textarea "Tere!" at bounding box center [778, 744] width 967 height 30
click at [595, 741] on textarea "Tere!" at bounding box center [778, 744] width 967 height 30
click at [594, 741] on textarea "Tere!" at bounding box center [778, 744] width 967 height 30
type textarea "Tere! [PERSON_NAME] andmete kopeerimiselt vanalt Mac'ilt uuele aidata hoolduses…"
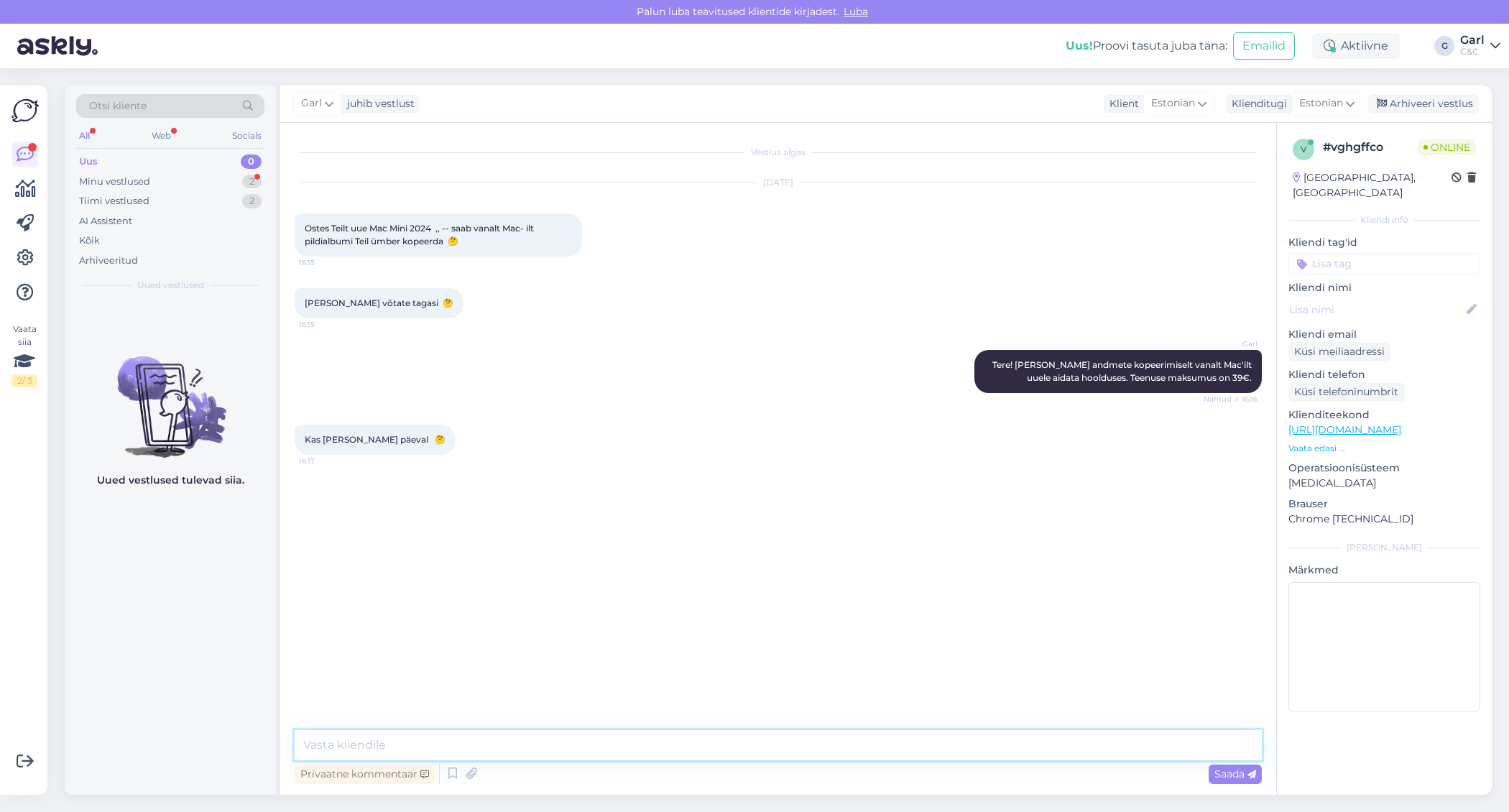
click at [473, 741] on textarea at bounding box center [778, 744] width 967 height 30
type textarea "See sõltub andmete kogusest."
click at [238, 181] on div "Minu vestlused 2" at bounding box center [170, 182] width 189 height 20
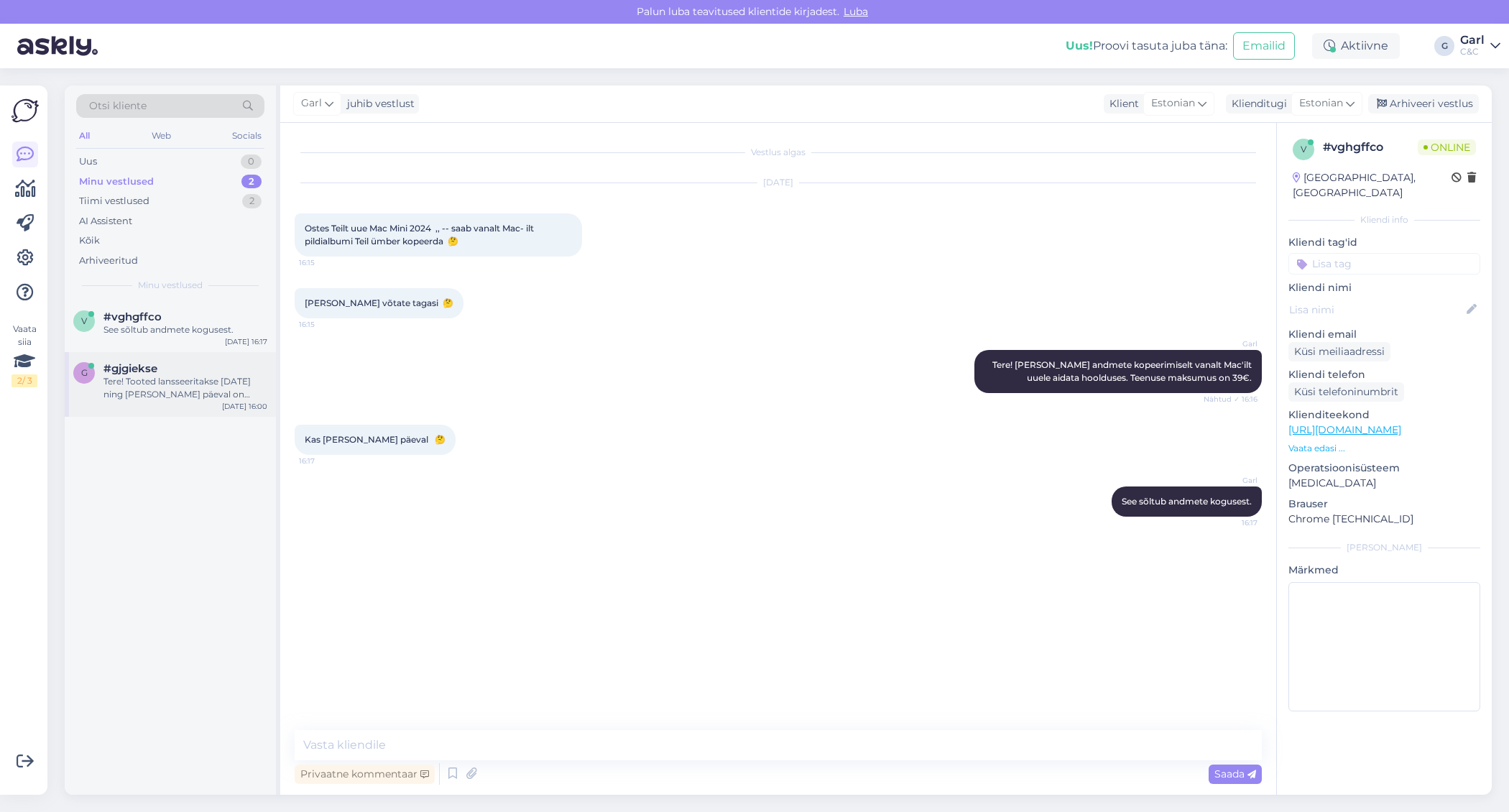
click at [196, 399] on div "Tere! Tooted lansseeritakse [DATE] ning [PERSON_NAME] päeval on poodides olemas…" at bounding box center [185, 388] width 164 height 26
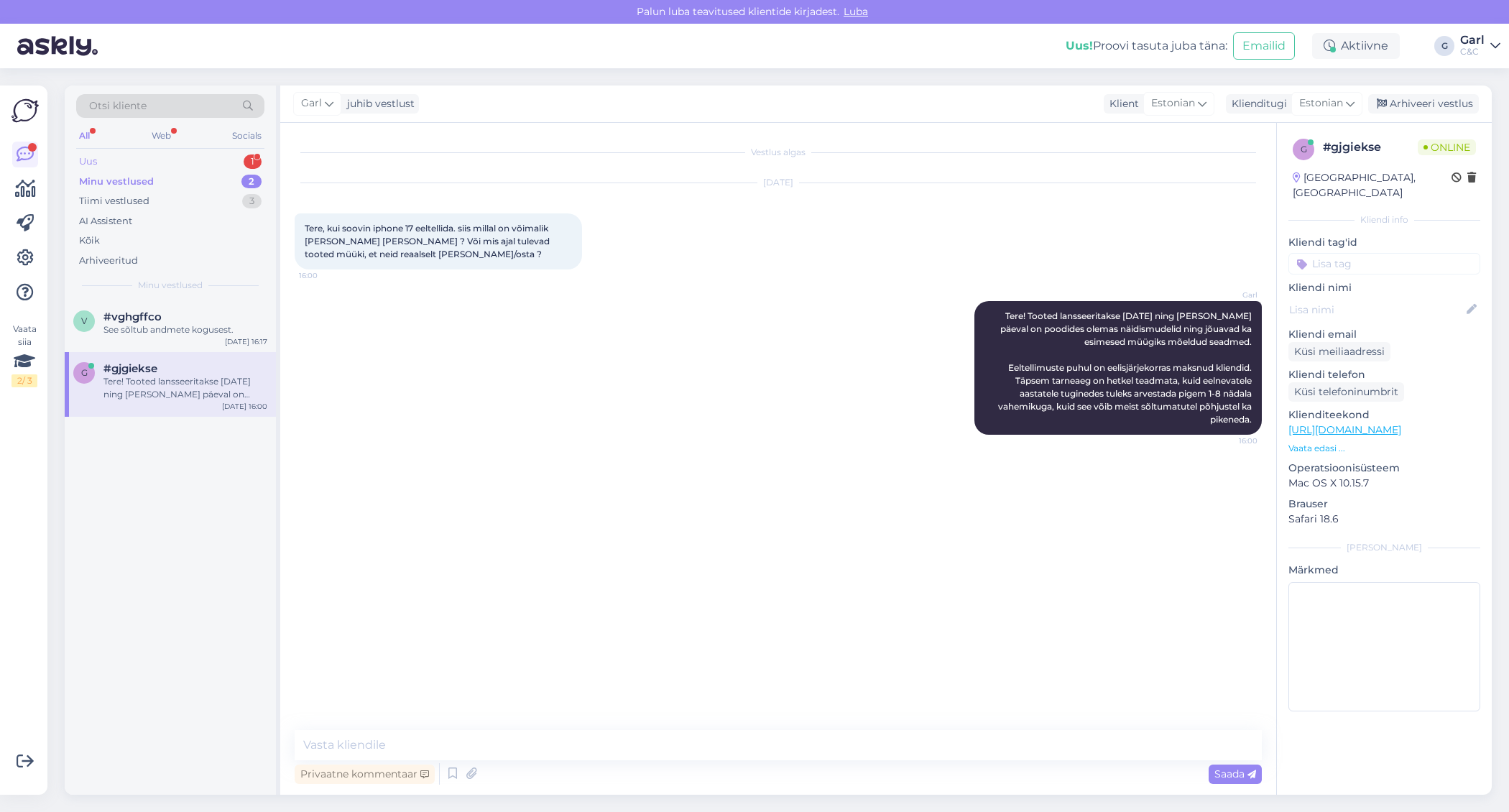
click at [240, 162] on div "Uus 1" at bounding box center [170, 162] width 189 height 20
click at [208, 310] on div "#zmkb0qug 1" at bounding box center [185, 316] width 164 height 13
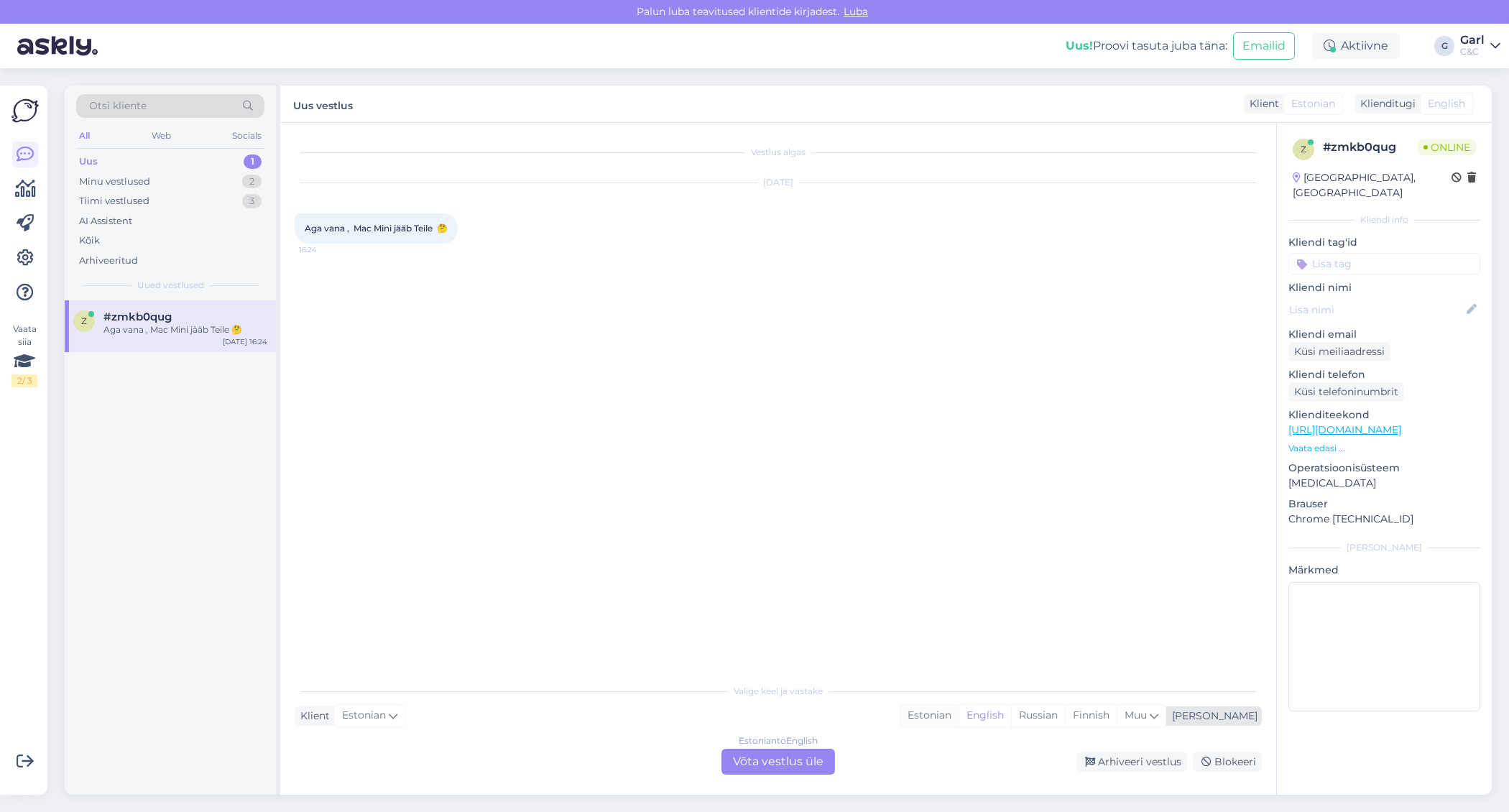
click at [958, 721] on div "Estonian" at bounding box center [929, 715] width 58 height 22
click at [796, 741] on div "Estonian to Estonian Võta vestlus üle" at bounding box center [778, 762] width 114 height 26
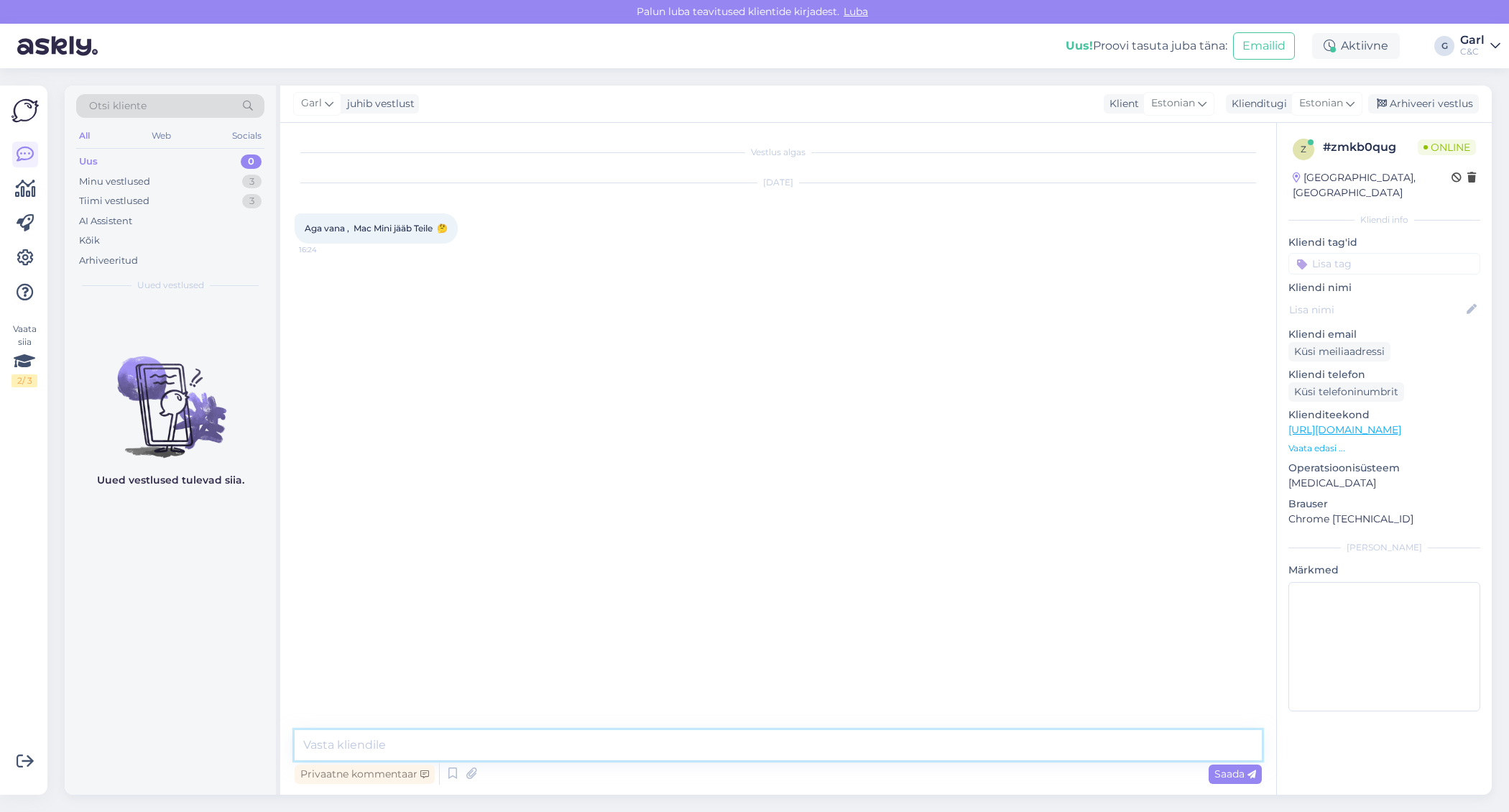
click at [796, 741] on textarea at bounding box center [778, 744] width 967 height 30
type textarea "T"
type textarea "Juhul, kui [PERSON_NAME] tagasiostu programmi raames meile toote, siis [PERSON_…"
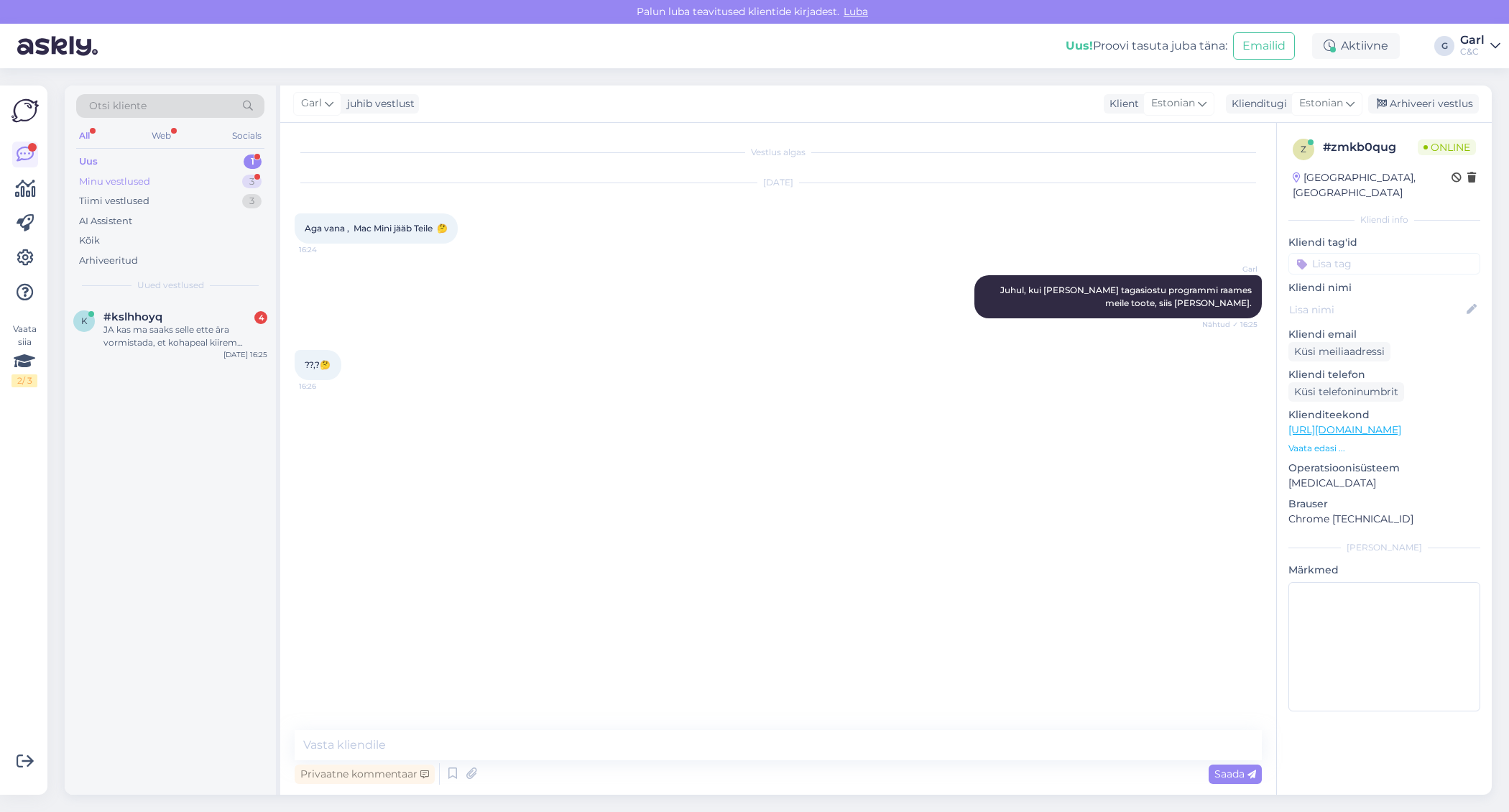
click at [214, 181] on div "Minu vestlused 3" at bounding box center [170, 182] width 189 height 20
click at [215, 162] on div "Uus 1" at bounding box center [170, 162] width 189 height 20
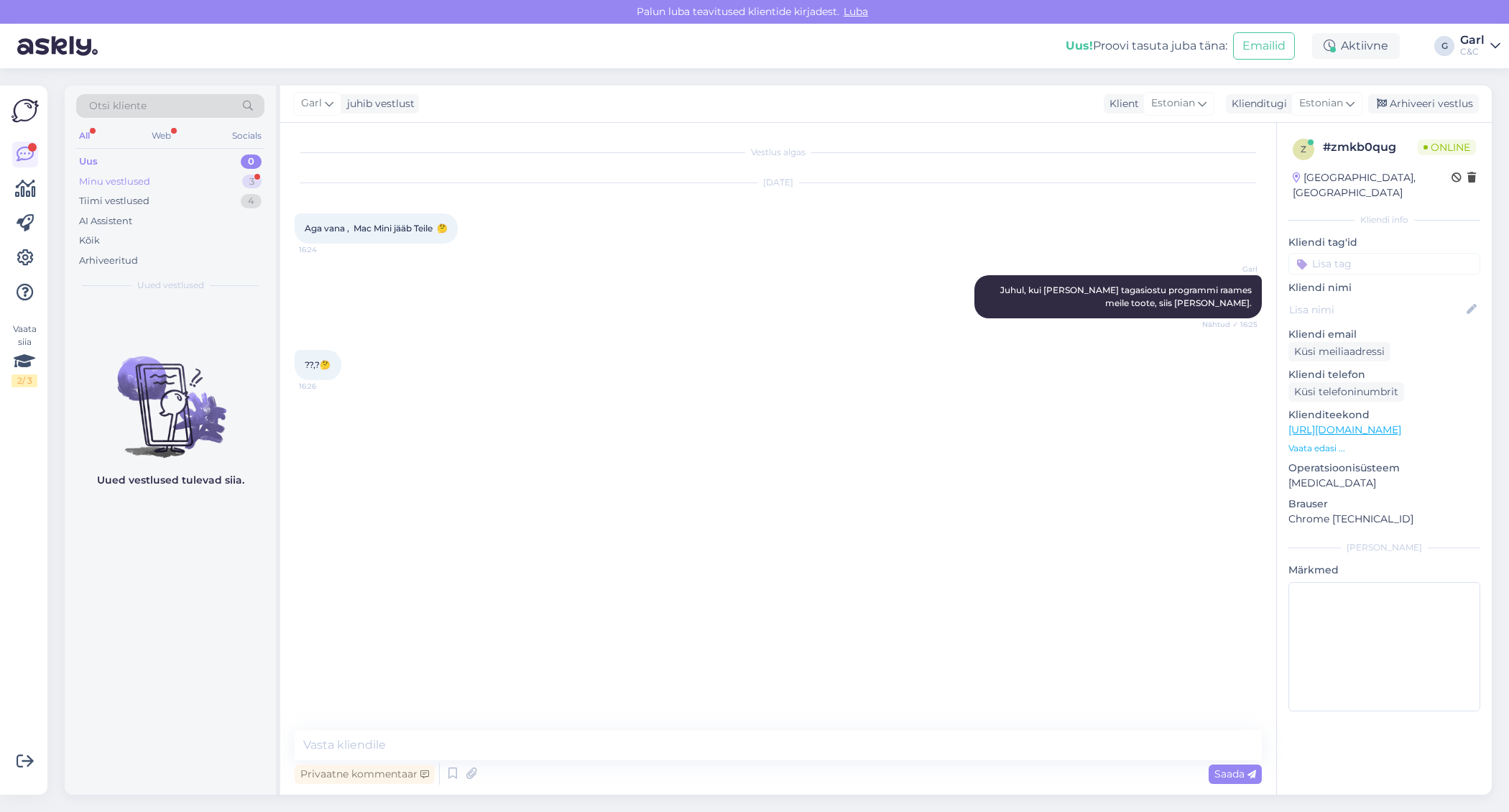
click at [189, 183] on div "Minu vestlused 3" at bounding box center [170, 182] width 189 height 20
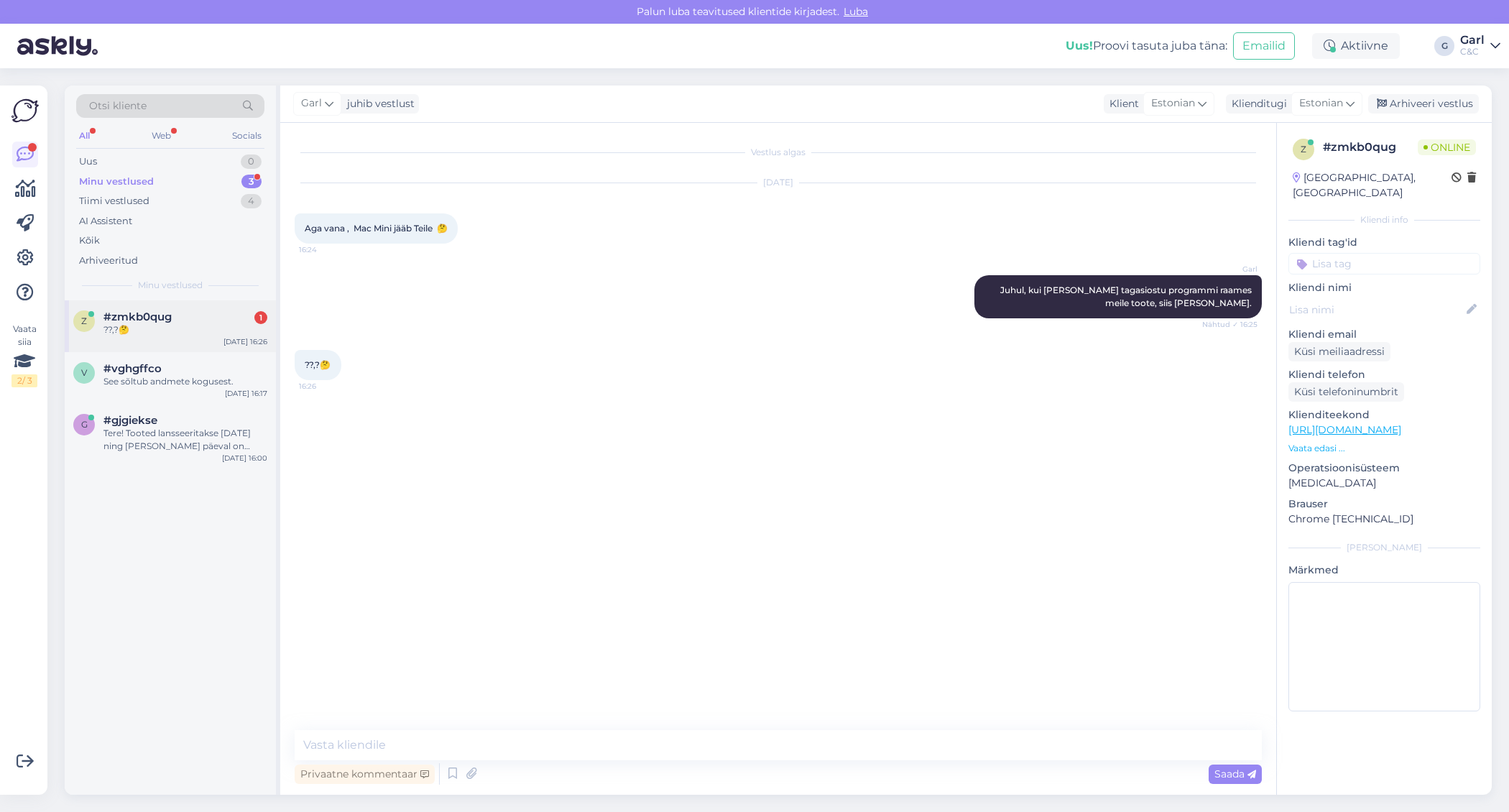
click at [194, 326] on div "??,?🤔" at bounding box center [185, 329] width 164 height 13
click at [180, 368] on div "#vghgffco" at bounding box center [185, 368] width 164 height 13
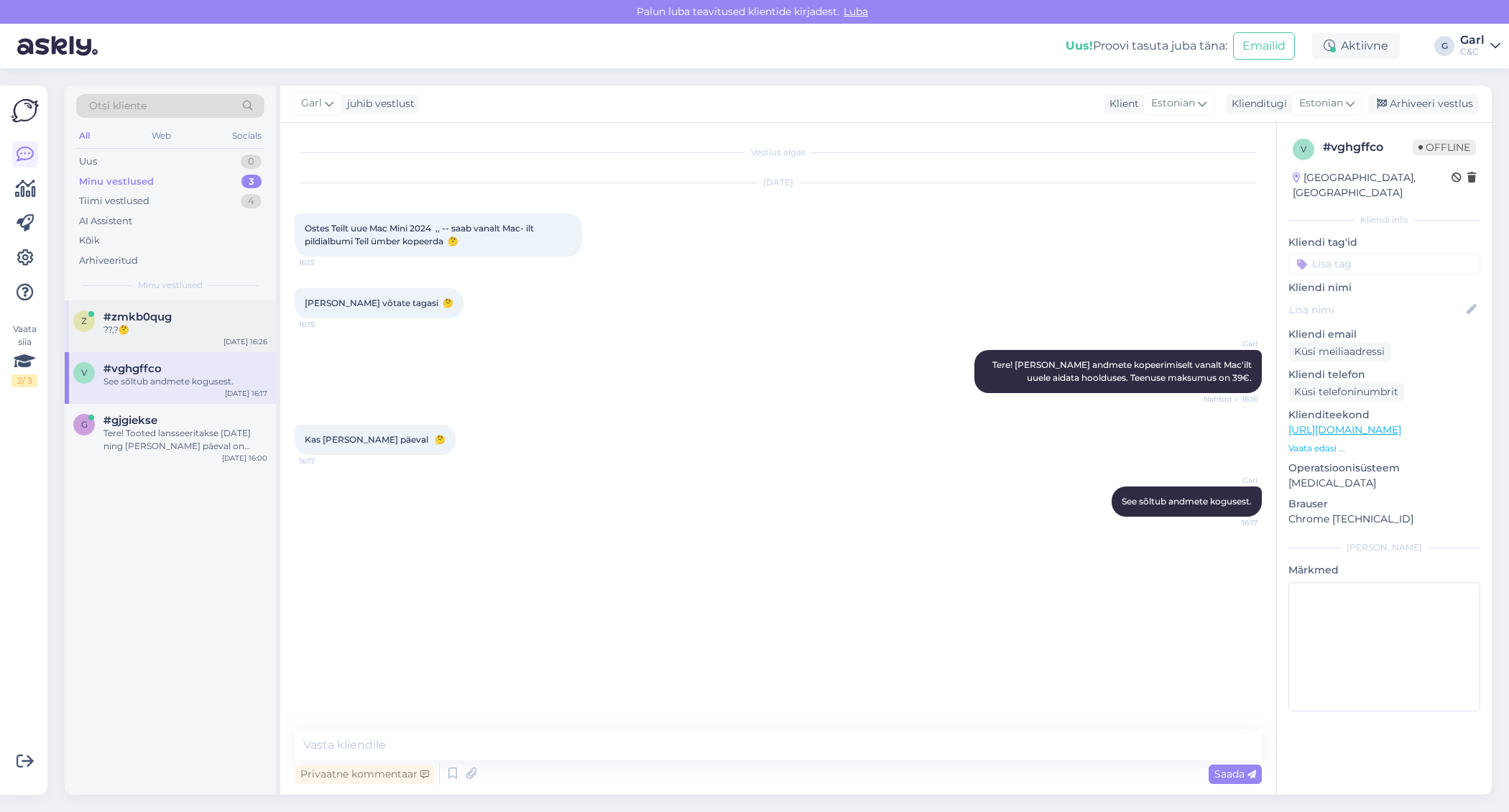
click at [185, 328] on div "??,?🤔" at bounding box center [185, 329] width 164 height 13
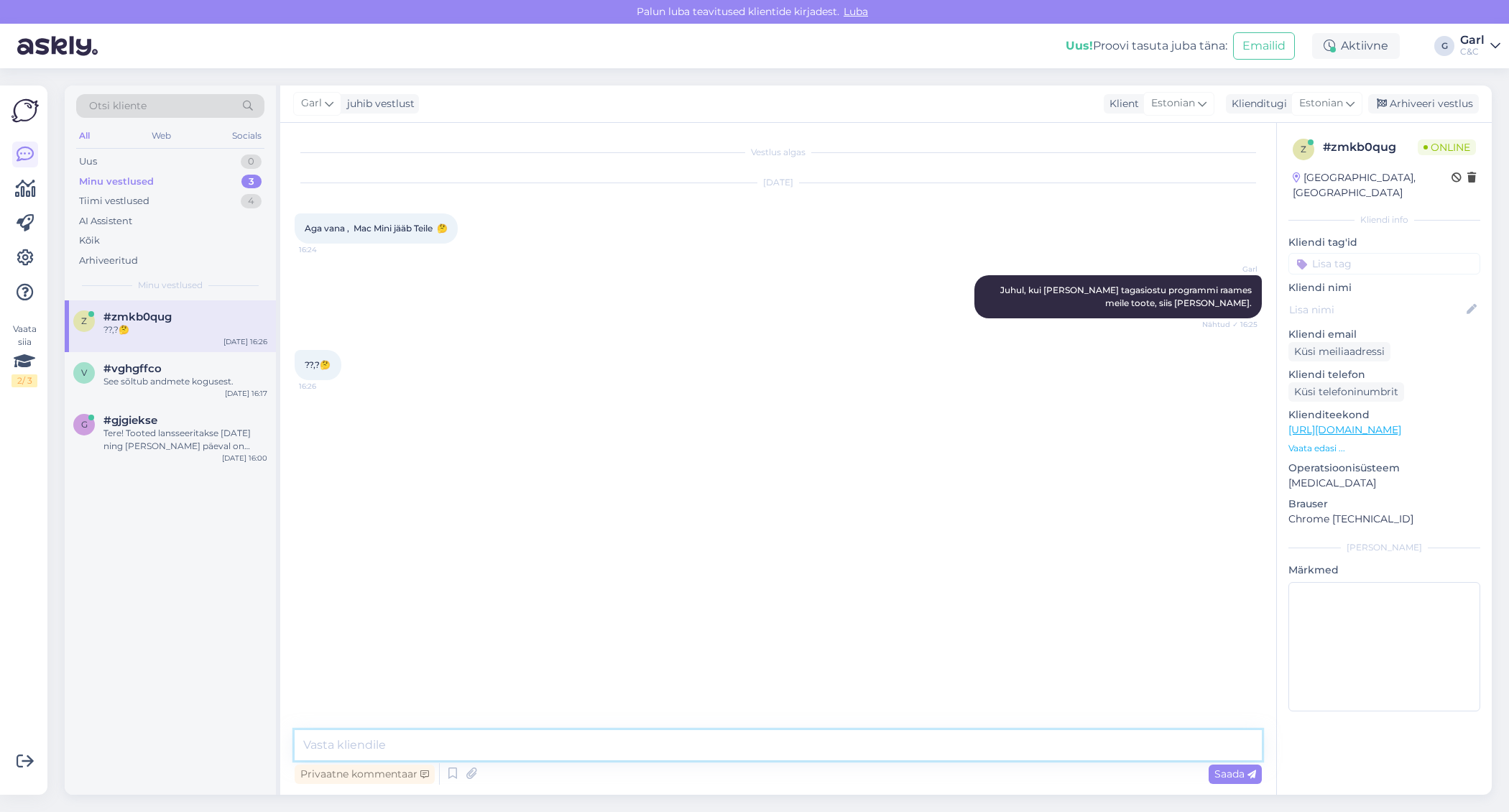
click at [575, 741] on textarea at bounding box center [778, 744] width 967 height 30
paste textarea "[URL][DOMAIN_NAME]"
type textarea "Tagasiostu programmiga saate tutvuda siin: [URL][DOMAIN_NAME]"
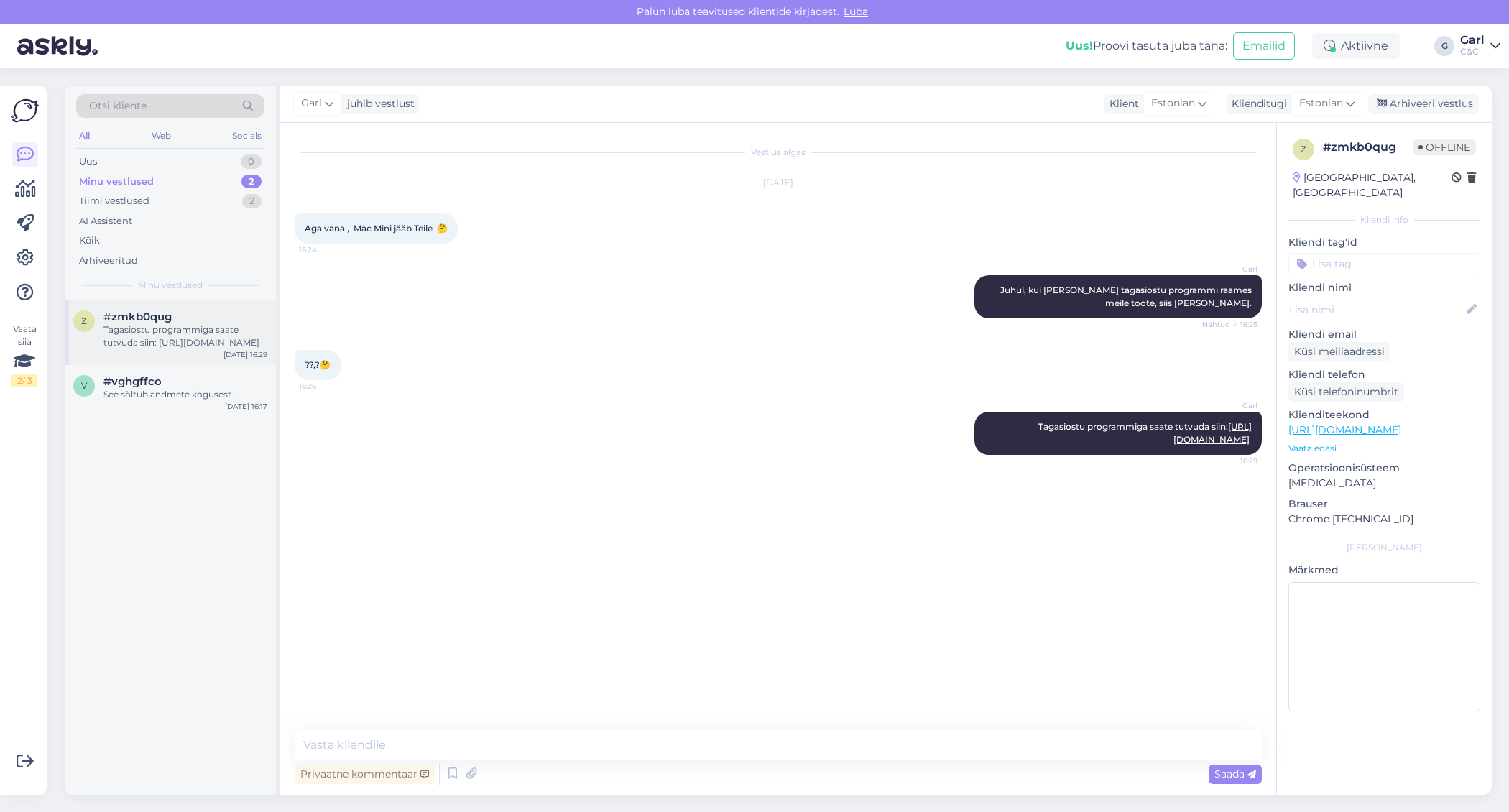
click at [183, 321] on div "#zmkb0qug" at bounding box center [185, 316] width 164 height 13
click at [1444, 104] on div "Arhiveeri vestlus" at bounding box center [1423, 103] width 110 height 19
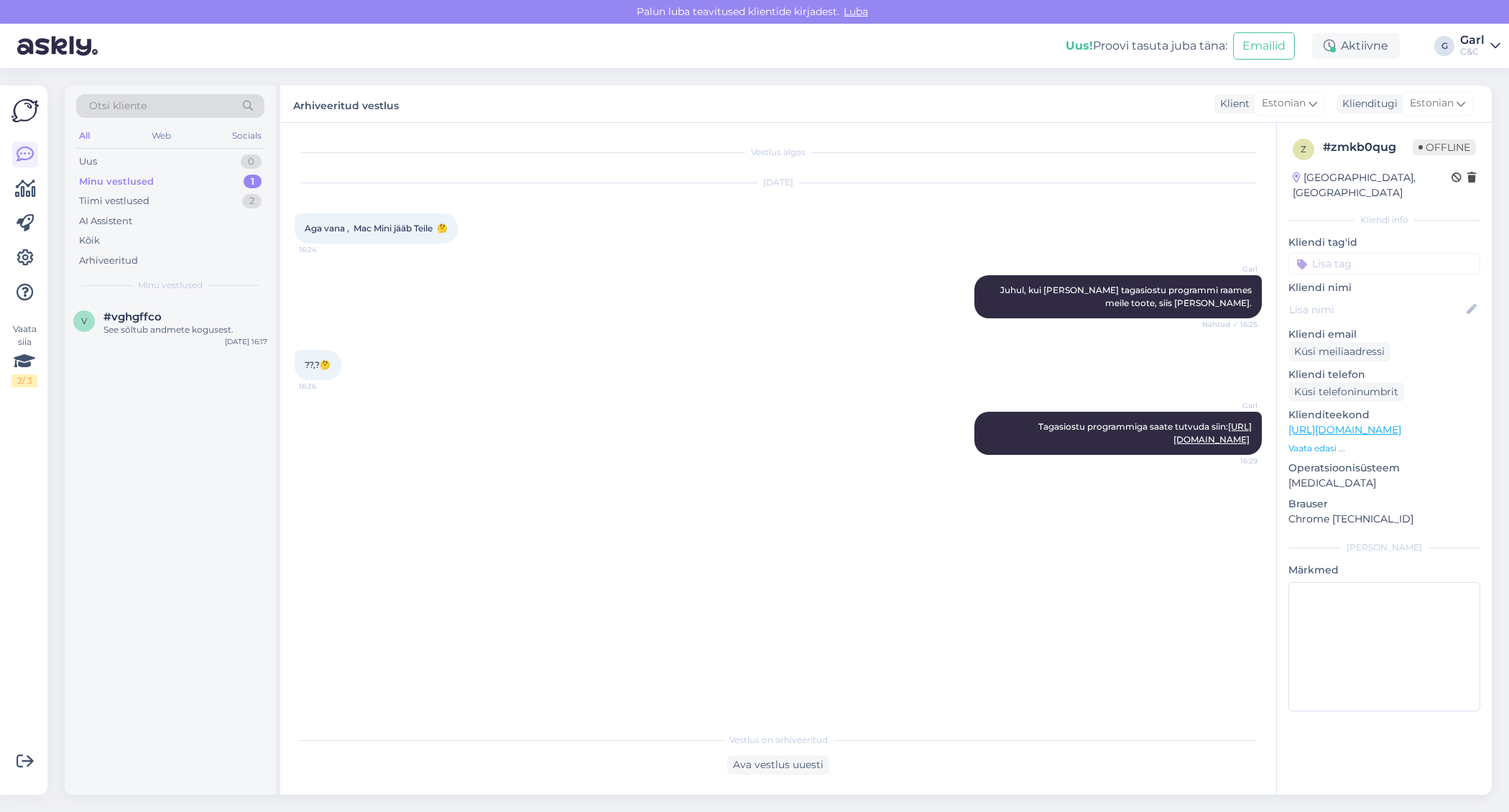
click at [177, 355] on div "v #vghgffco See sõltub andmete kogusest. [DATE] 16:17" at bounding box center [169, 547] width 211 height 494
click at [177, 333] on div "See sõltub andmete kogusest." at bounding box center [185, 329] width 164 height 13
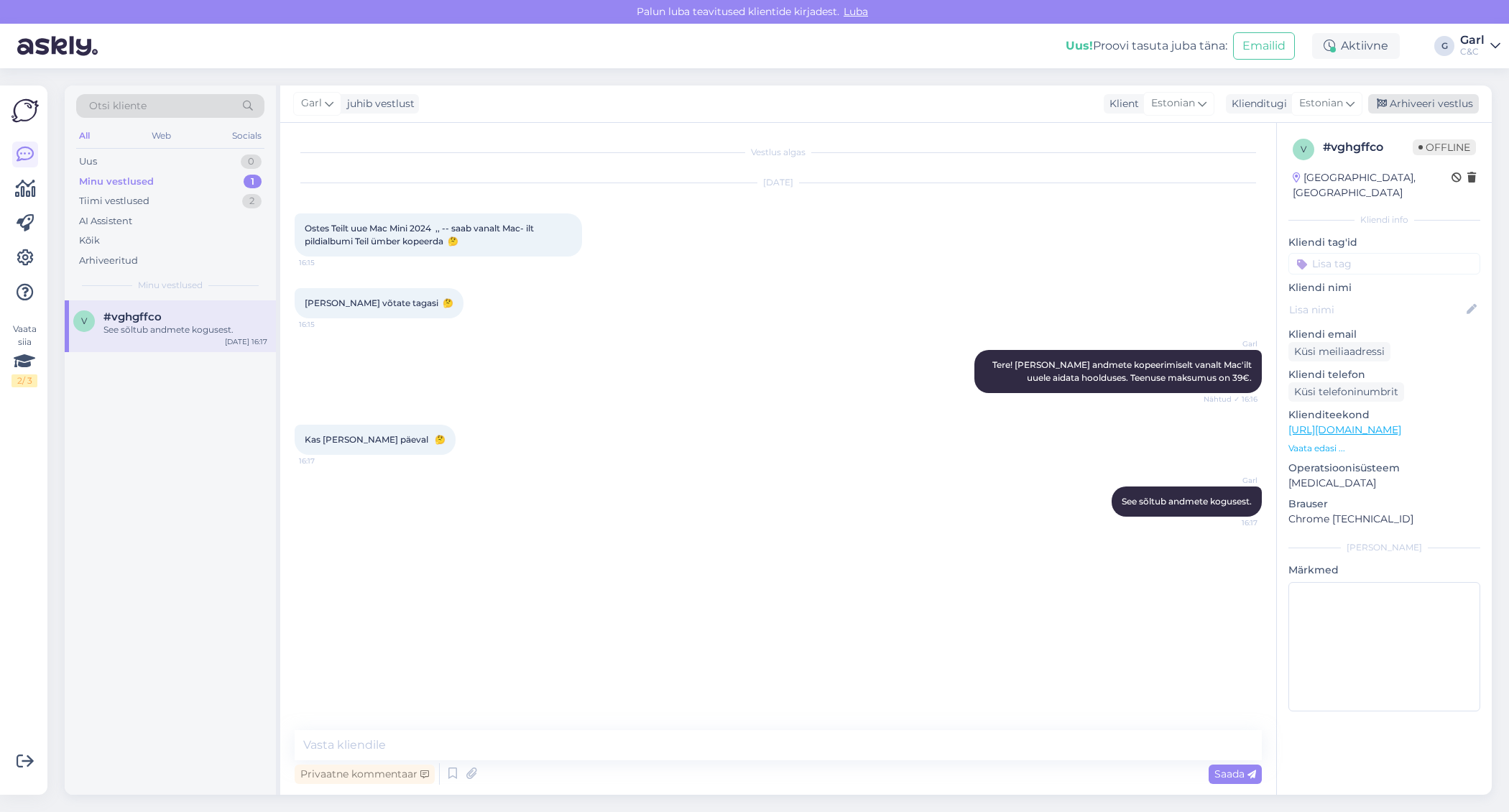
click at [1445, 95] on div "Arhiveeri vestlus" at bounding box center [1423, 103] width 110 height 19
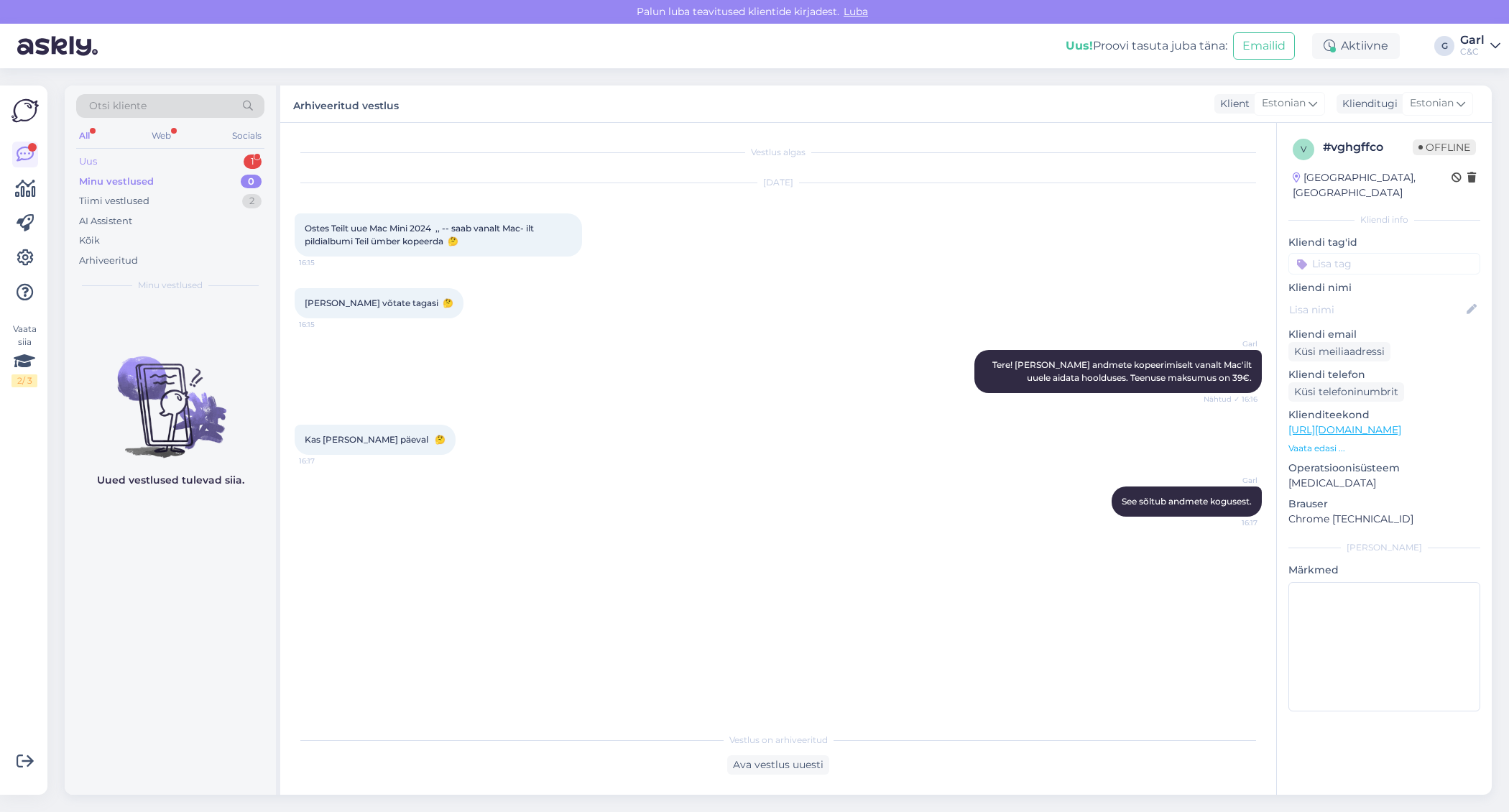
click at [162, 156] on div "Uus 1" at bounding box center [170, 162] width 189 height 20
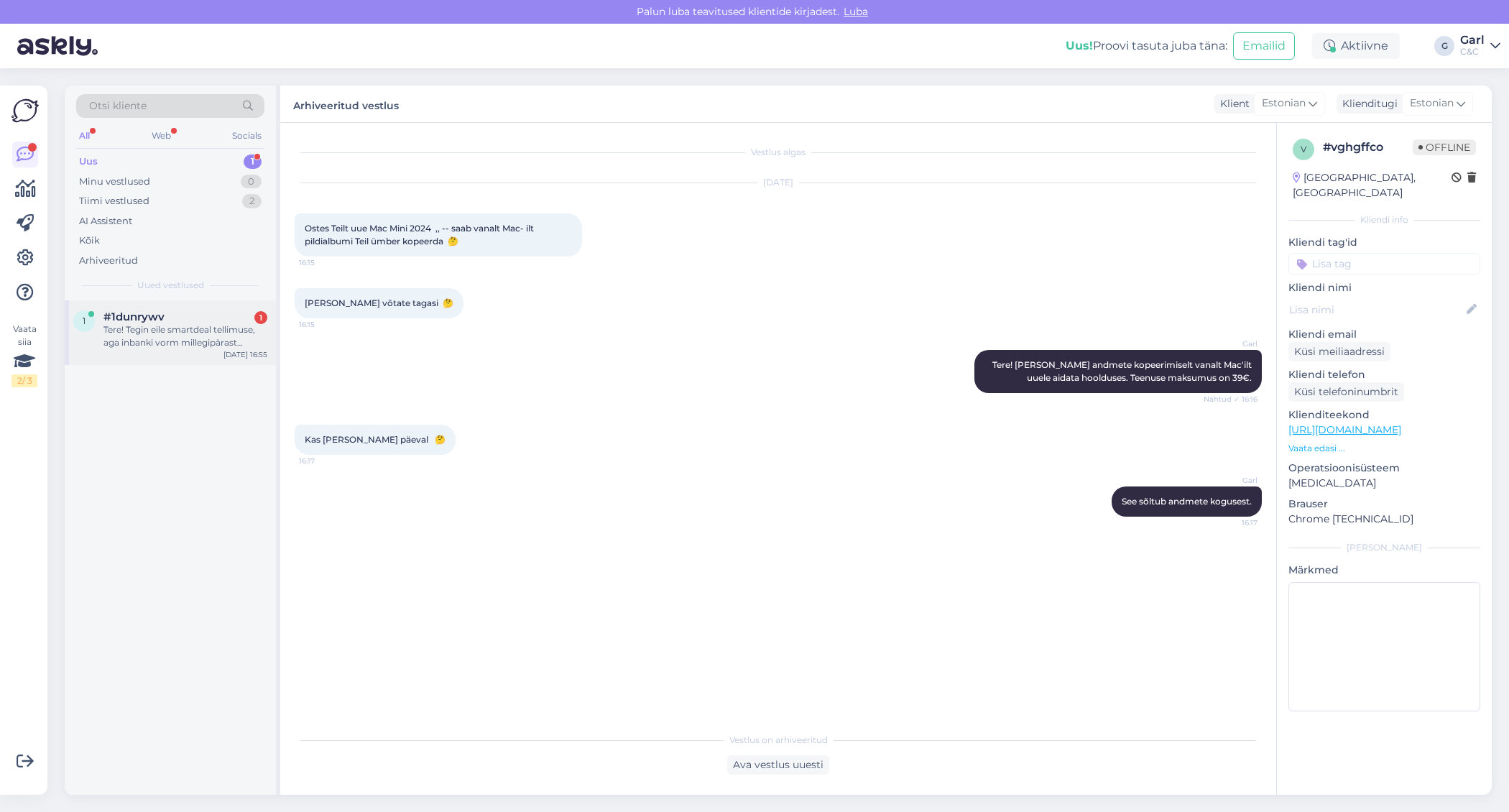
click at [174, 343] on div "Tere! Tegin eile smartdeal tellimuse, aga inbanki vorm millegipärast jooksis ko…" at bounding box center [185, 336] width 164 height 26
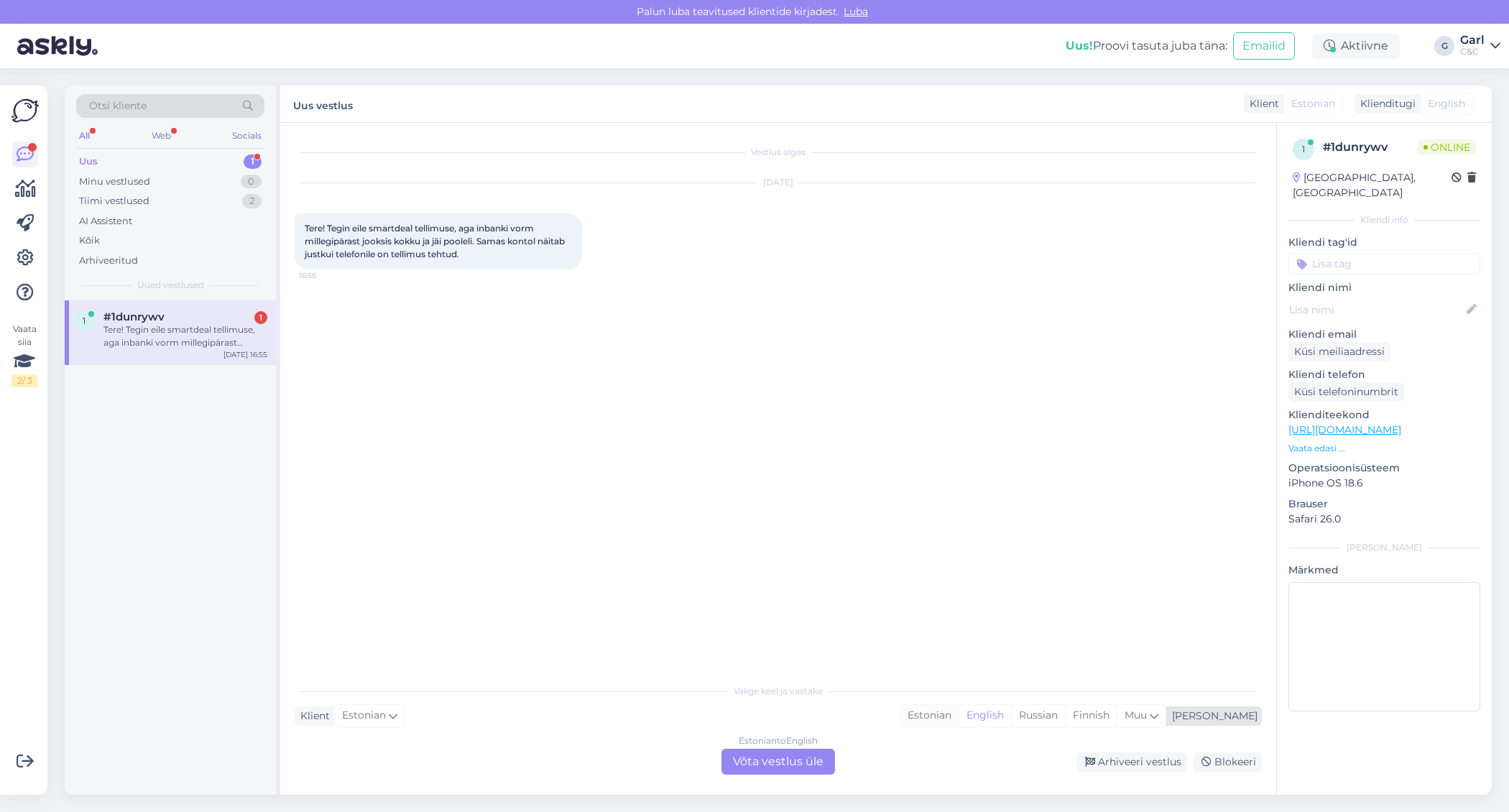
click at [958, 713] on div "Estonian" at bounding box center [929, 715] width 58 height 22
click at [771, 741] on div "Estonian to Estonian" at bounding box center [778, 740] width 85 height 13
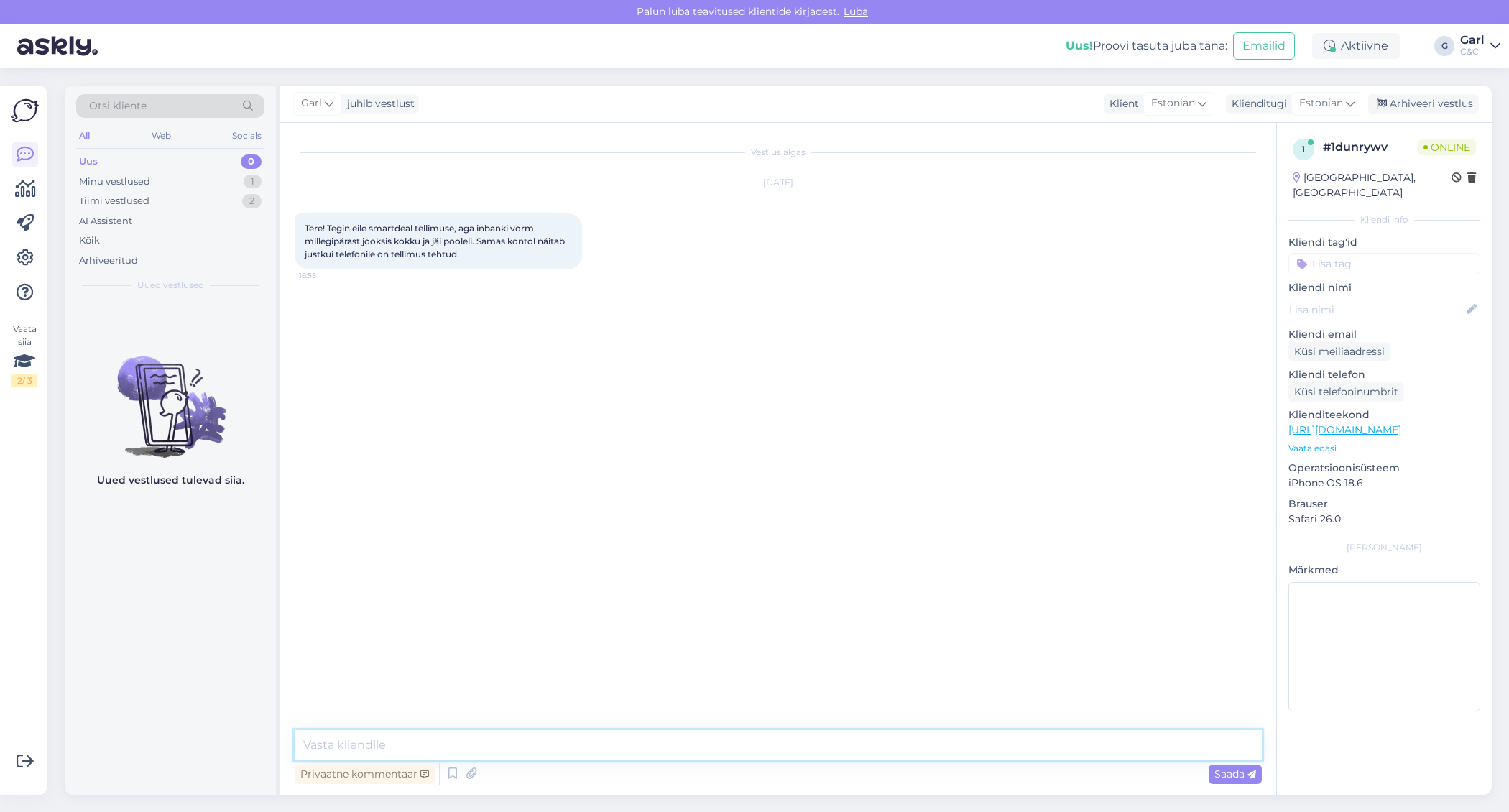
click at [771, 741] on textarea at bounding box center [778, 744] width 967 height 30
type textarea "Tere! [PERSON_NAME] on ees- ja perekonnanimi?"
drag, startPoint x: 299, startPoint y: 375, endPoint x: 363, endPoint y: 373, distance: 64.0
click at [364, 373] on div "[PERSON_NAME] 16:57" at bounding box center [342, 378] width 96 height 30
copy span "[PERSON_NAME]"
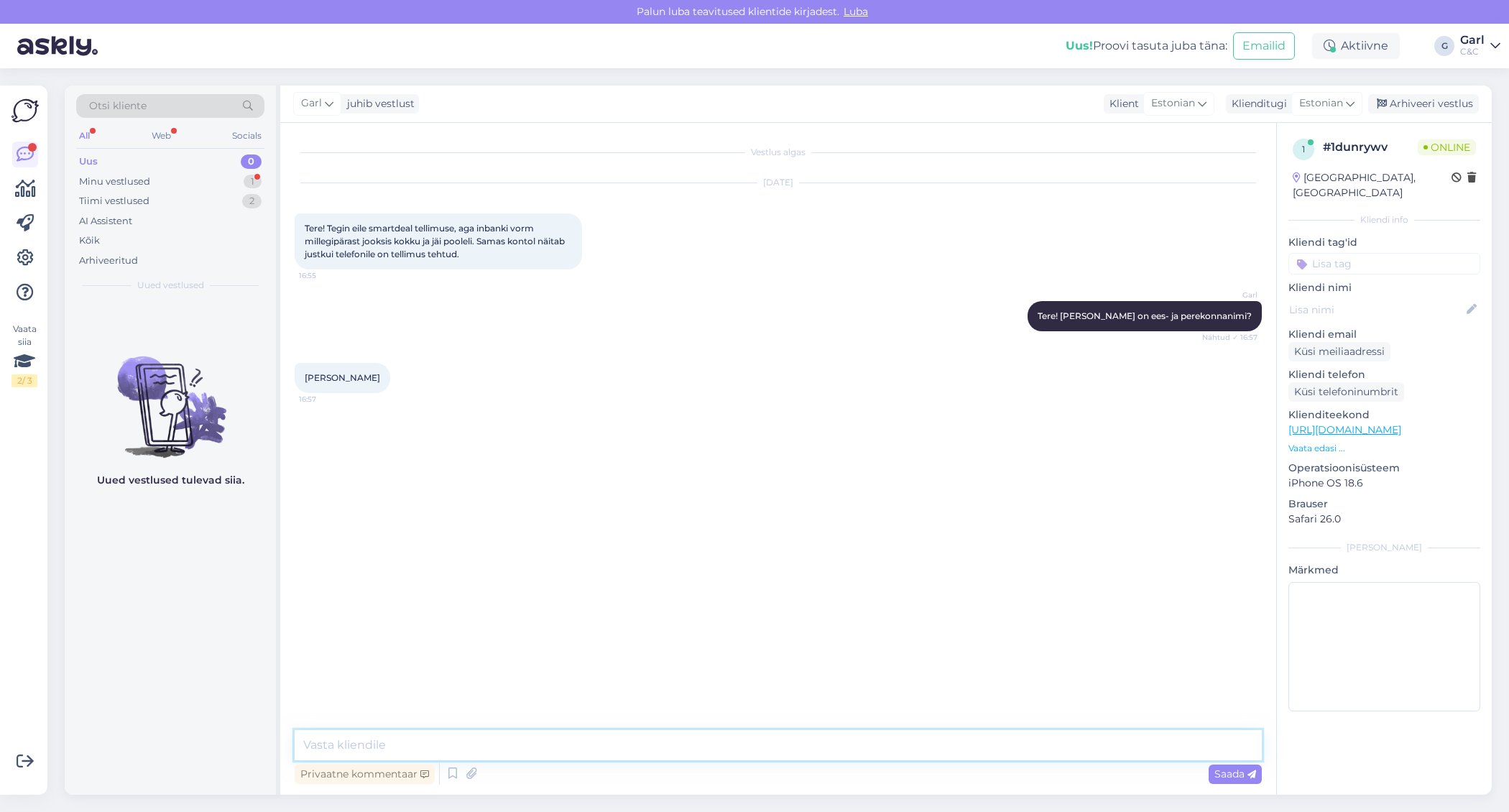
click at [518, 741] on textarea at bounding box center [778, 744] width 967 height 30
type textarea "Hetkel näen, et Teie tellimus ei ole siiski läbi tulnud."
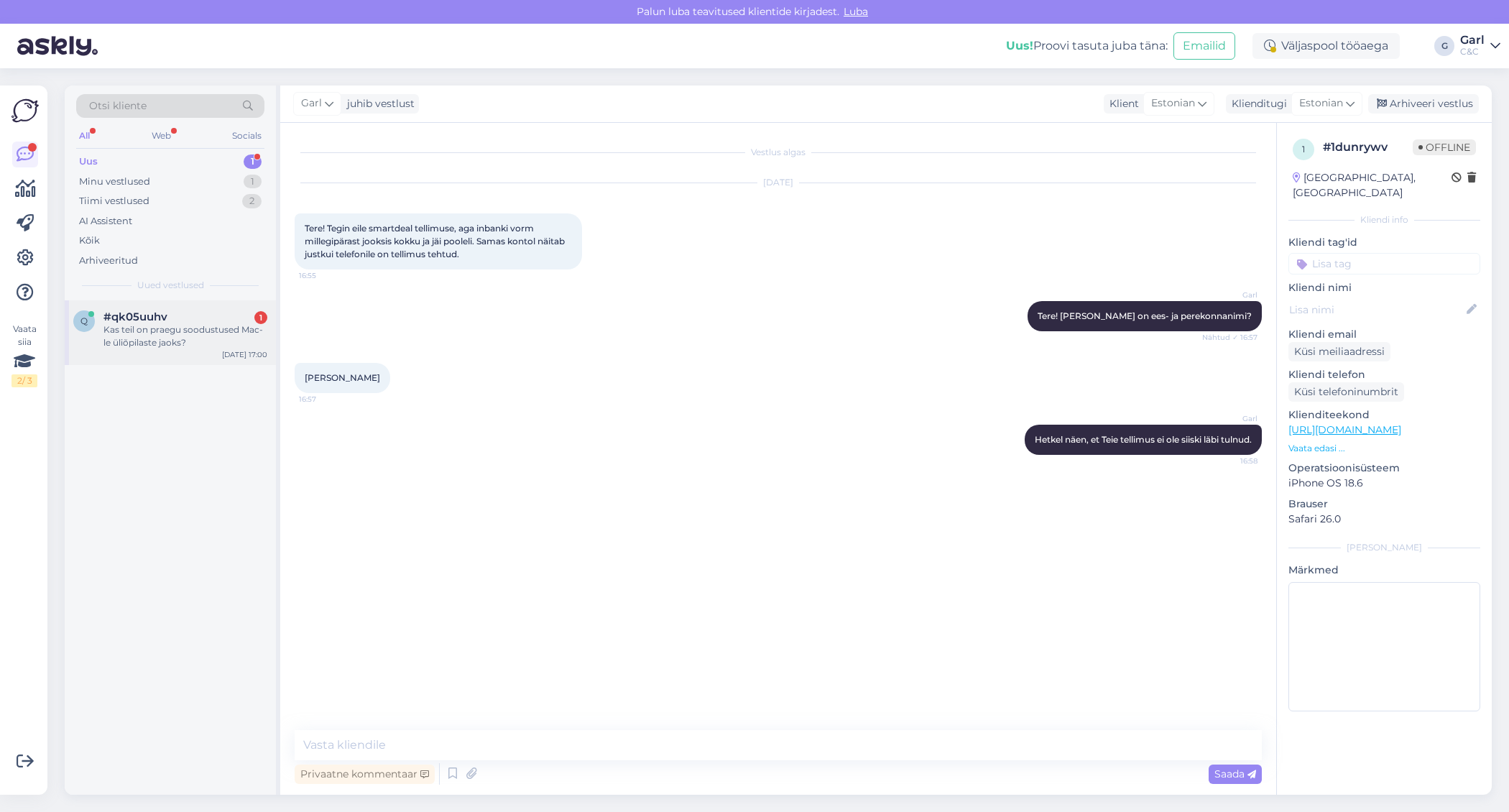
click at [158, 342] on div "Kas teil on praegu soodustused Mac-le üliõpilaste jaoks?" at bounding box center [185, 336] width 164 height 26
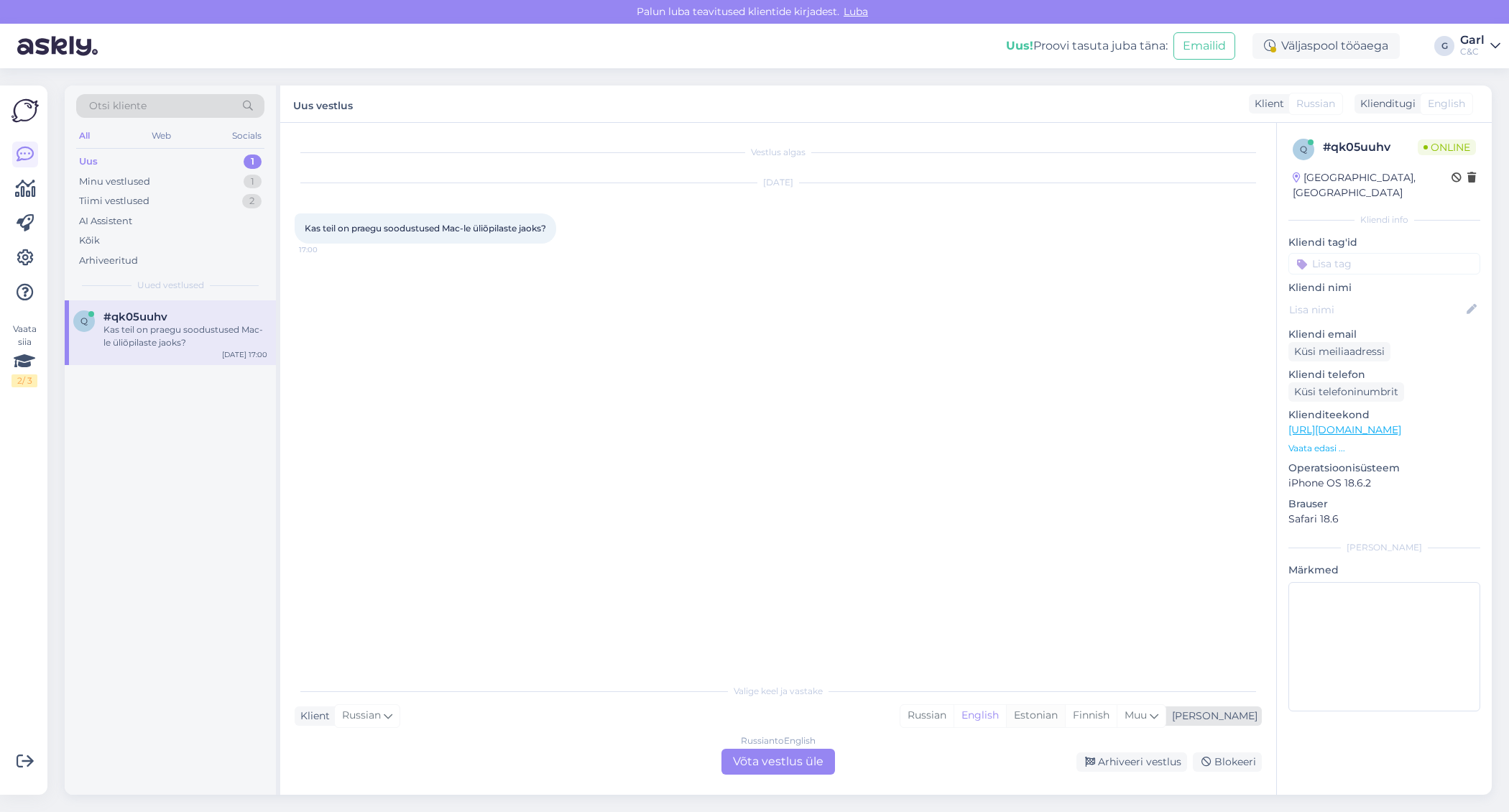
click at [1065, 710] on div "Estonian" at bounding box center [1036, 715] width 59 height 22
click at [771, 741] on div "Russian to Estonian Võta vestlus üle" at bounding box center [778, 762] width 114 height 26
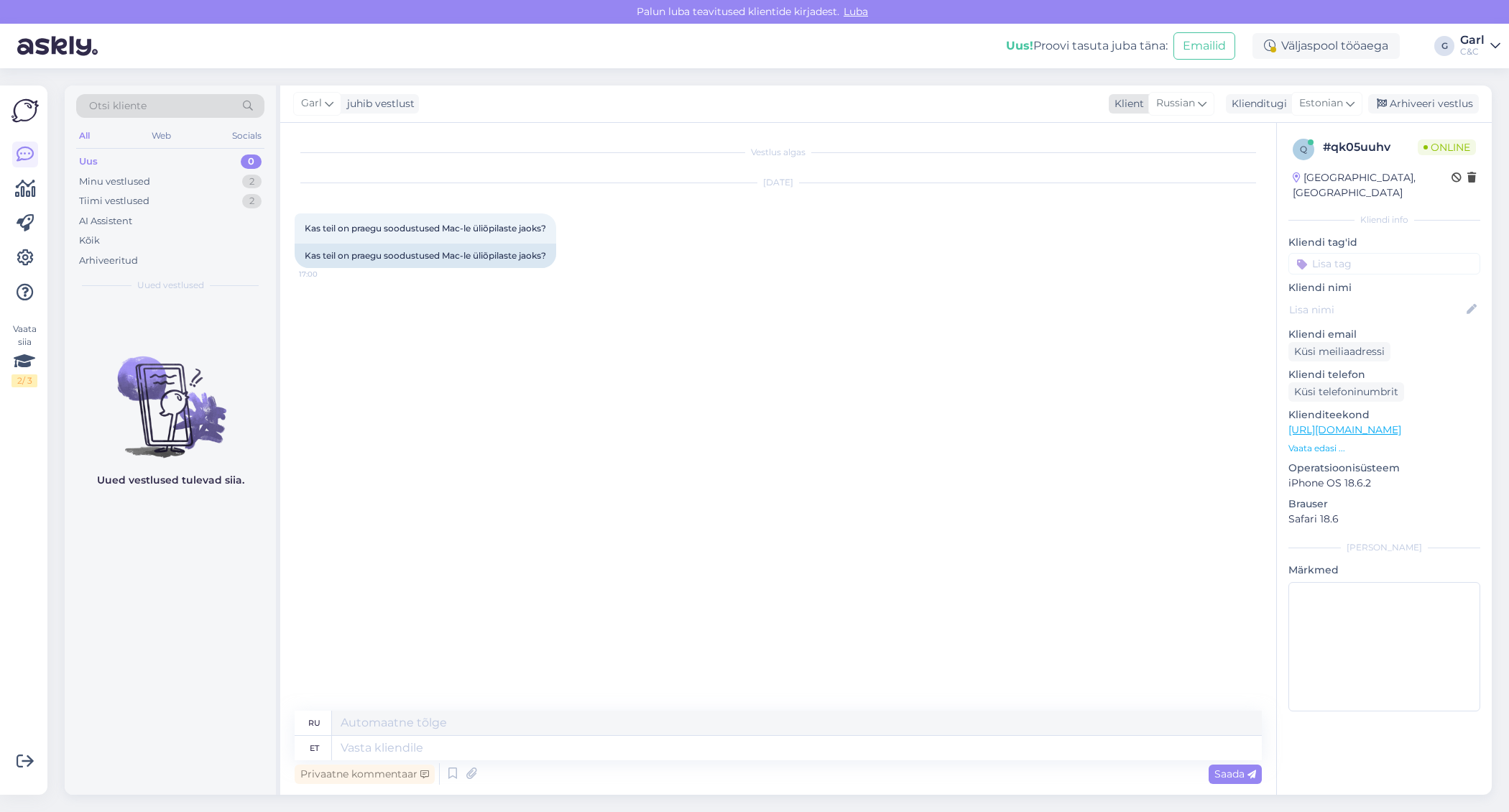
click at [1205, 111] on div "Russian" at bounding box center [1181, 103] width 66 height 23
click at [1148, 267] on link "Estonian" at bounding box center [1162, 260] width 158 height 23
click at [614, 741] on textarea at bounding box center [778, 744] width 967 height 30
paste textarea "[URL][DOMAIN_NAME]"
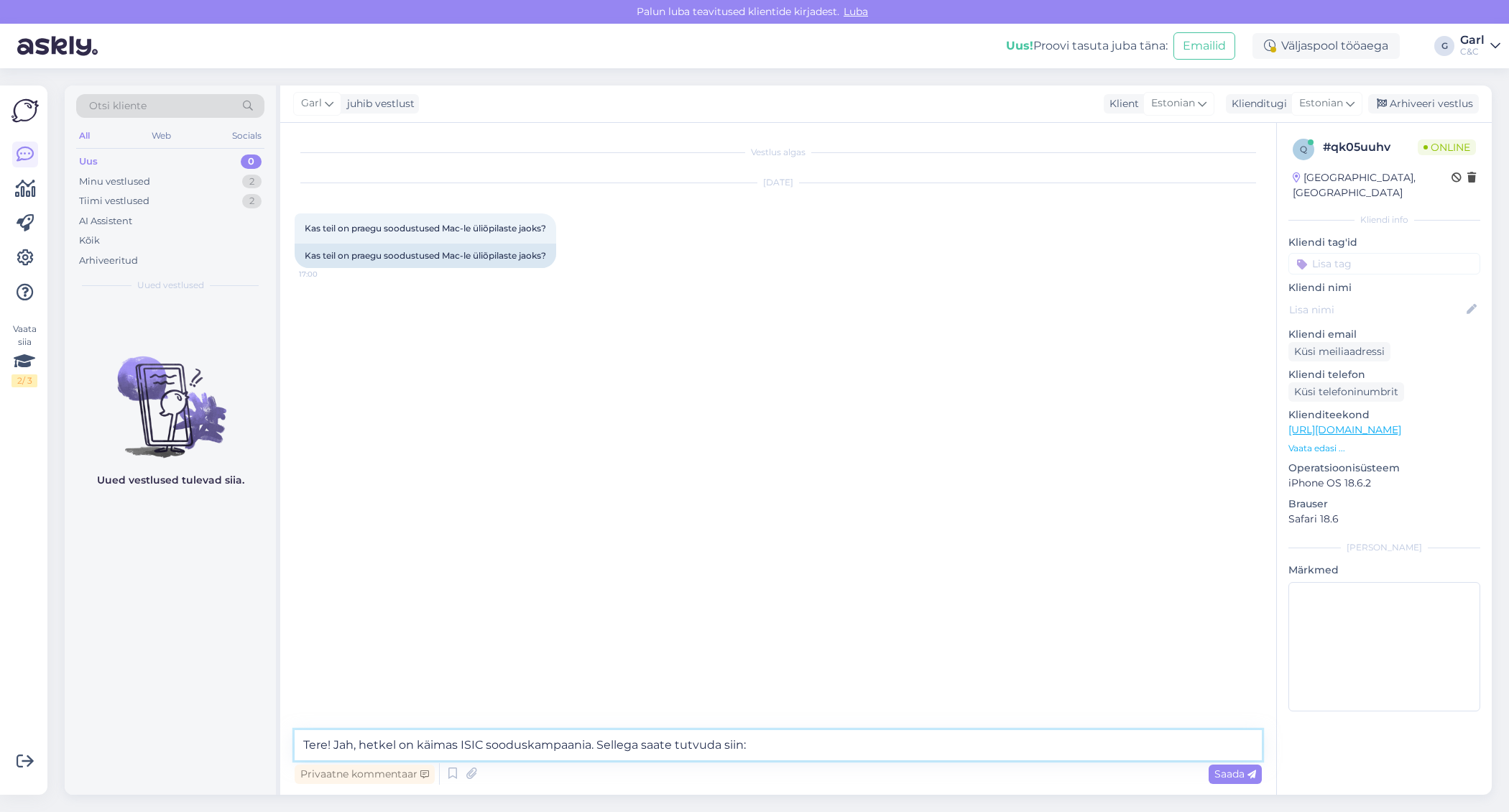
type textarea "Tere! Jah, hetkel on käimas ISIC sooduskampaania. Sellega saate tutvuda siin: […"
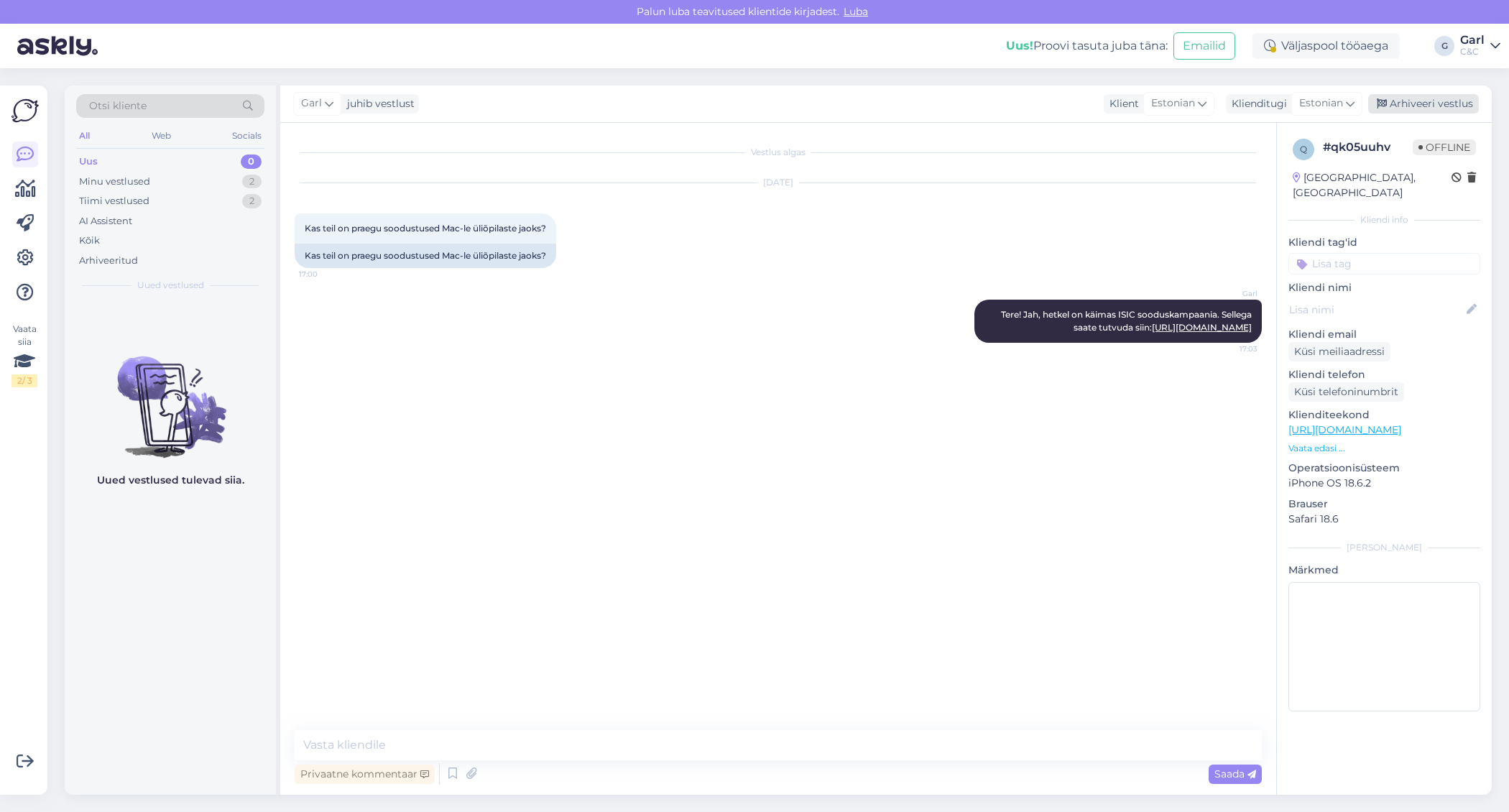
click at [1433, 110] on div "Arhiveeri vestlus" at bounding box center [1423, 103] width 110 height 19
click at [216, 181] on div "Minu vestlused 1" at bounding box center [170, 182] width 189 height 20
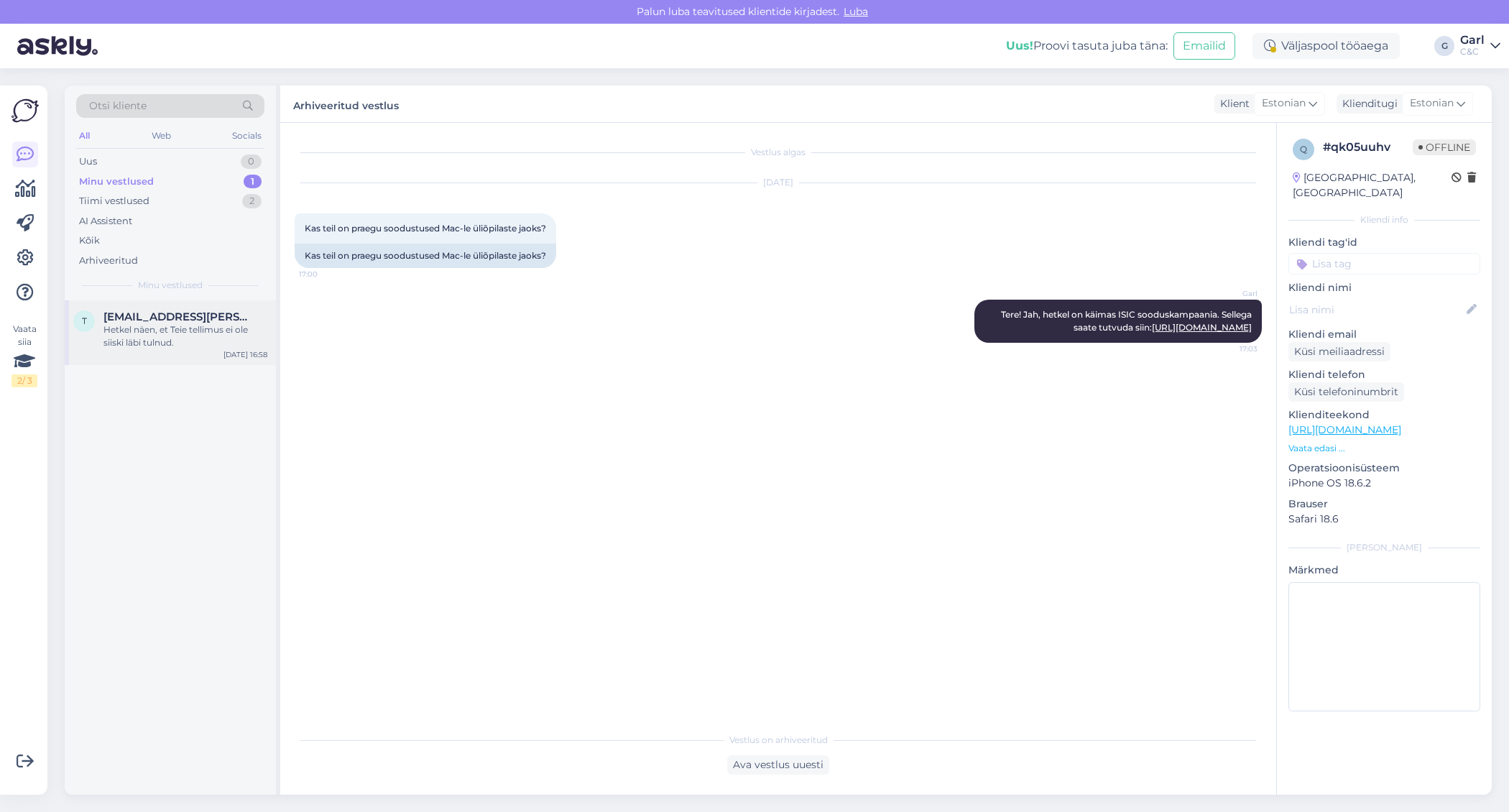
click at [202, 340] on div "Hetkel näen, et Teie tellimus ei ole siiski läbi tulnud." at bounding box center [185, 336] width 164 height 26
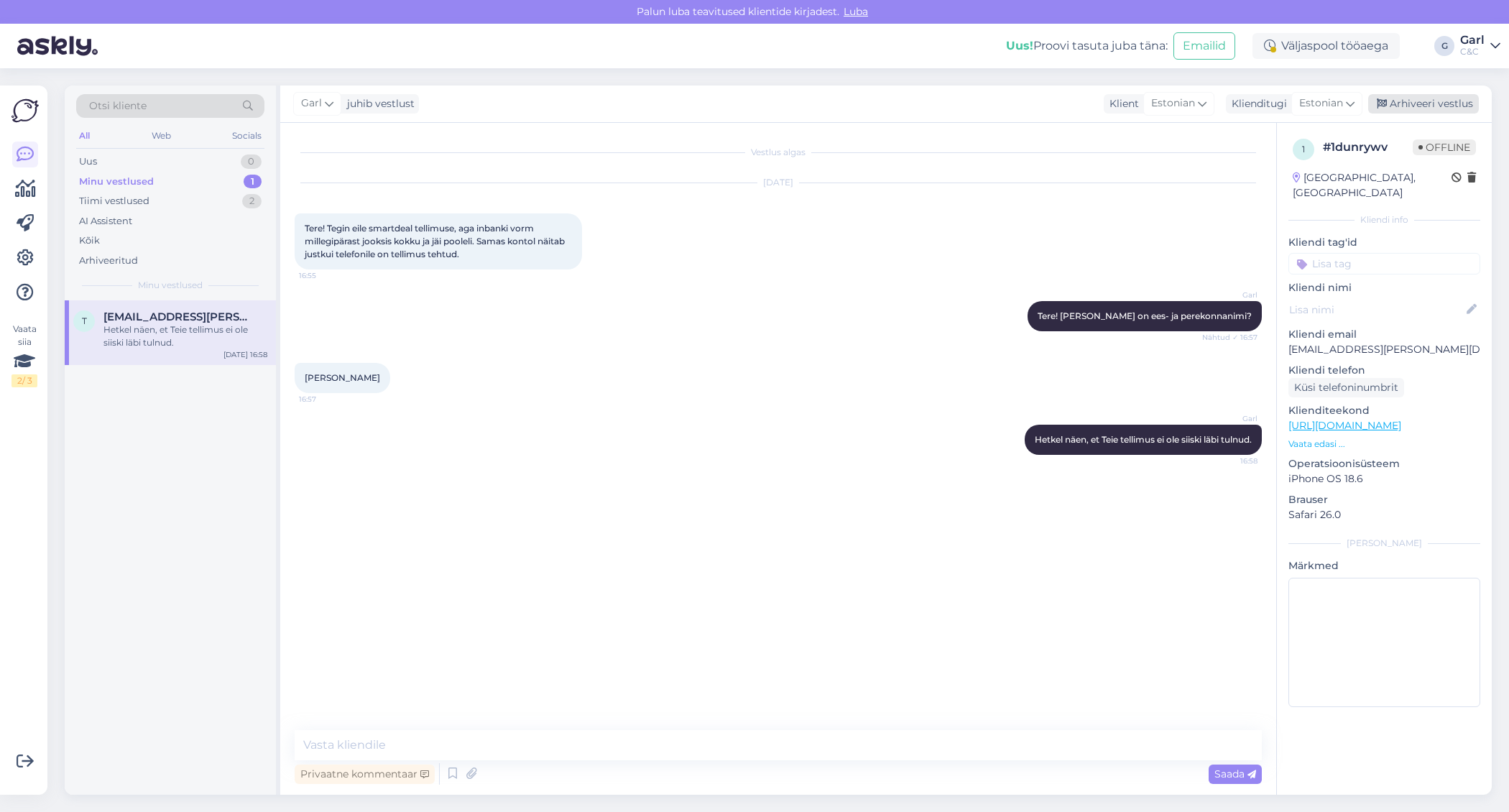
click at [1434, 99] on div "Arhiveeri vestlus" at bounding box center [1423, 103] width 110 height 19
